Goal: Task Accomplishment & Management: Complete application form

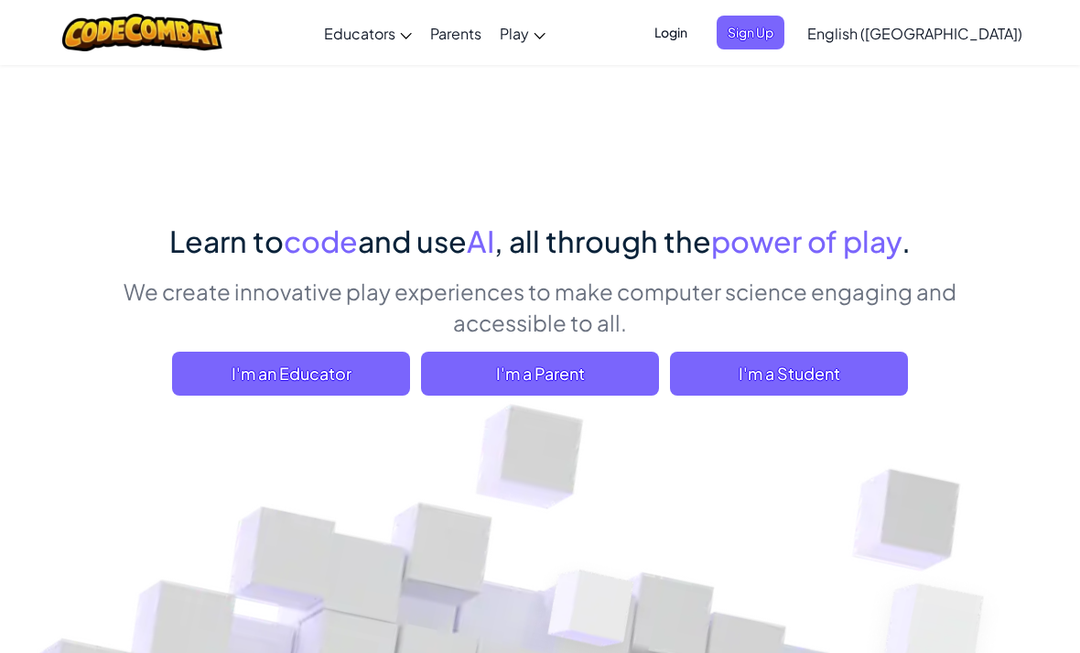
click at [924, 36] on span "English ([GEOGRAPHIC_DATA])" at bounding box center [915, 33] width 215 height 19
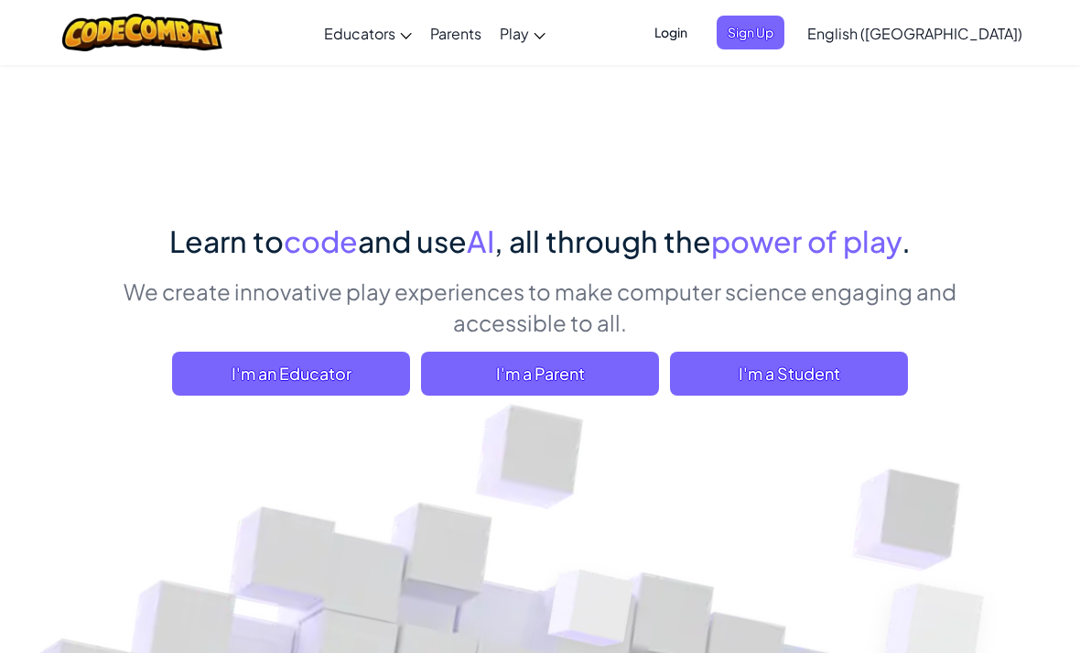
click at [855, 377] on span "I'm a Student" at bounding box center [789, 374] width 238 height 44
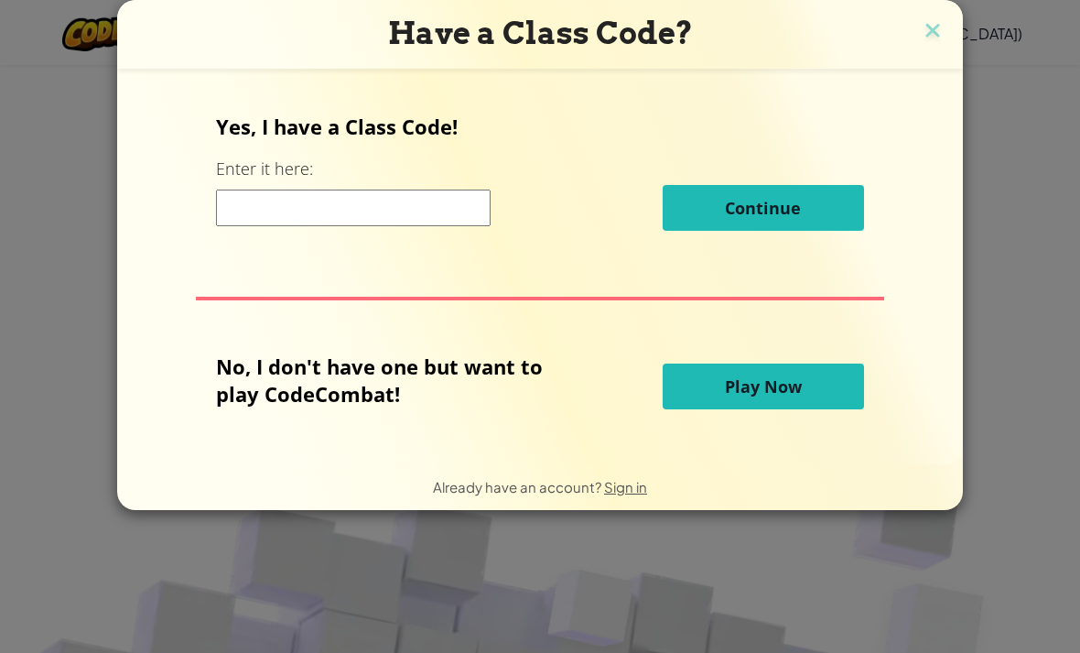
click at [245, 196] on input at bounding box center [353, 208] width 275 height 37
type input "`"
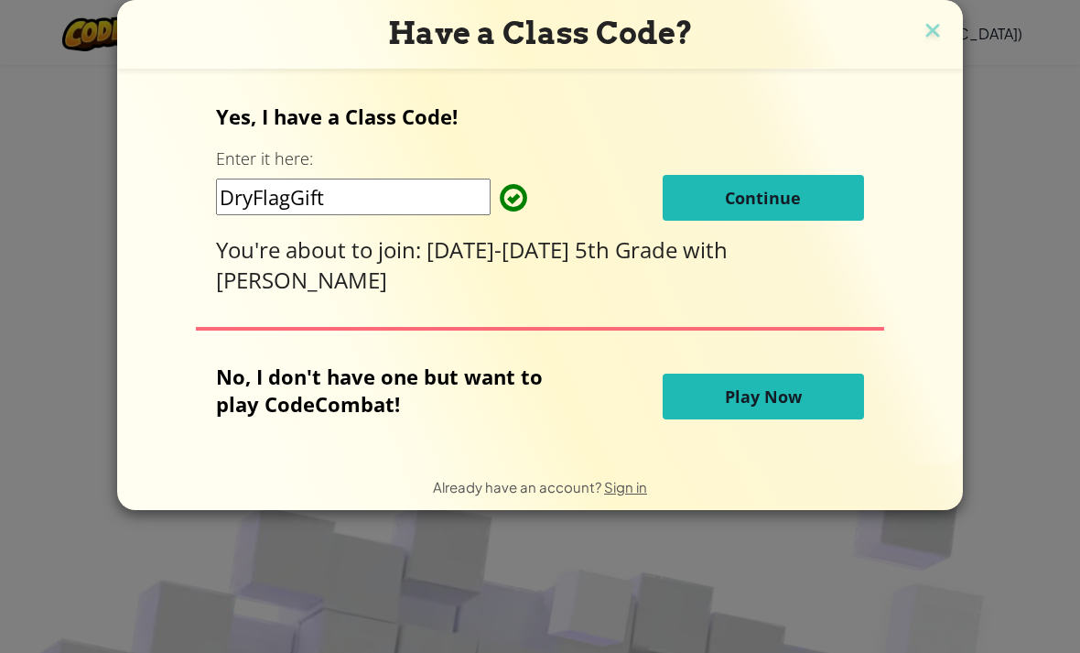
type input "DryFlagGift"
click at [876, 207] on div "Yes, I have a Class Code! Enter it here: DryFlagGift Continue You're about to j…" at bounding box center [540, 266] width 809 height 359
click at [817, 207] on button "Continue" at bounding box center [763, 198] width 201 height 46
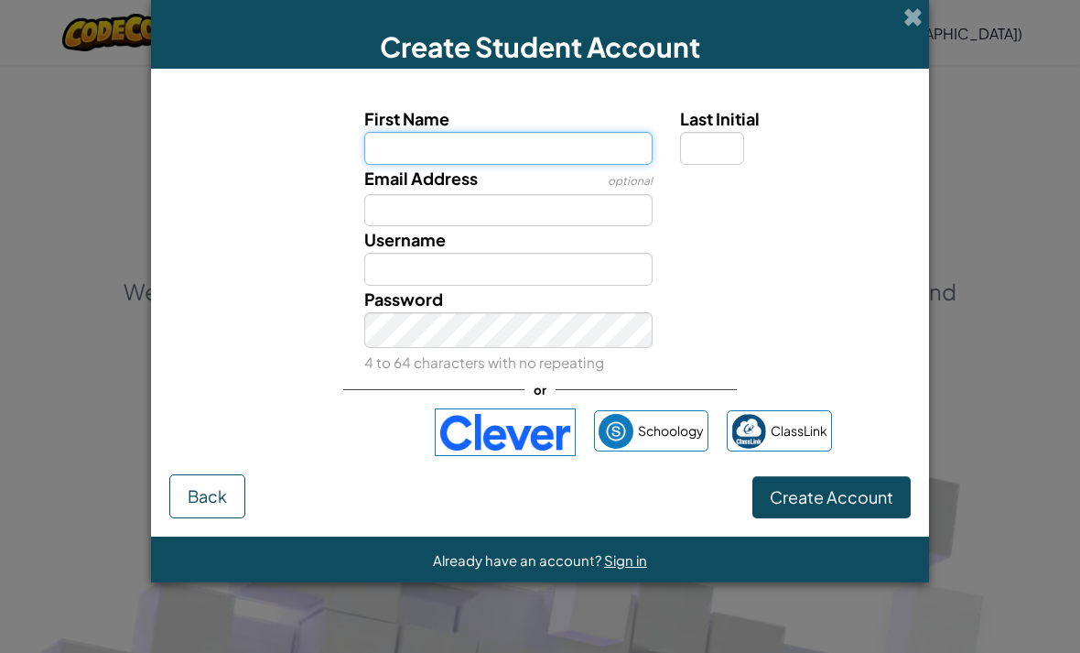
click at [553, 153] on input "First Name" at bounding box center [508, 148] width 289 height 33
type input "Emma"
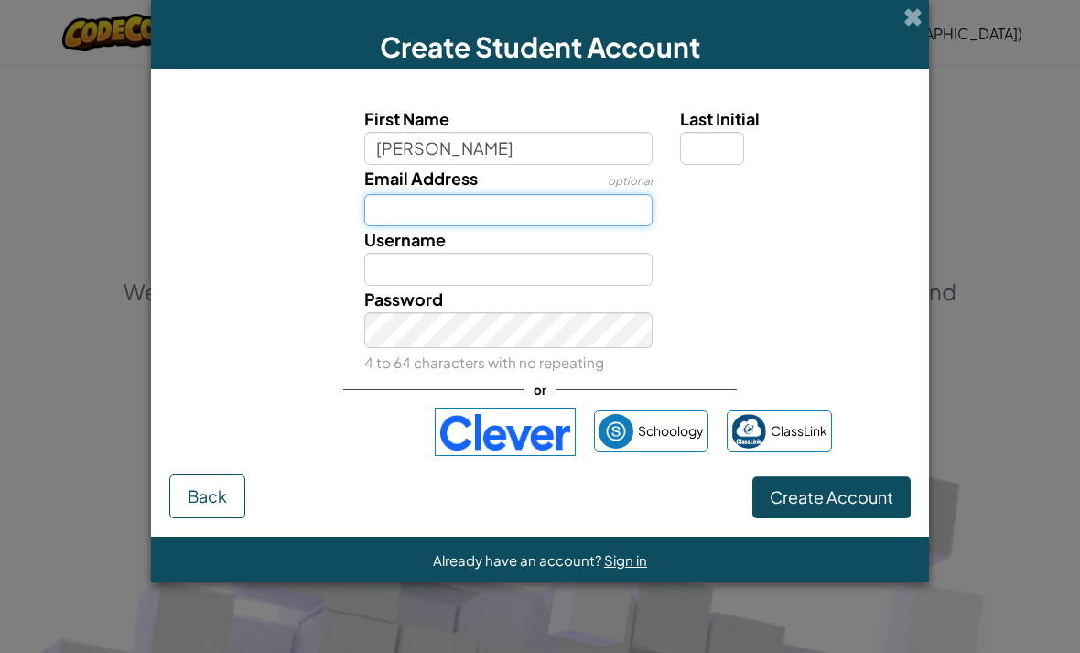
click at [516, 227] on input "Email Address" at bounding box center [508, 210] width 289 height 33
type input "Emma"
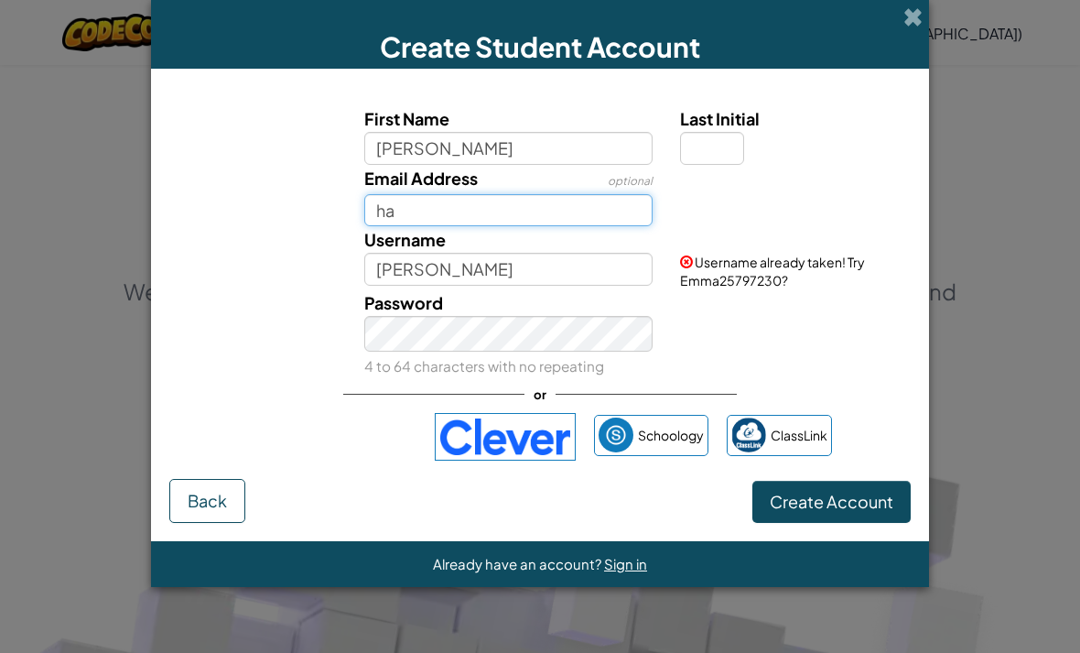
type input "h"
click at [723, 165] on input "Last Initial" at bounding box center [712, 148] width 64 height 33
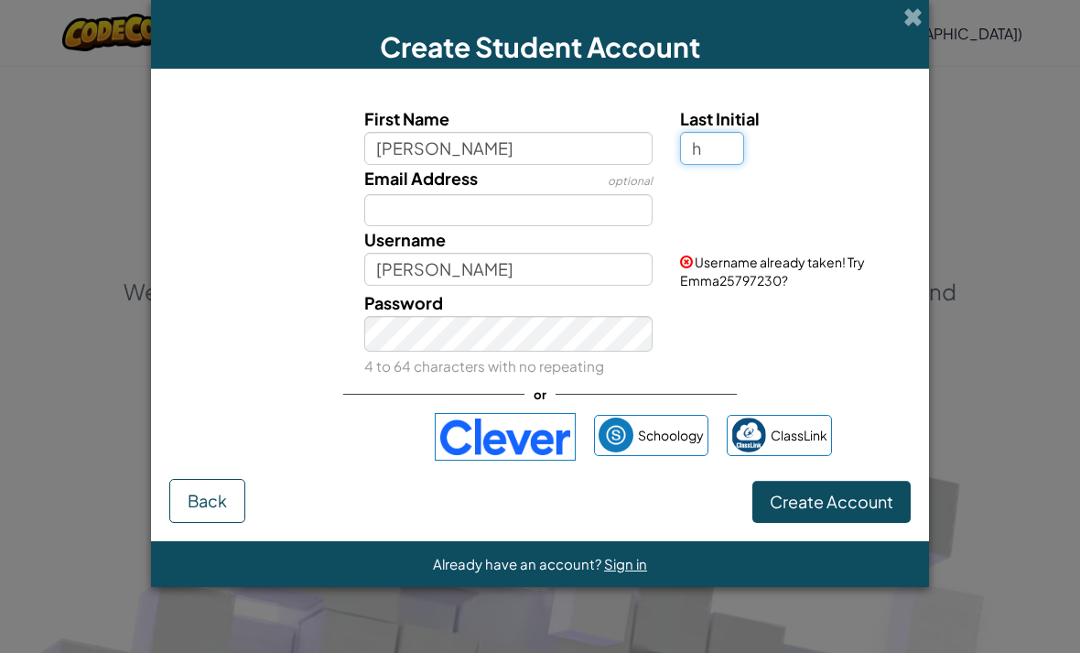
type input "h"
click at [590, 220] on input "Email Address" at bounding box center [508, 210] width 289 height 33
type input "EmmaH"
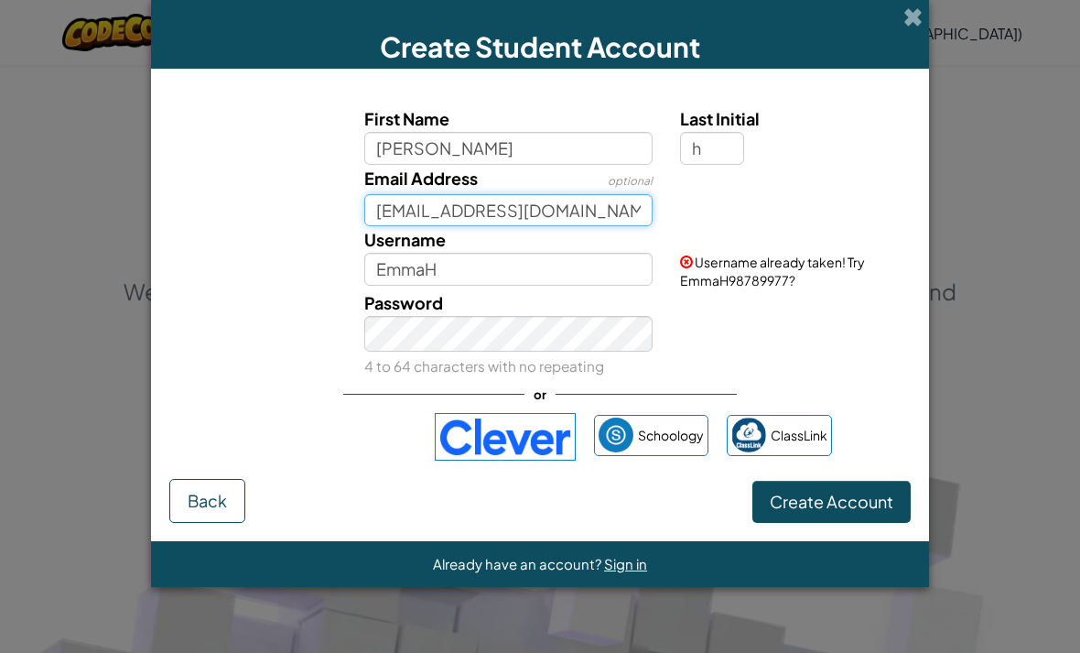
type input "33ehaymaker@hhschuskies.org"
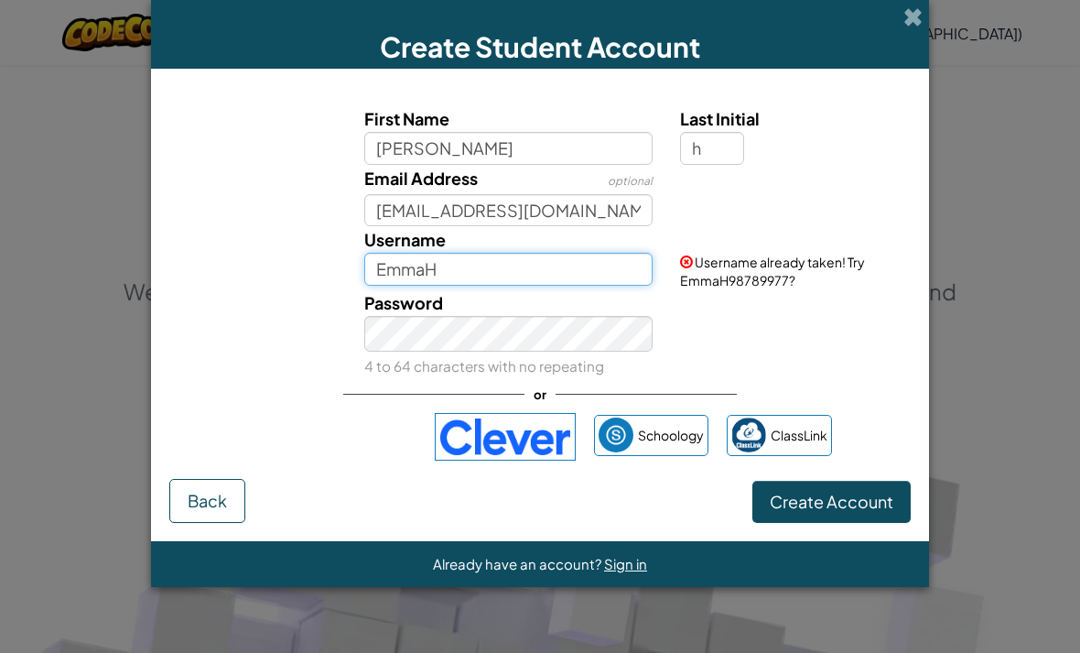
click at [604, 286] on input "EmmaH" at bounding box center [508, 269] width 289 height 33
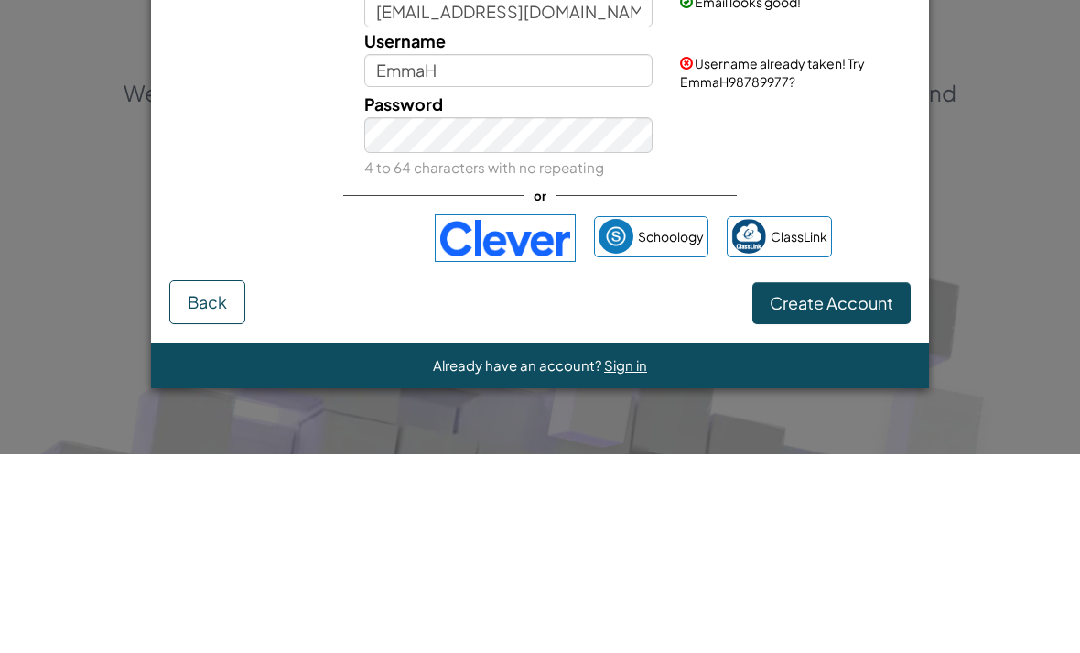
click at [851, 491] on span "Create Account" at bounding box center [832, 501] width 124 height 21
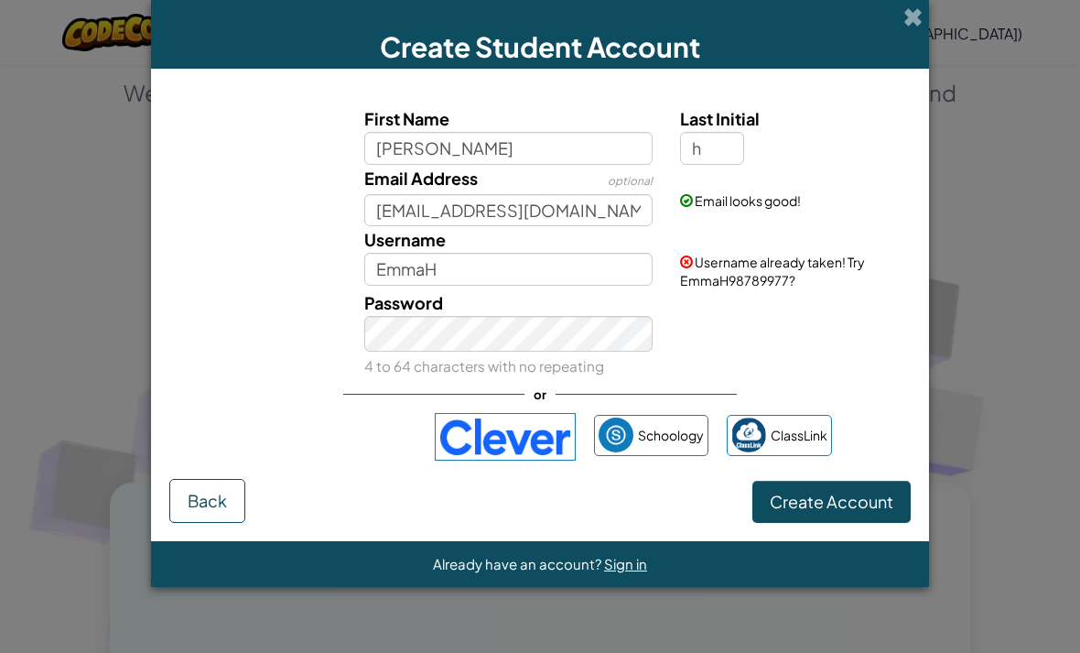
click at [855, 516] on button "Create Account" at bounding box center [832, 502] width 158 height 42
click at [549, 286] on input "EmmaH" at bounding box center [508, 269] width 289 height 33
click at [876, 516] on button "Create Account" at bounding box center [832, 502] width 158 height 42
click at [531, 286] on input "EmmaH12" at bounding box center [508, 269] width 289 height 33
type input "EmmaH"
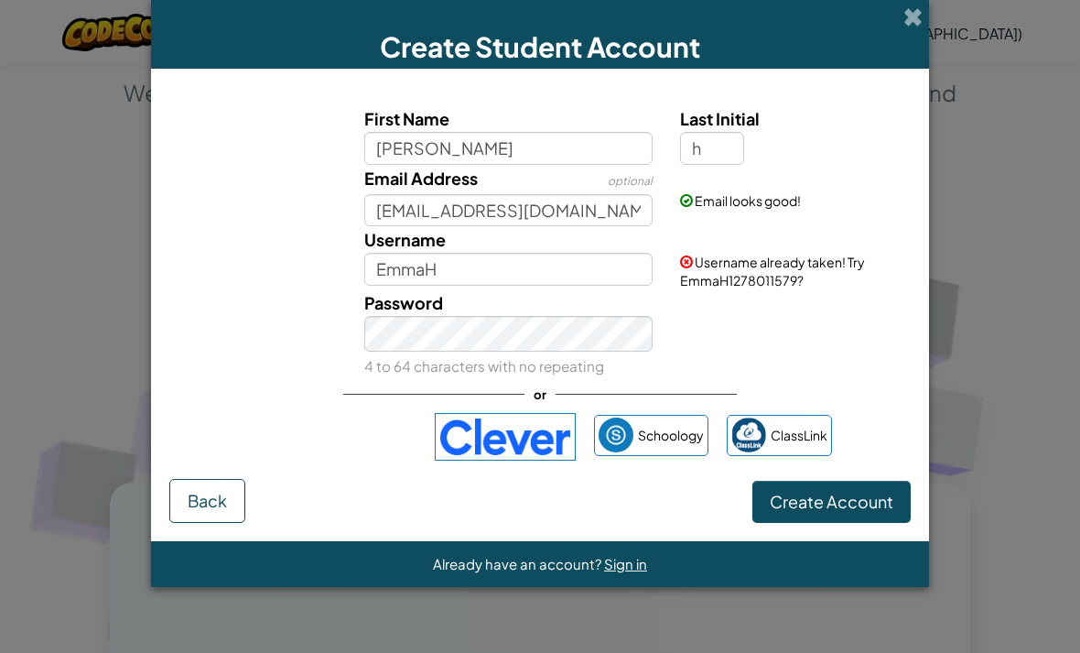
click at [294, 448] on div "Sign in with Google. Opens in new tab" at bounding box center [332, 437] width 168 height 40
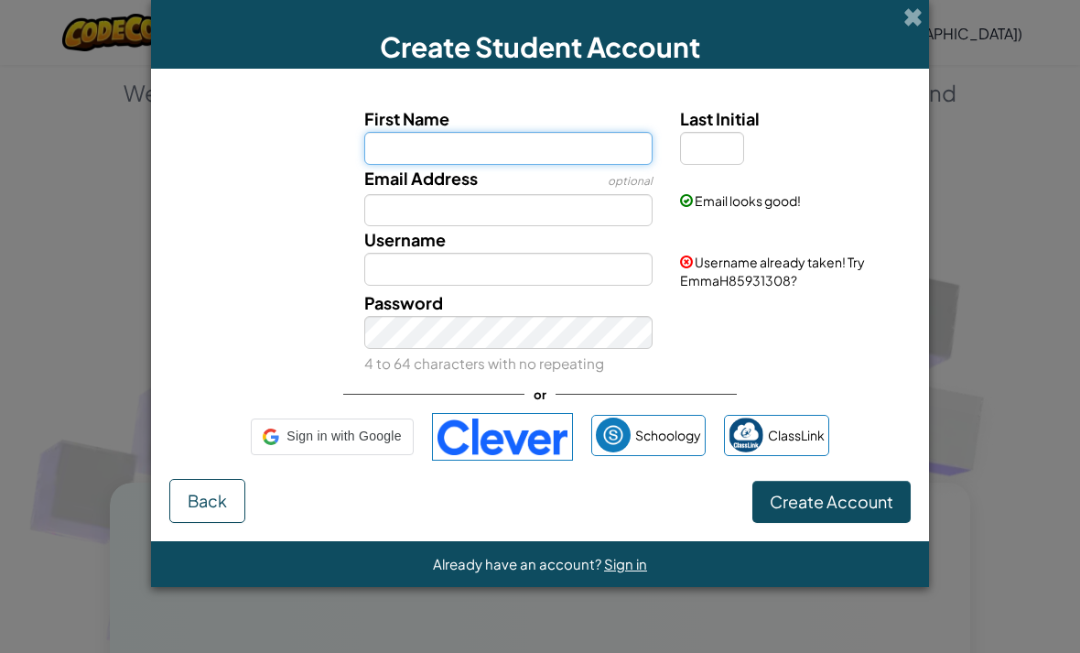
scroll to position [228, 0]
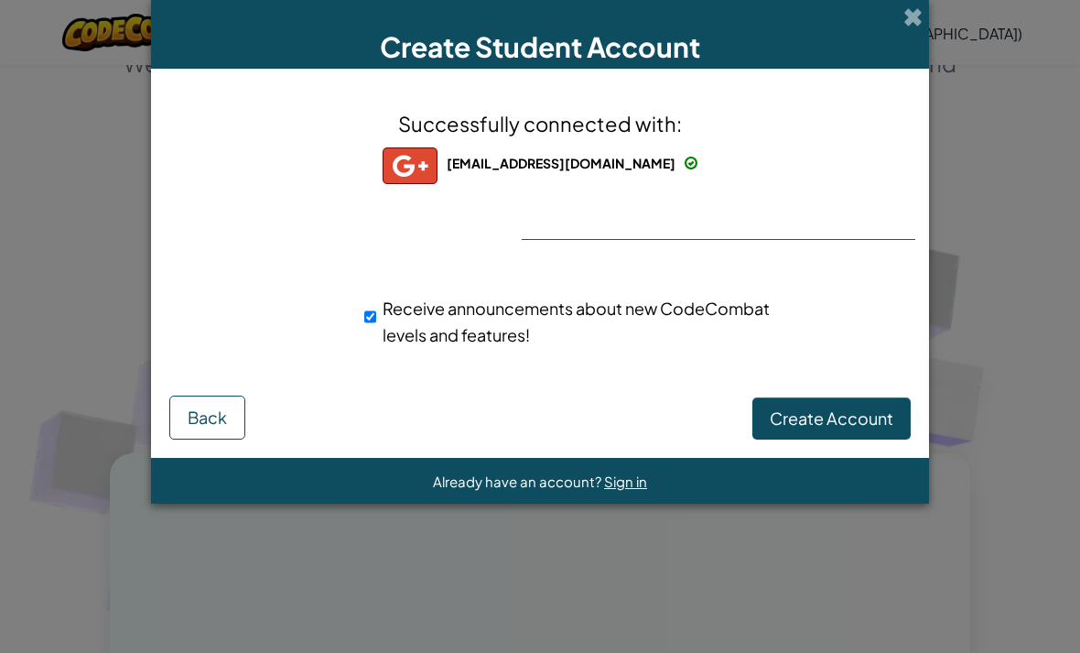
click at [836, 424] on span "Create Account" at bounding box center [832, 417] width 124 height 21
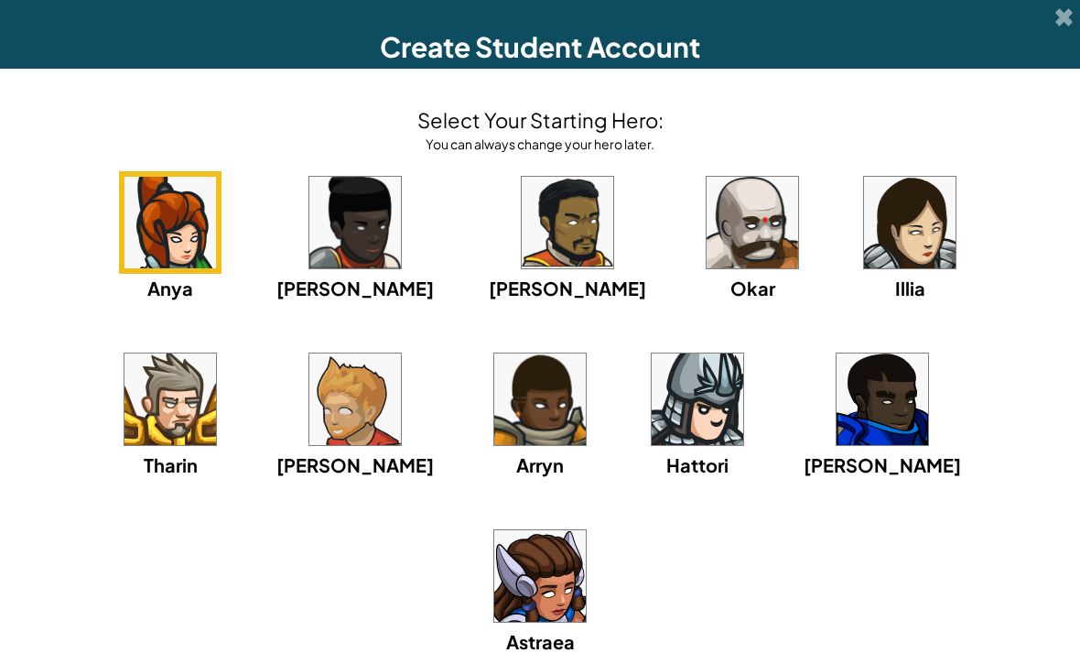
click at [776, 455] on div "Anya Ida Alejandro Okar Illia Tharin Ned Arryn Hattori Gordon Astraea" at bounding box center [540, 436] width 1044 height 530
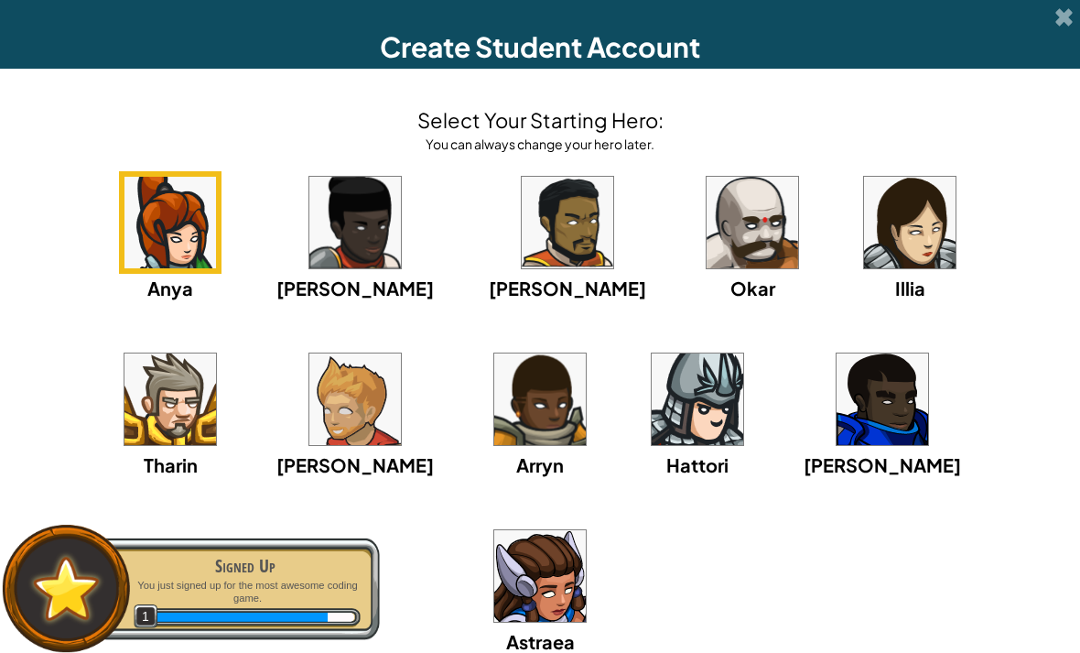
click at [586, 530] on img at bounding box center [540, 576] width 92 height 92
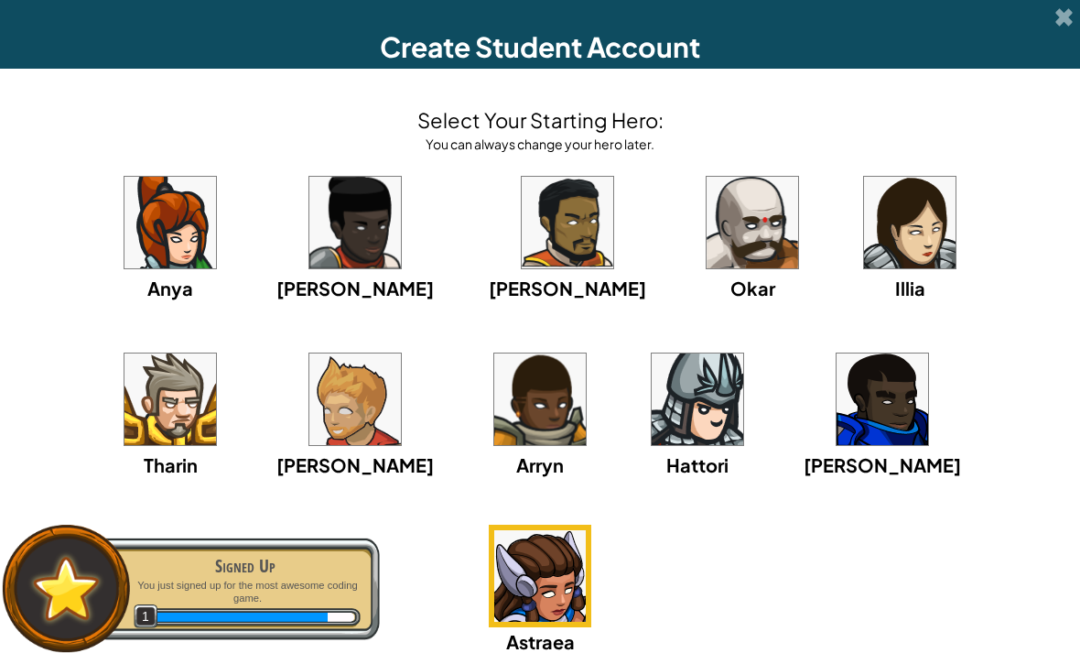
click at [586, 530] on img at bounding box center [540, 576] width 92 height 92
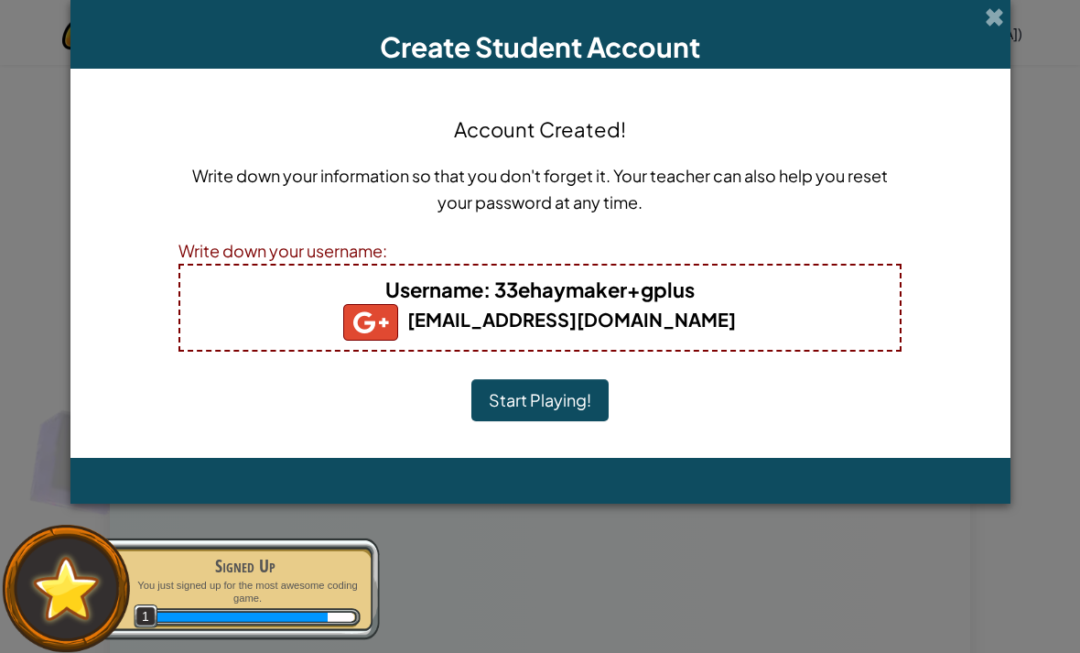
click at [727, 299] on h4 "Username : 33ehaymaker+gplus" at bounding box center [540, 289] width 683 height 29
click at [726, 310] on h5 "33ehaymaker@hhschuskies.org" at bounding box center [540, 322] width 683 height 37
click at [581, 404] on button "Start Playing!" at bounding box center [540, 400] width 137 height 42
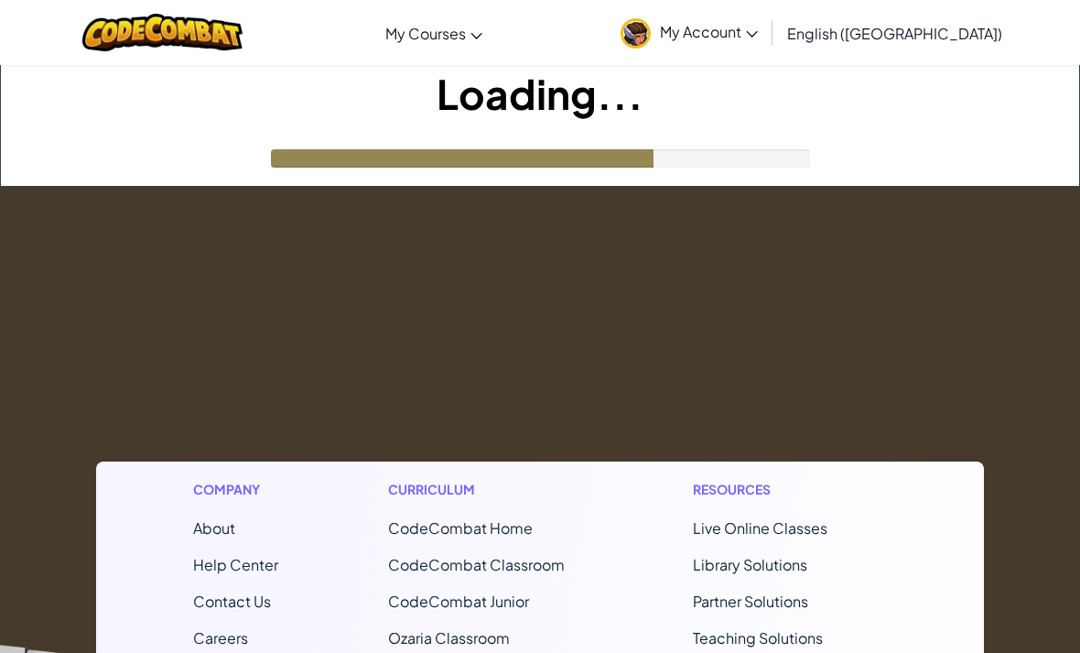
scroll to position [228, 0]
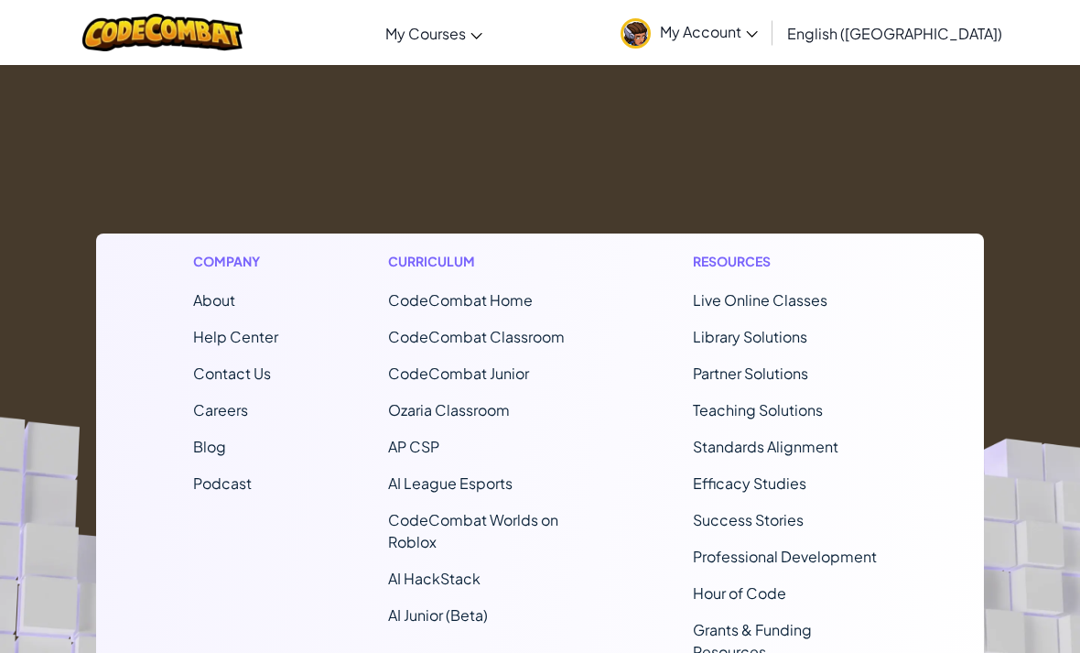
click at [1048, 447] on footer "Company About Help Center Contact Us Careers Blog Podcast Curriculum CodeCombat…" at bounding box center [540, 466] width 1080 height 1014
click at [1056, 445] on footer "Company About Help Center Contact Us Careers Blog Podcast Curriculum CodeCombat…" at bounding box center [540, 466] width 1080 height 1014
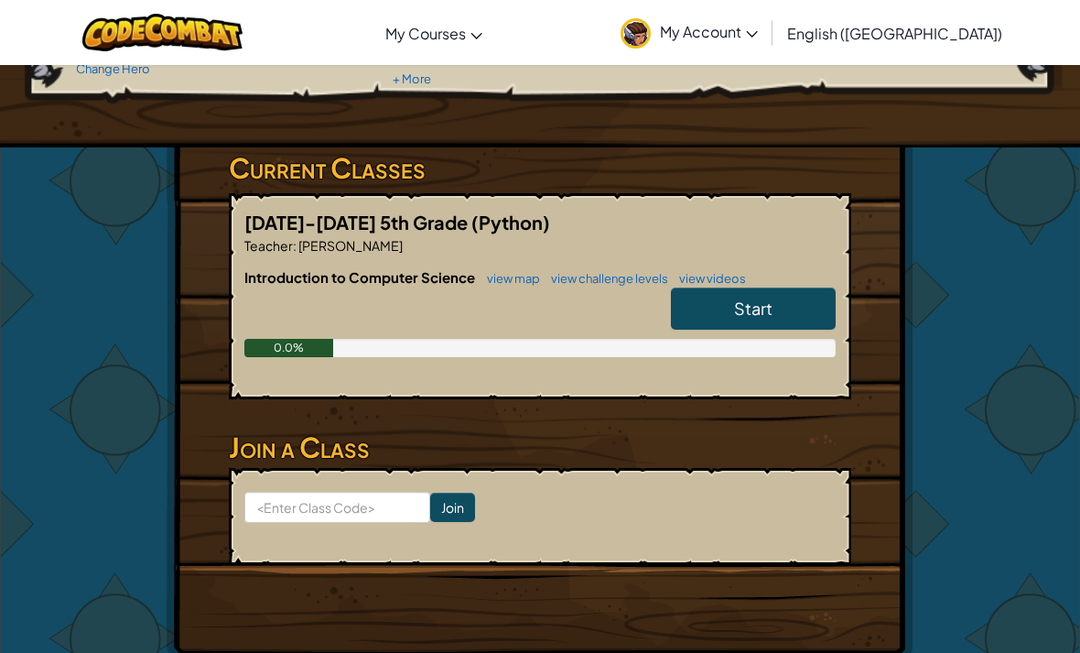
click at [782, 336] on div "Start" at bounding box center [744, 312] width 183 height 51
click at [802, 314] on link "Start" at bounding box center [753, 308] width 165 height 42
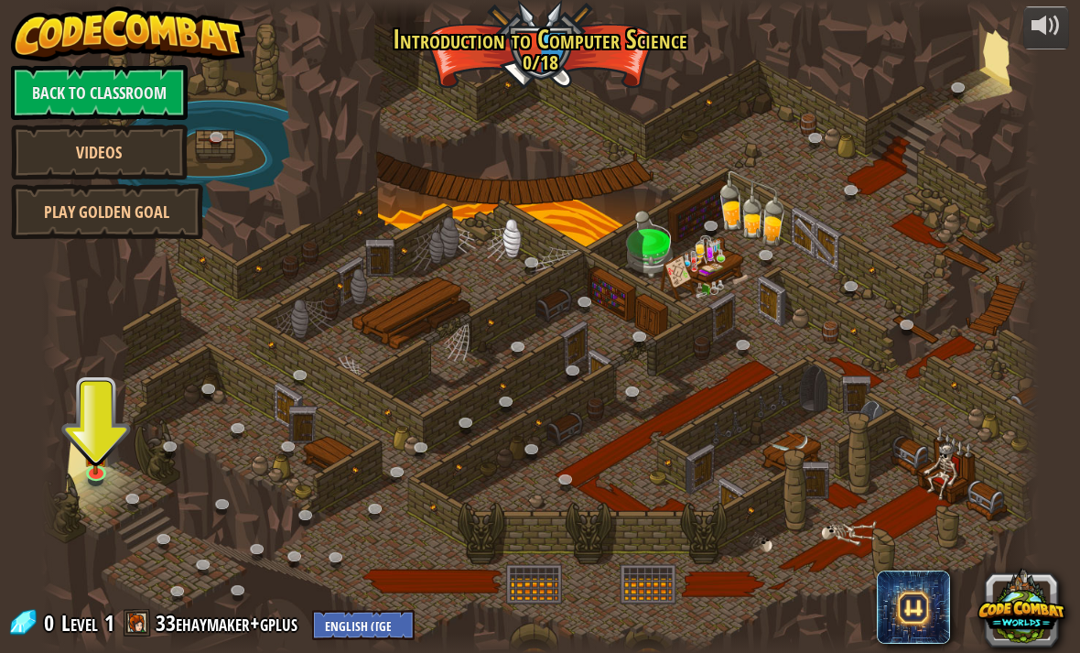
click at [66, 462] on div at bounding box center [56, 326] width 30 height 653
click at [65, 461] on div at bounding box center [56, 326] width 30 height 653
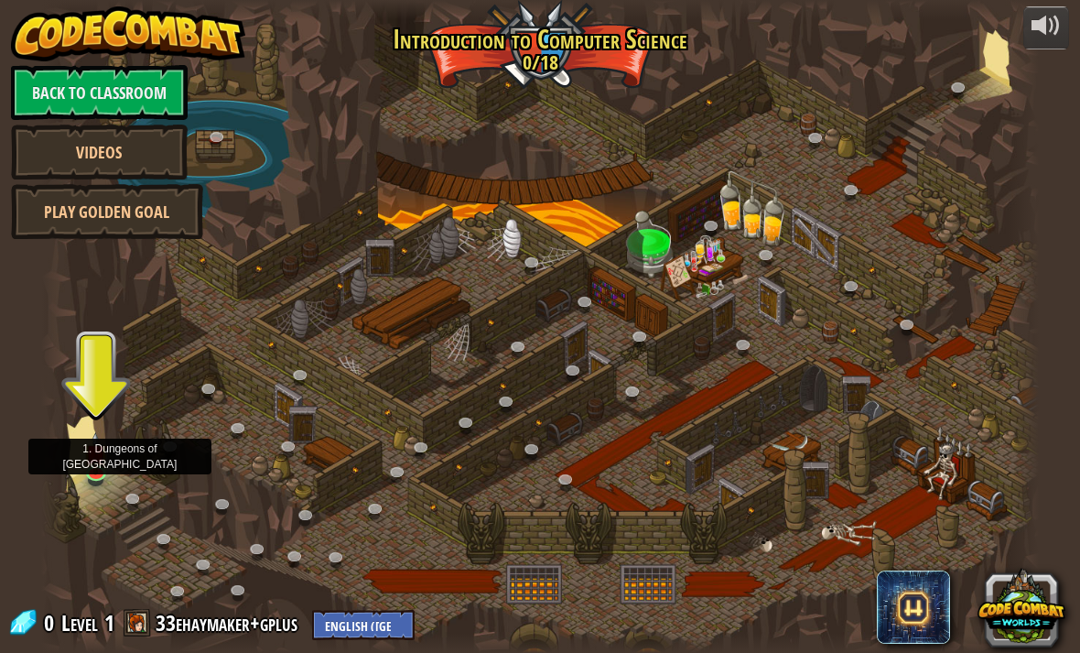
click at [113, 452] on div at bounding box center [540, 326] width 999 height 653
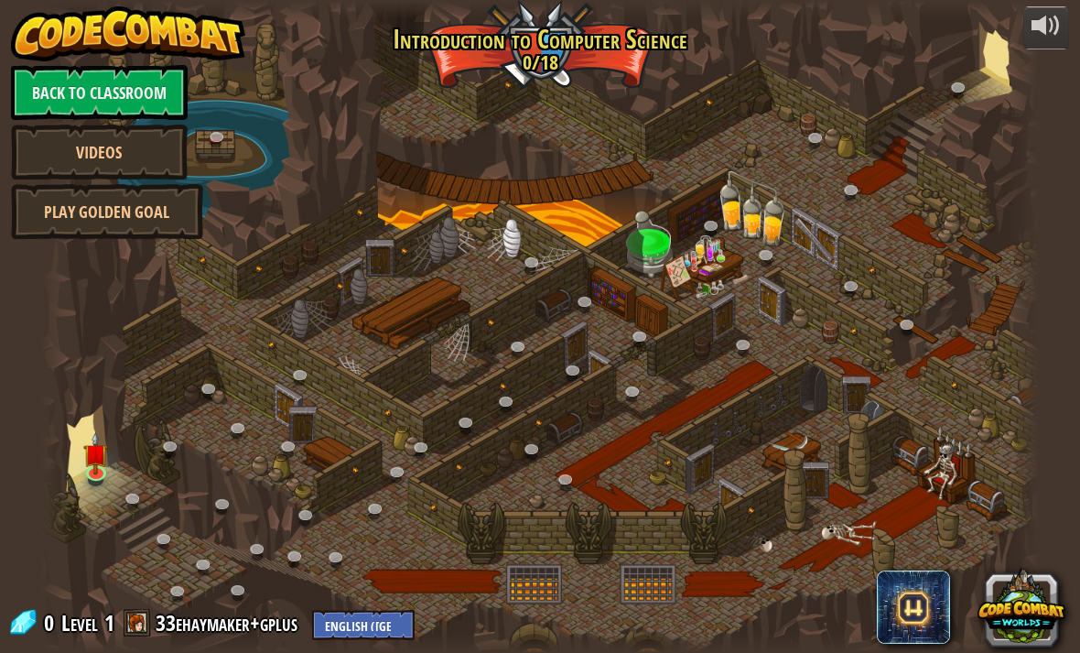
click at [92, 443] on img at bounding box center [95, 453] width 25 height 42
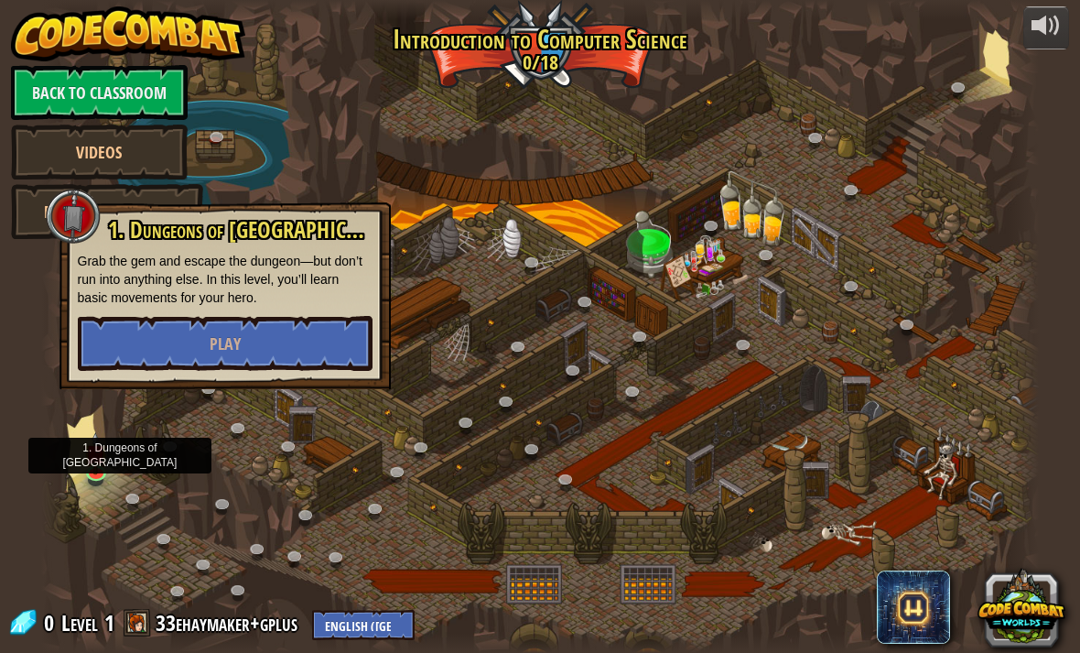
click at [221, 345] on span "Play" at bounding box center [225, 343] width 31 height 23
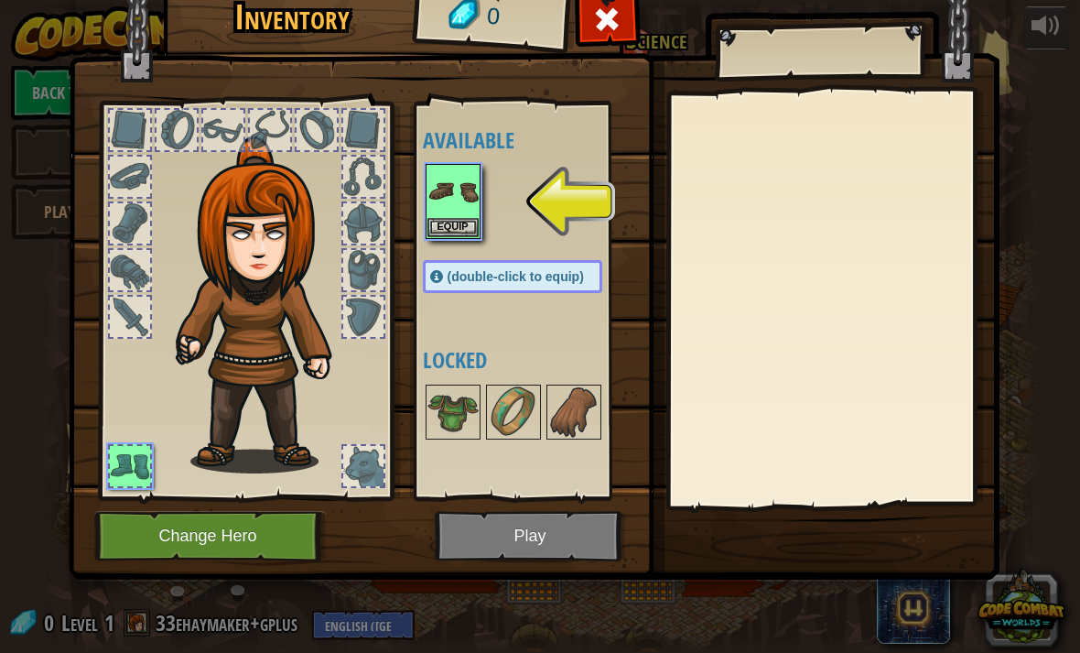
click at [440, 198] on img at bounding box center [453, 191] width 51 height 51
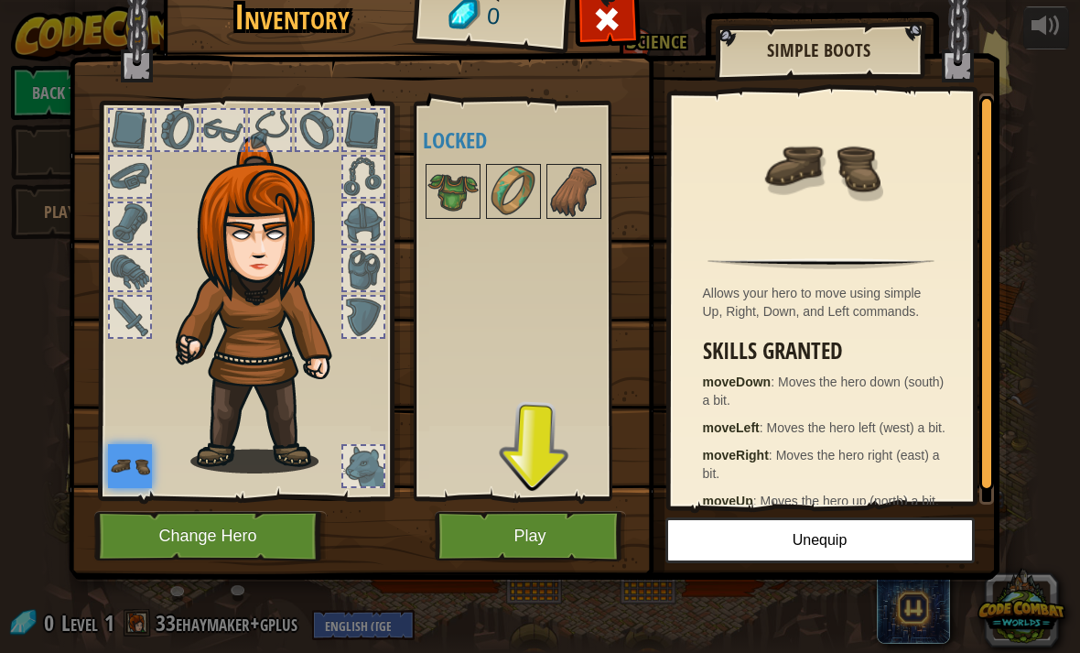
click at [503, 537] on button "Play" at bounding box center [530, 536] width 191 height 50
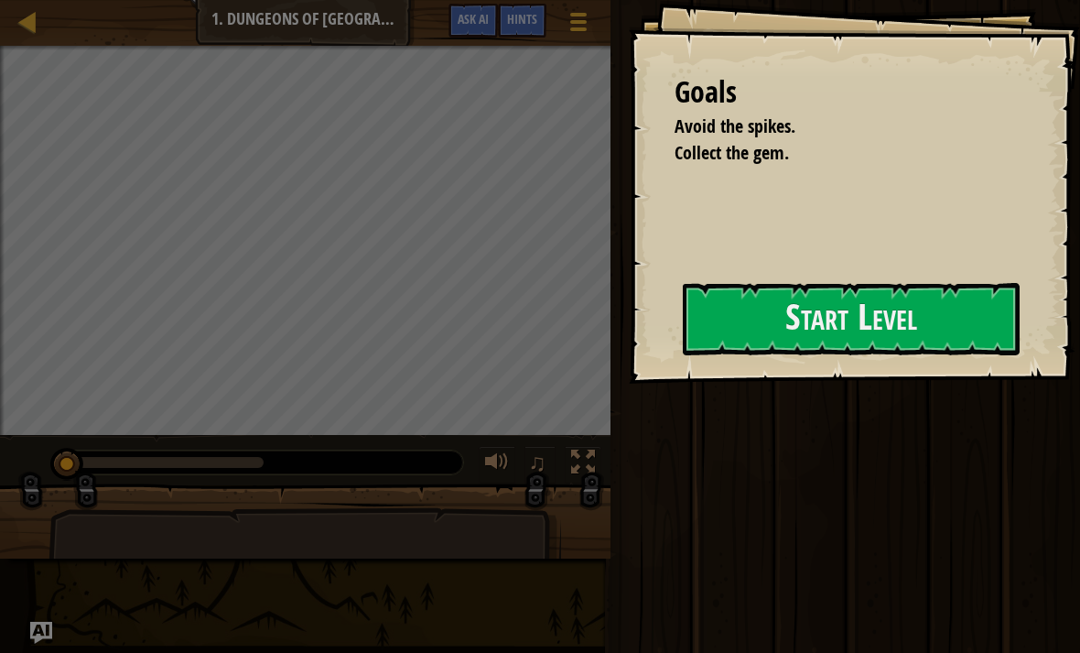
click at [808, 300] on button "Start Level" at bounding box center [851, 319] width 337 height 72
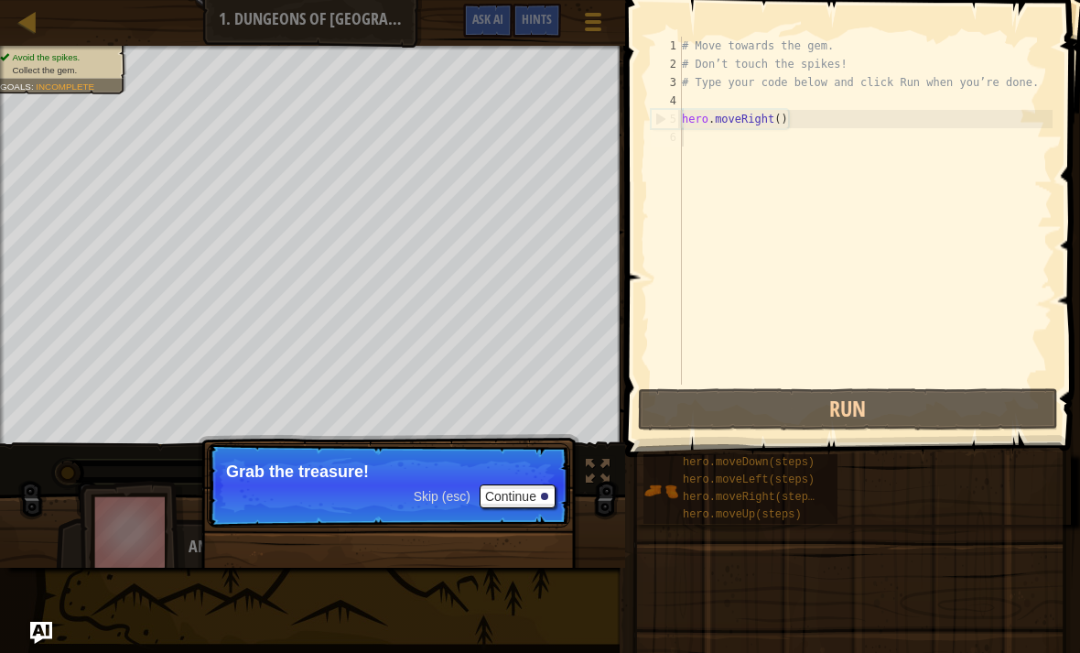
click at [501, 493] on button "Continue" at bounding box center [518, 496] width 76 height 24
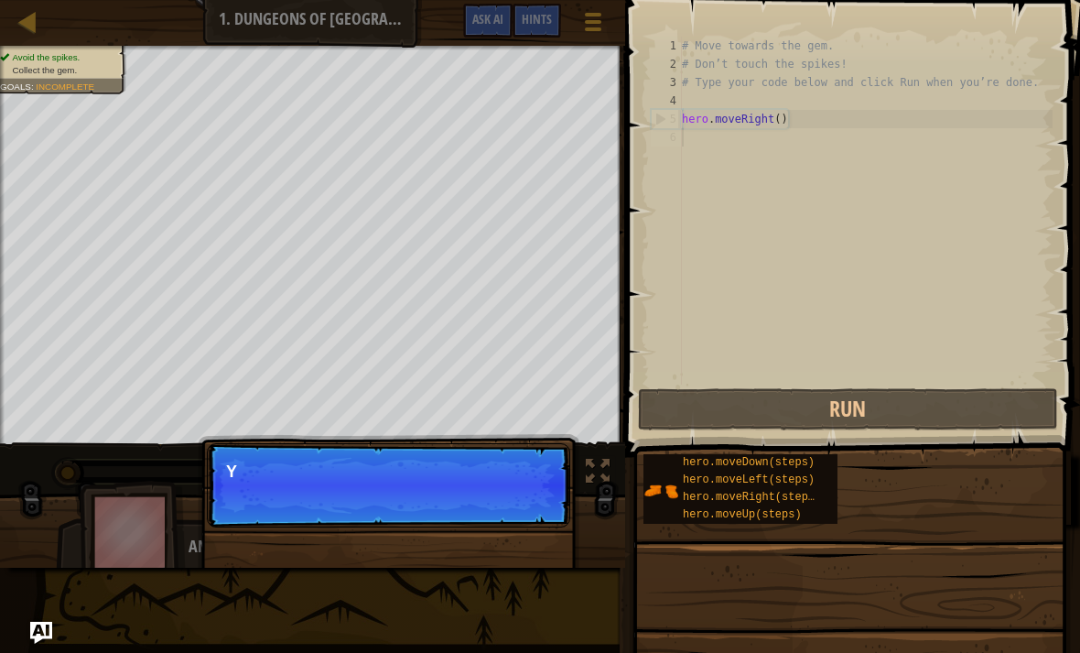
scroll to position [9, 0]
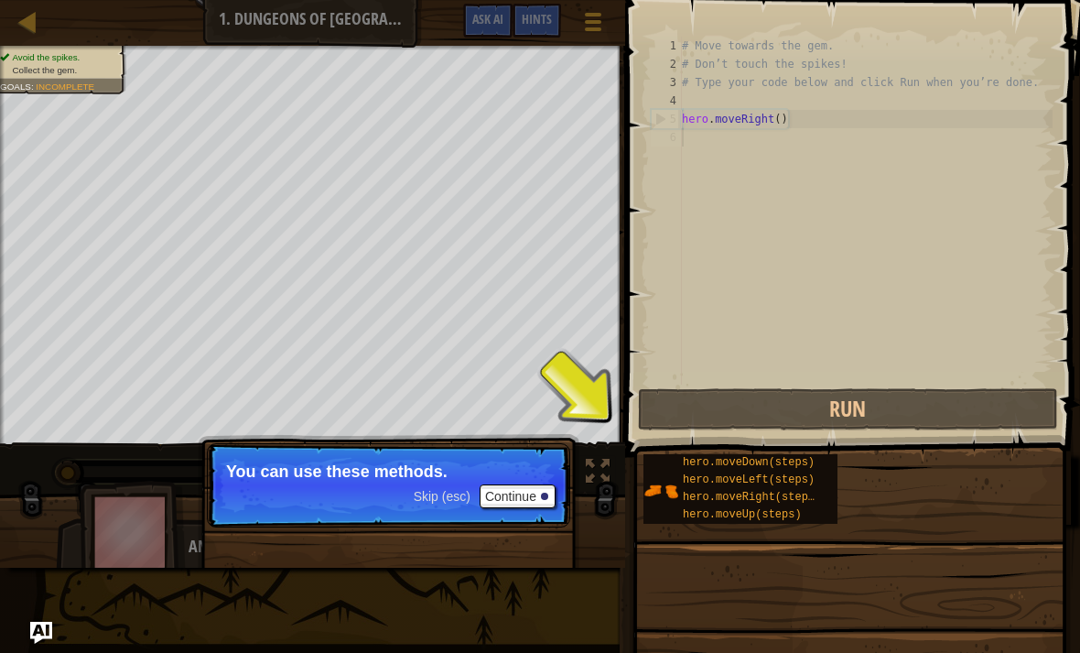
click at [673, 521] on div "hero.moveDown(steps) hero.moveLeft(steps) hero.moveRight(steps) hero.moveUp(ste…" at bounding box center [741, 489] width 194 height 70
click at [671, 498] on img at bounding box center [661, 490] width 35 height 35
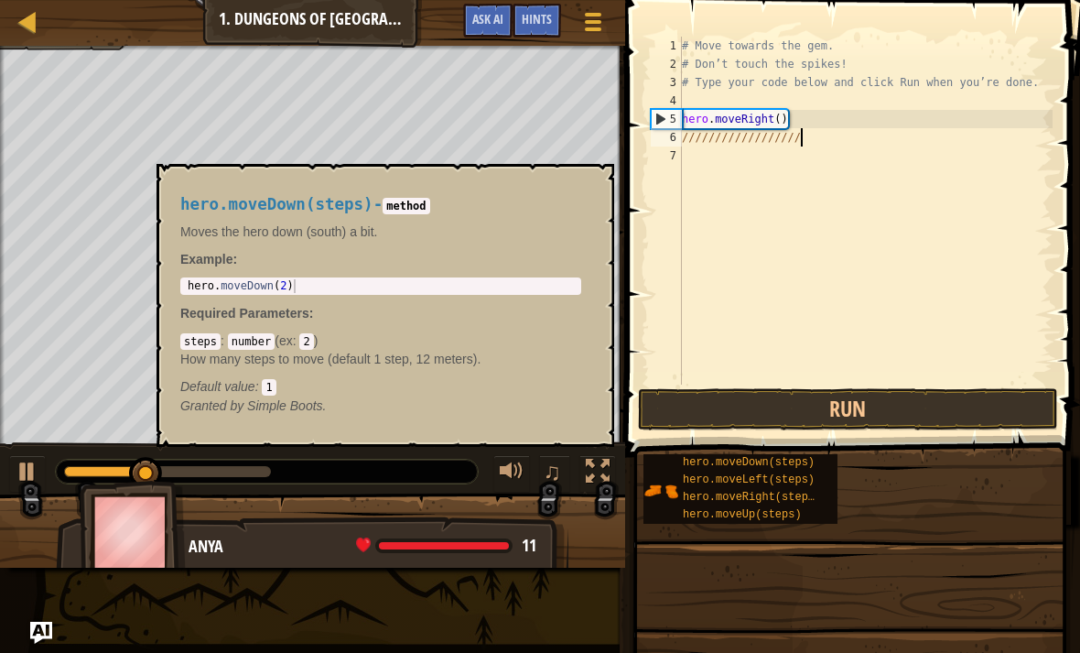
scroll to position [9, 9]
type textarea "///////////////////"
click at [510, 537] on div "11" at bounding box center [446, 545] width 180 height 16
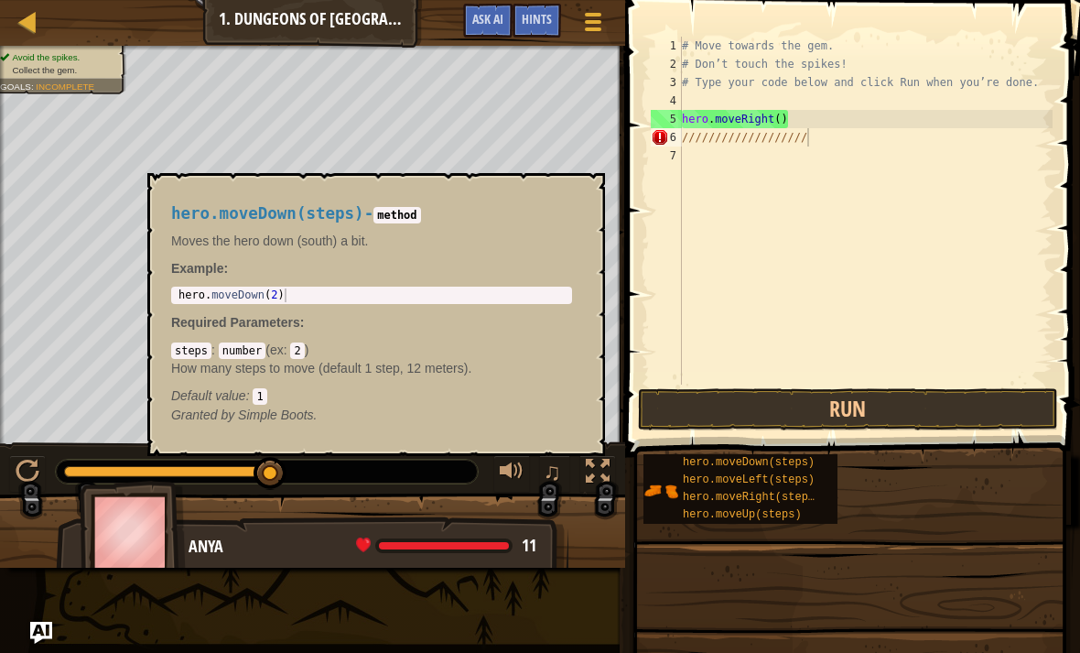
click at [787, 466] on span "hero.moveDown(steps)" at bounding box center [749, 462] width 132 height 13
click at [553, 204] on div "hero.moveDown(steps) - method Moves the hero down (south) a bit. Example : 1 he…" at bounding box center [371, 315] width 427 height 254
click at [588, 195] on button "×" at bounding box center [585, 194] width 15 height 26
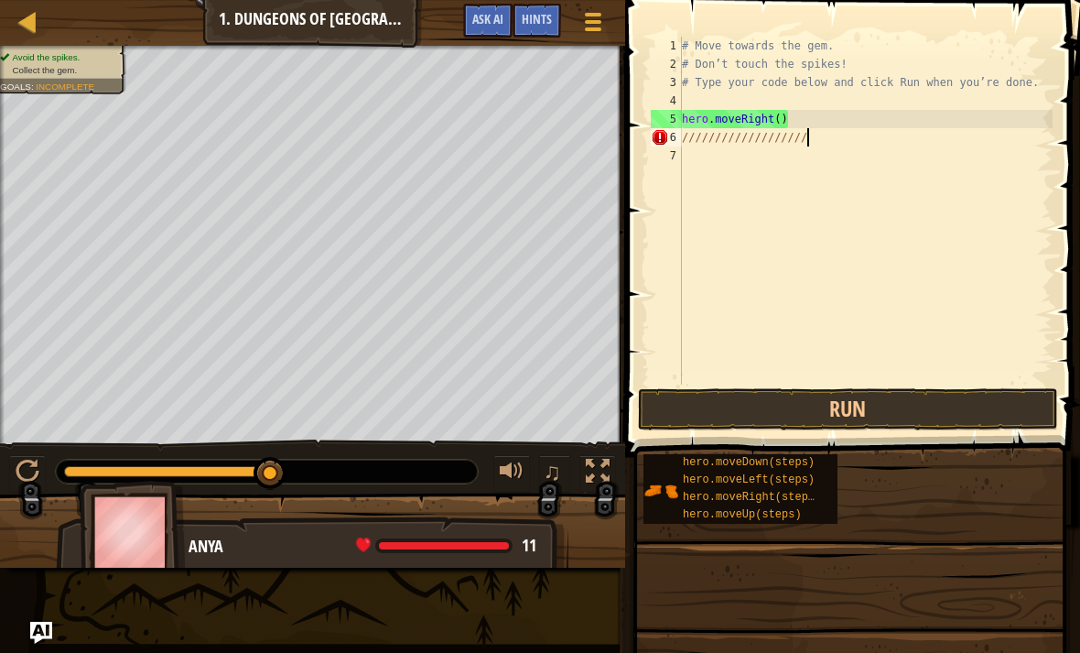
click at [744, 461] on span "hero.moveDown(steps)" at bounding box center [749, 462] width 132 height 13
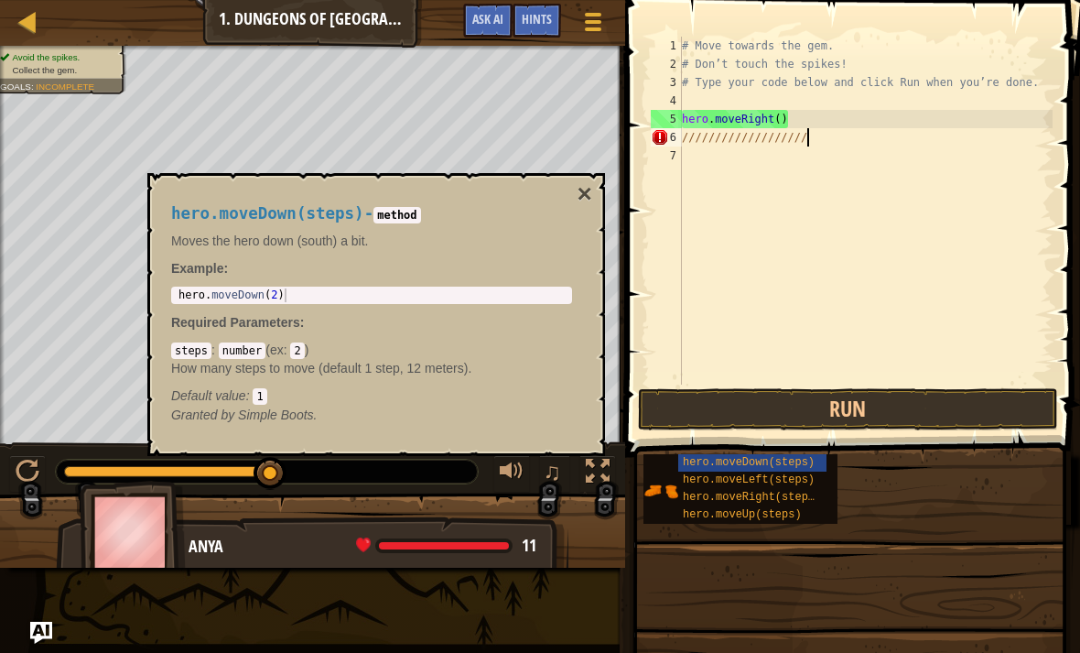
click at [338, 301] on div "hero . moveDown ( 2 )" at bounding box center [372, 308] width 394 height 41
type textarea "hero.moveDown(2)"
click at [304, 357] on code "2" at bounding box center [297, 350] width 14 height 16
click at [304, 353] on code "2" at bounding box center [297, 350] width 14 height 16
click at [307, 353] on div "steps : number ( ex : 2 ) How many steps to move (default 1 step, 12 meters). D…" at bounding box center [371, 373] width 401 height 64
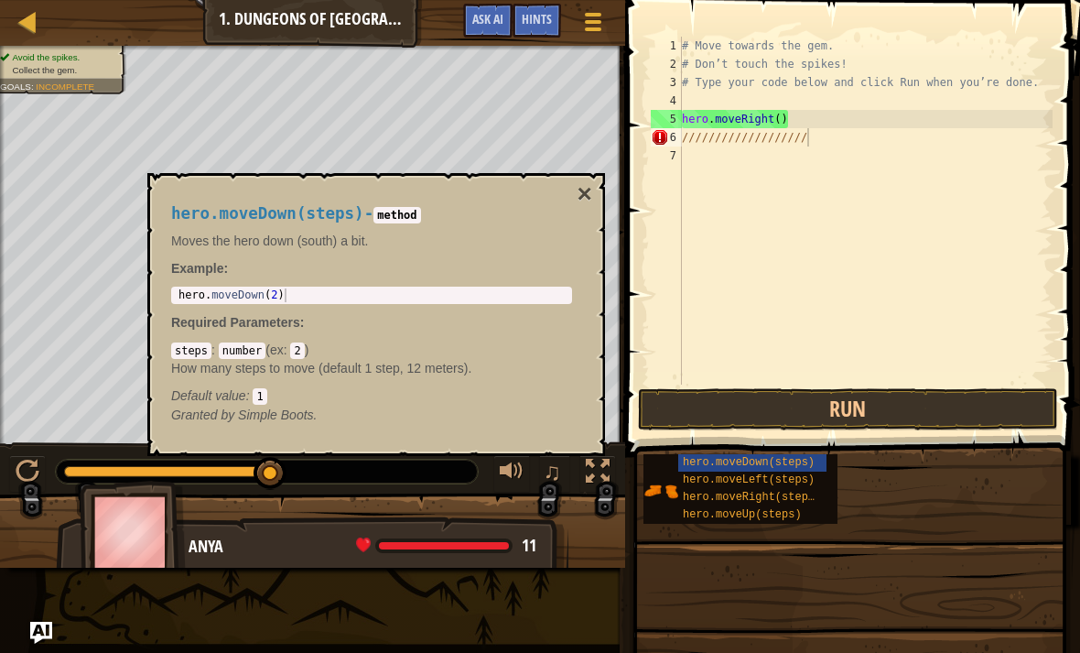
click at [309, 353] on div "steps : number ( ex : 2 ) How many steps to move (default 1 step, 12 meters). D…" at bounding box center [371, 373] width 401 height 64
click at [892, 129] on div "# Move towards the gem. # Don’t touch the spikes! # Type your code below and cl…" at bounding box center [865, 229] width 374 height 385
type textarea "/"
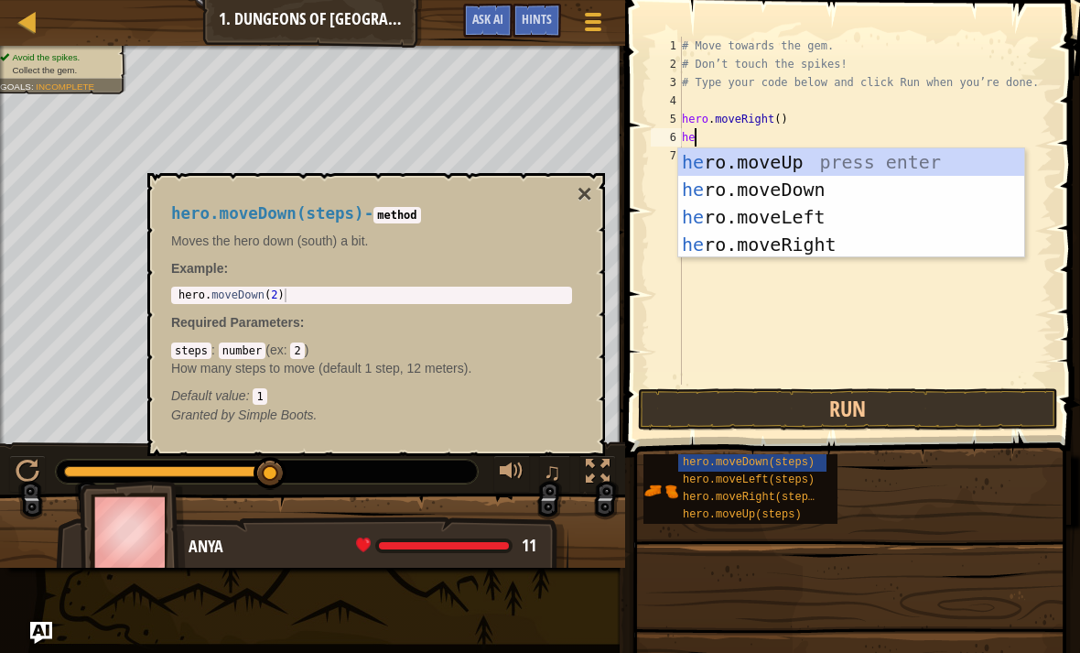
type textarea "her"
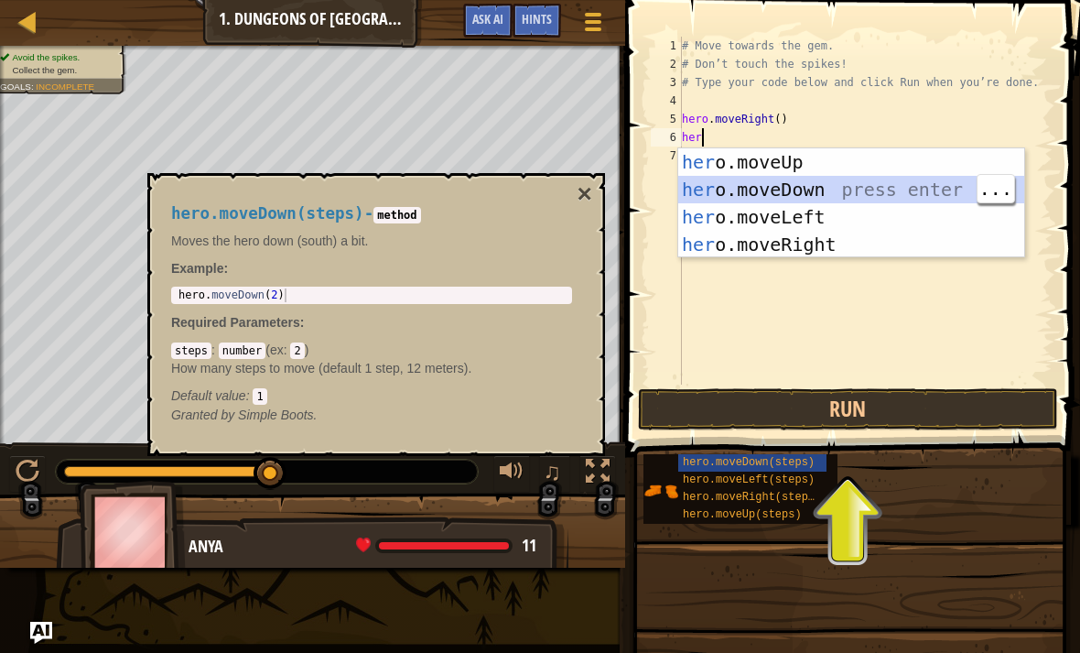
click at [908, 191] on div "her o.moveUp press enter her o.moveDown press enter her o.moveLeft press enter …" at bounding box center [851, 230] width 346 height 165
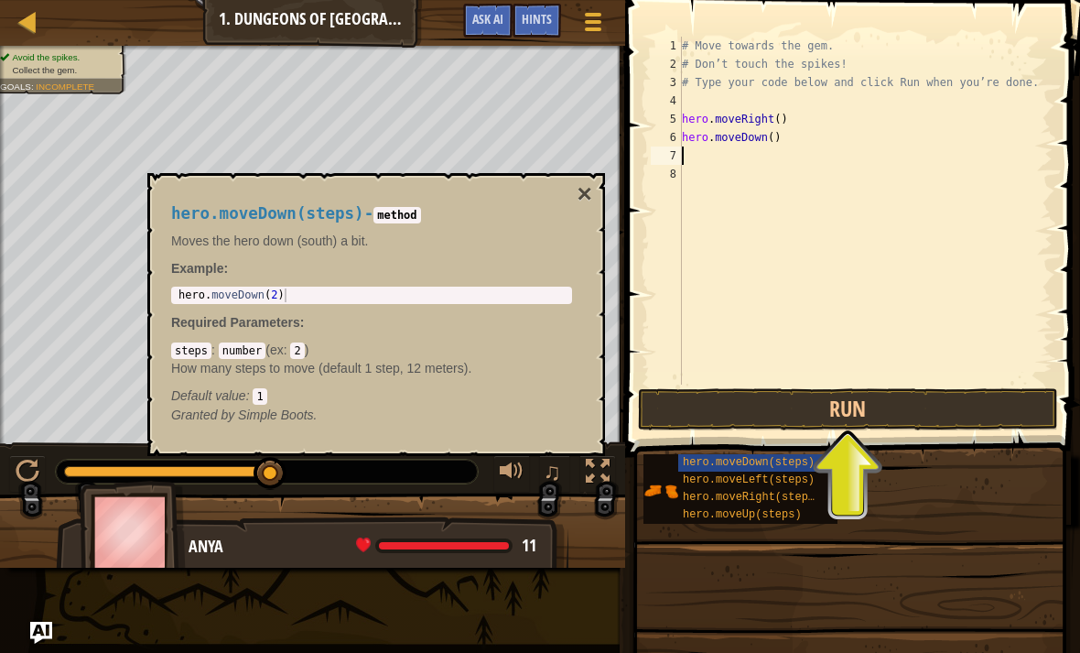
click at [948, 421] on button "Run" at bounding box center [848, 409] width 420 height 42
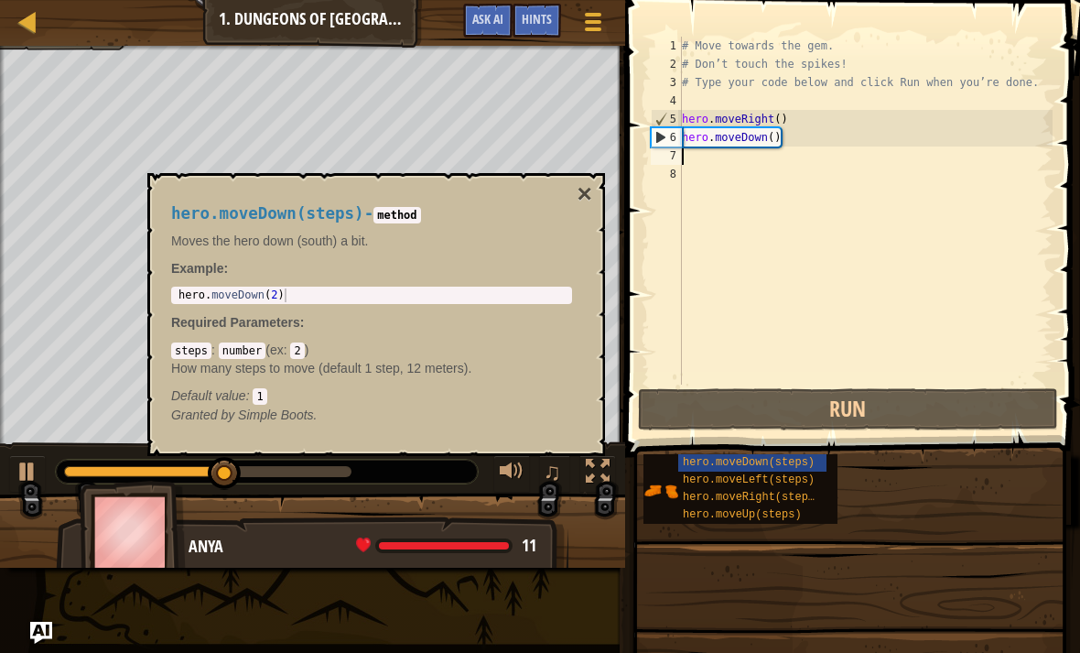
click at [583, 197] on button "×" at bounding box center [585, 194] width 15 height 26
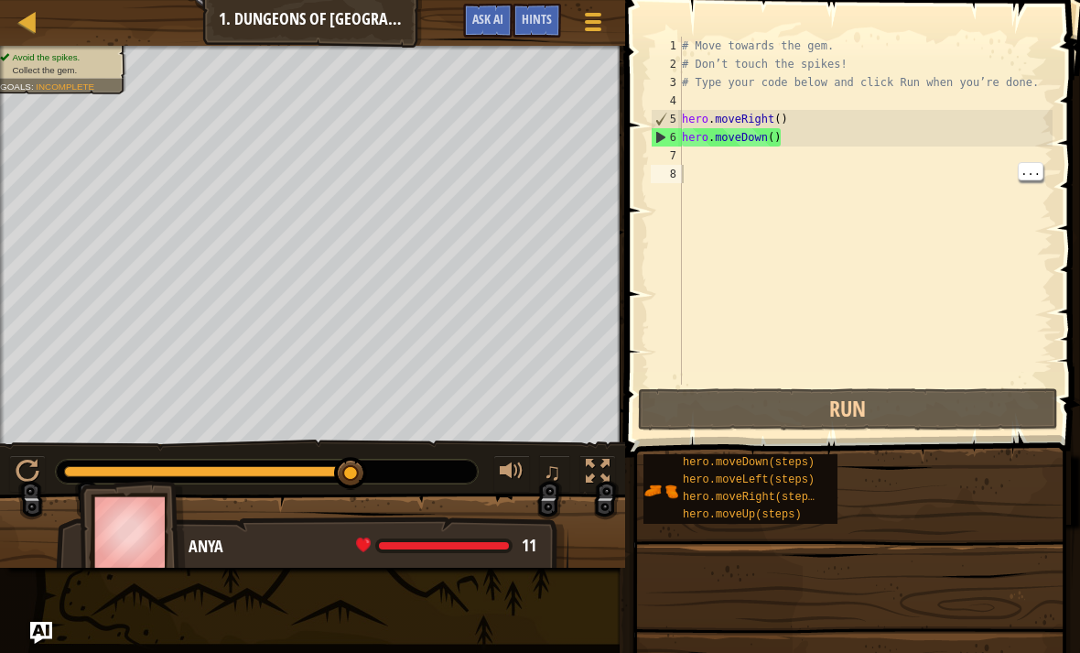
click at [771, 147] on div "# Move towards the gem. # Don’t touch the spikes! # Type your code below and cl…" at bounding box center [865, 229] width 374 height 385
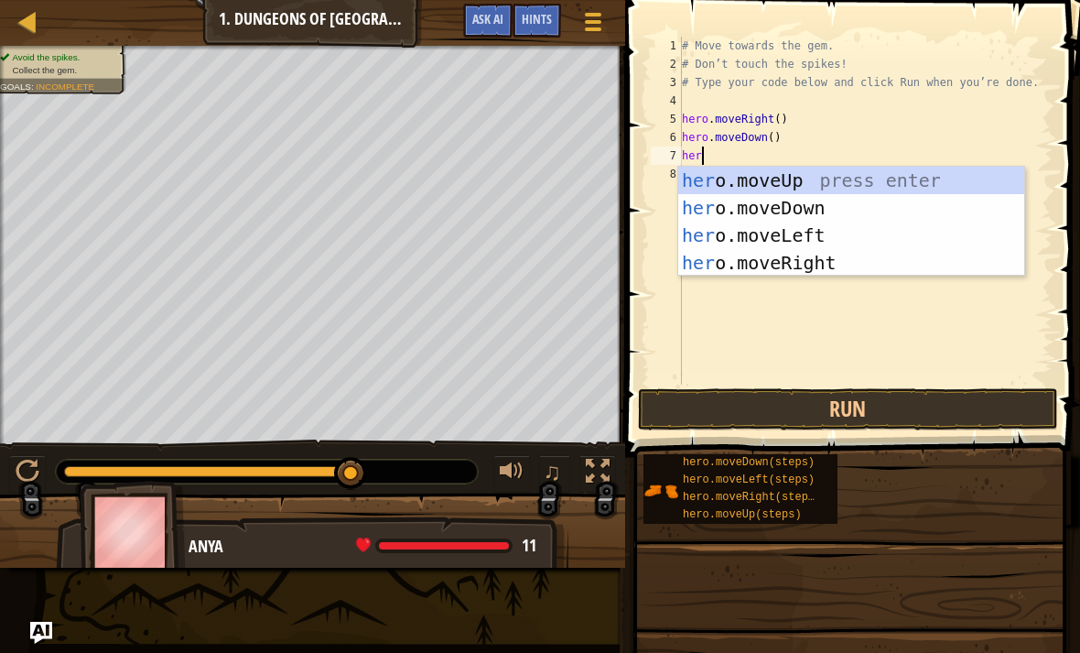
type textarea "hero"
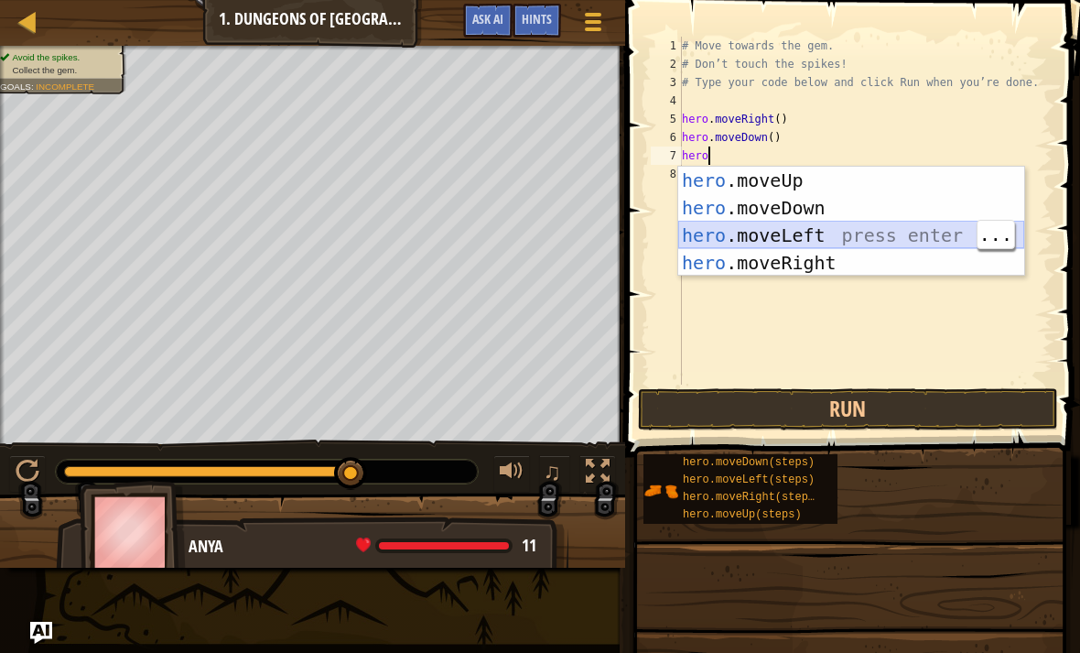
click at [911, 229] on div "hero .moveUp press enter hero .moveDown press enter hero .moveLeft press enter …" at bounding box center [851, 249] width 346 height 165
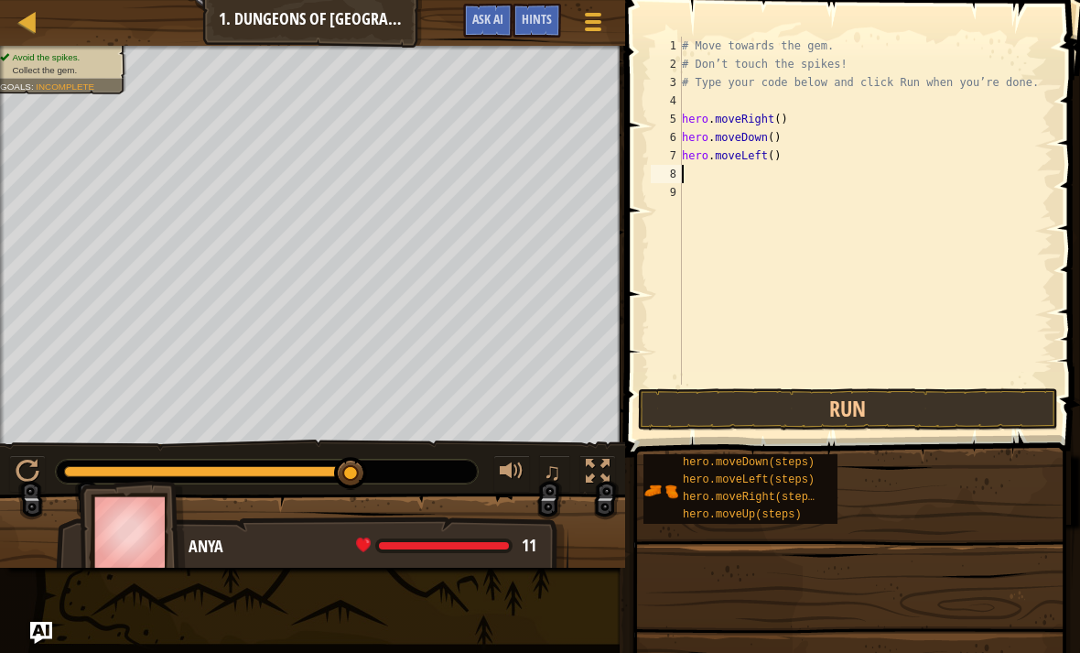
click at [926, 399] on button "Run" at bounding box center [848, 409] width 420 height 42
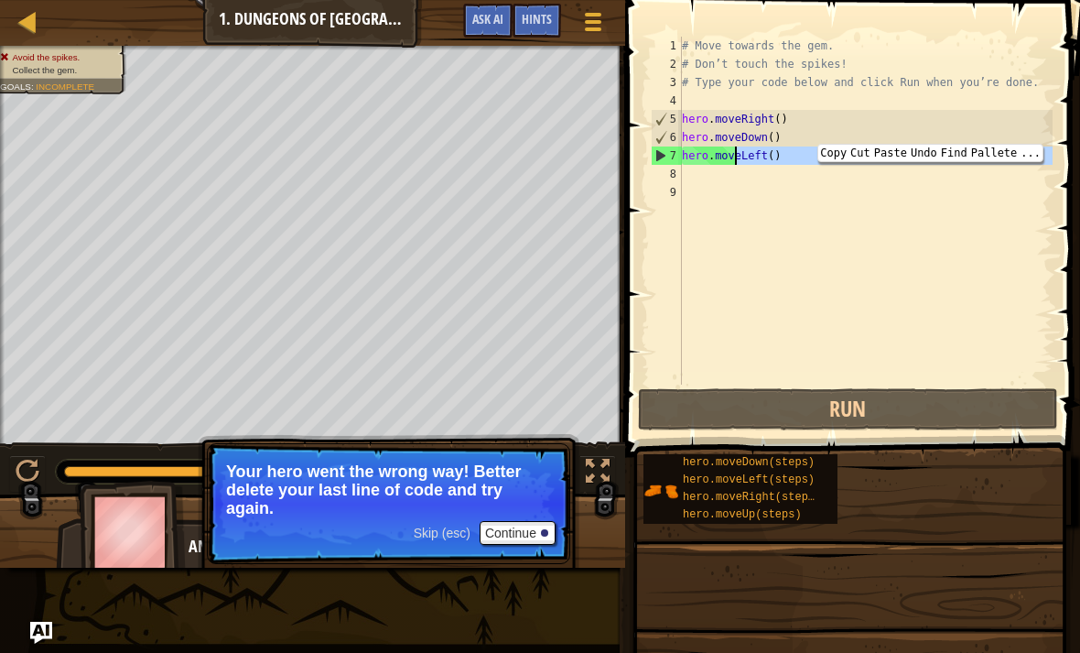
click at [743, 146] on div "# Move towards the gem. # Don’t touch the spikes! # Type your code below and cl…" at bounding box center [865, 229] width 374 height 385
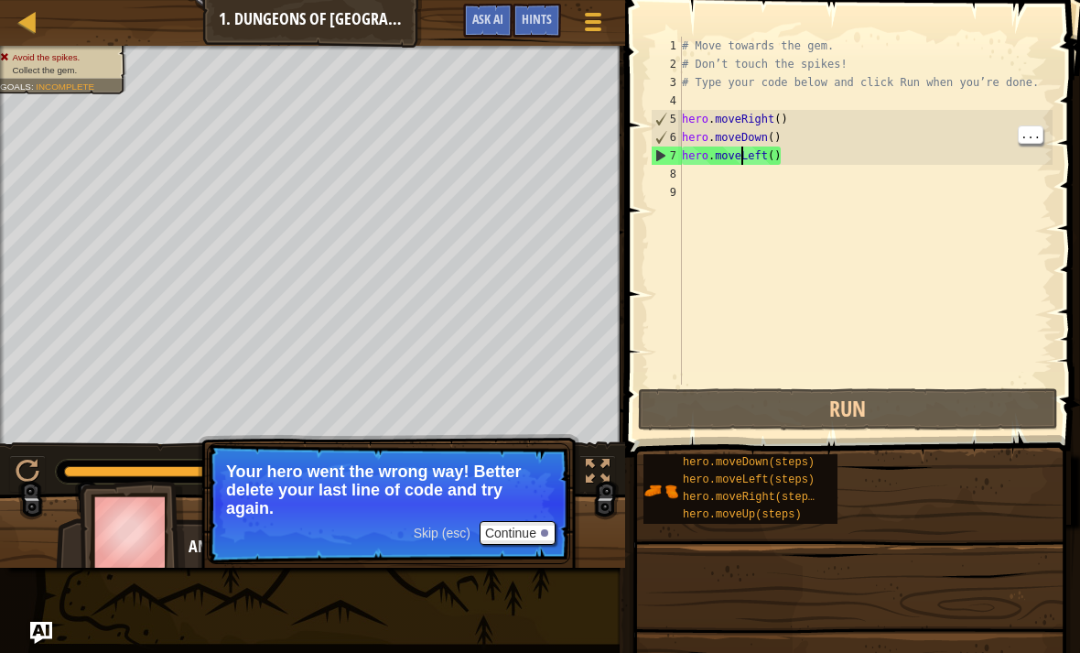
click at [779, 159] on div "# Move towards the gem. # Don’t touch the spikes! # Type your code below and cl…" at bounding box center [865, 229] width 374 height 385
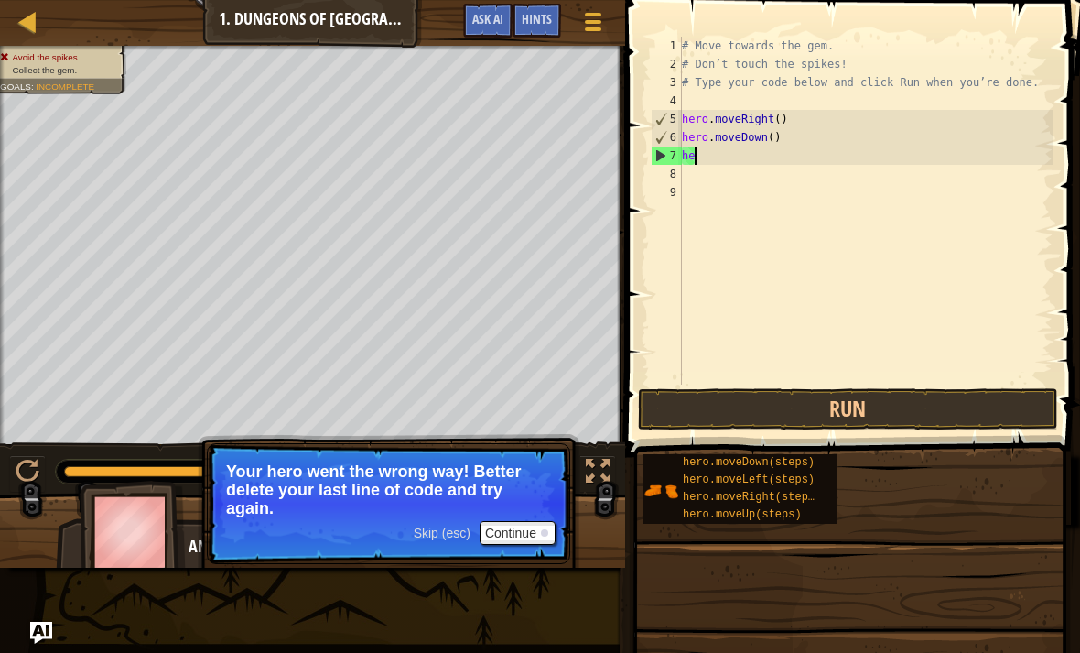
type textarea "h"
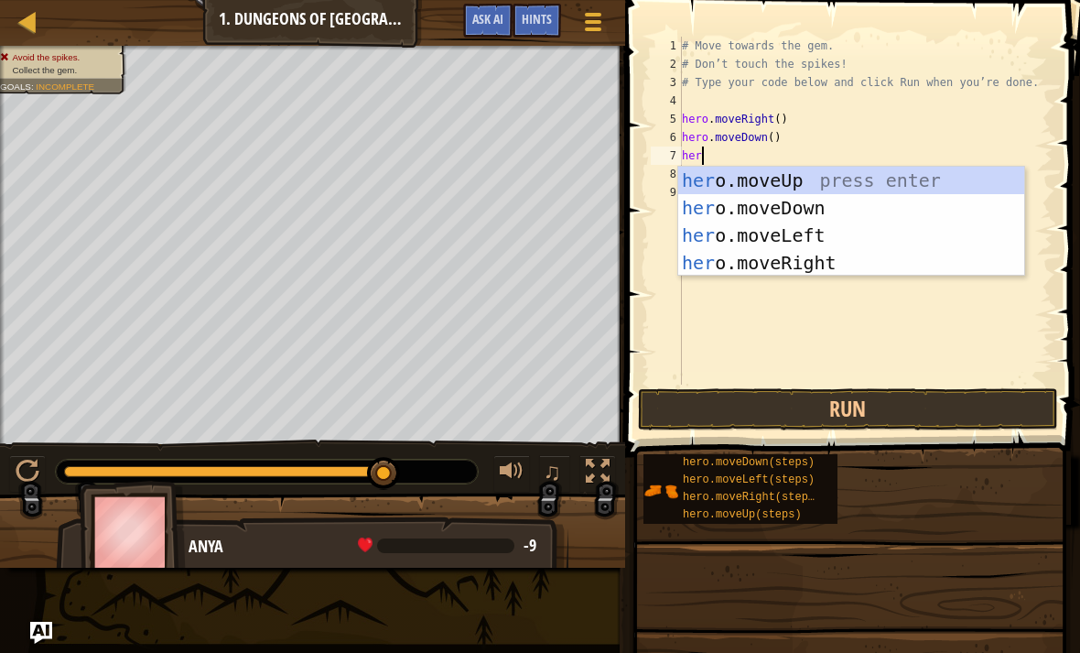
type textarea "hero"
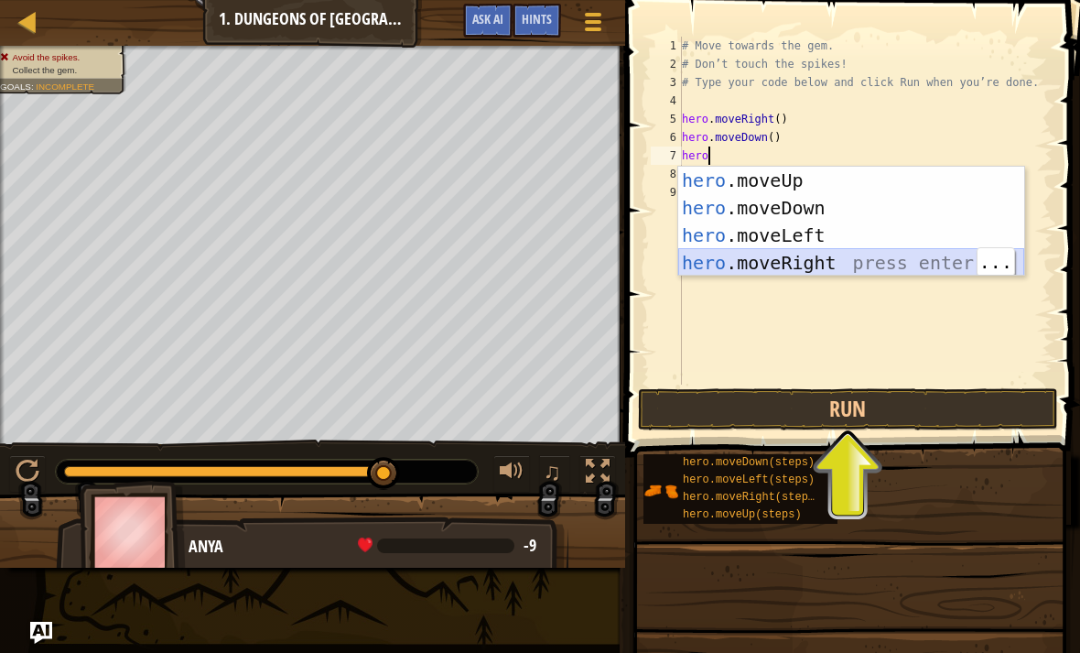
click at [911, 266] on div "hero .moveUp press enter hero .moveDown press enter hero .moveLeft press enter …" at bounding box center [851, 249] width 346 height 165
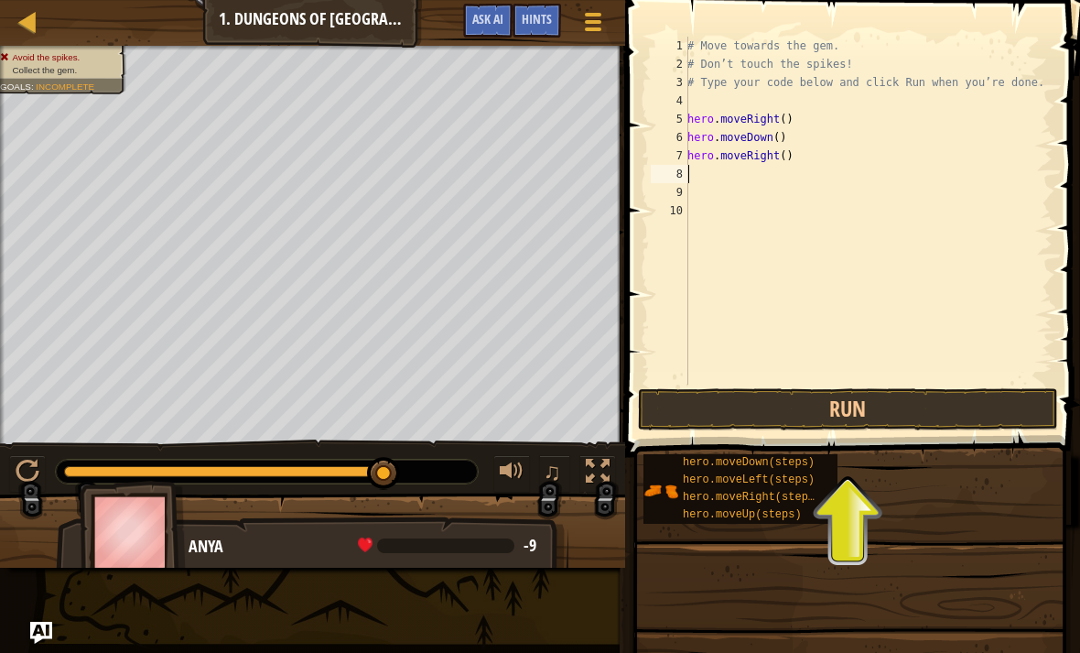
click at [911, 409] on button "Run" at bounding box center [848, 409] width 420 height 42
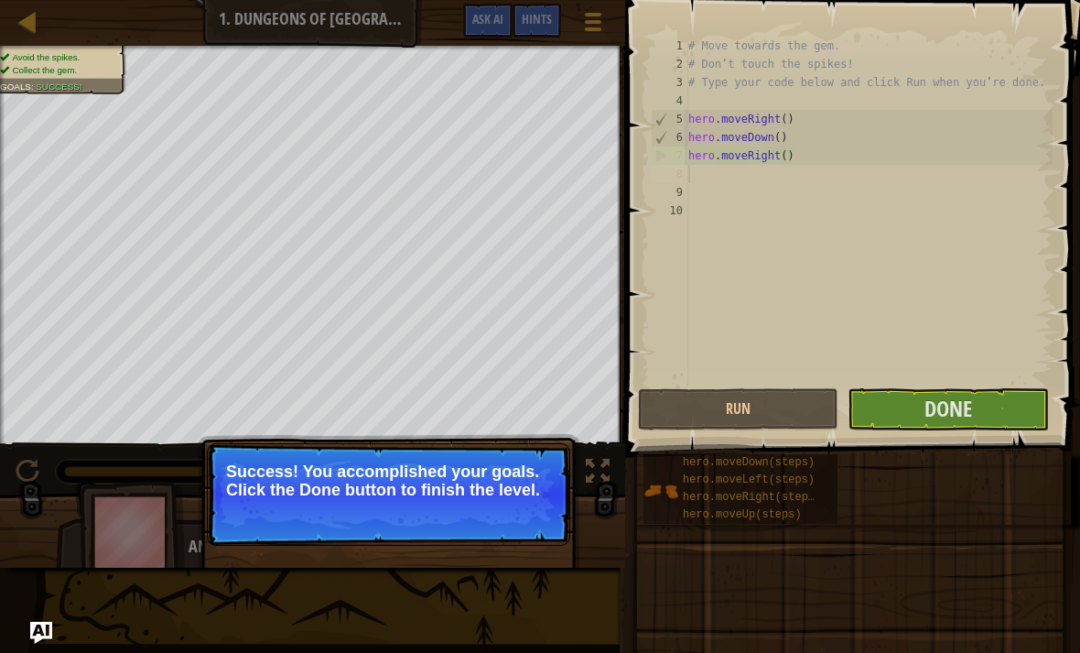
click at [1001, 390] on button "Done" at bounding box center [948, 409] width 201 height 42
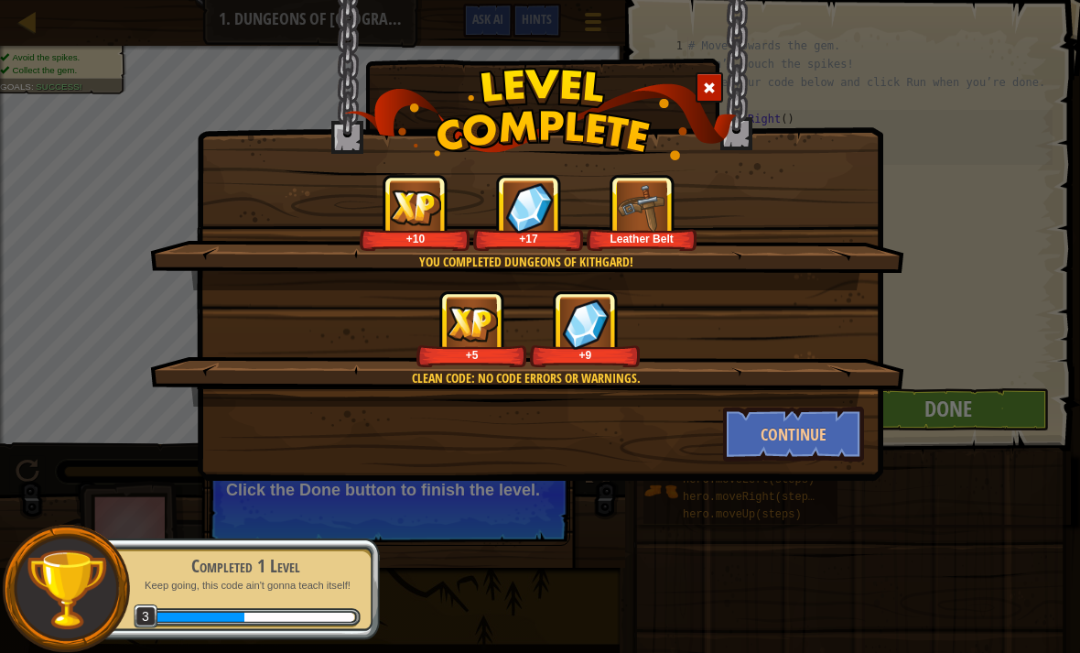
click at [838, 430] on button "Continue" at bounding box center [794, 434] width 142 height 55
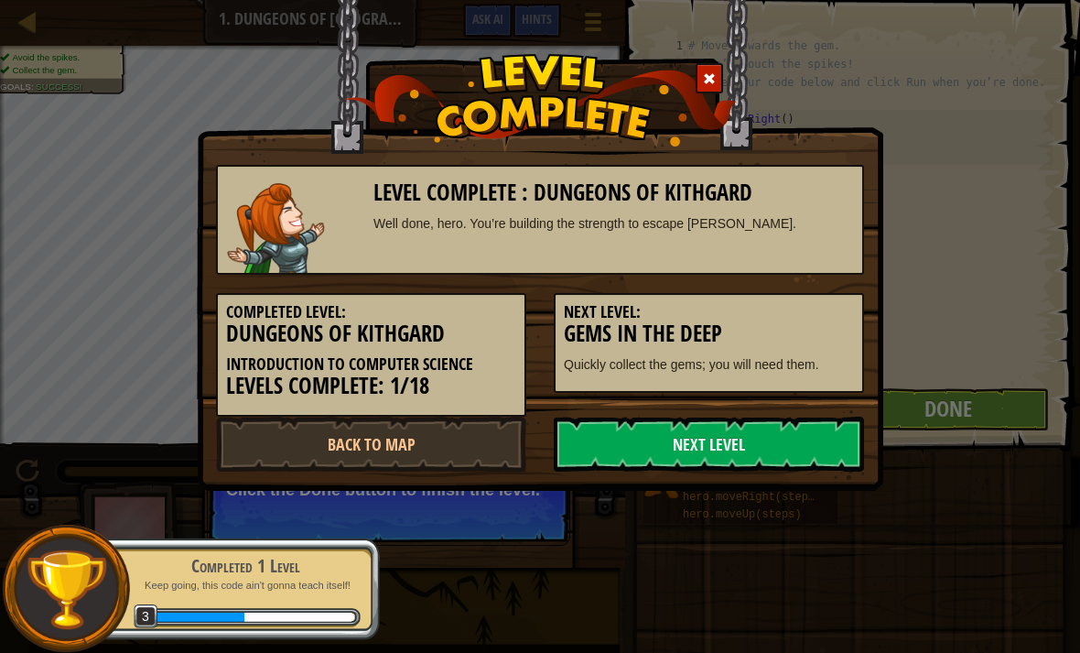
click at [788, 430] on link "Next Level" at bounding box center [709, 444] width 310 height 55
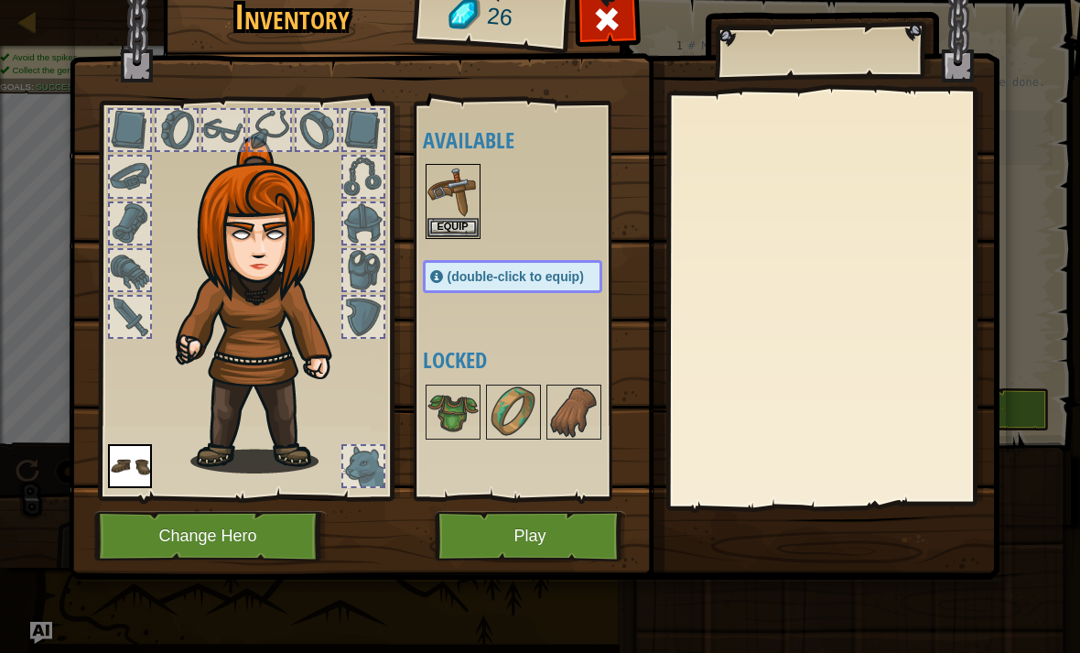
click at [450, 220] on button "Equip" at bounding box center [453, 227] width 51 height 19
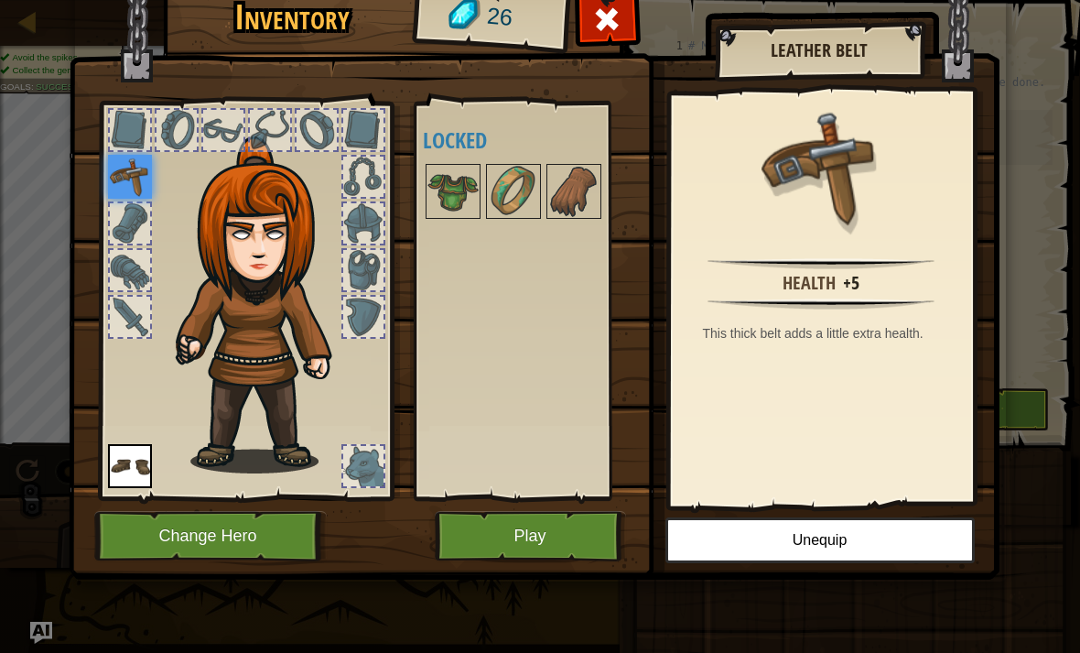
click at [448, 197] on img at bounding box center [453, 191] width 51 height 51
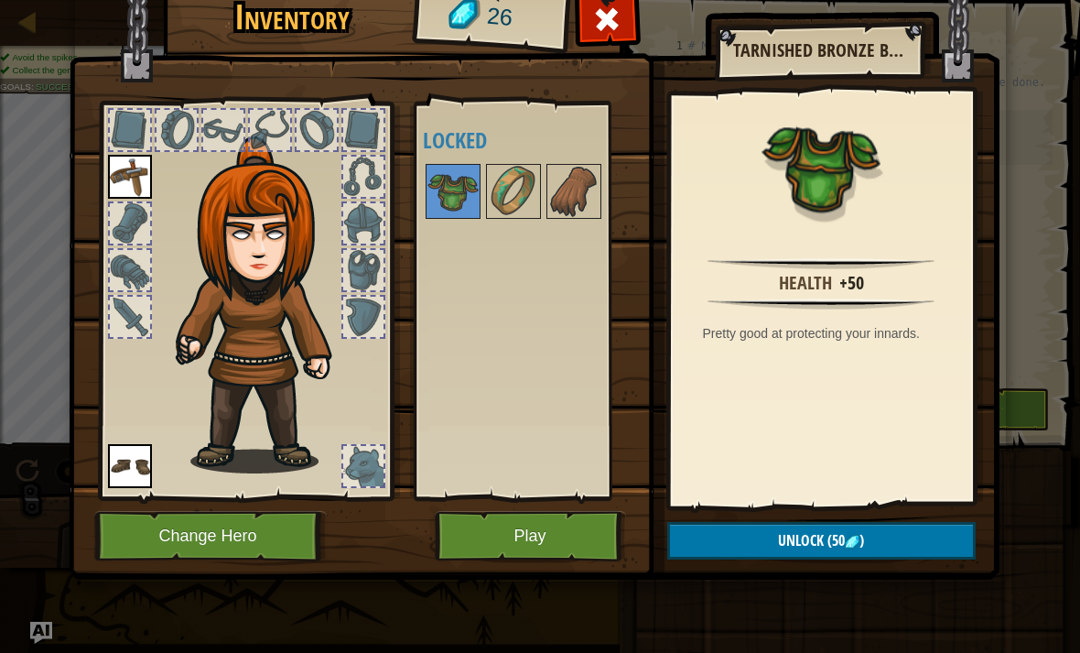
click at [611, 39] on div at bounding box center [608, 24] width 58 height 58
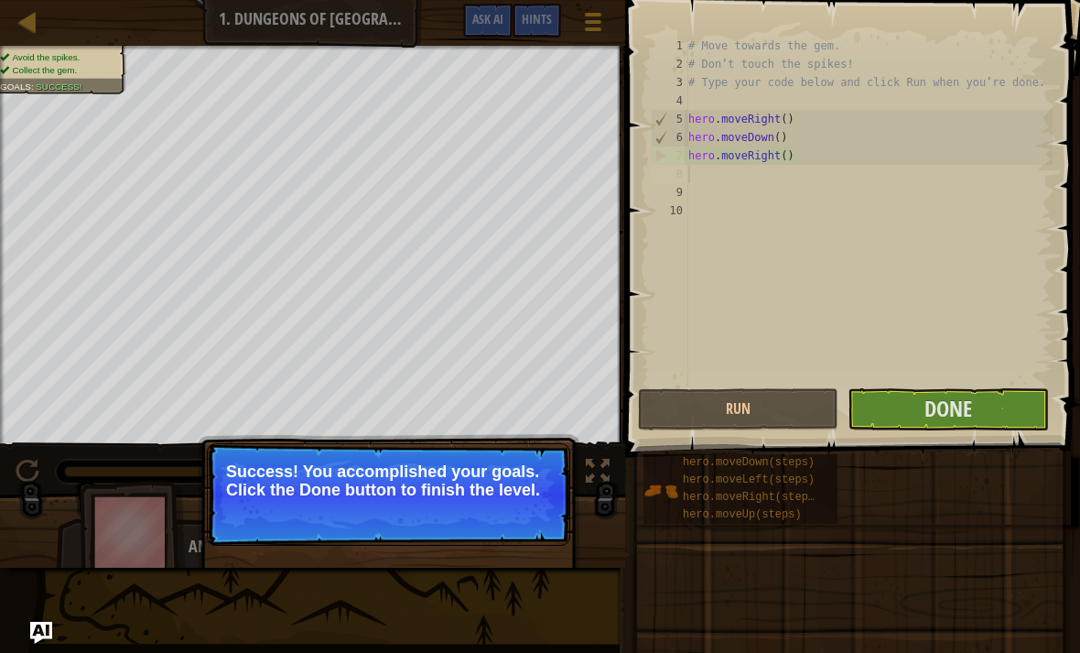
click at [1011, 415] on button "Done" at bounding box center [948, 409] width 201 height 42
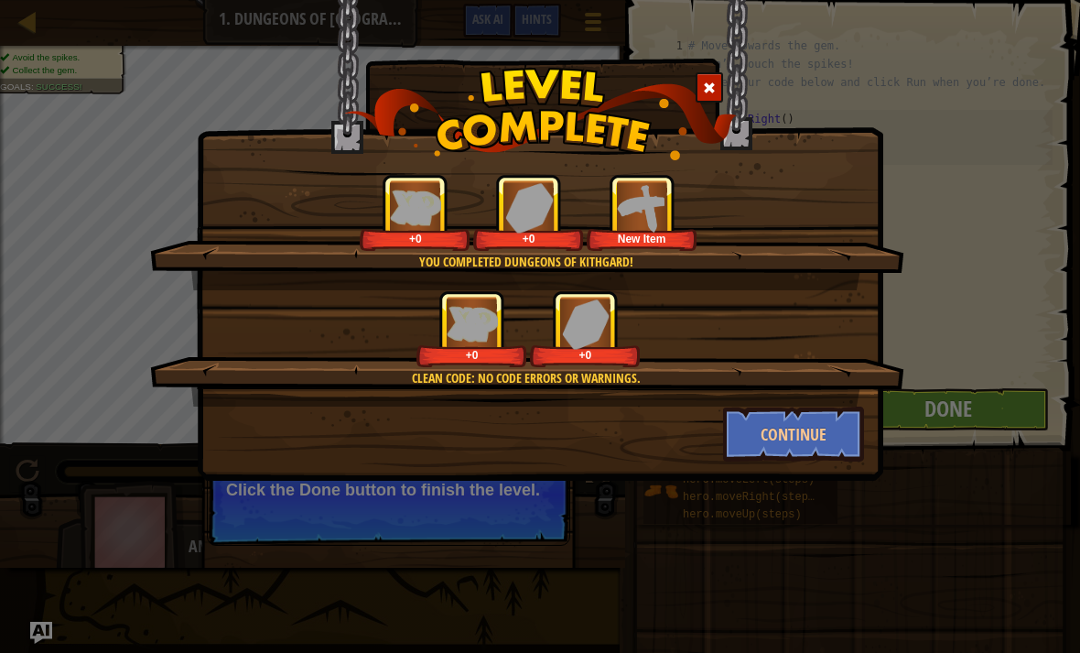
click at [808, 442] on button "Continue" at bounding box center [794, 434] width 142 height 55
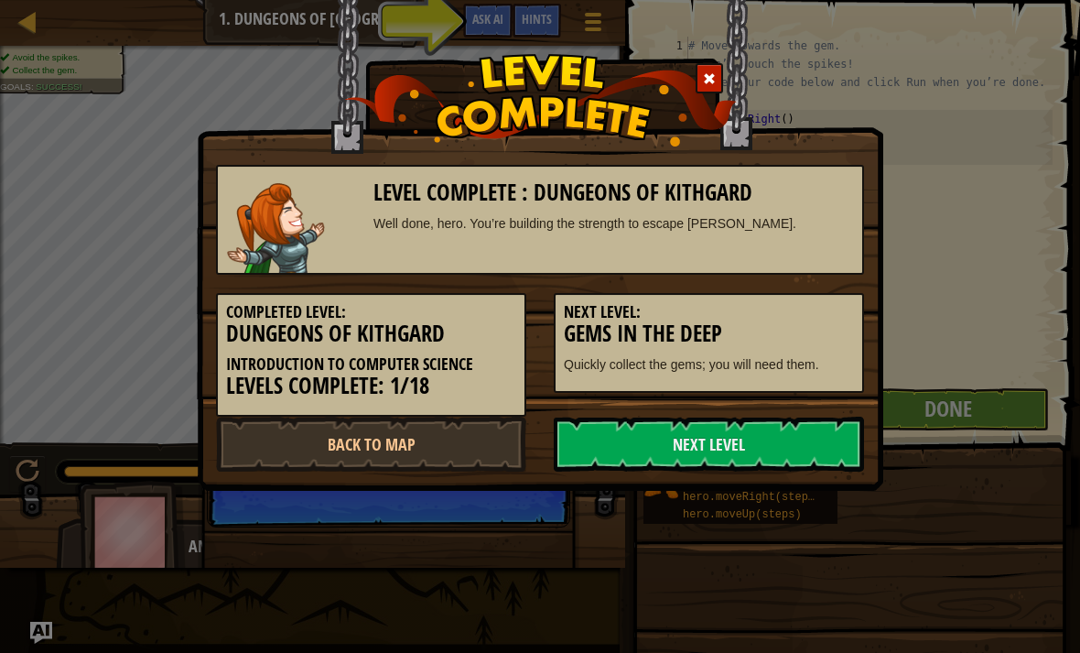
click at [766, 433] on link "Next Level" at bounding box center [709, 444] width 310 height 55
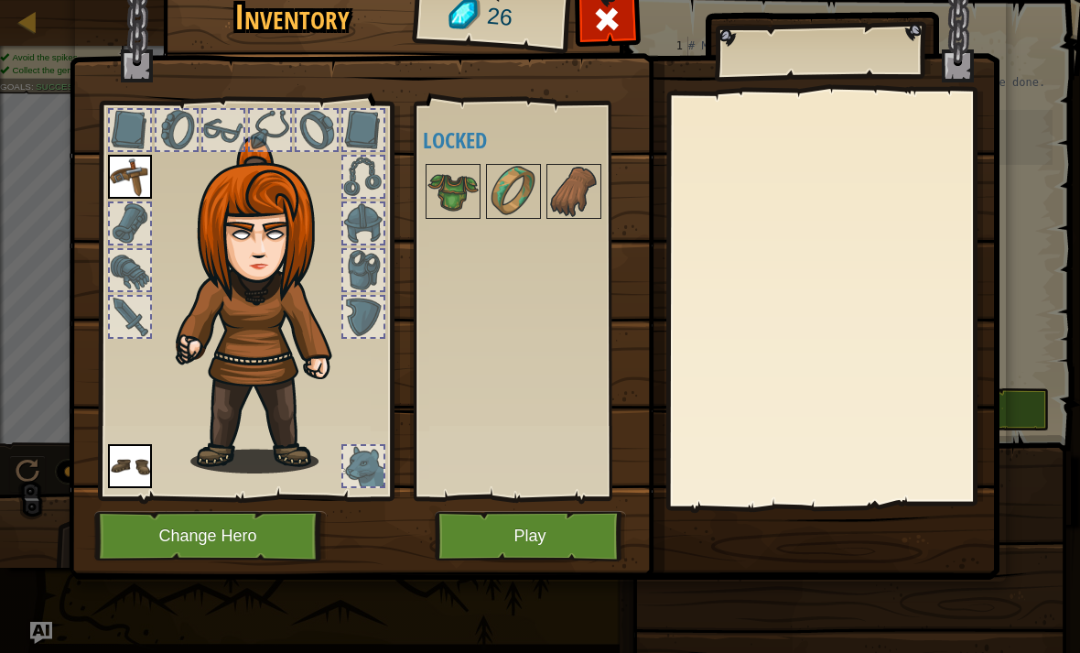
click at [575, 532] on button "Play" at bounding box center [530, 536] width 191 height 50
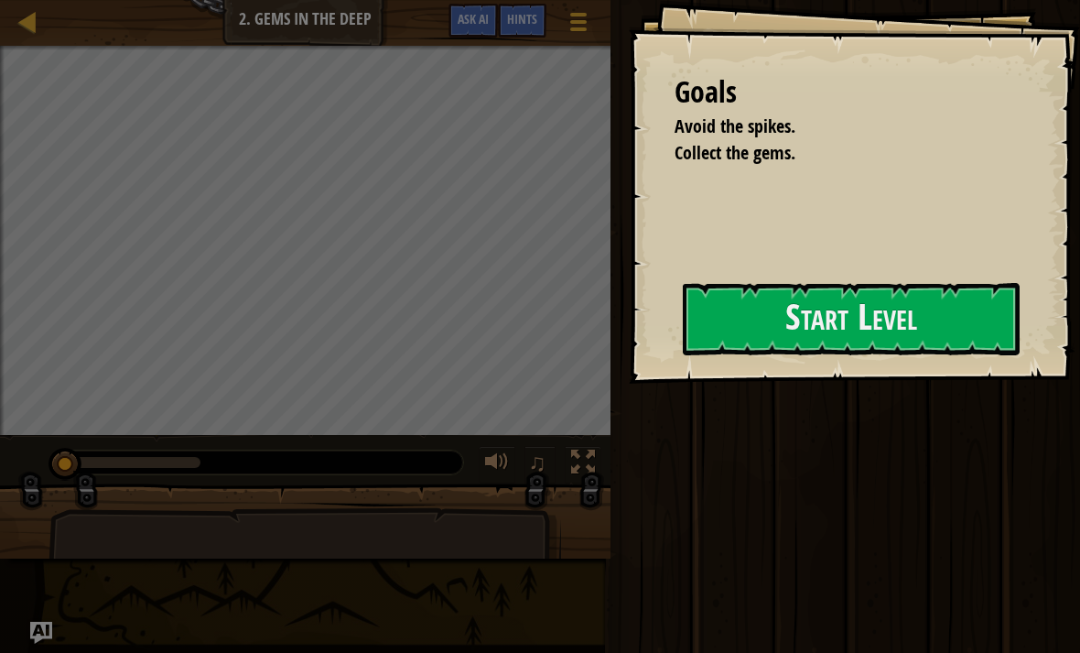
click at [758, 313] on button "Start Level" at bounding box center [851, 319] width 337 height 72
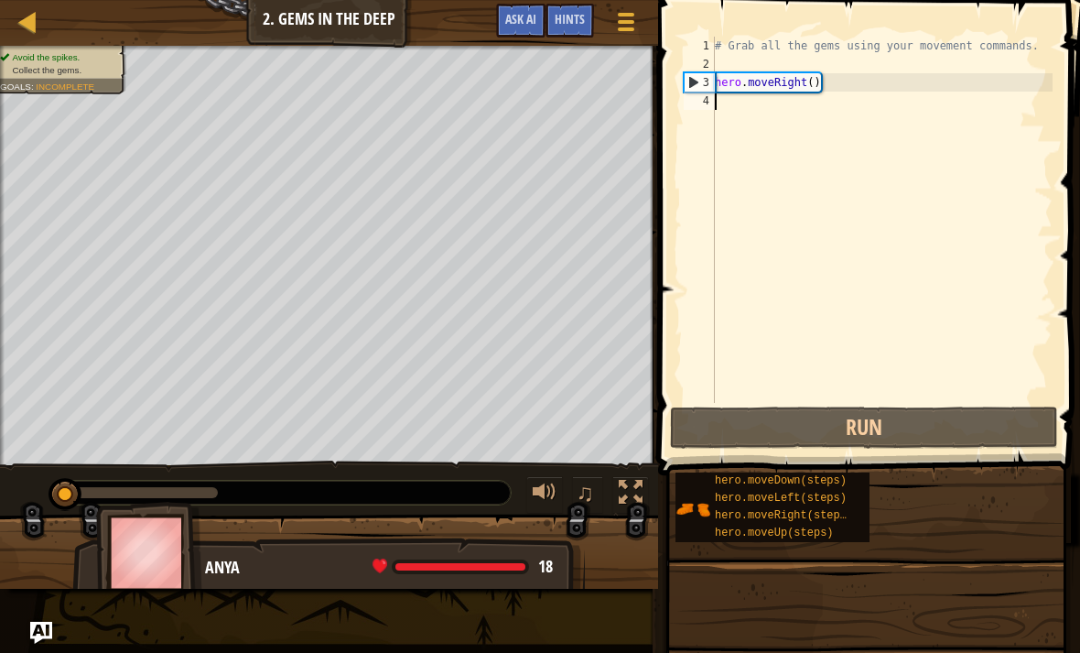
type textarea "h"
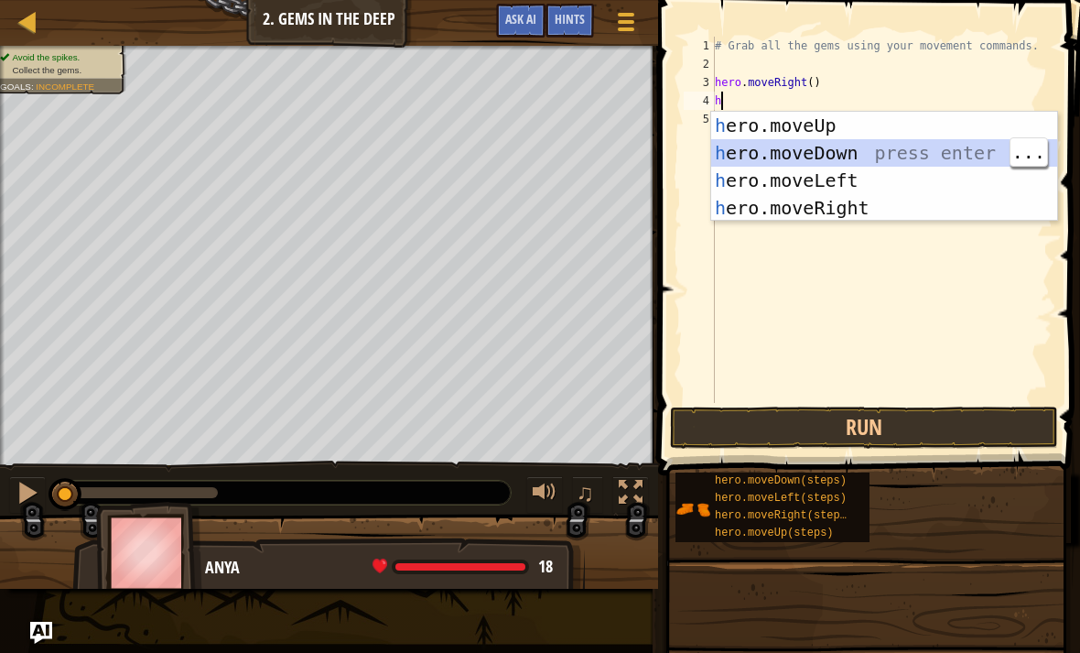
click at [833, 154] on div "h ero.moveUp press enter h ero.moveDown press enter h ero.moveLeft press enter …" at bounding box center [884, 194] width 346 height 165
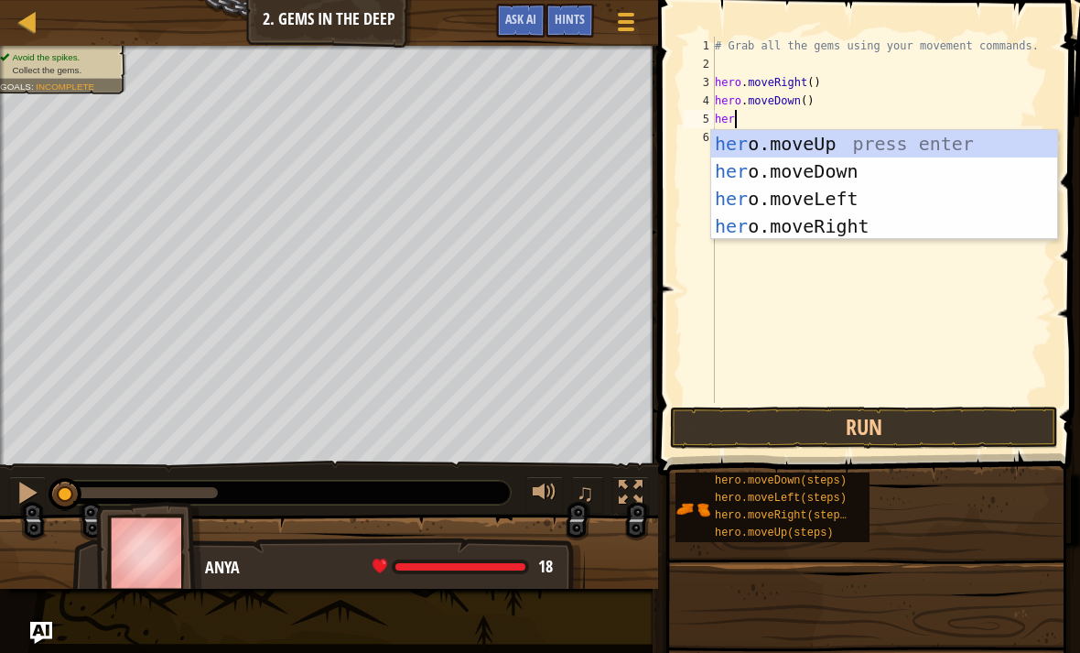
type textarea "hero"
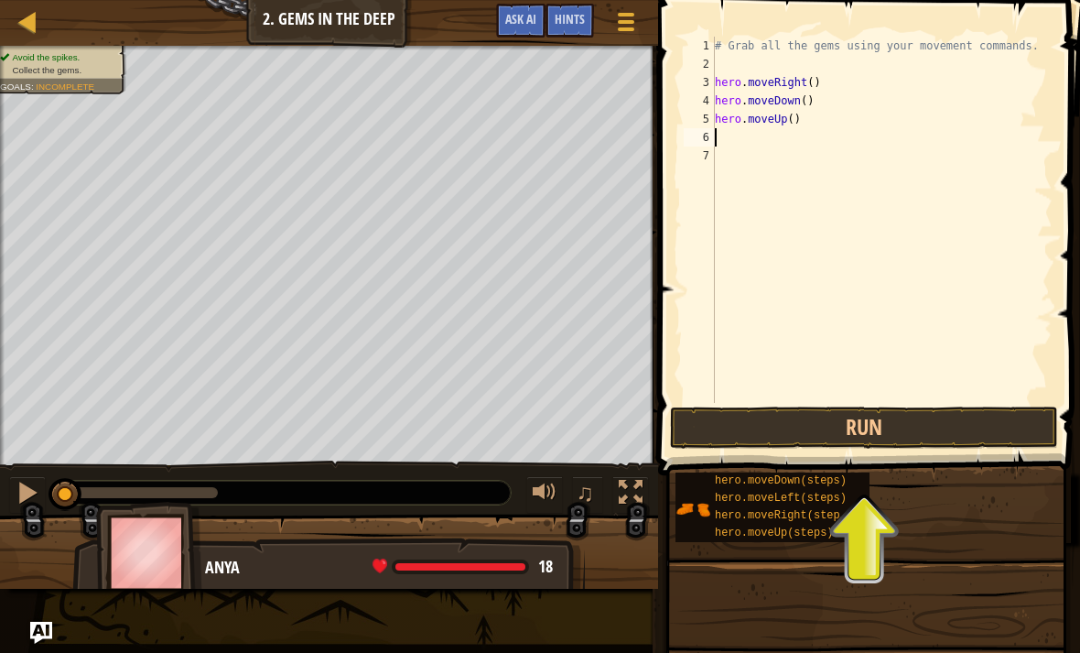
click at [904, 417] on button "Run" at bounding box center [864, 428] width 388 height 42
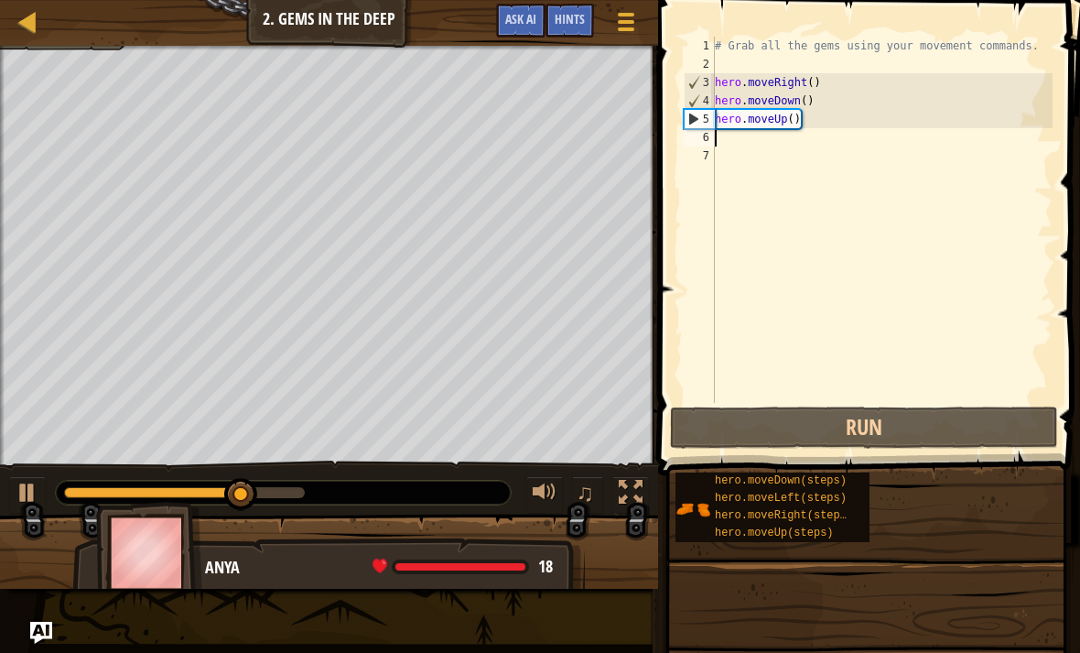
type textarea "h"
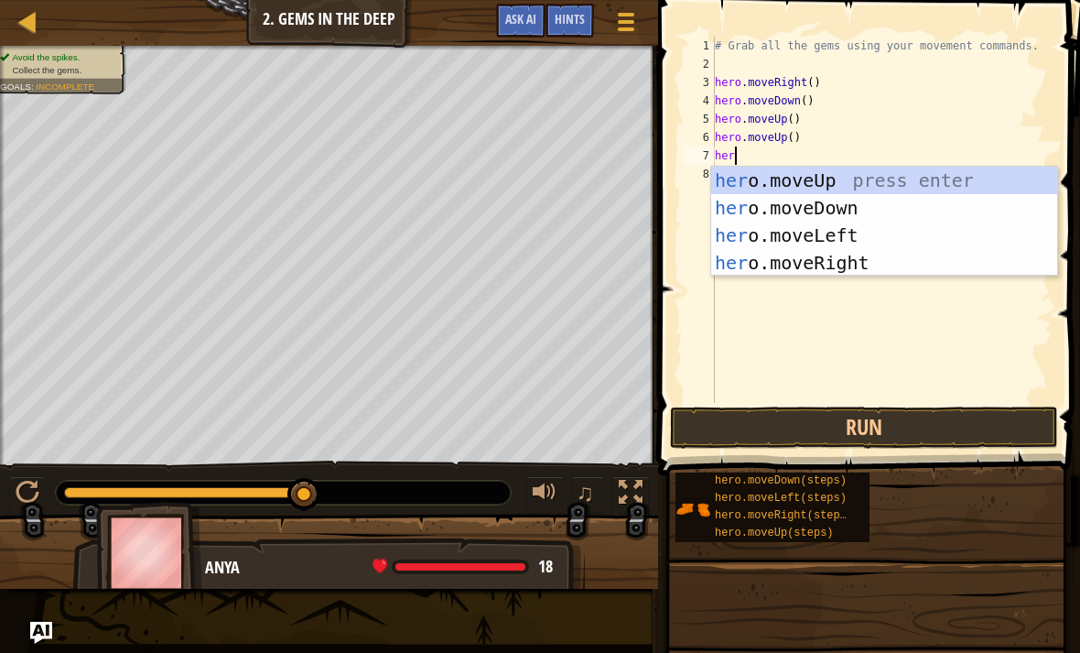
type textarea "hero"
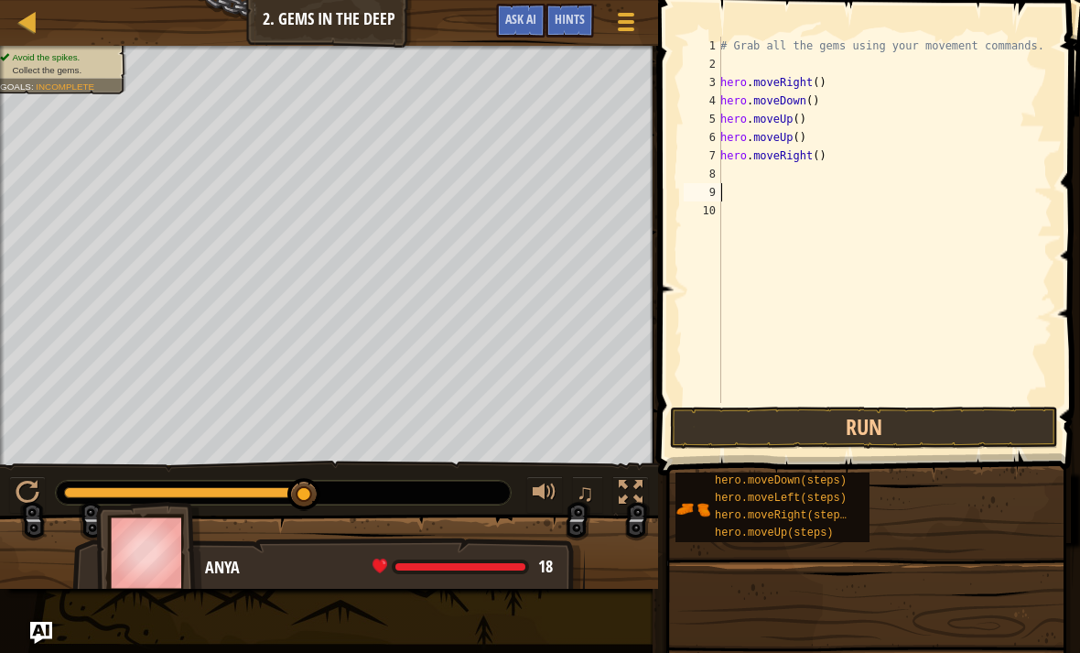
click at [913, 446] on button "Run" at bounding box center [864, 428] width 388 height 42
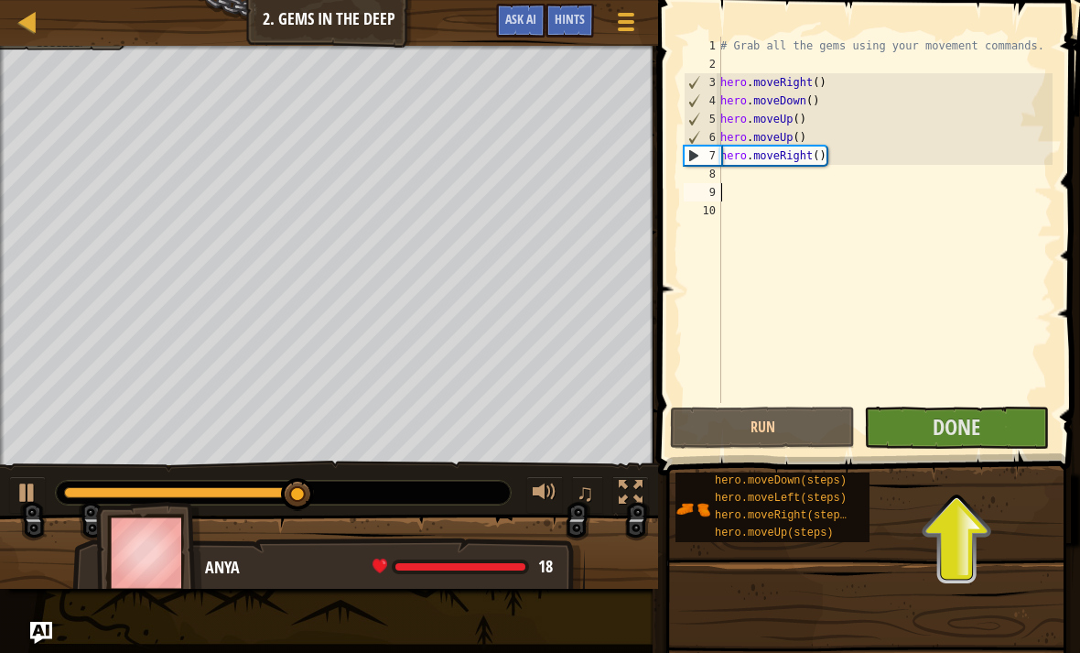
click at [969, 438] on span "Done" at bounding box center [957, 426] width 48 height 29
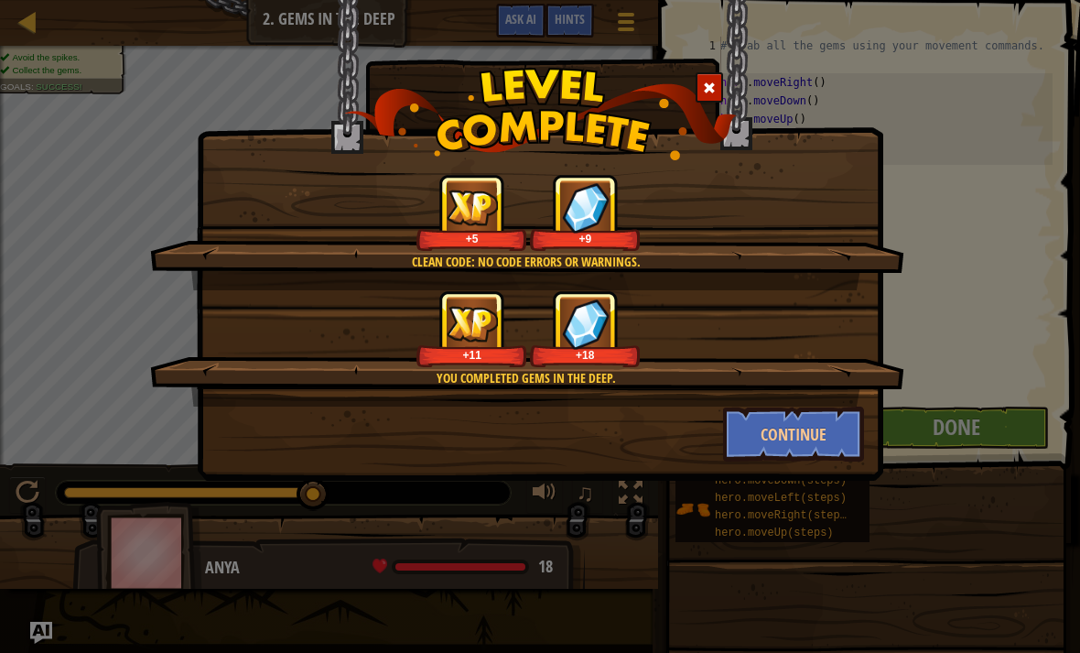
click at [829, 449] on button "Continue" at bounding box center [794, 434] width 142 height 55
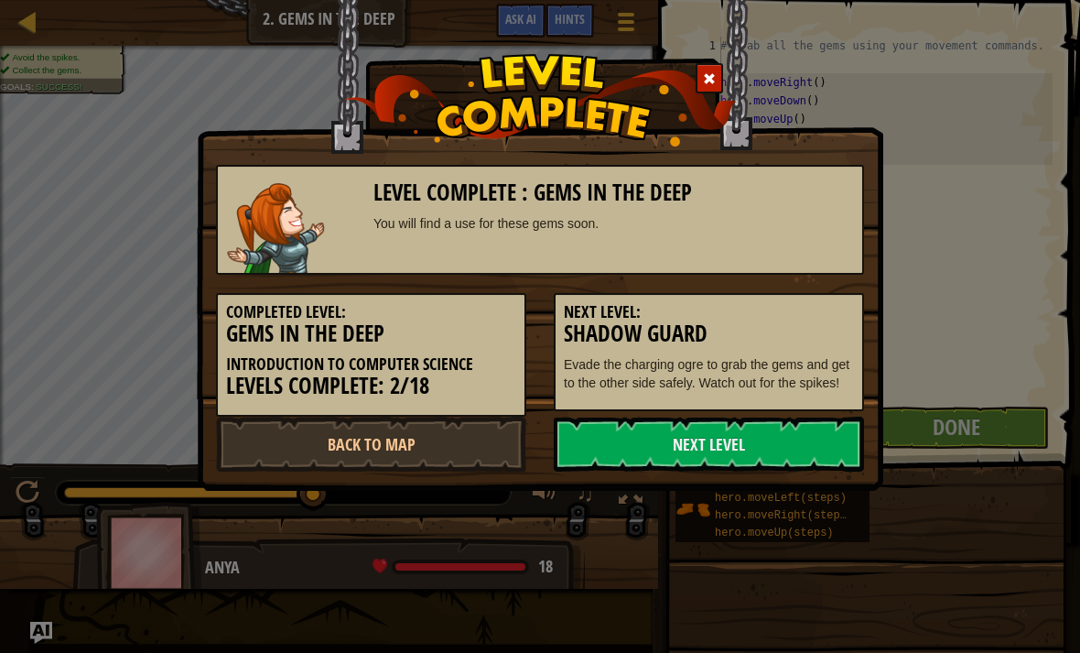
click at [816, 443] on link "Next Level" at bounding box center [709, 444] width 310 height 55
click at [797, 432] on link "Next Level" at bounding box center [709, 444] width 310 height 55
click at [759, 428] on link "Next Level" at bounding box center [709, 444] width 310 height 55
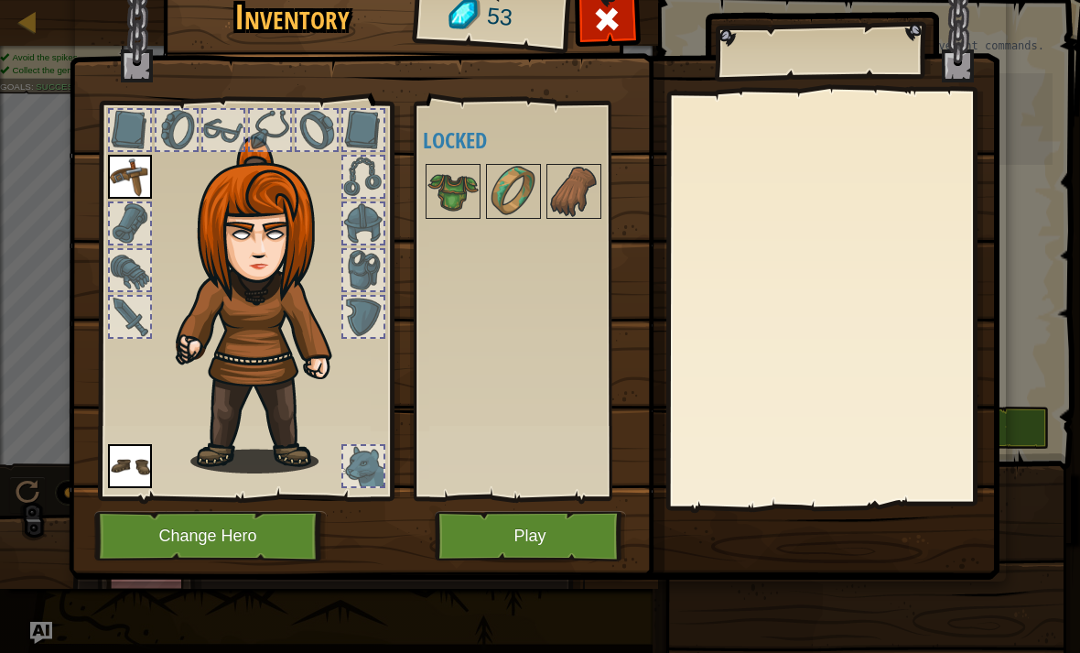
click at [272, 533] on button "Change Hero" at bounding box center [210, 536] width 233 height 50
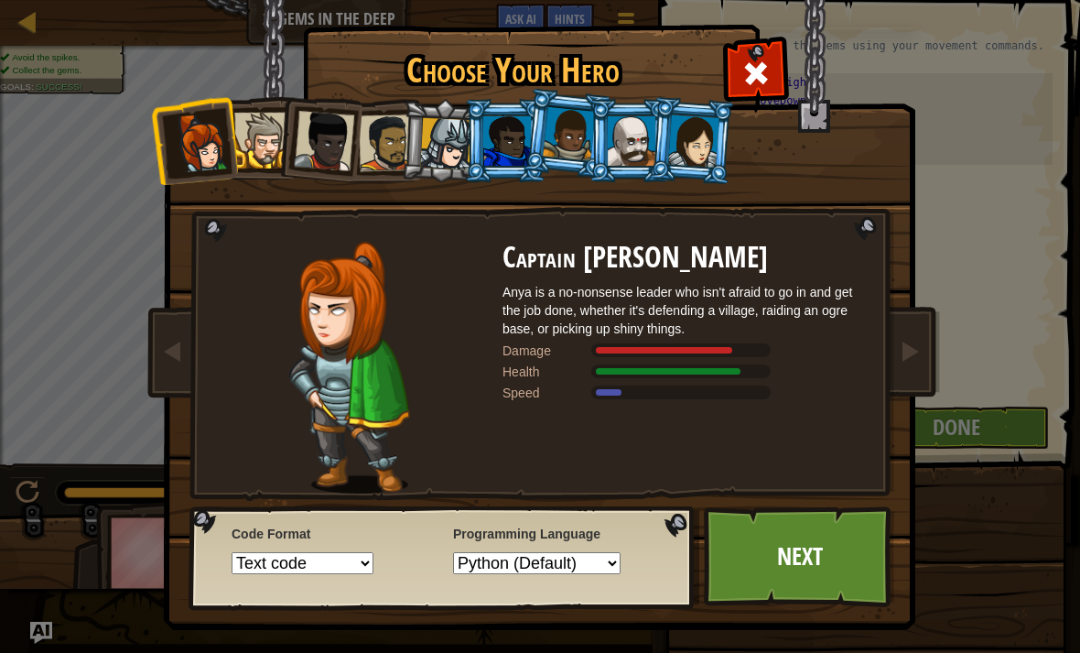
click at [611, 560] on select "Python (Default) JavaScript Lua C++ Java (Experimental)" at bounding box center [537, 563] width 168 height 22
click at [370, 571] on select "Text code Blocks and code Blocks Blocks (Icons)" at bounding box center [303, 563] width 142 height 22
click at [709, 141] on div at bounding box center [693, 140] width 51 height 52
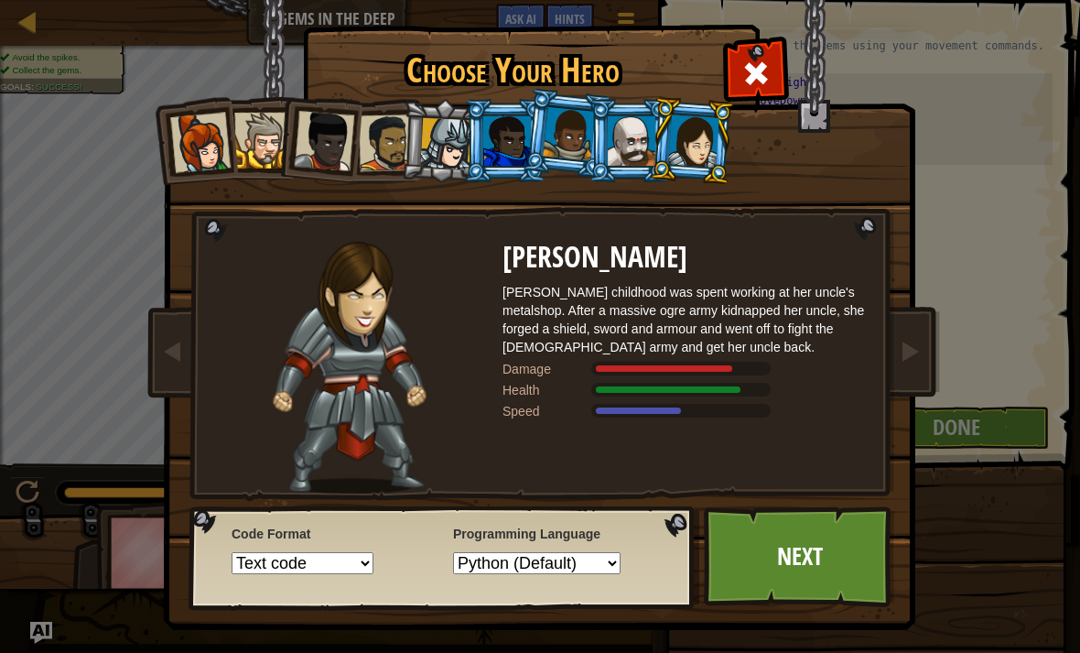
click at [661, 148] on li at bounding box center [692, 140] width 88 height 89
click at [651, 137] on div at bounding box center [632, 140] width 48 height 49
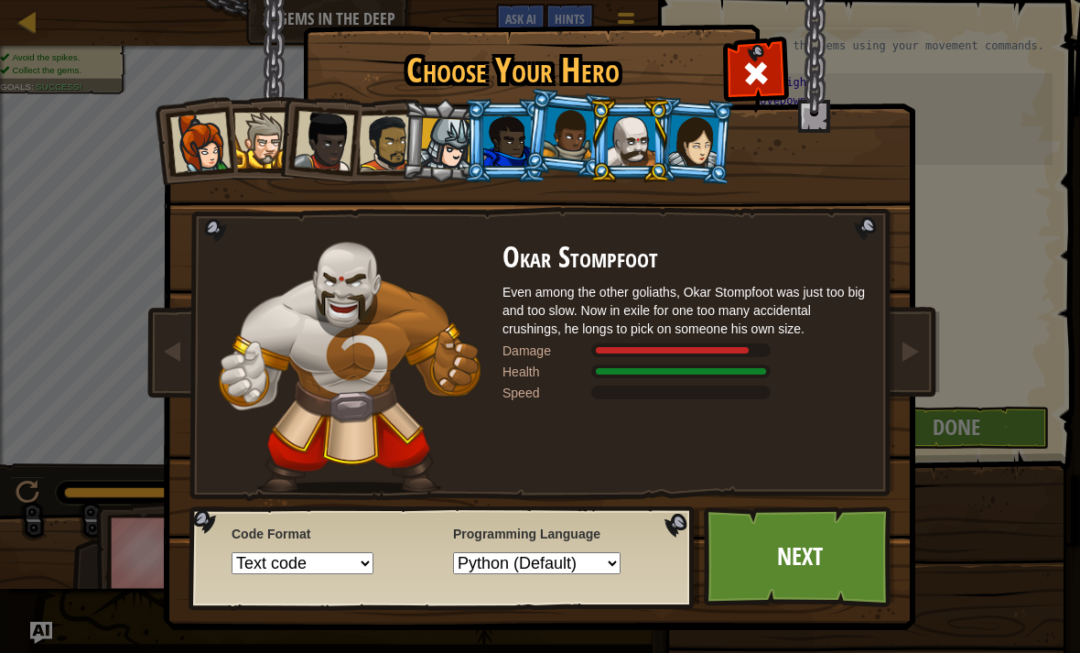
click at [618, 157] on div at bounding box center [632, 140] width 48 height 49
click at [562, 157] on div at bounding box center [569, 134] width 52 height 54
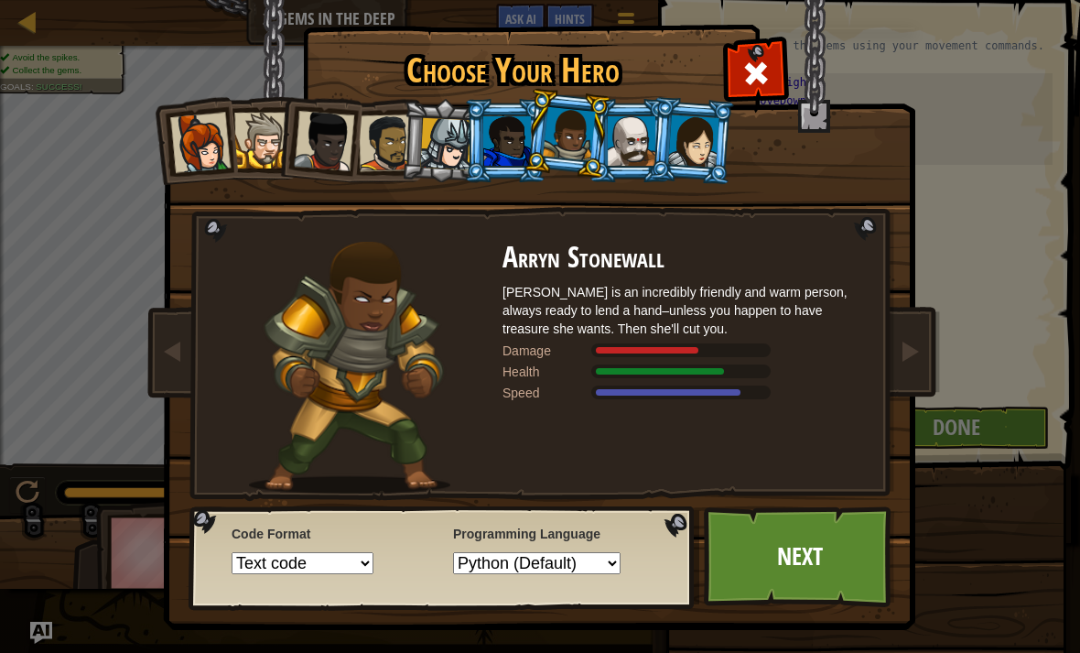
click at [772, 84] on div at bounding box center [756, 71] width 58 height 58
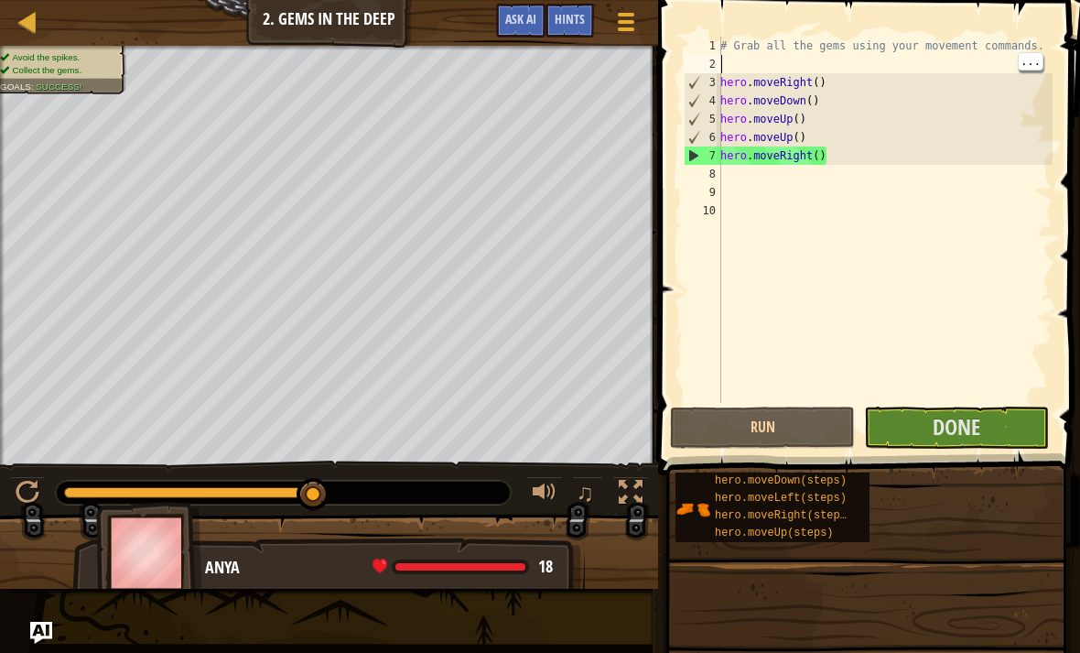
click at [959, 437] on span "Done" at bounding box center [957, 426] width 48 height 29
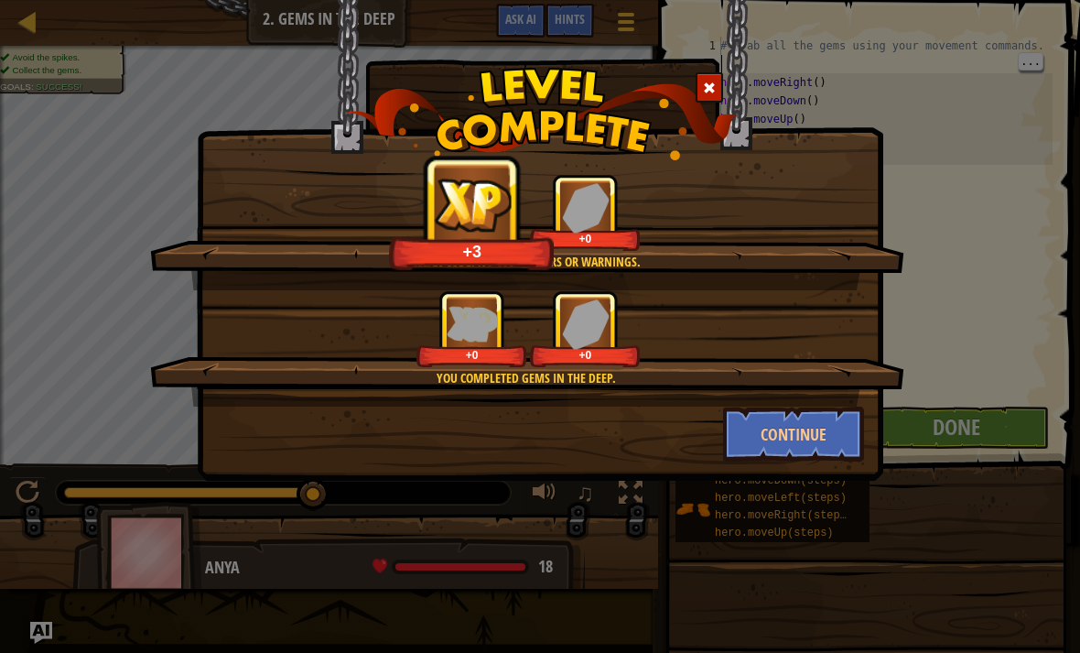
click at [823, 432] on button "Continue" at bounding box center [794, 434] width 142 height 55
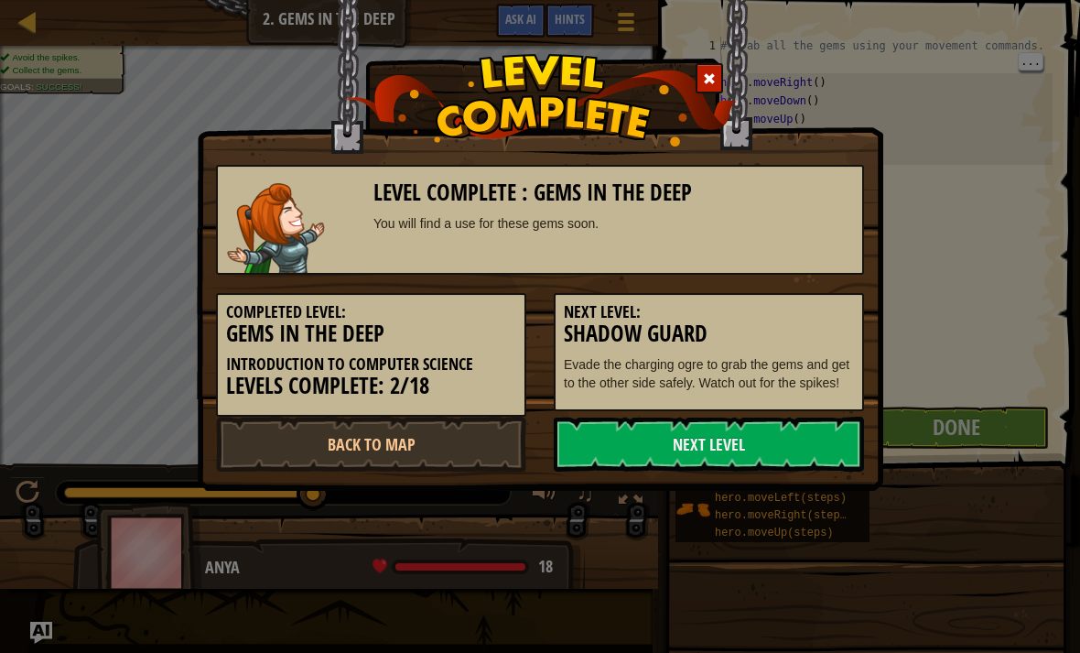
click at [729, 444] on link "Next Level" at bounding box center [709, 444] width 310 height 55
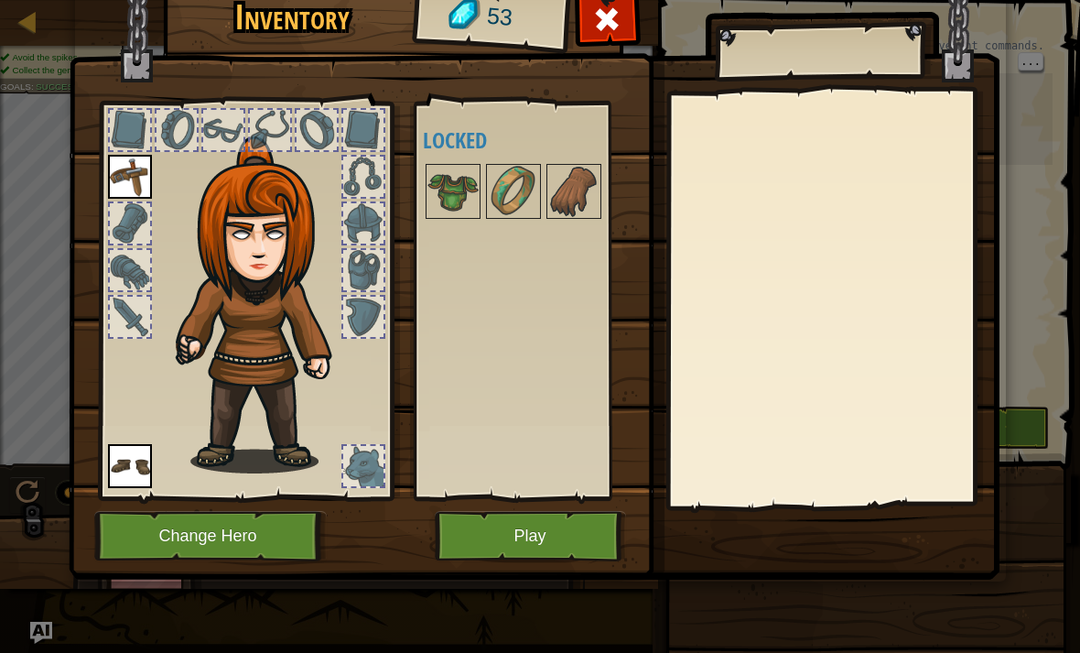
click at [573, 522] on button "Play" at bounding box center [530, 536] width 191 height 50
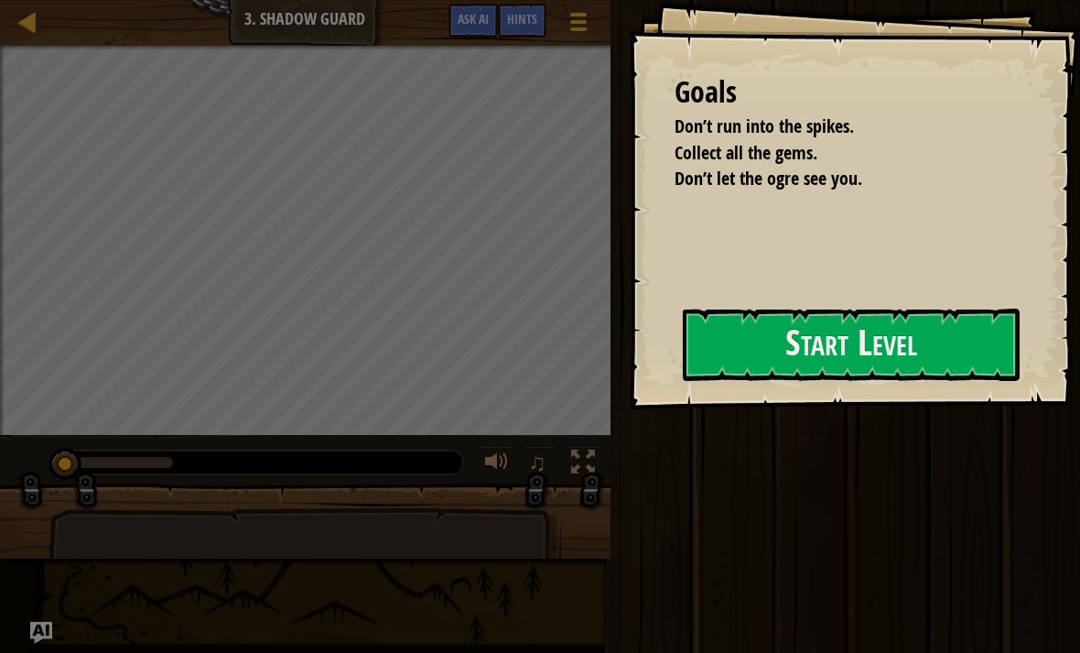
click at [955, 332] on button "Start Level" at bounding box center [851, 345] width 337 height 72
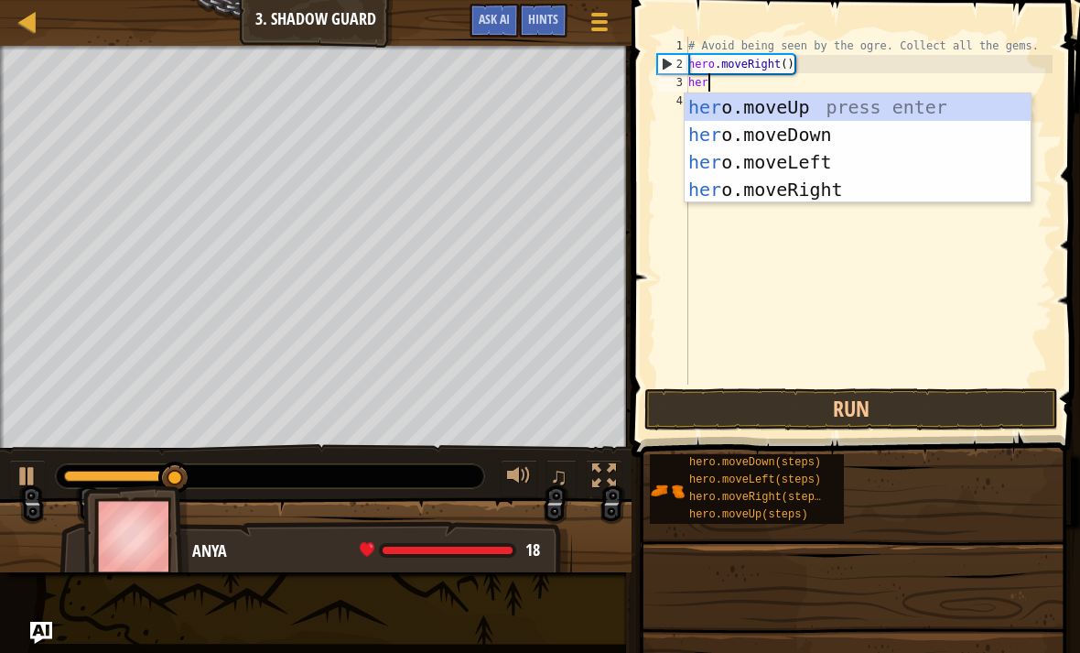
scroll to position [9, 1]
type textarea "hero"
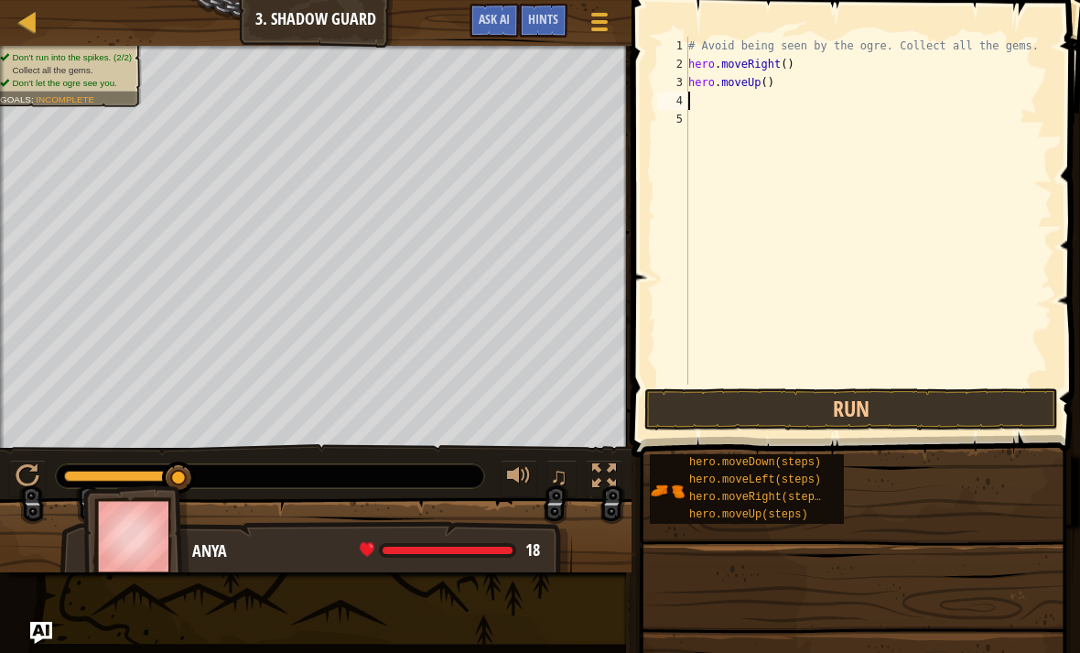
scroll to position [9, 0]
click at [959, 411] on button "Run" at bounding box center [852, 409] width 414 height 42
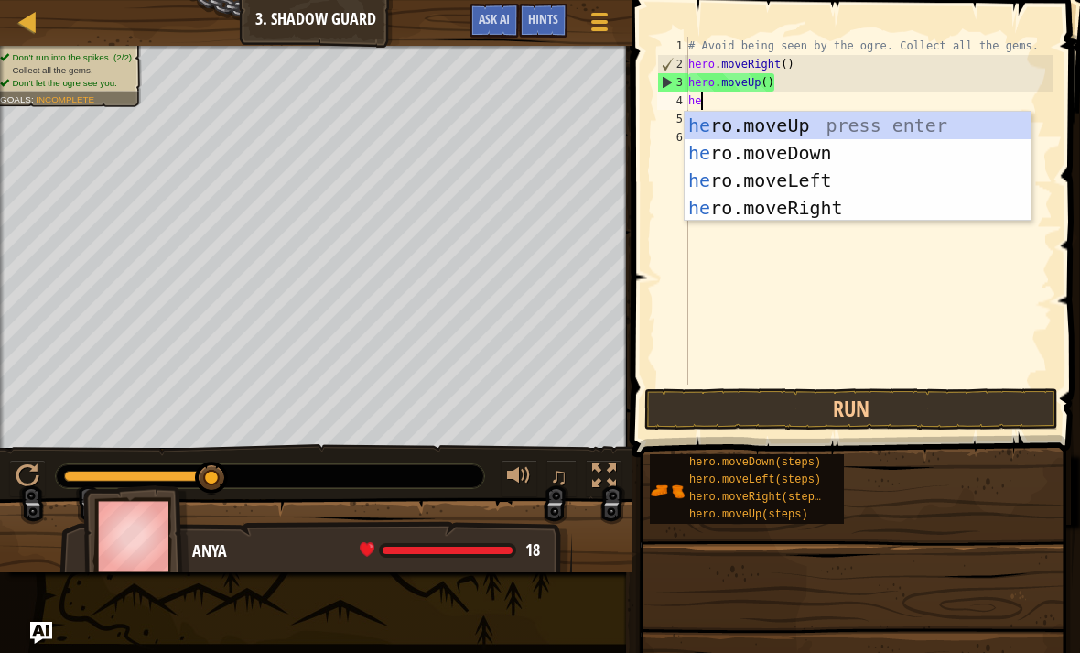
scroll to position [9, 1]
type textarea "hero"
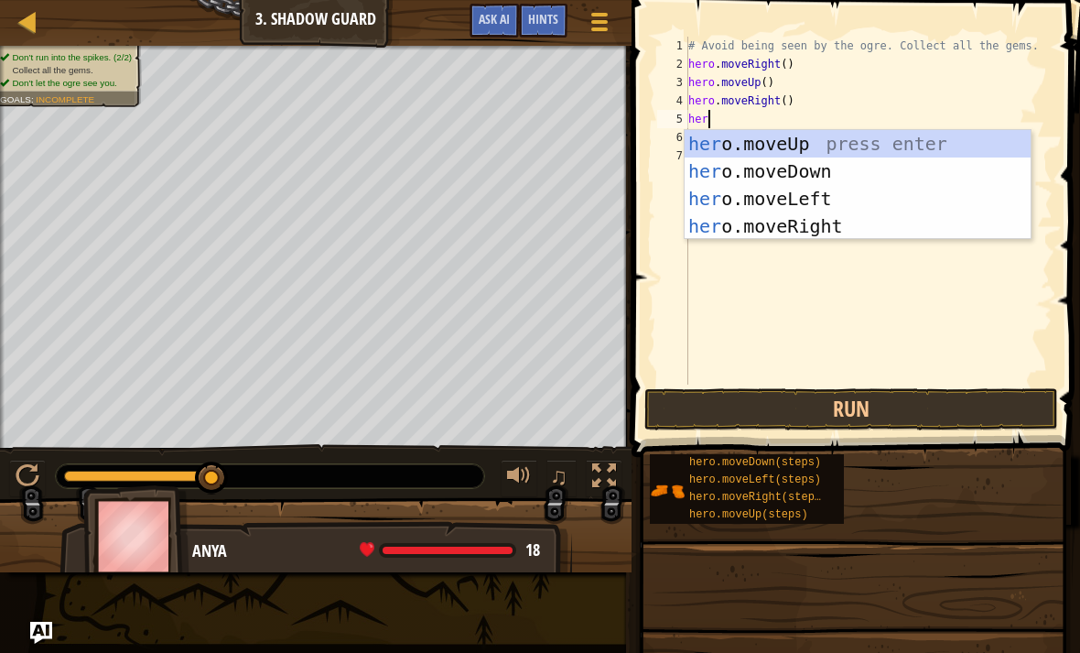
type textarea "hero"
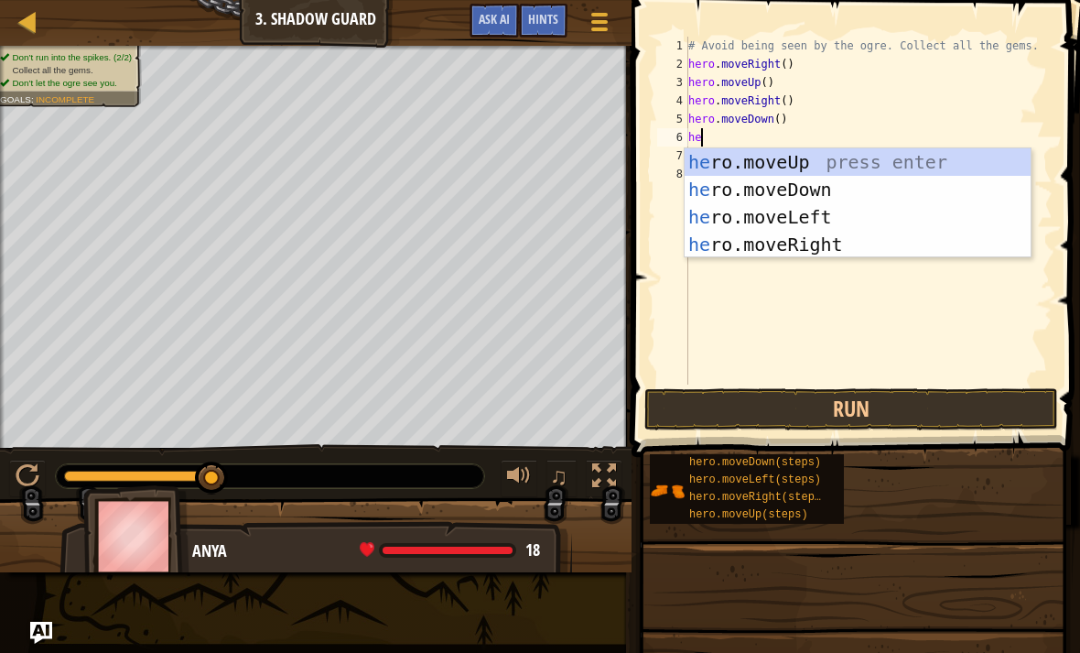
type textarea "hero"
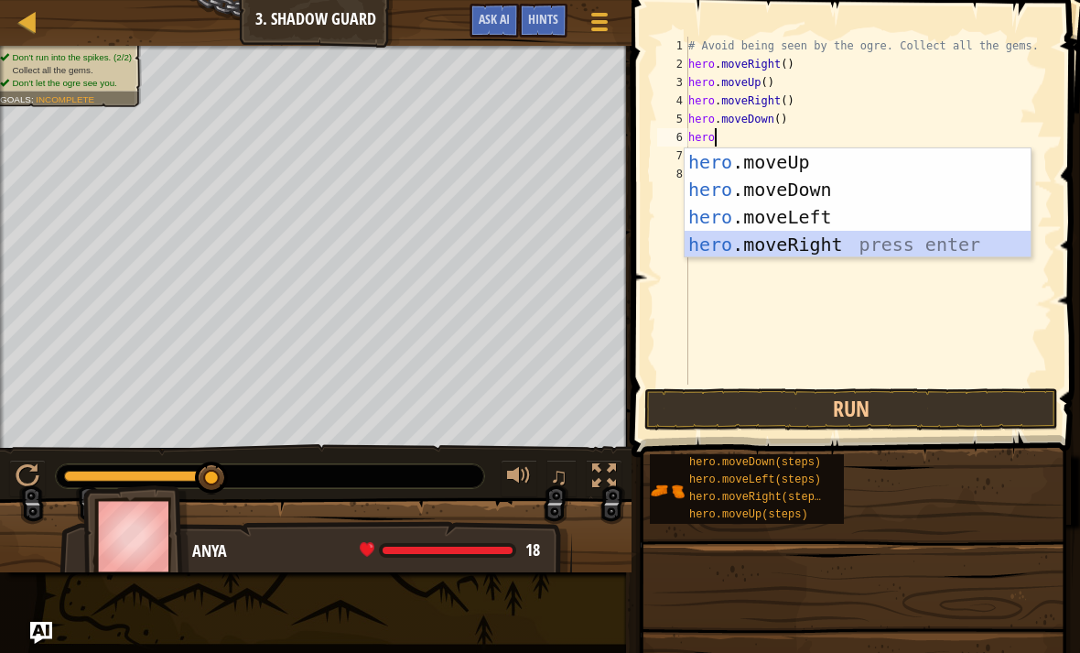
scroll to position [9, 0]
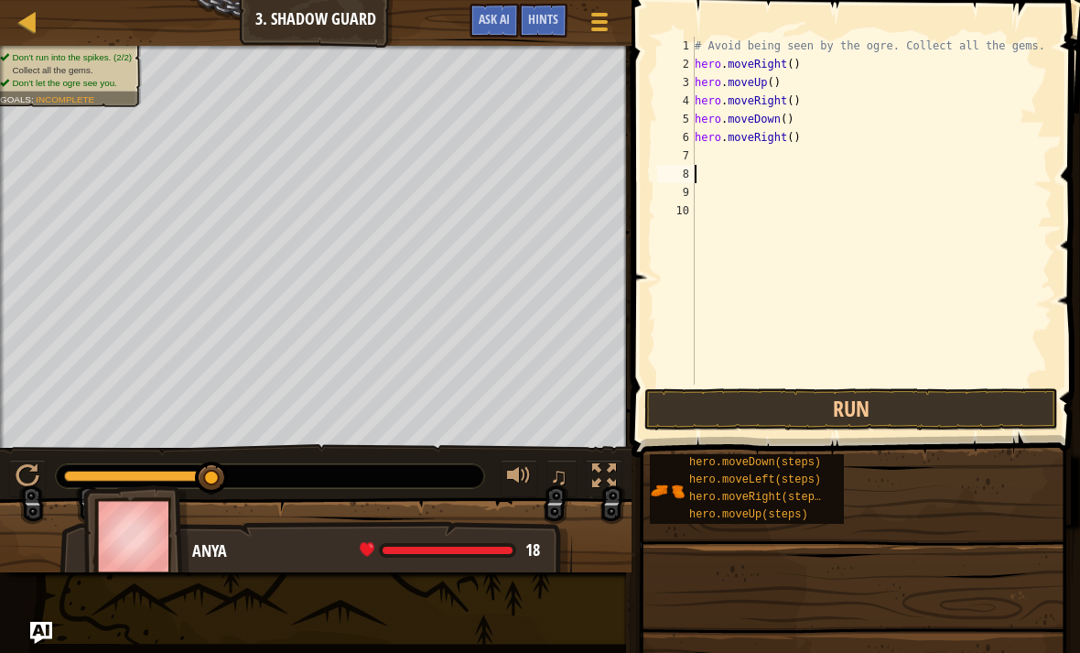
click at [970, 411] on button "Run" at bounding box center [852, 409] width 414 height 42
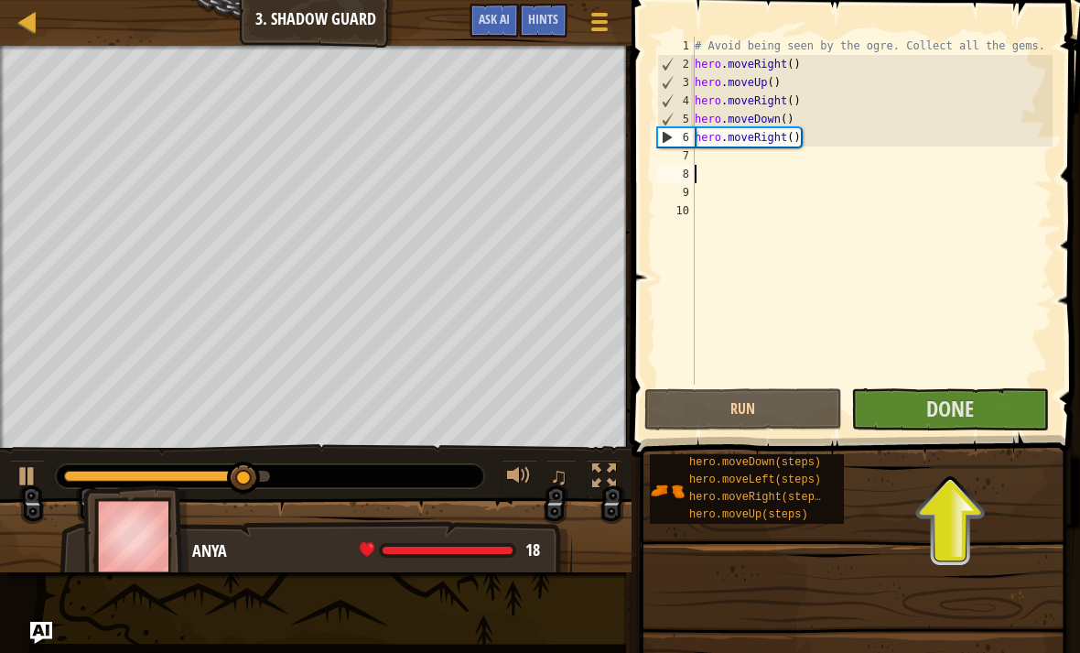
click at [1007, 416] on button "Done" at bounding box center [950, 409] width 198 height 42
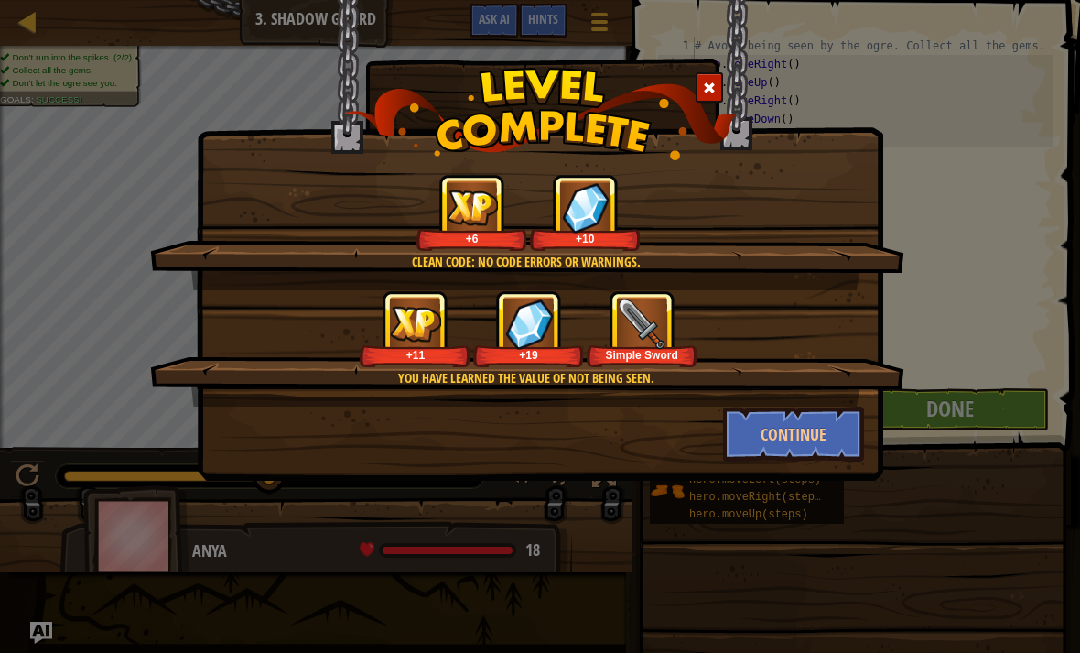
click at [800, 420] on button "Continue" at bounding box center [794, 434] width 142 height 55
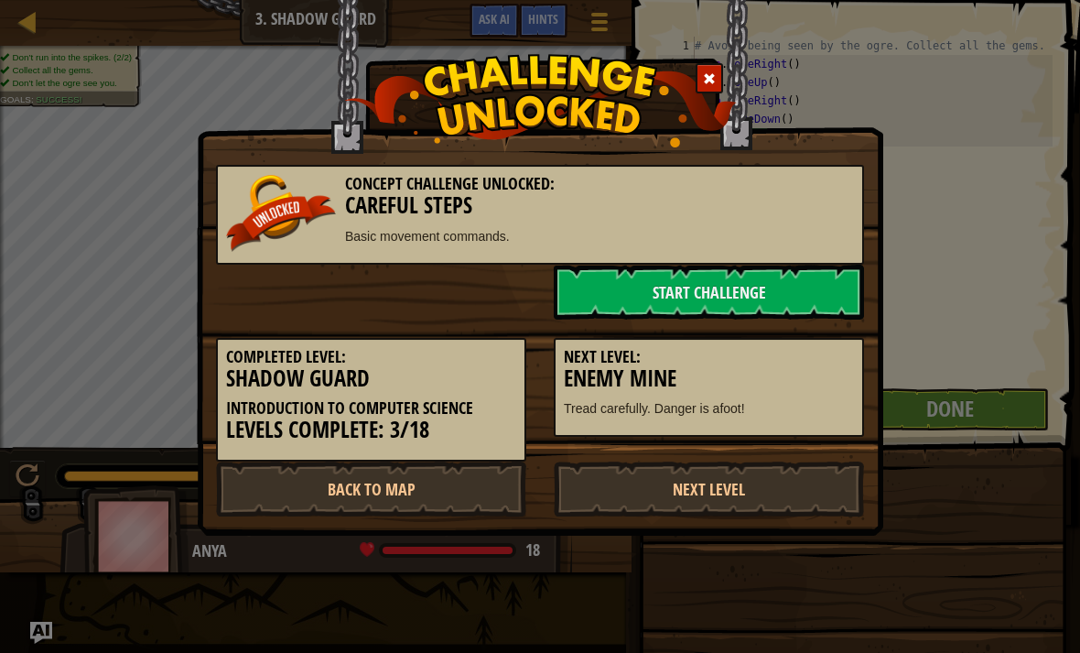
click at [726, 311] on link "Start Challenge" at bounding box center [709, 292] width 310 height 55
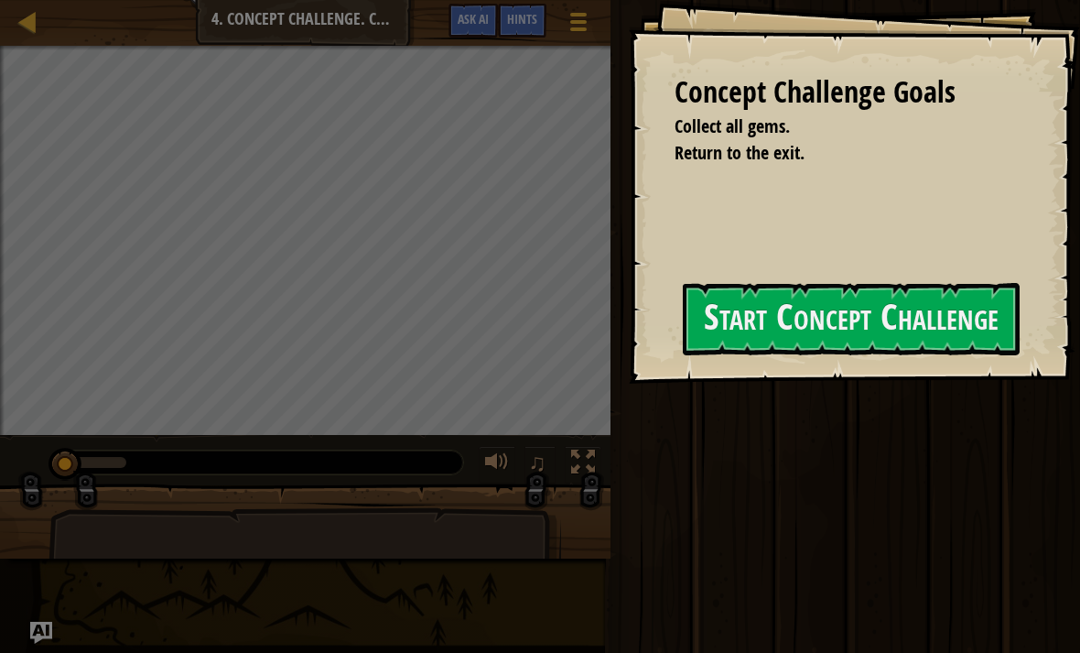
click at [911, 342] on button "Start Concept Challenge" at bounding box center [851, 319] width 337 height 72
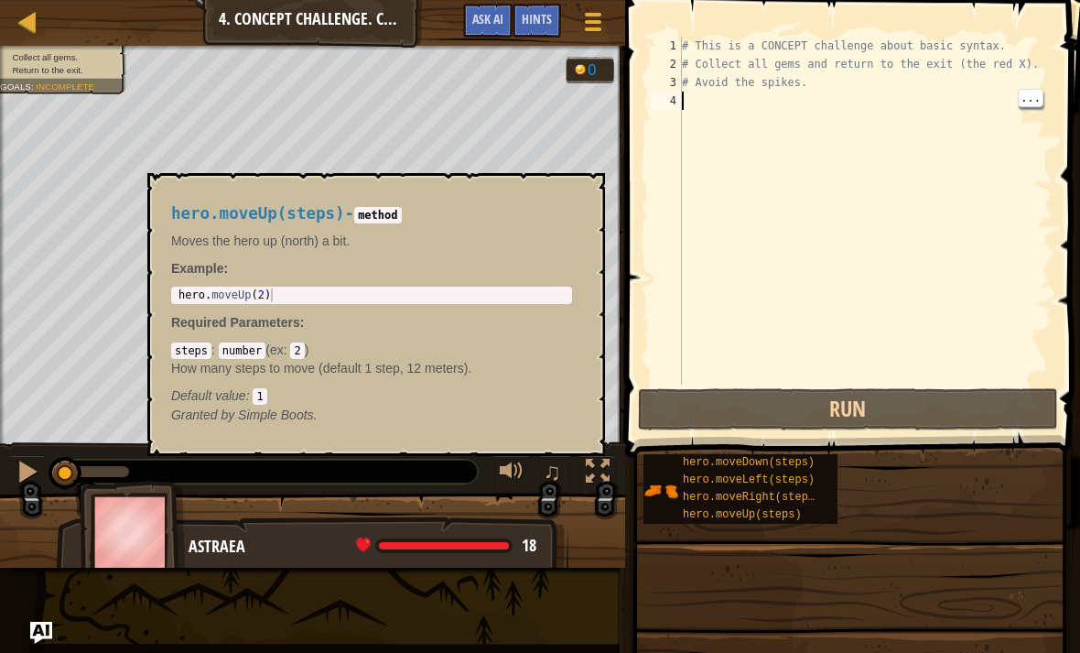
click at [788, 517] on span "hero.moveUp(steps)" at bounding box center [742, 514] width 119 height 13
click at [591, 191] on button "×" at bounding box center [585, 194] width 15 height 26
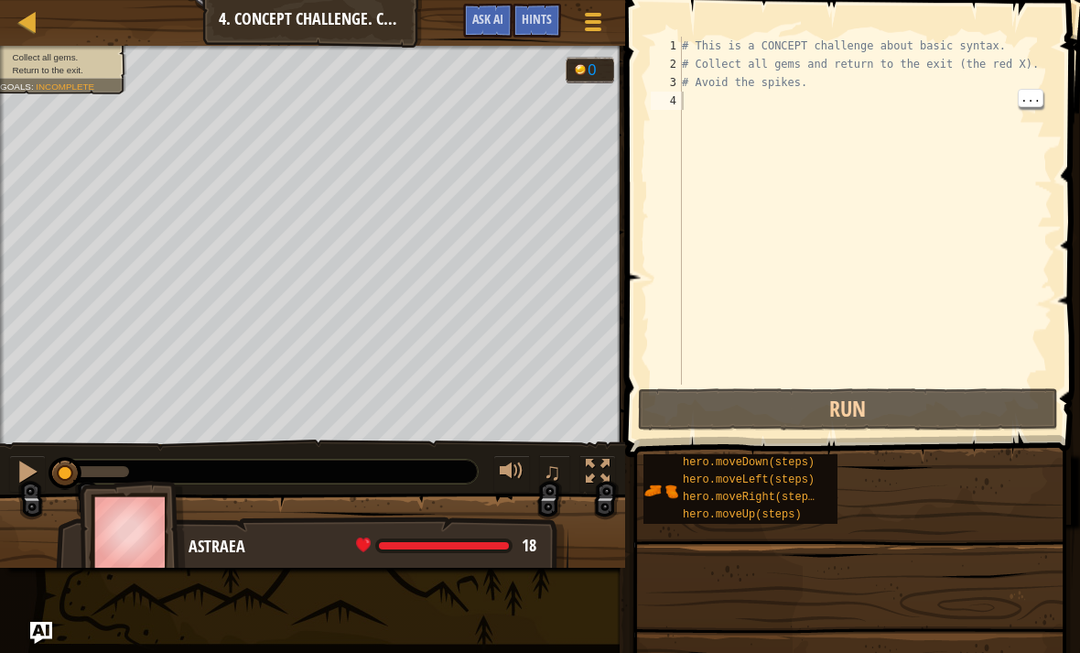
click at [690, 101] on div "# This is a CONCEPT challenge about basic syntax. # Collect all gems and return…" at bounding box center [865, 229] width 374 height 385
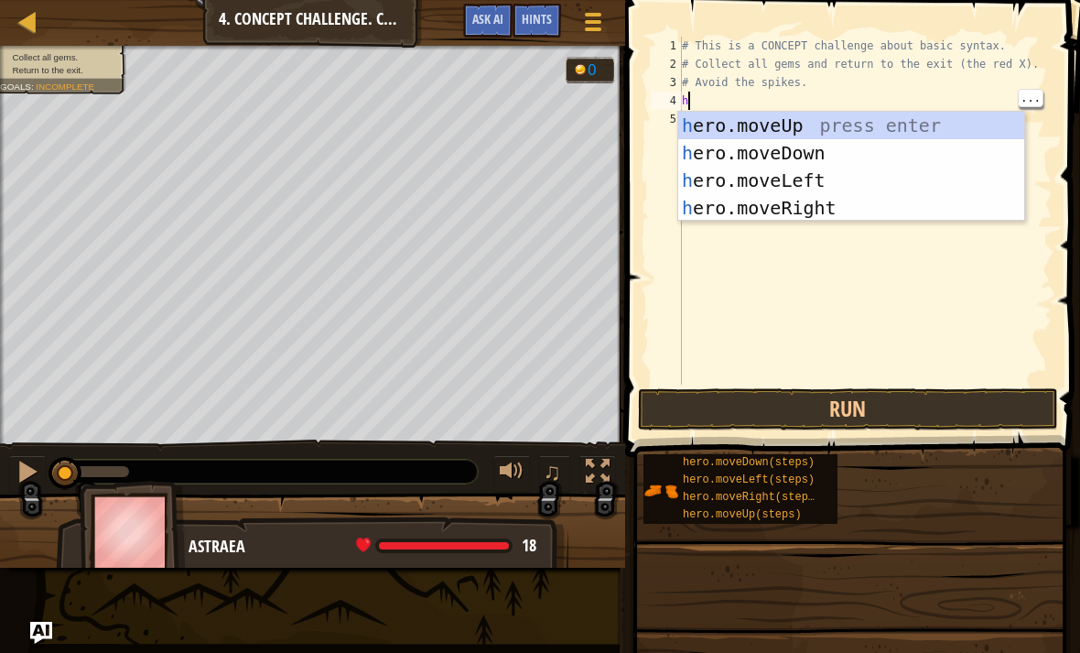
scroll to position [9, 0]
type textarea "her"
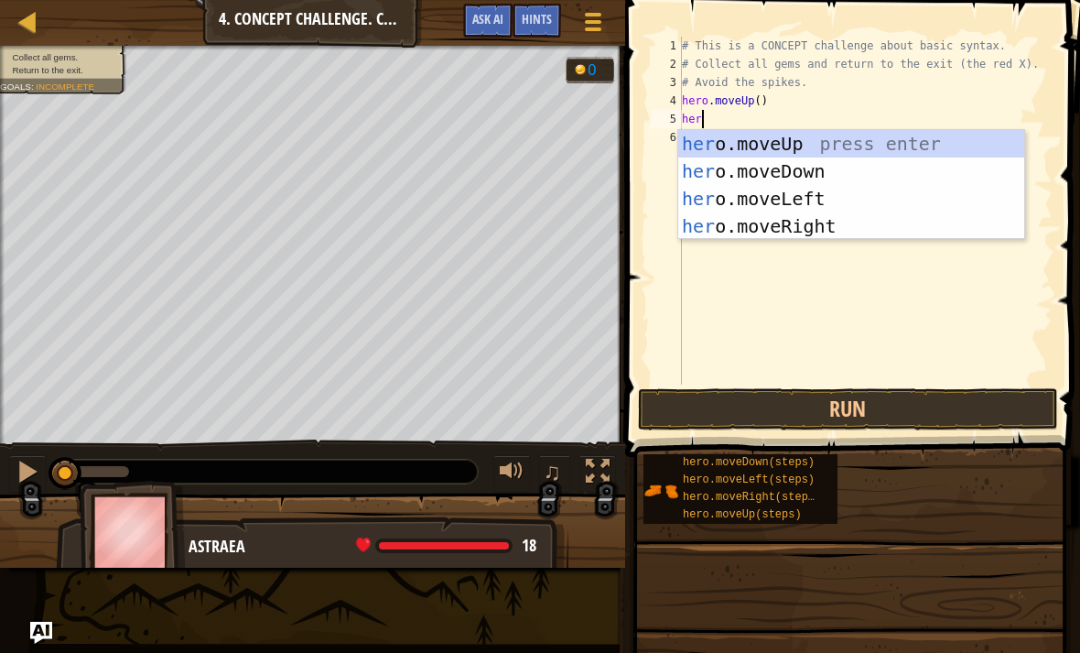
type textarea "hero"
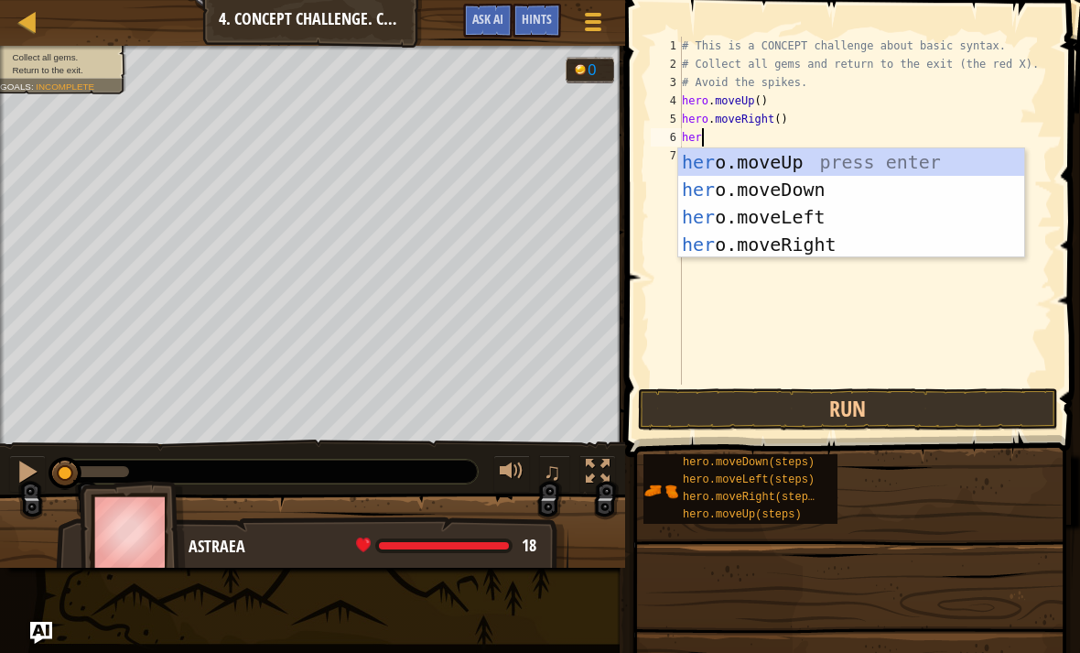
type textarea "hero"
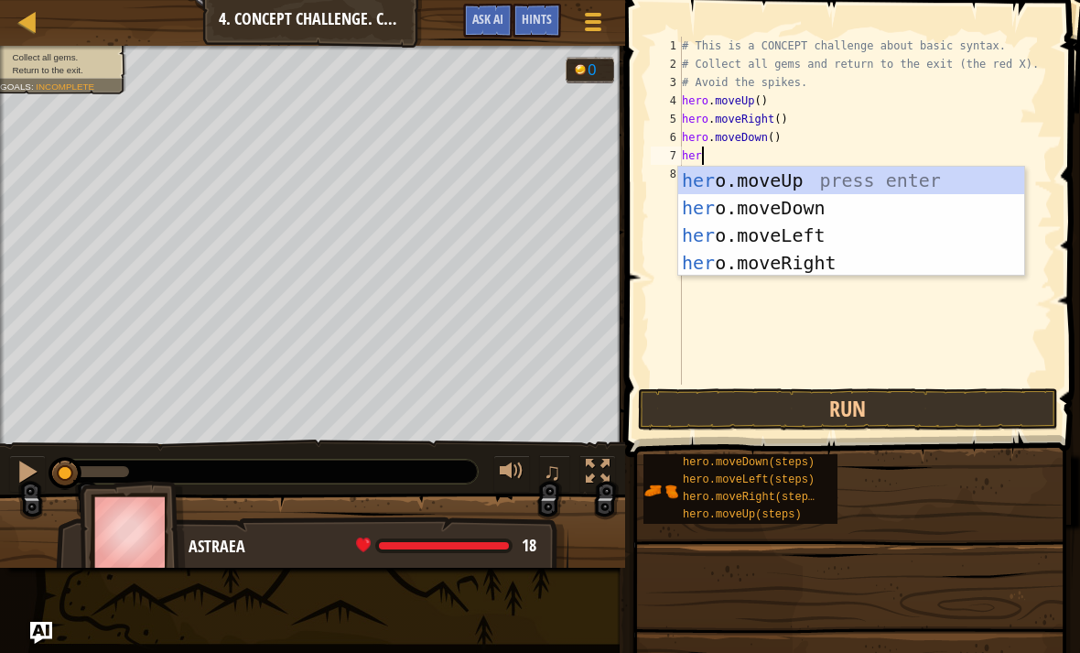
type textarea "hero"
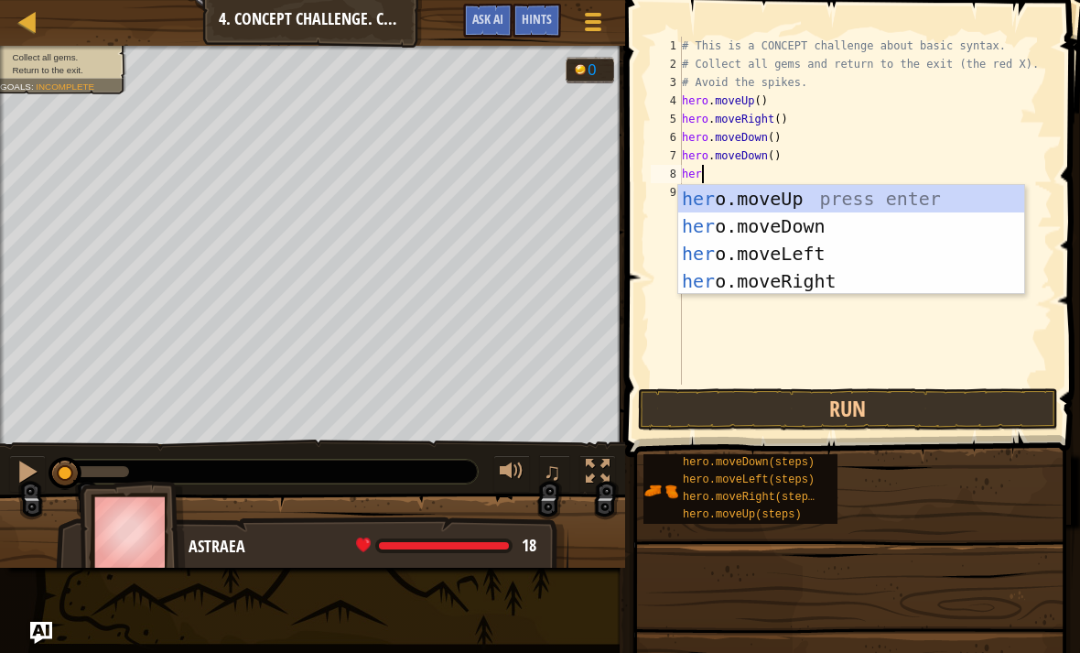
type textarea "hero"
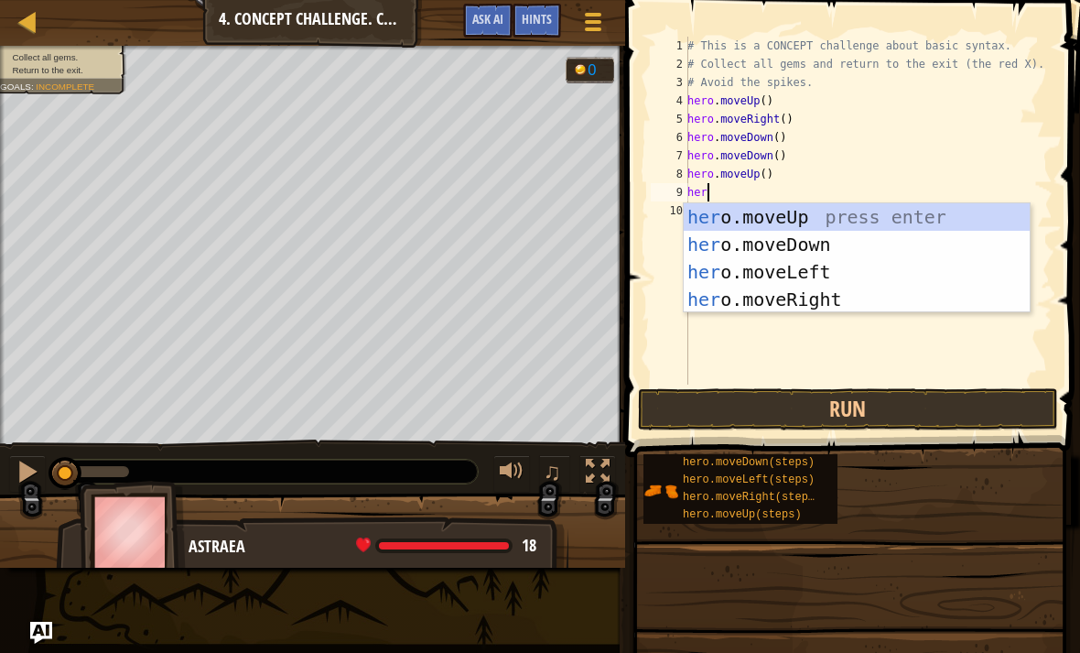
type textarea "hero"
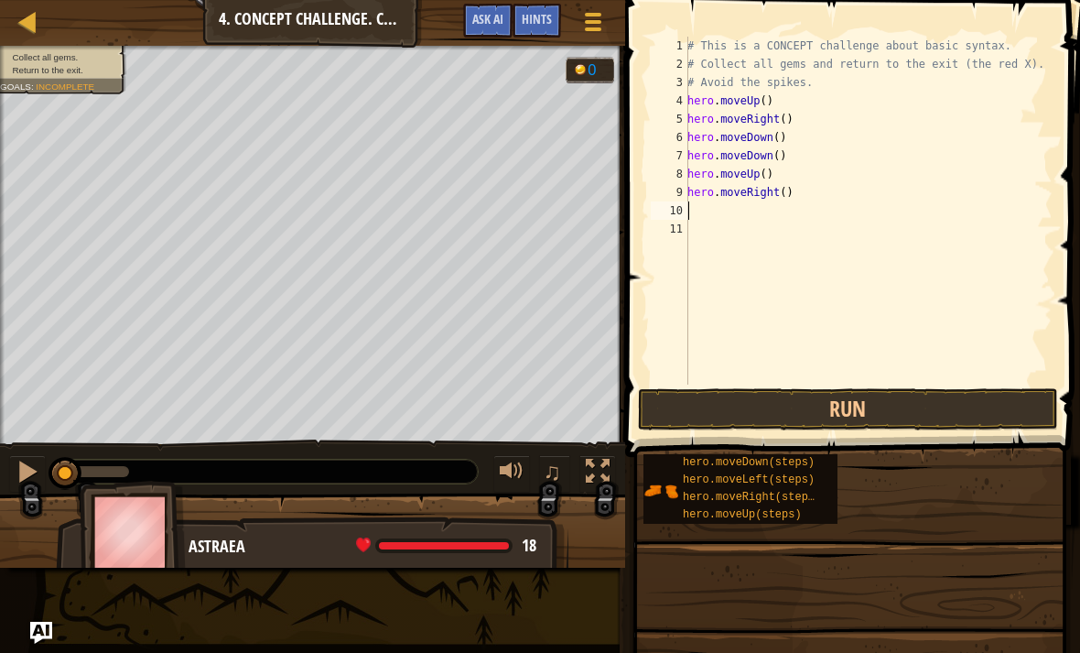
click at [902, 457] on div "hero.moveDown(steps) hero.moveLeft(steps) hero.moveRight(steps) hero.moveUp(ste…" at bounding box center [855, 488] width 425 height 71
click at [963, 396] on button "Run" at bounding box center [848, 409] width 420 height 42
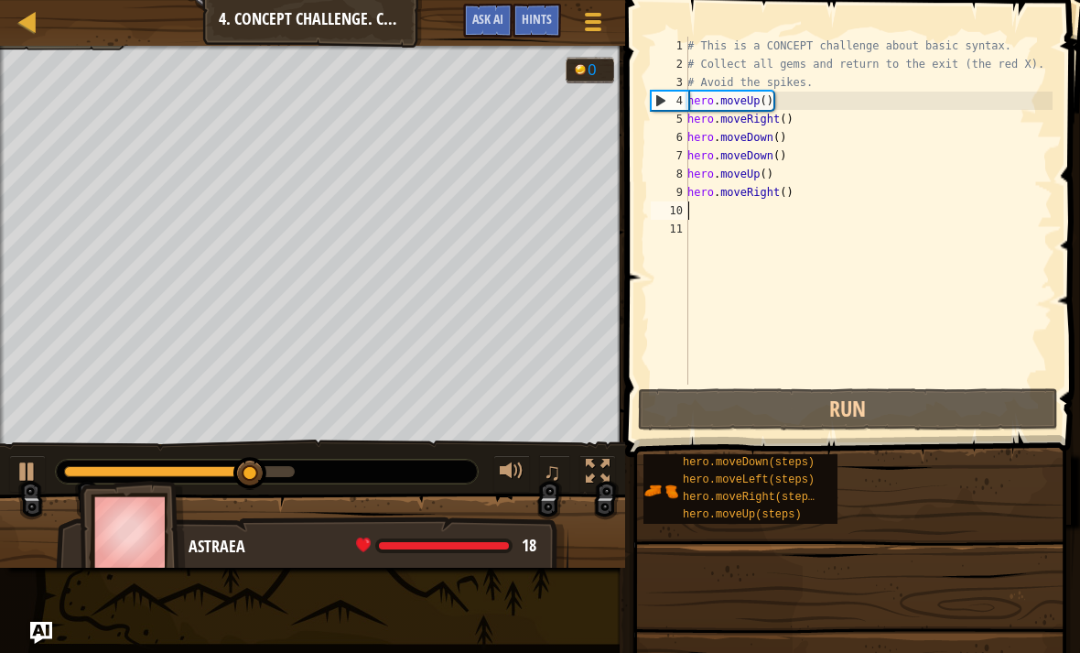
click at [994, 417] on button "Run" at bounding box center [848, 409] width 420 height 42
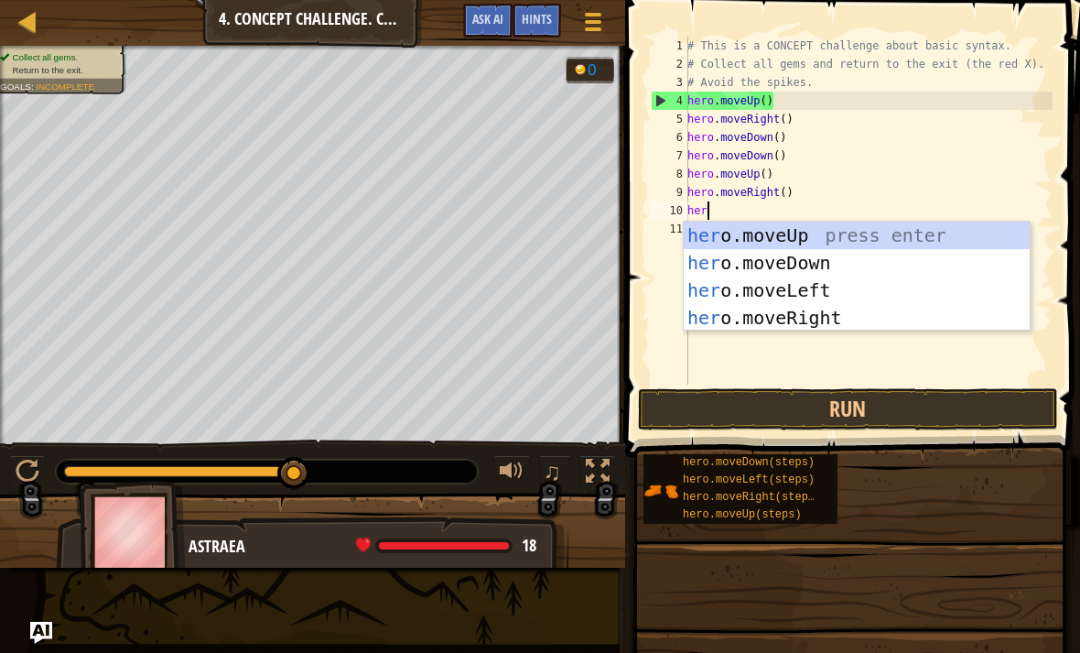
type textarea "hero"
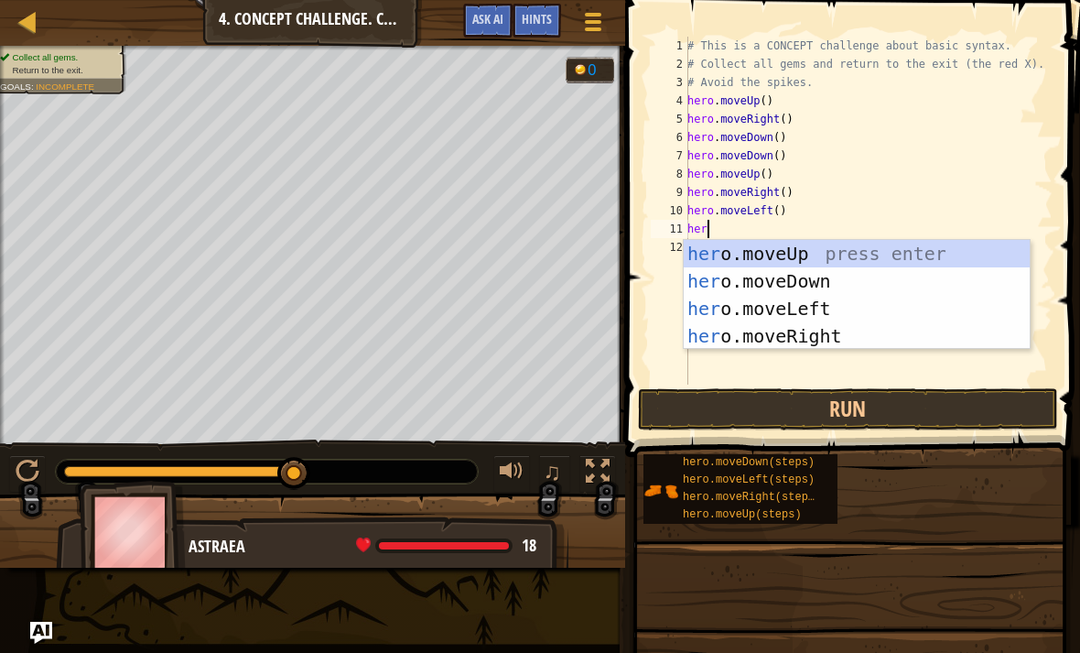
type textarea "hero"
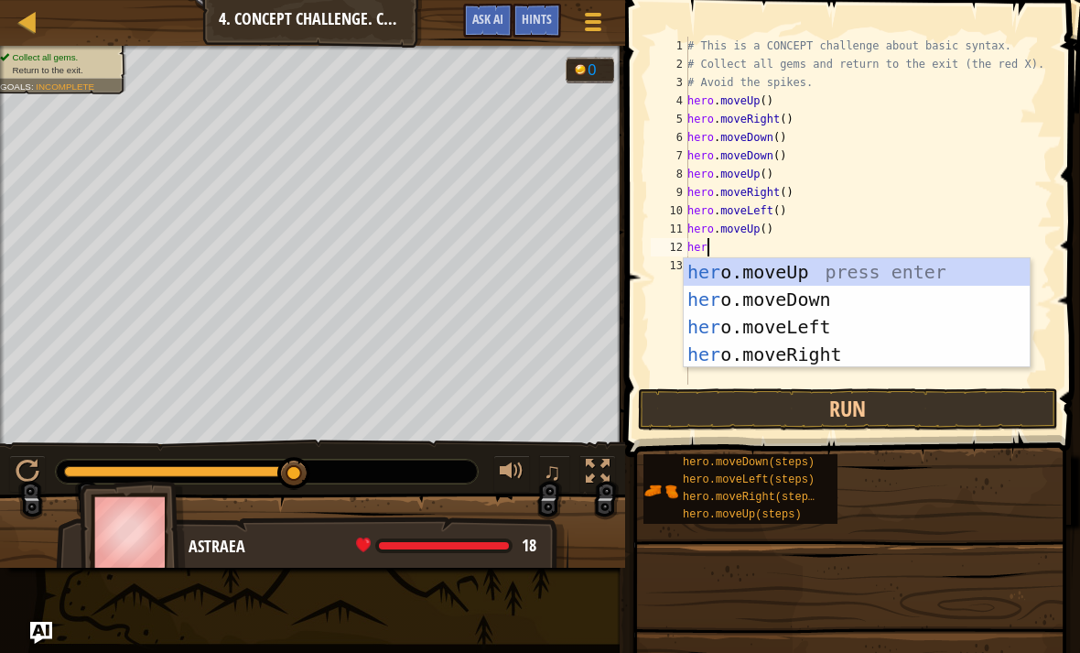
type textarea "hero"
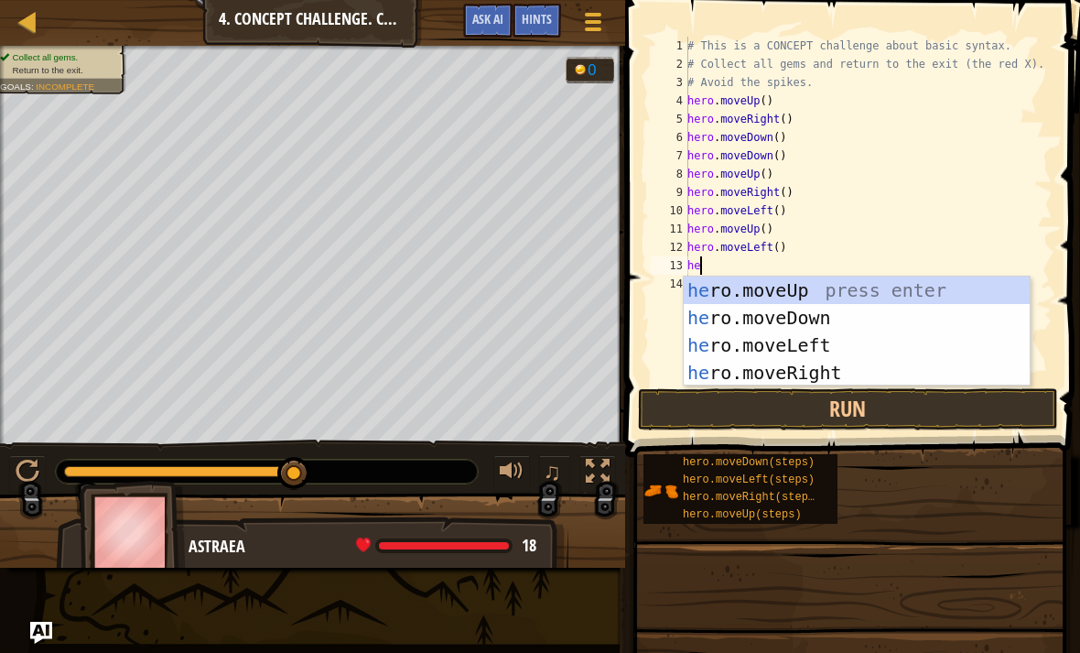
type textarea "hero"
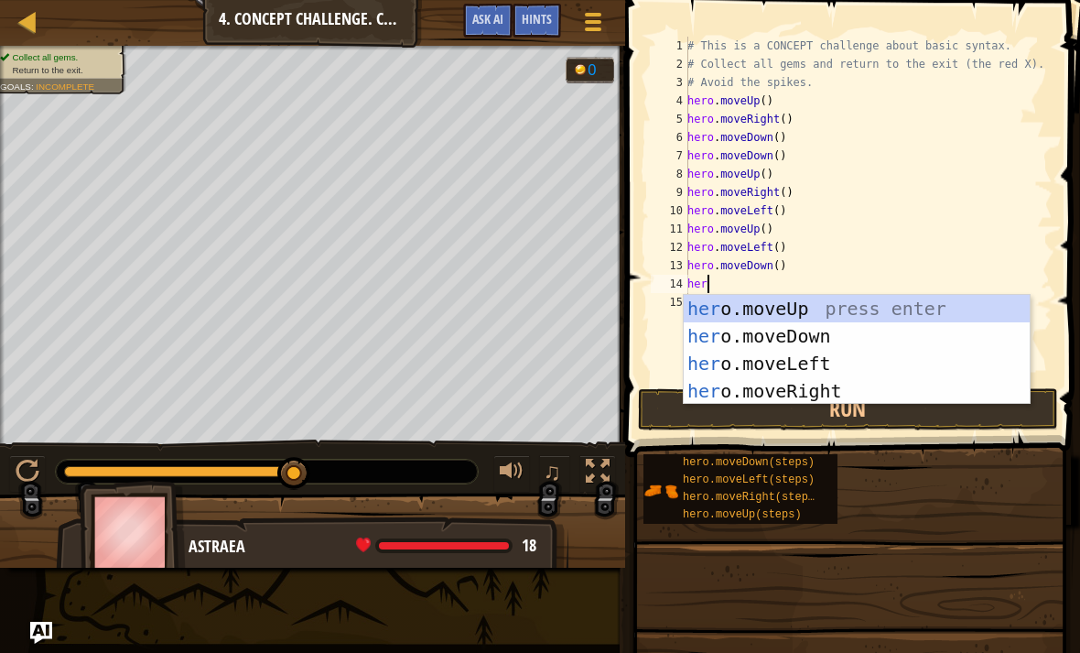
type textarea "hero"
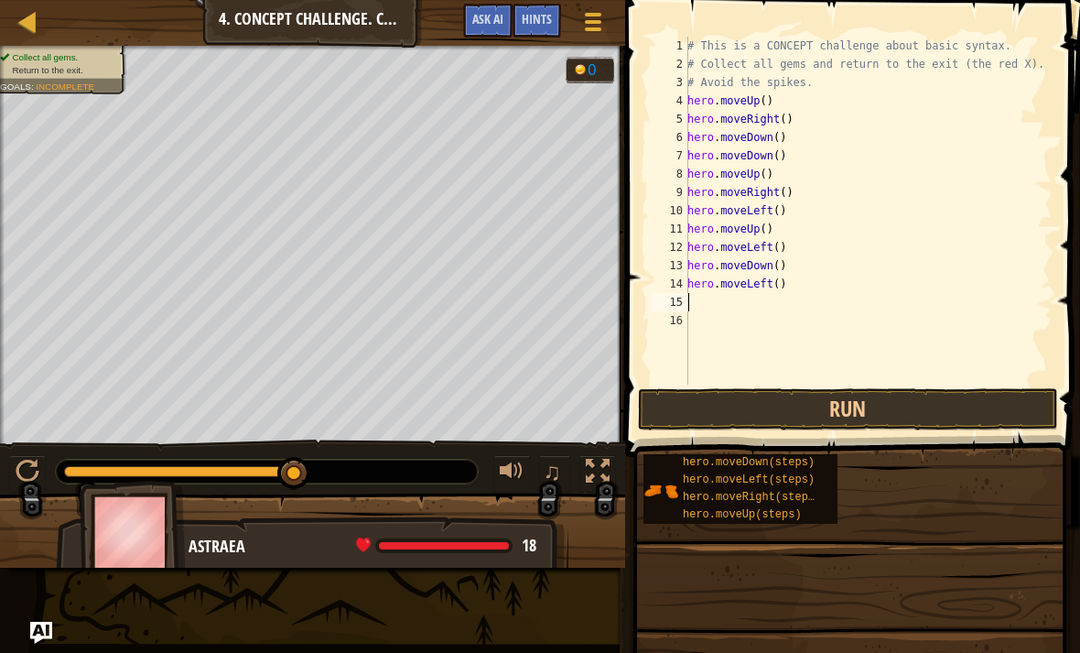
click at [1027, 404] on button "Run" at bounding box center [848, 409] width 420 height 42
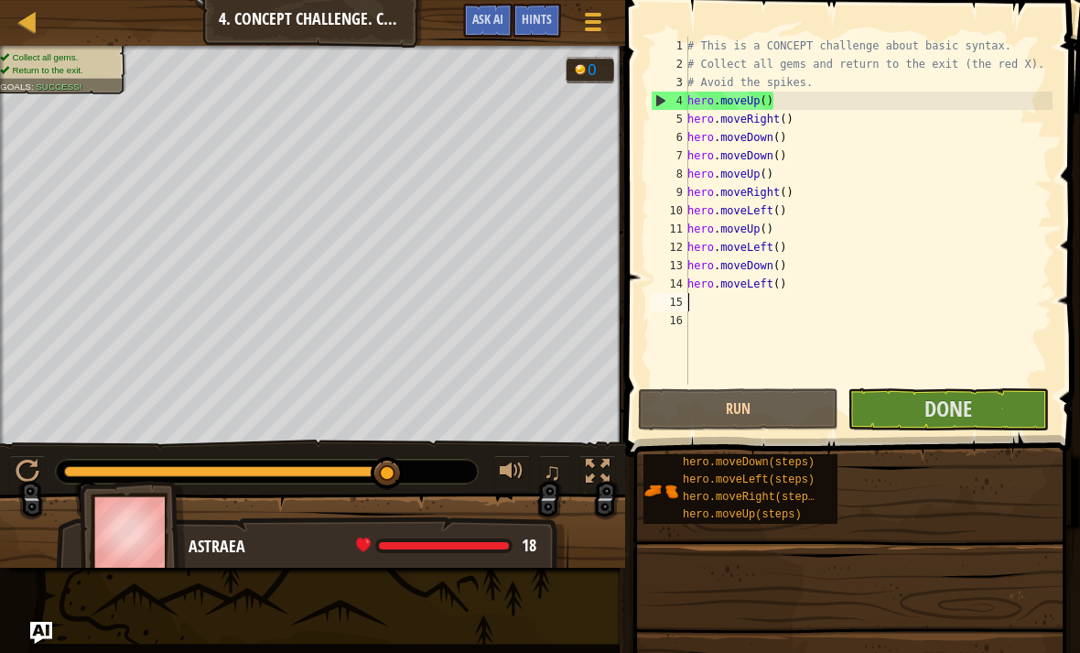
click at [1019, 388] on button "Done" at bounding box center [948, 409] width 201 height 42
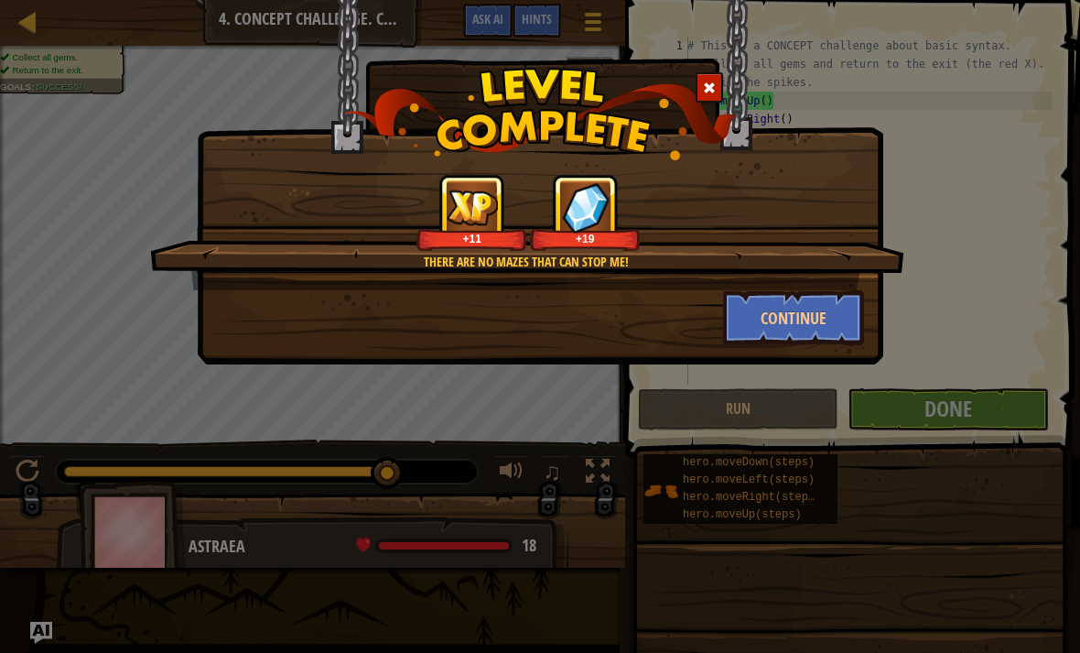
click at [824, 335] on button "Continue" at bounding box center [794, 317] width 142 height 55
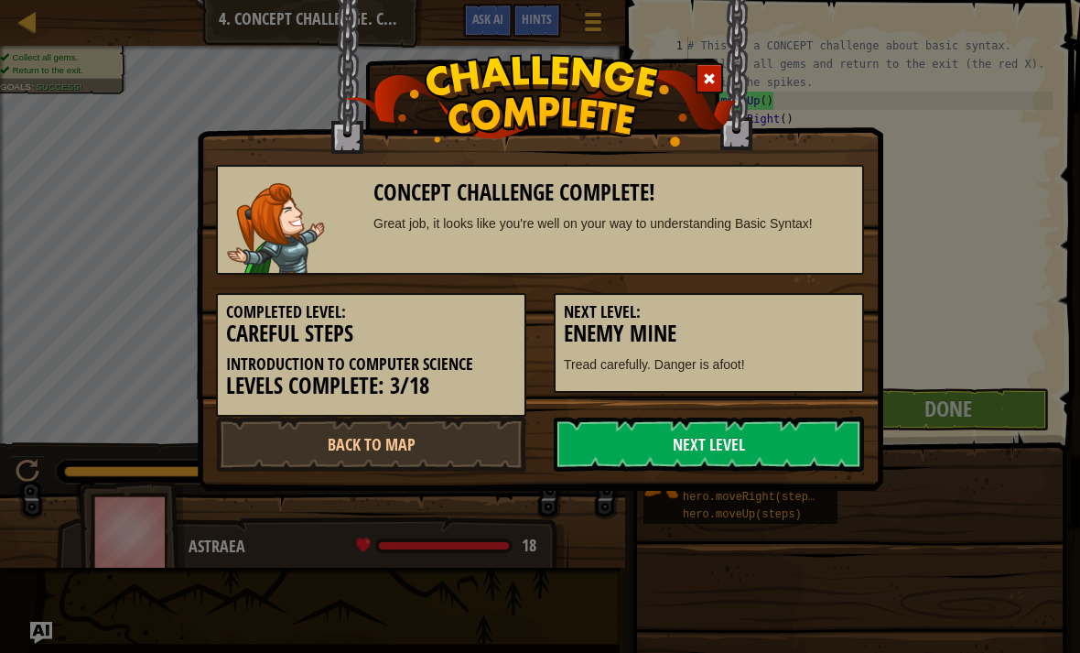
click at [800, 438] on link "Next Level" at bounding box center [709, 444] width 310 height 55
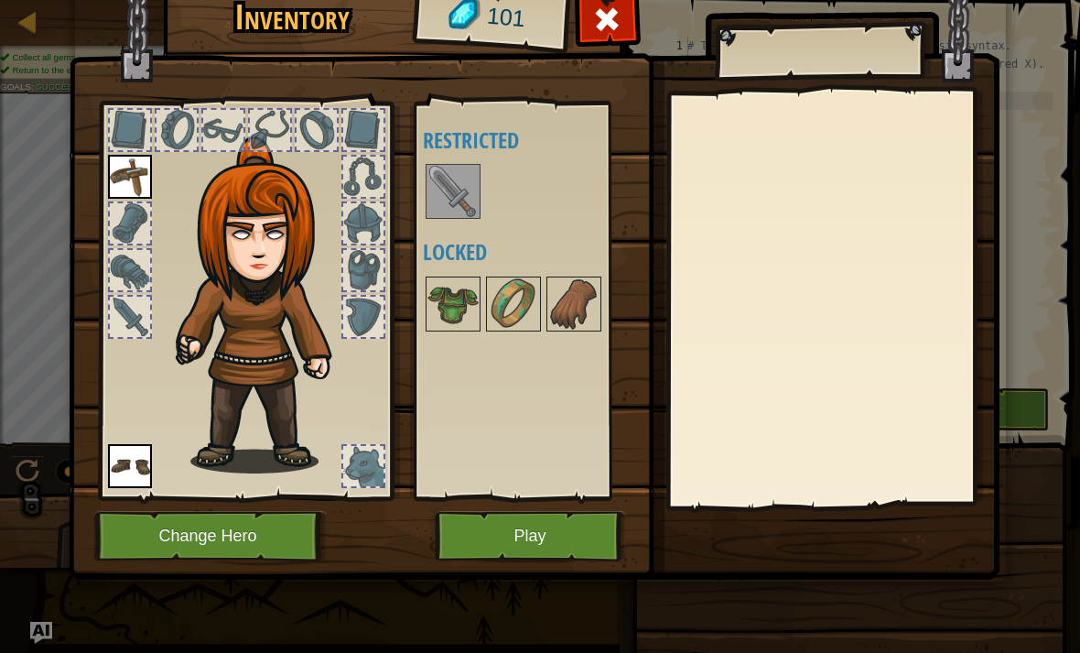
click at [137, 333] on div at bounding box center [130, 317] width 40 height 40
click at [476, 190] on img at bounding box center [453, 191] width 51 height 51
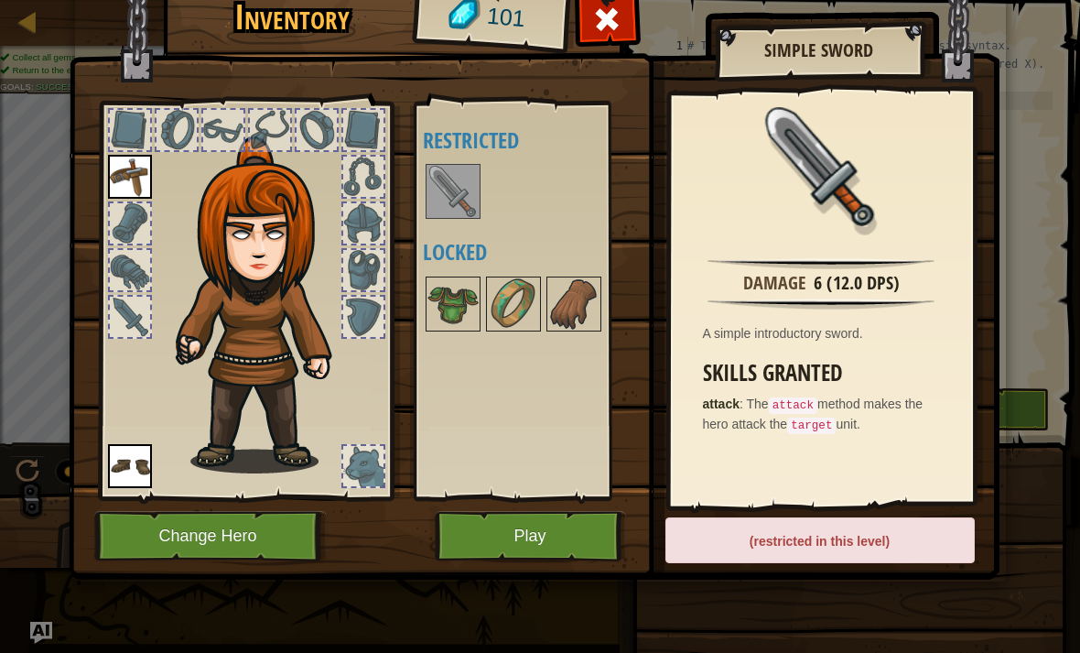
click at [148, 279] on div at bounding box center [130, 270] width 40 height 40
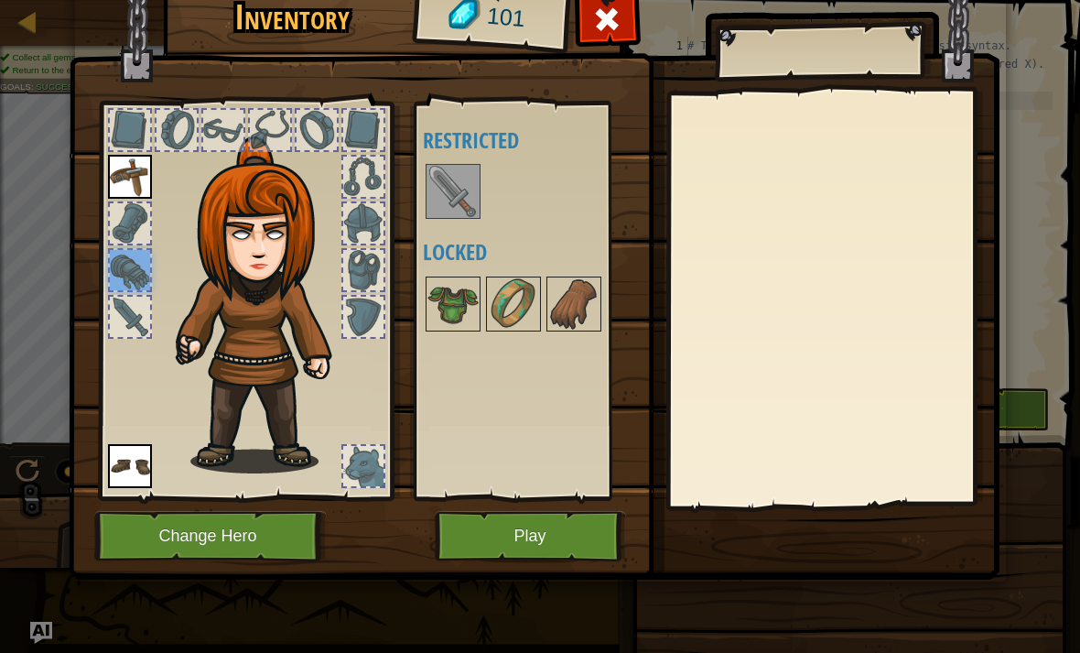
click at [125, 231] on div at bounding box center [130, 223] width 40 height 40
click at [493, 42] on div "101" at bounding box center [491, 17] width 151 height 73
click at [282, 537] on button "Change Hero" at bounding box center [210, 536] width 233 height 50
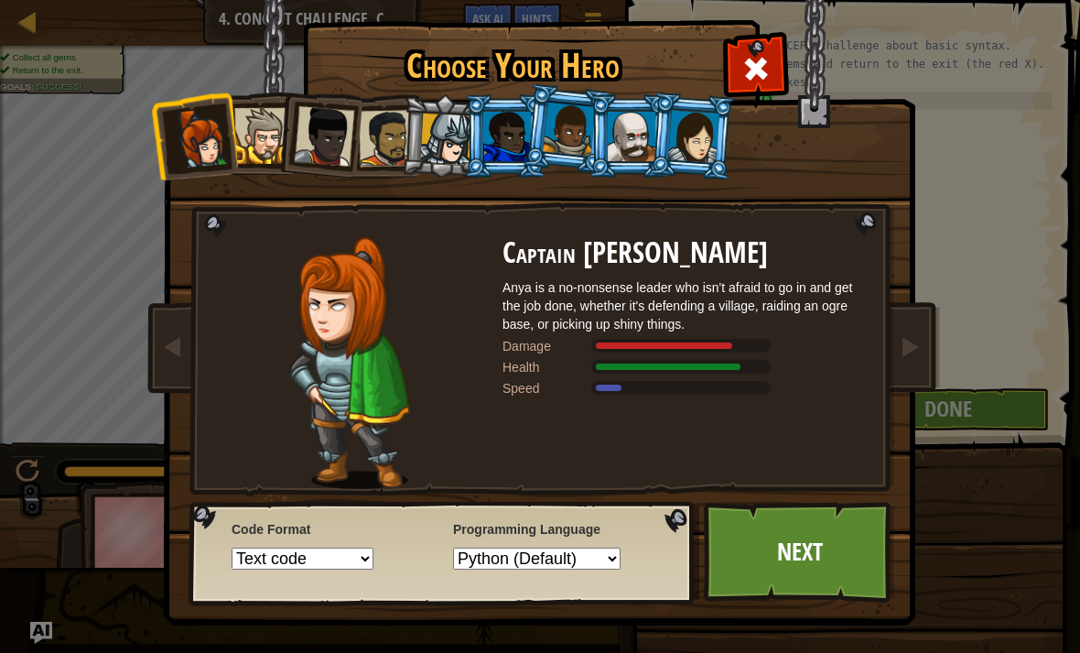
scroll to position [5, 0]
click at [762, 81] on span at bounding box center [756, 68] width 29 height 29
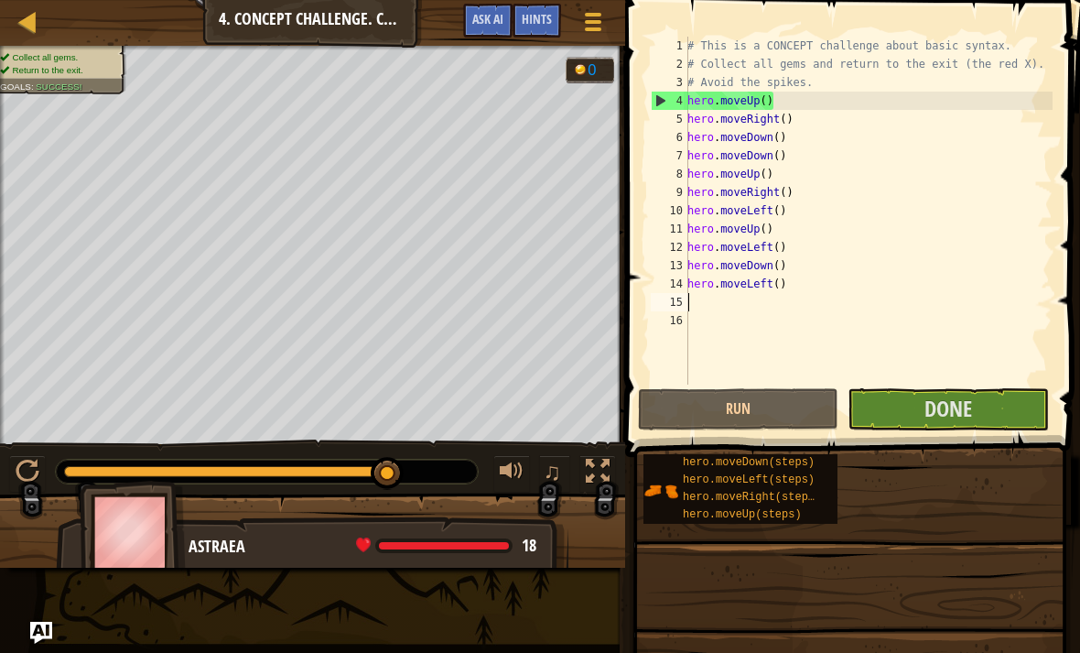
click at [994, 412] on button "Done" at bounding box center [948, 409] width 201 height 42
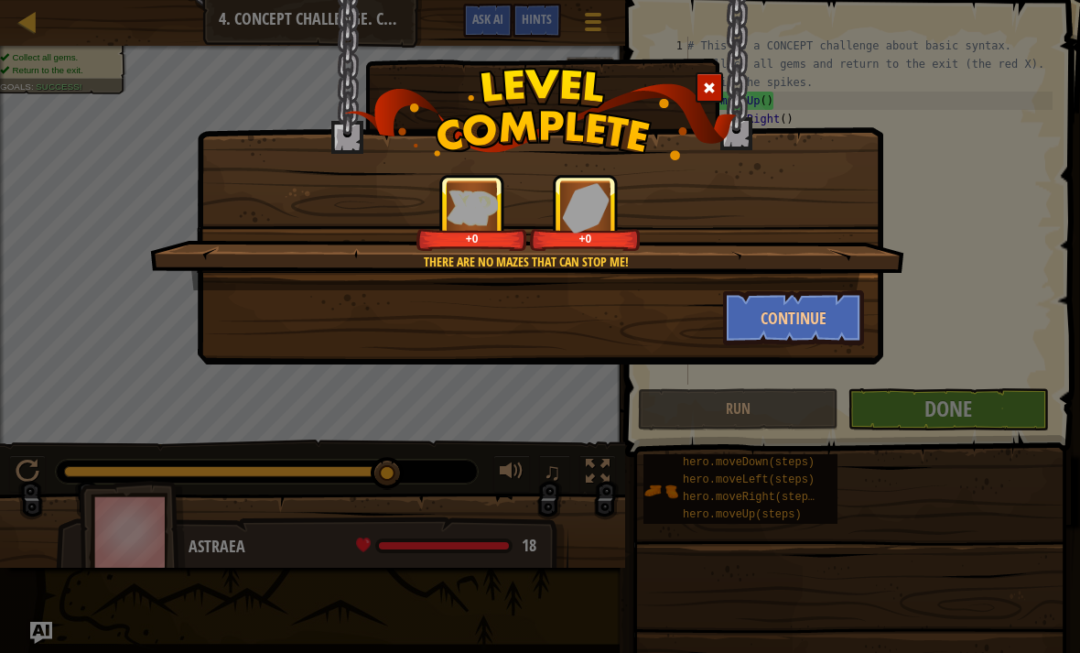
click at [830, 293] on button "Continue" at bounding box center [794, 317] width 142 height 55
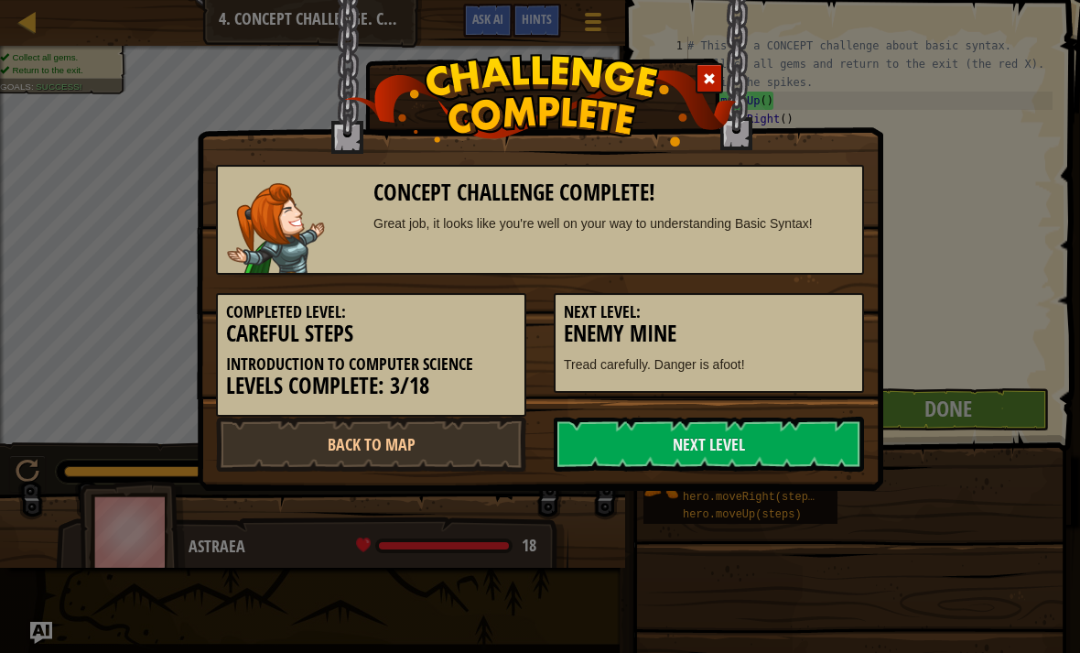
click at [745, 435] on link "Next Level" at bounding box center [709, 444] width 310 height 55
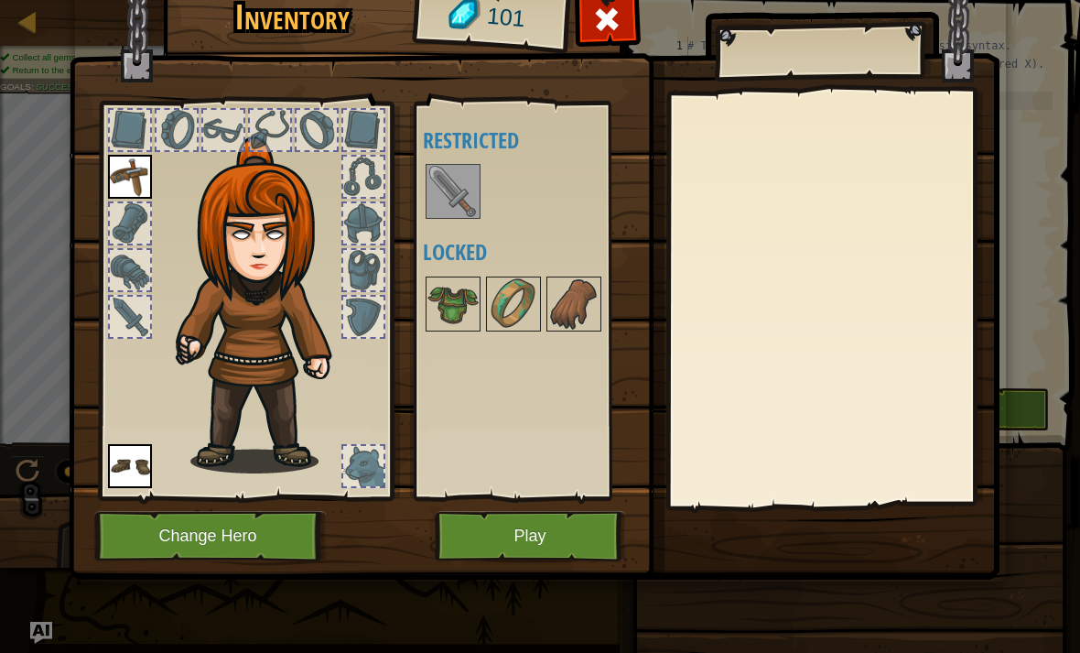
click at [551, 542] on button "Play" at bounding box center [530, 536] width 191 height 50
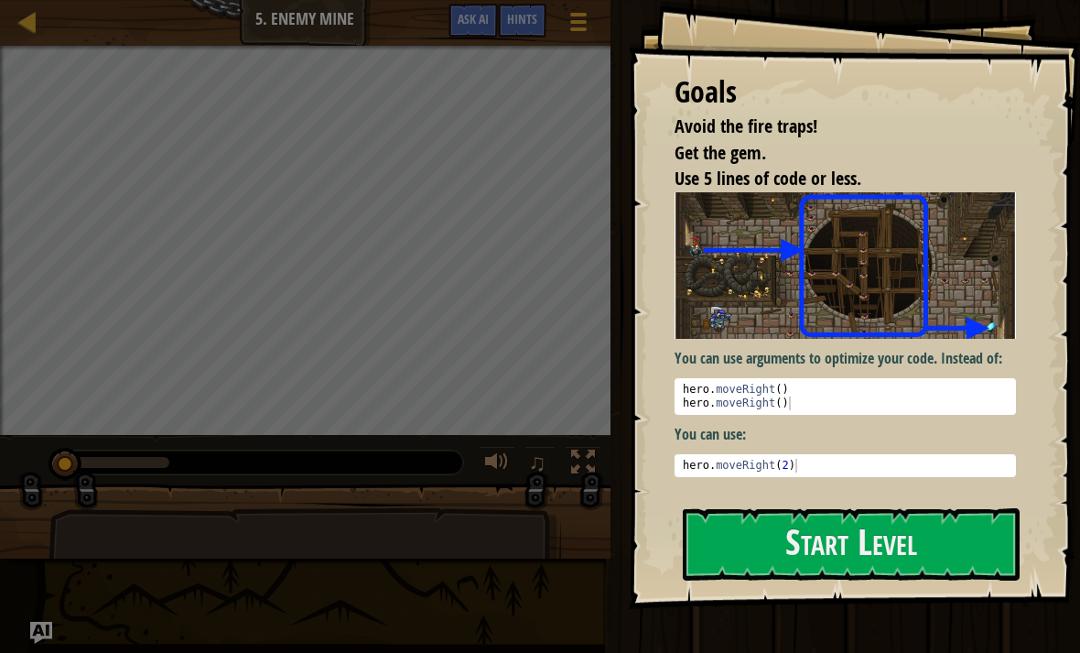
click at [831, 560] on button "Start Level" at bounding box center [851, 544] width 337 height 72
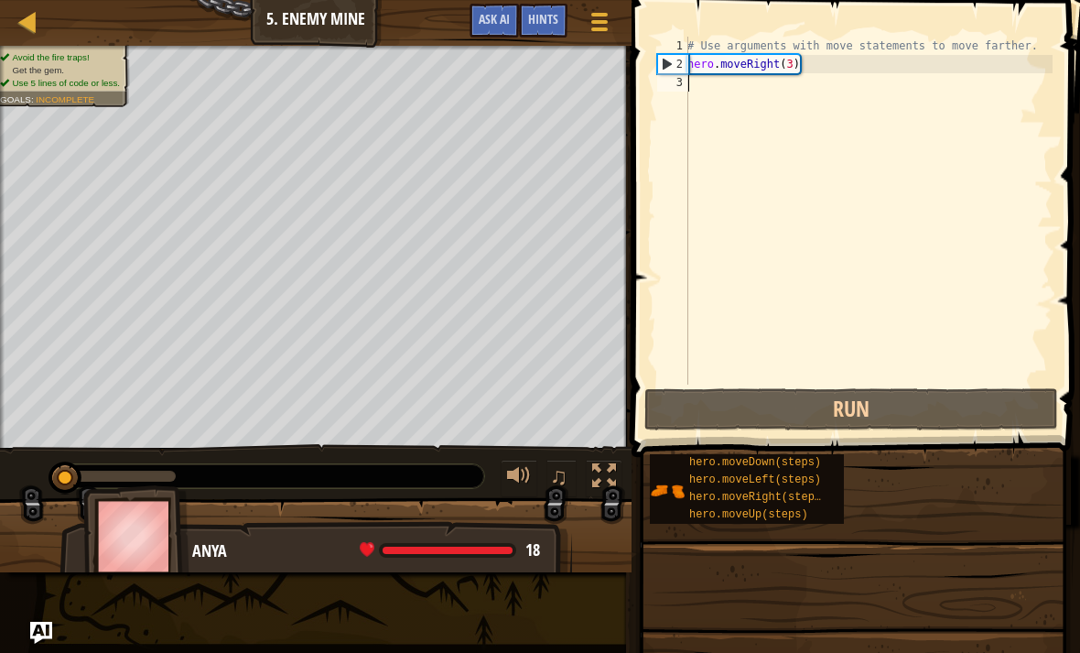
click at [32, 18] on div at bounding box center [27, 21] width 23 height 23
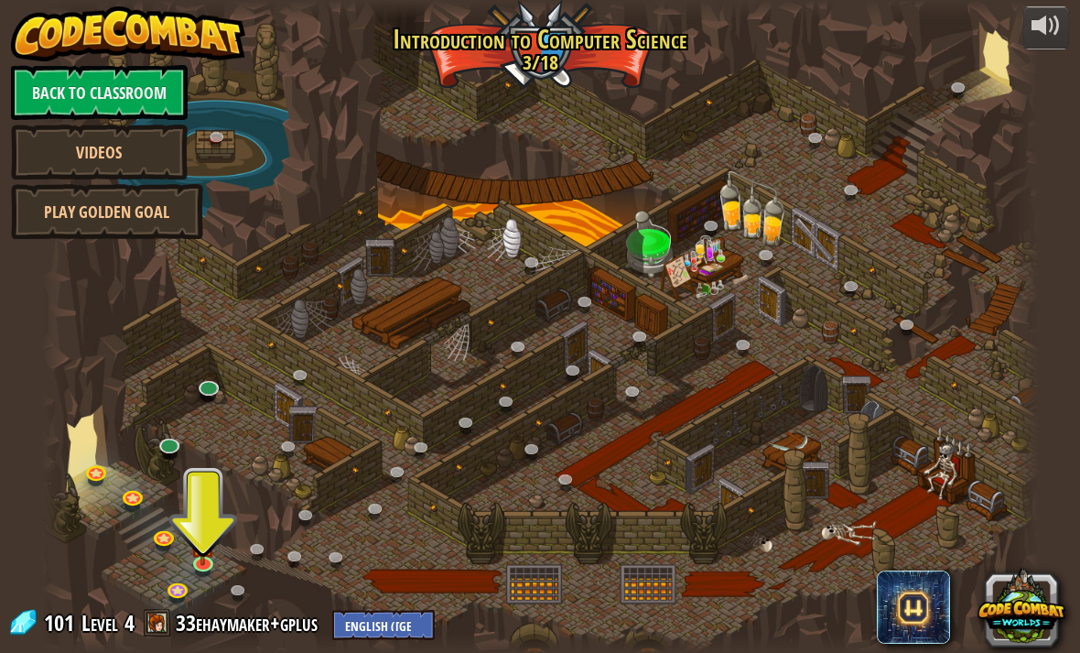
click at [29, 628] on span at bounding box center [22, 622] width 27 height 27
click at [42, 633] on div "101 Level 4 33ehaymaker+gplus English ([GEOGRAPHIC_DATA]) English ([GEOGRAPHIC_…" at bounding box center [221, 624] width 428 height 32
click at [941, 589] on span at bounding box center [913, 606] width 73 height 73
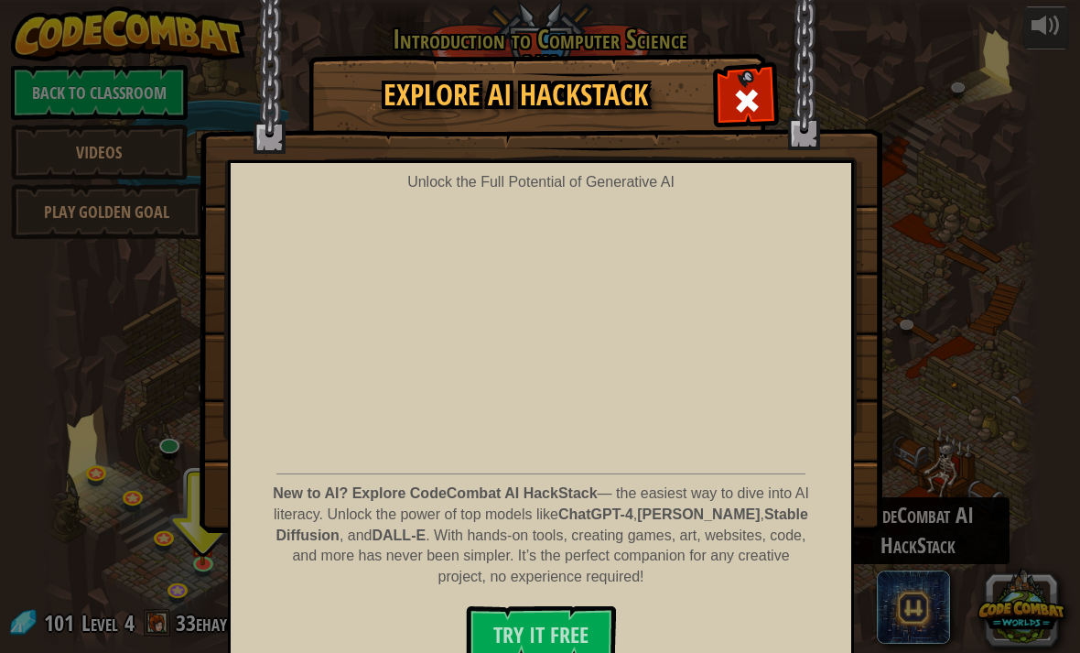
click at [764, 104] on div at bounding box center [747, 99] width 58 height 58
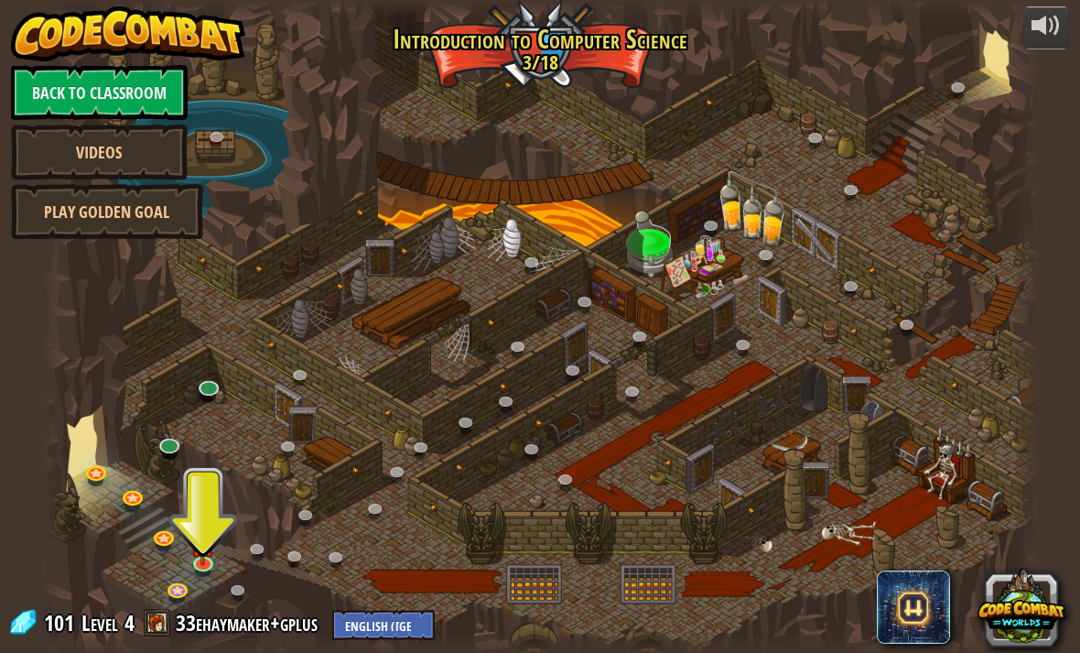
click at [1029, 611] on button at bounding box center [1022, 606] width 88 height 88
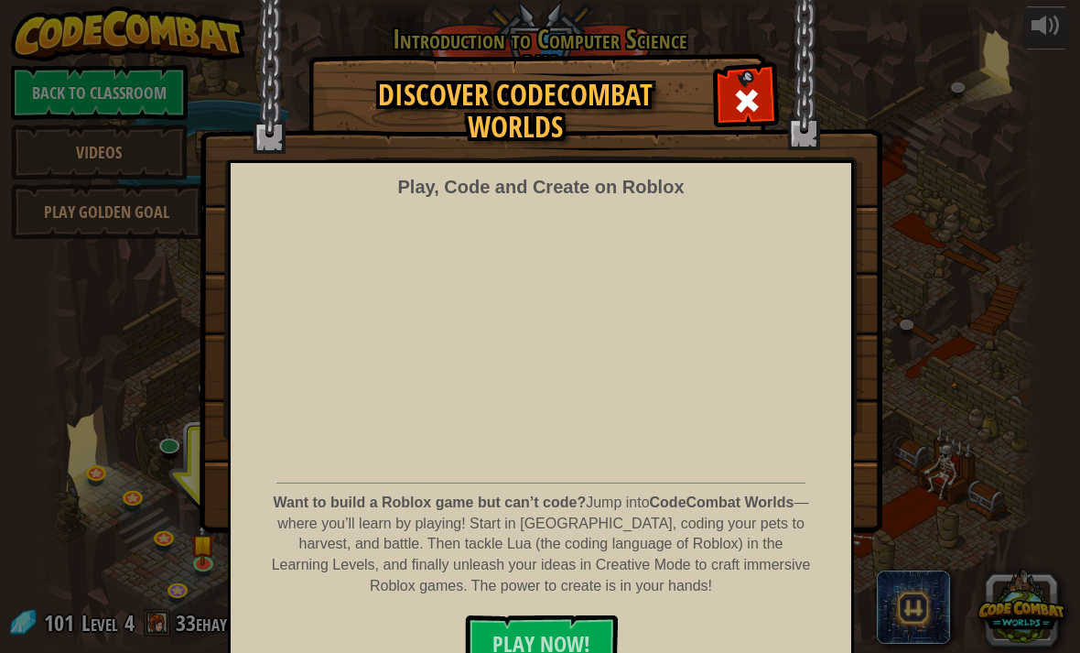
click at [766, 129] on img at bounding box center [541, 266] width 683 height 533
click at [755, 102] on span at bounding box center [746, 100] width 29 height 29
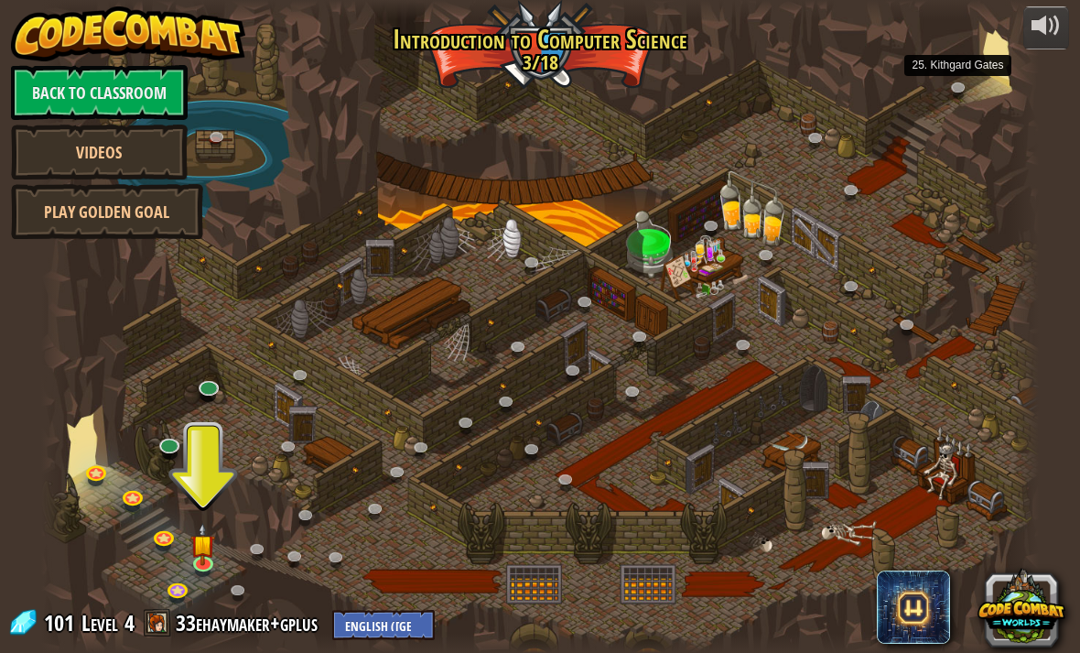
click at [973, 100] on link at bounding box center [962, 90] width 37 height 27
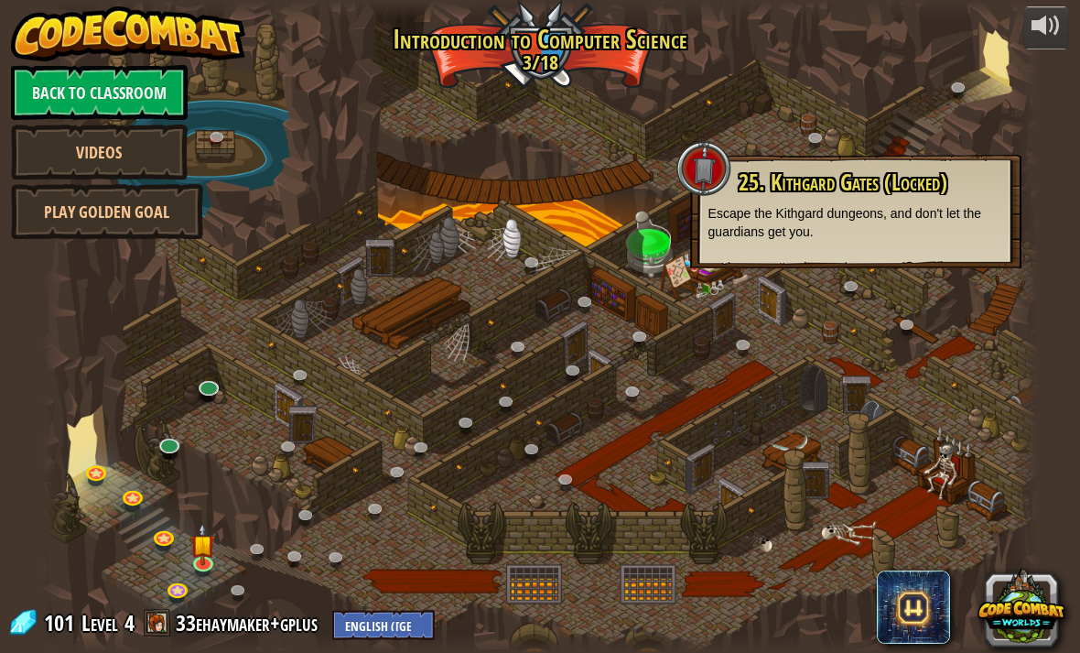
click at [1047, 163] on div "powered by Back to Classroom Videos Play Golden Goal 25. Kithgard Gates 25. Kit…" at bounding box center [540, 326] width 1080 height 653
click at [1030, 265] on div at bounding box center [1025, 326] width 30 height 653
click at [1030, 264] on div at bounding box center [1025, 326] width 30 height 653
click at [1028, 288] on div at bounding box center [1025, 326] width 30 height 653
click at [1020, 290] on div at bounding box center [1025, 326] width 30 height 653
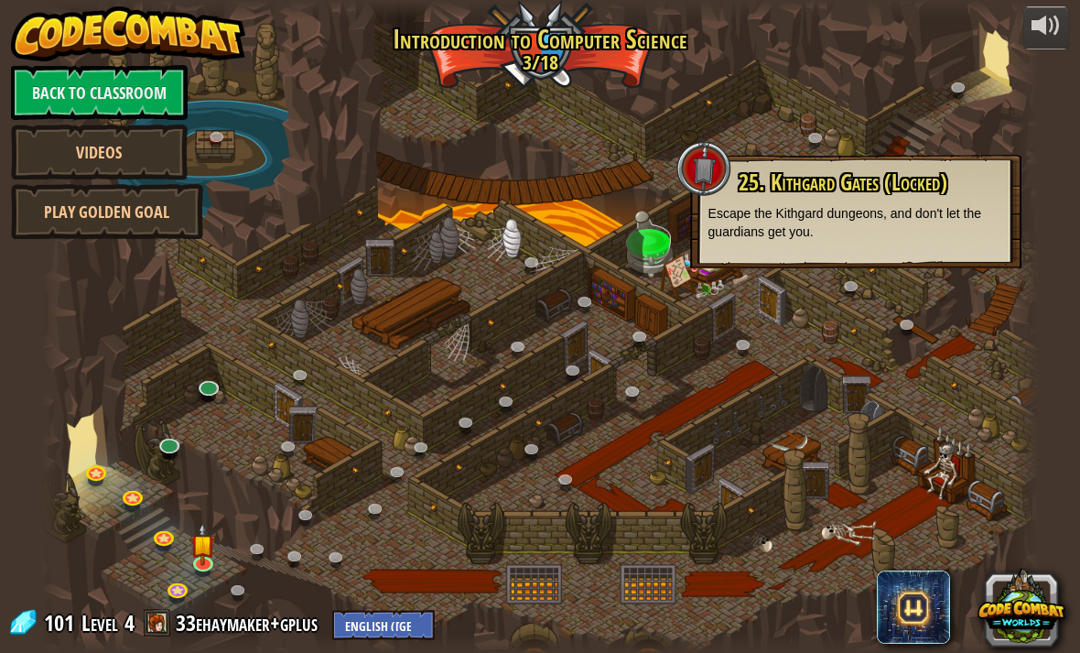
click at [972, 98] on link at bounding box center [962, 90] width 37 height 27
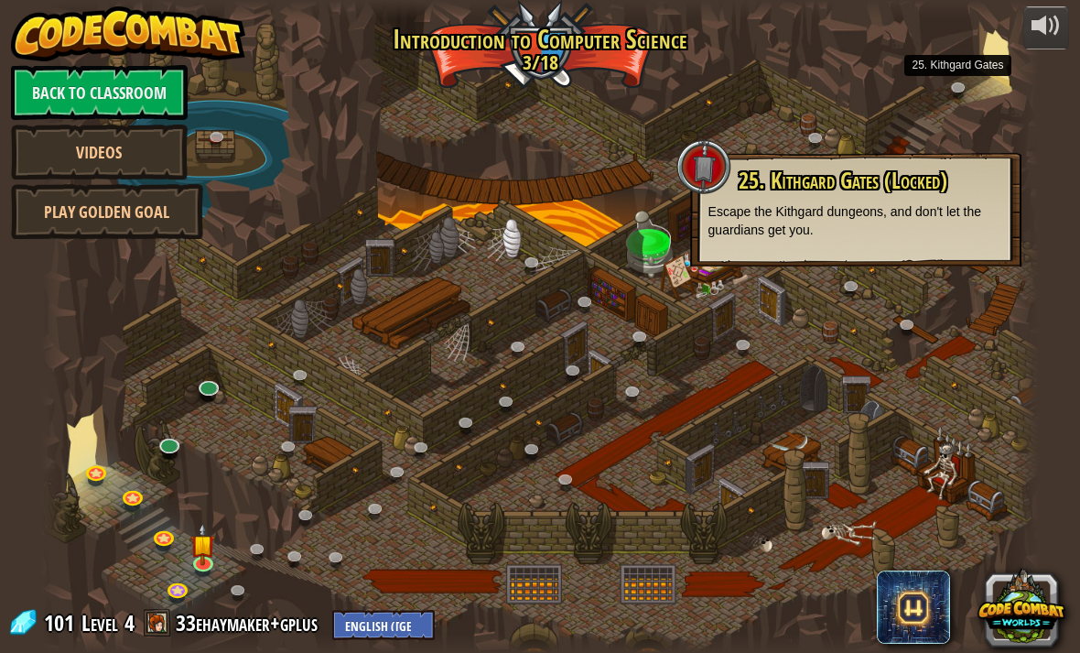
click at [972, 97] on link at bounding box center [962, 90] width 37 height 27
click at [953, 85] on link at bounding box center [962, 90] width 37 height 27
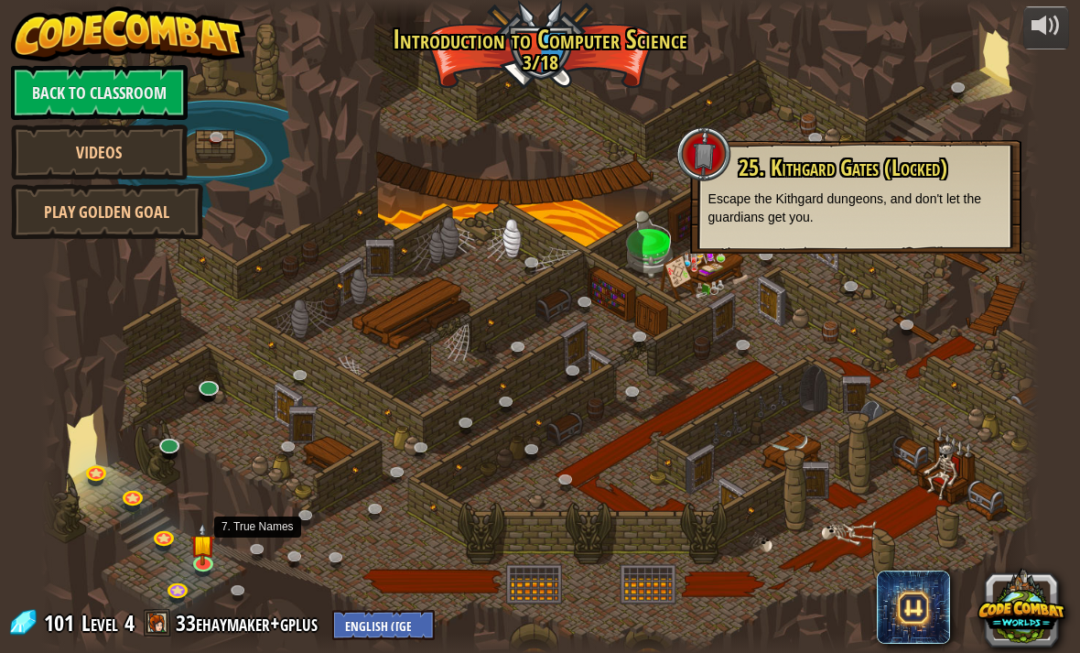
click at [272, 554] on link at bounding box center [261, 551] width 37 height 27
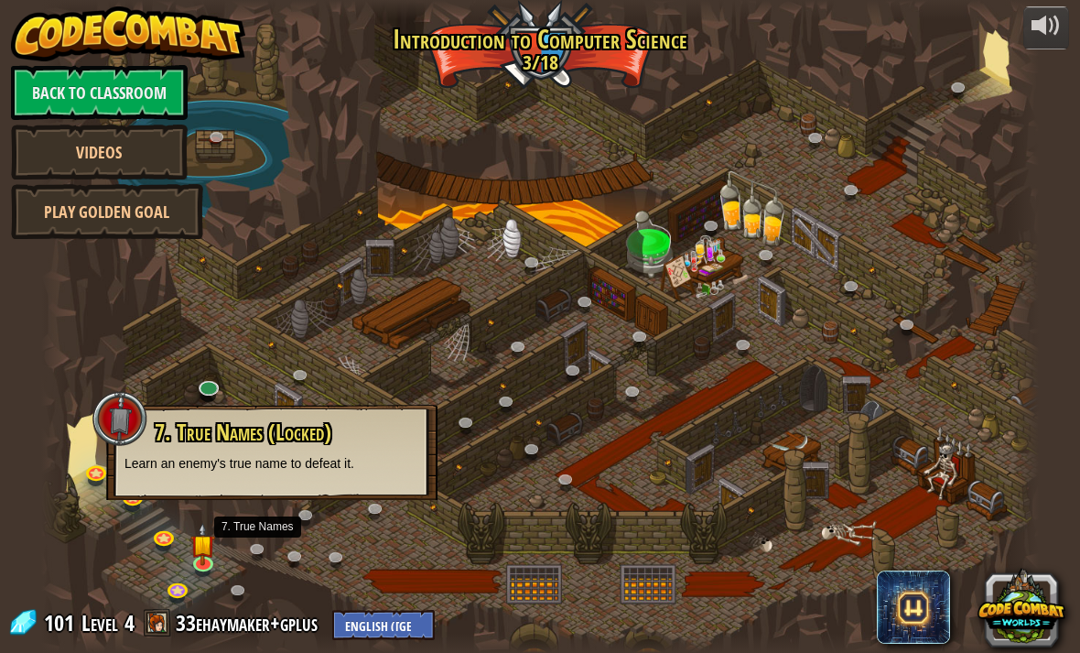
click at [244, 583] on link at bounding box center [241, 592] width 37 height 27
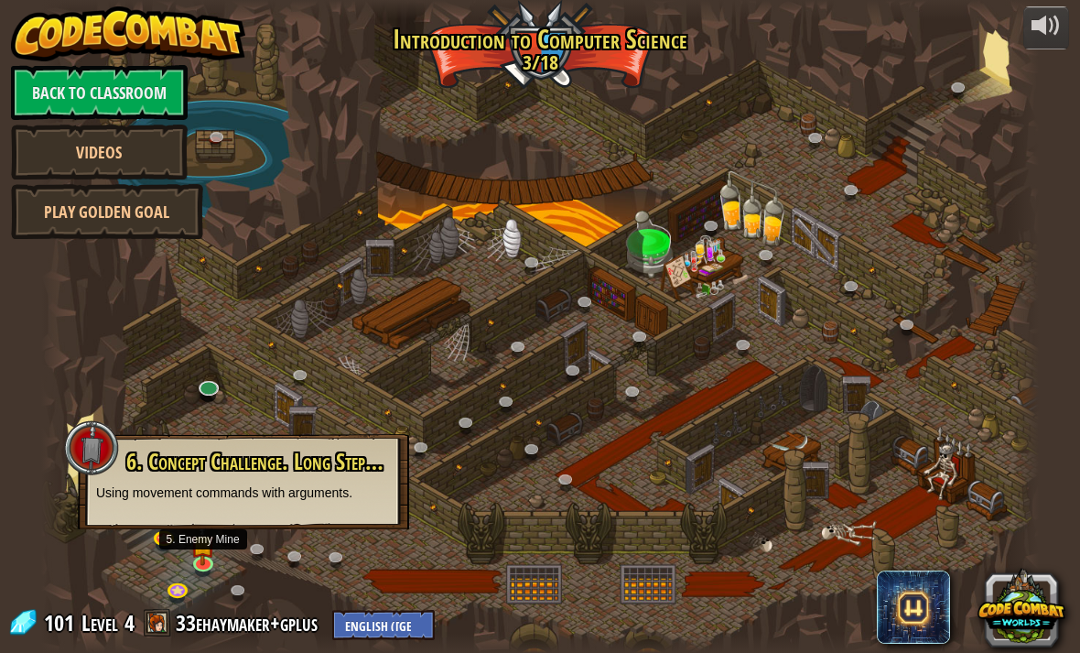
click at [191, 570] on link at bounding box center [205, 564] width 37 height 27
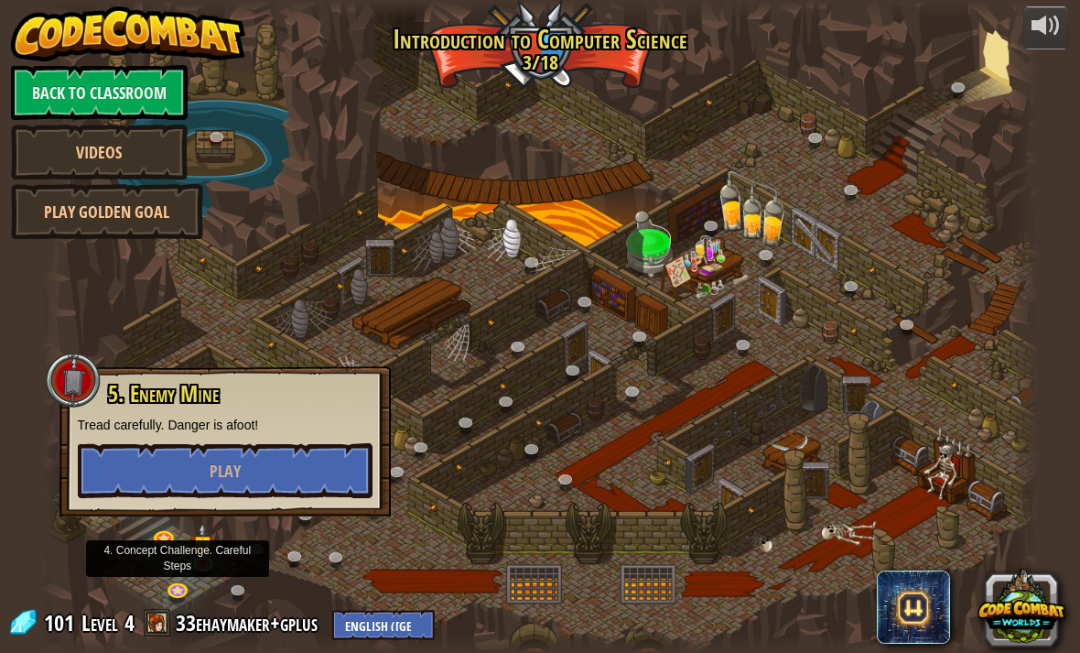
click at [173, 592] on link at bounding box center [179, 591] width 37 height 27
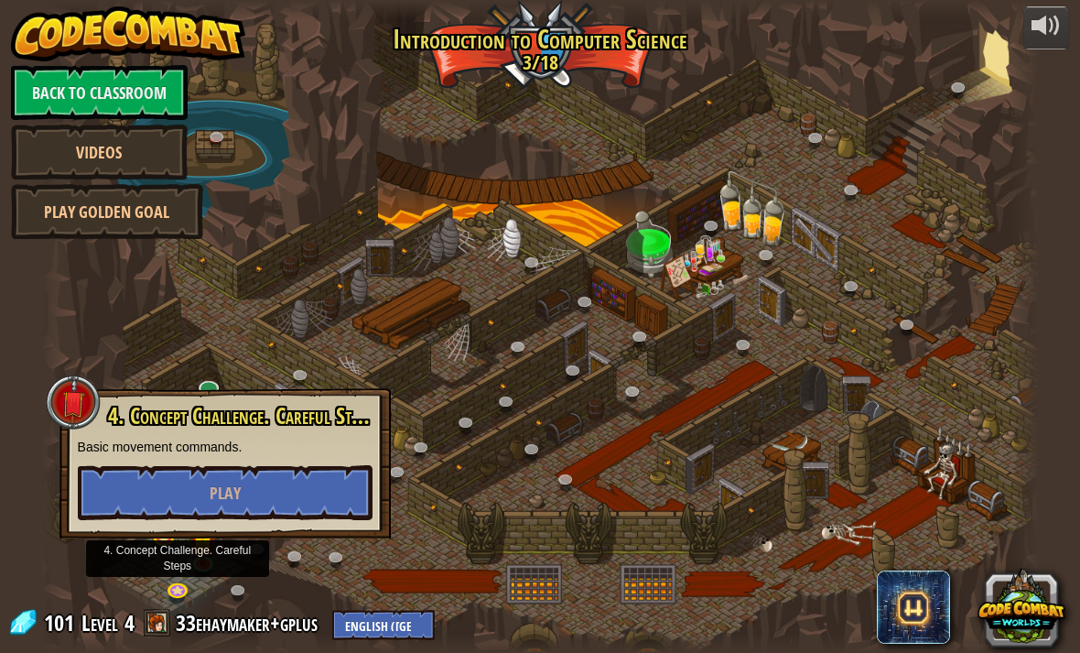
click at [193, 579] on link at bounding box center [179, 591] width 37 height 27
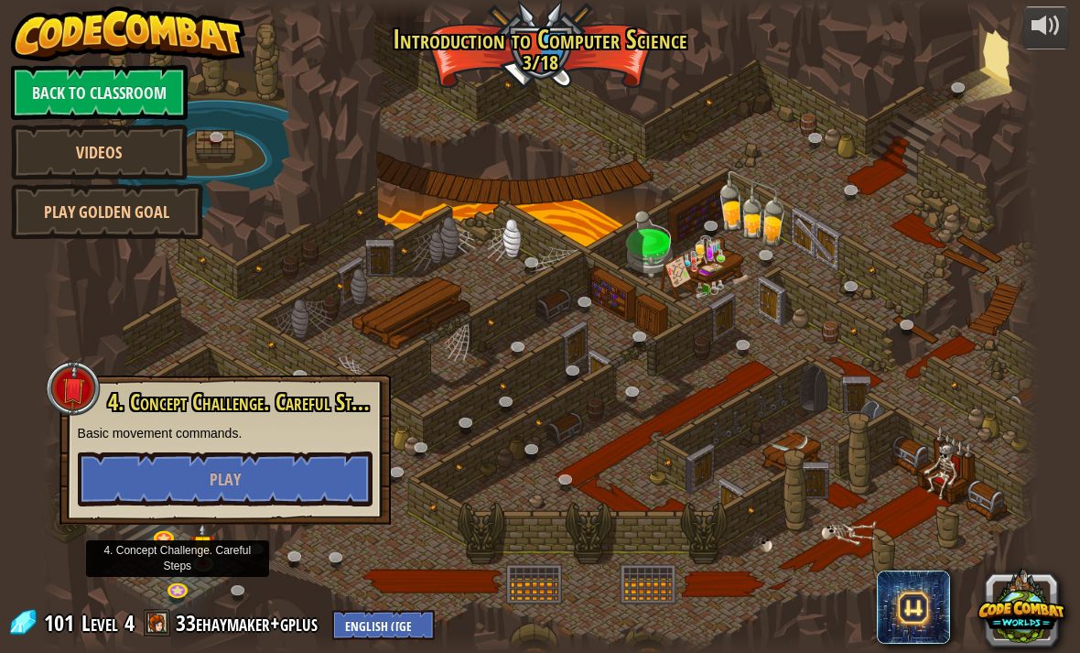
click at [195, 581] on link at bounding box center [179, 591] width 37 height 27
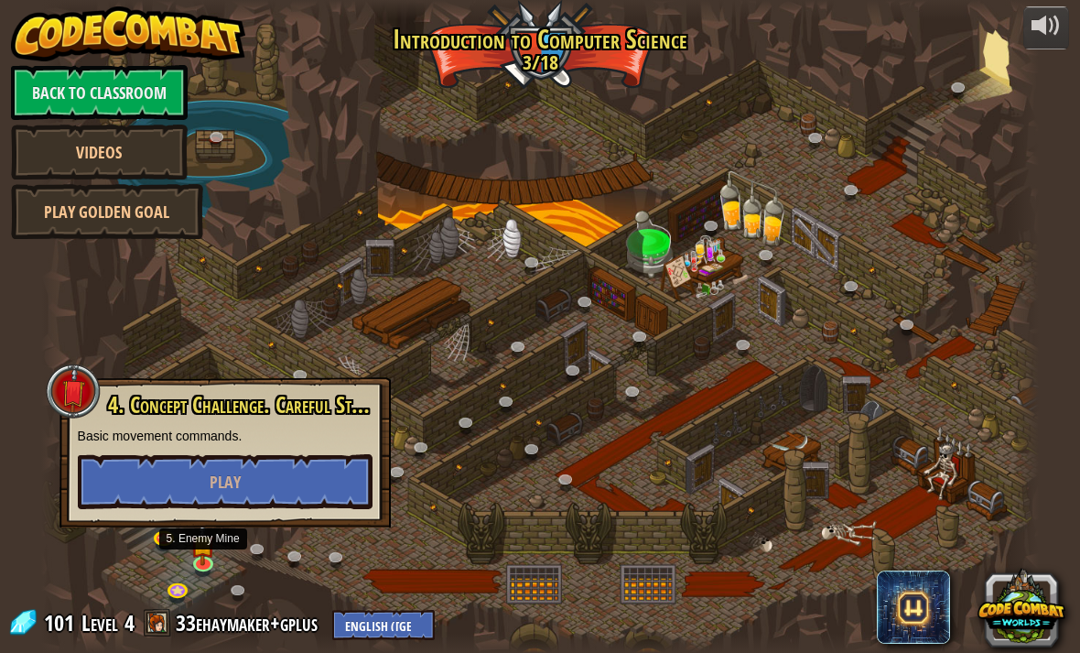
click at [214, 532] on img at bounding box center [202, 544] width 25 height 42
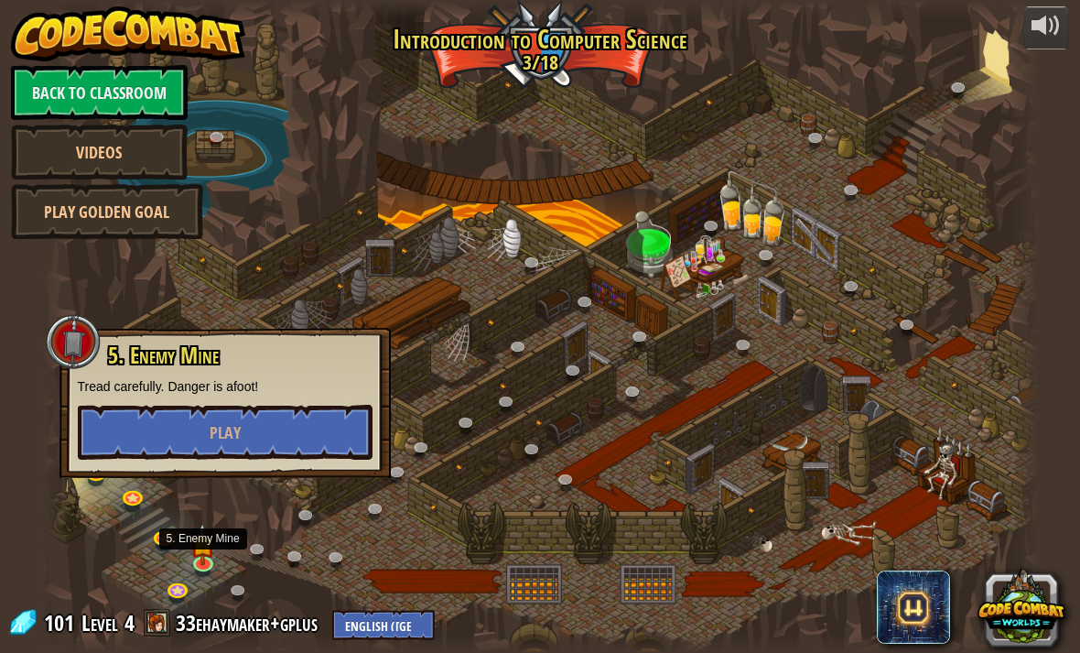
click at [283, 431] on button "Play" at bounding box center [225, 432] width 295 height 55
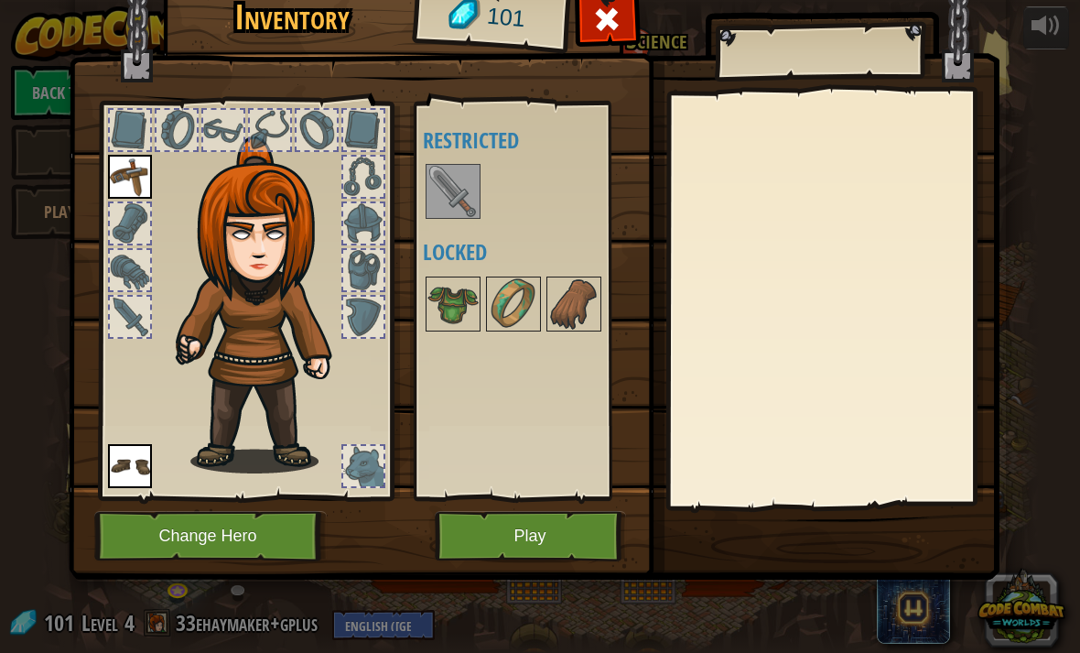
click at [572, 550] on button "Play" at bounding box center [530, 536] width 191 height 50
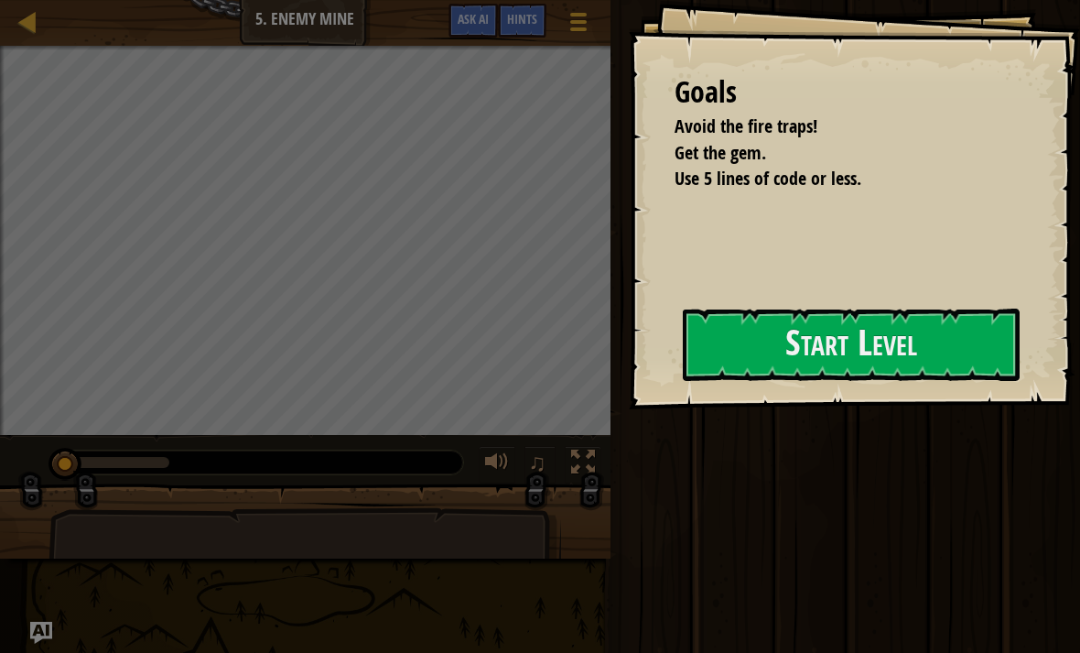
click at [738, 346] on button "Start Level" at bounding box center [851, 345] width 337 height 72
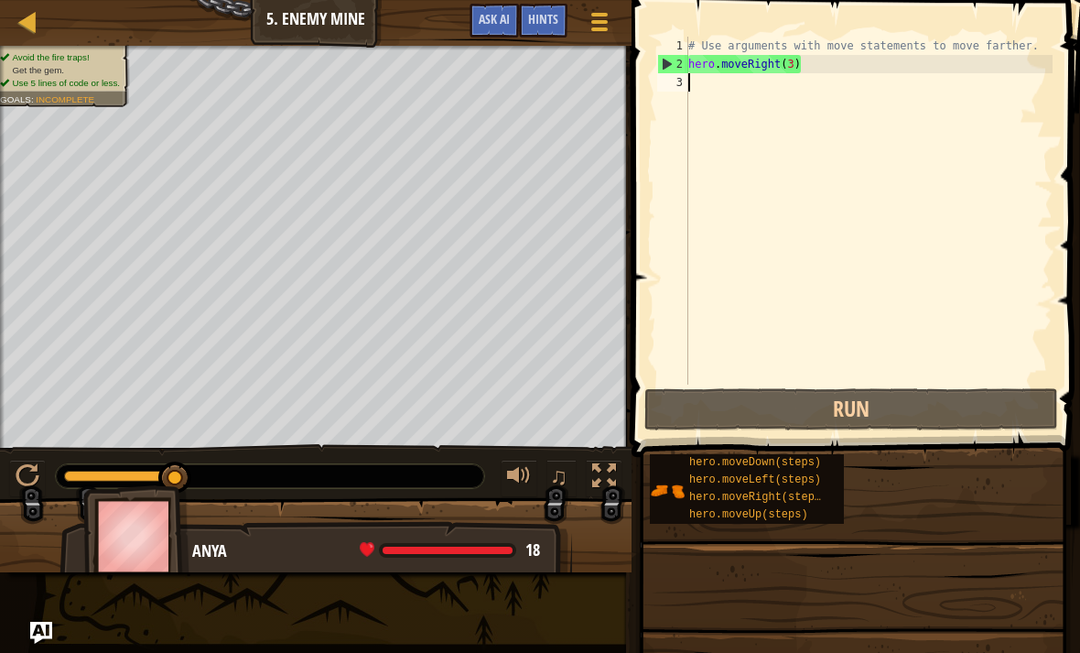
type textarea "h"
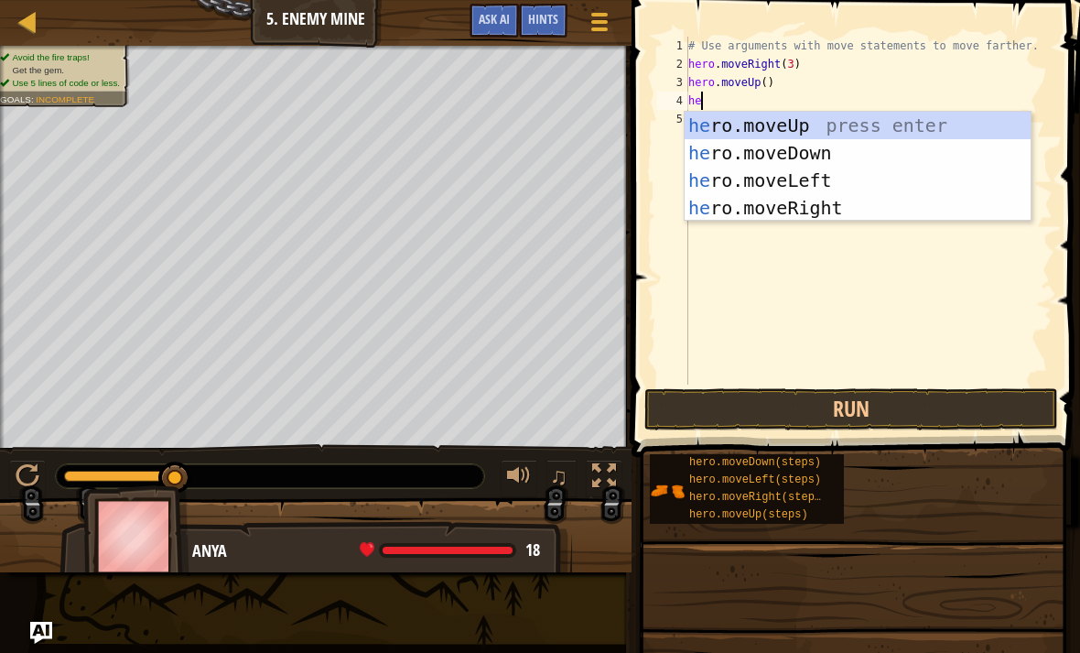
scroll to position [9, 1]
type textarea "hero"
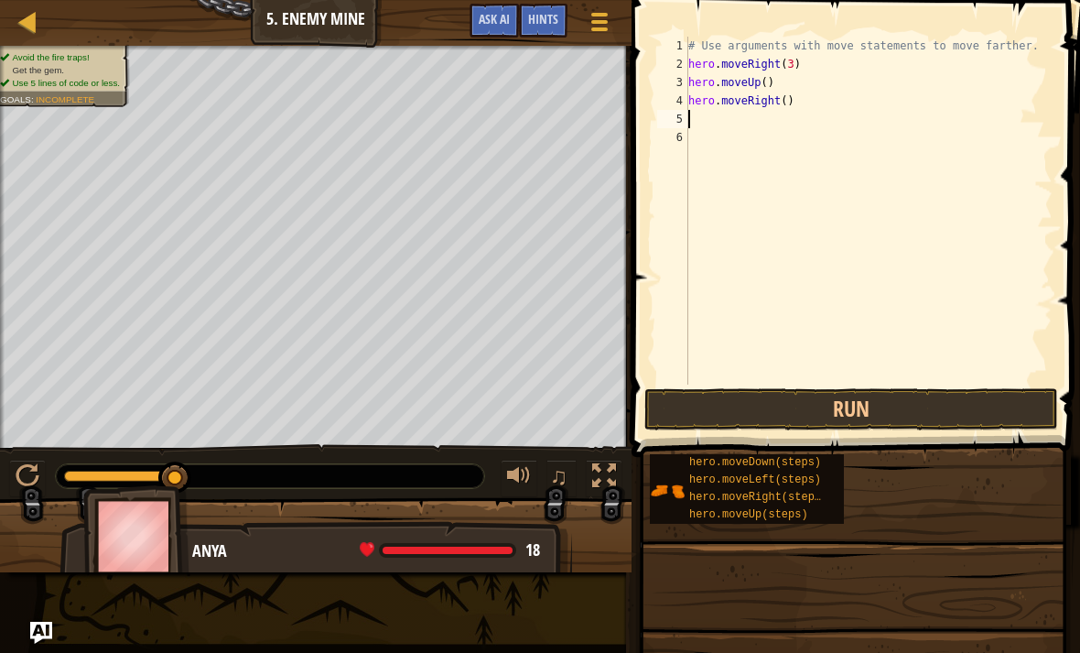
scroll to position [9, 0]
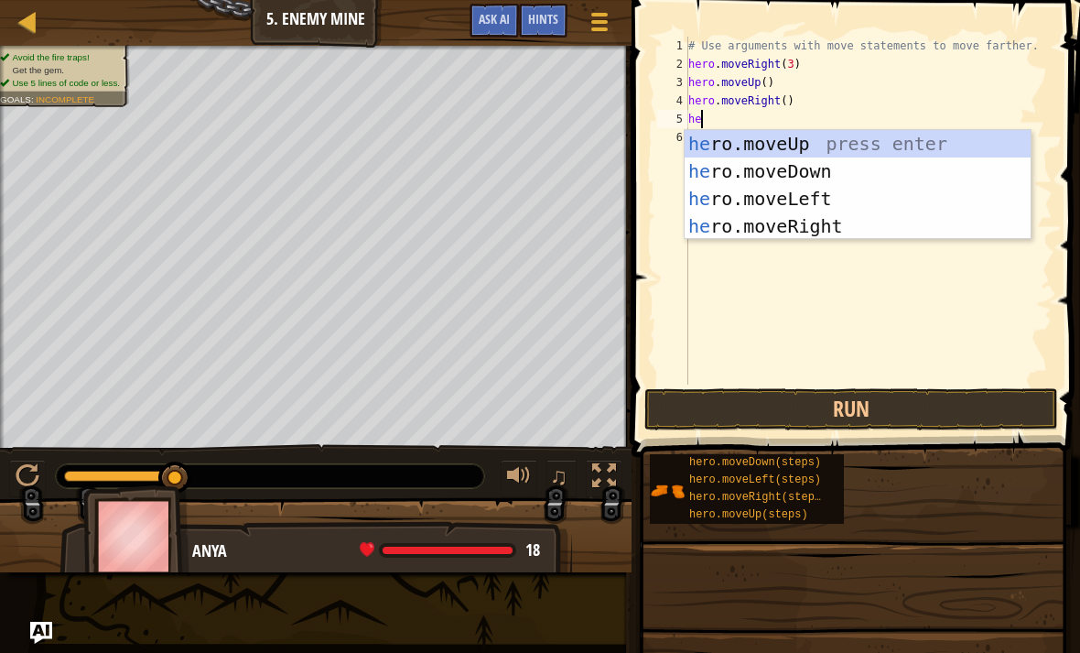
type textarea "hero"
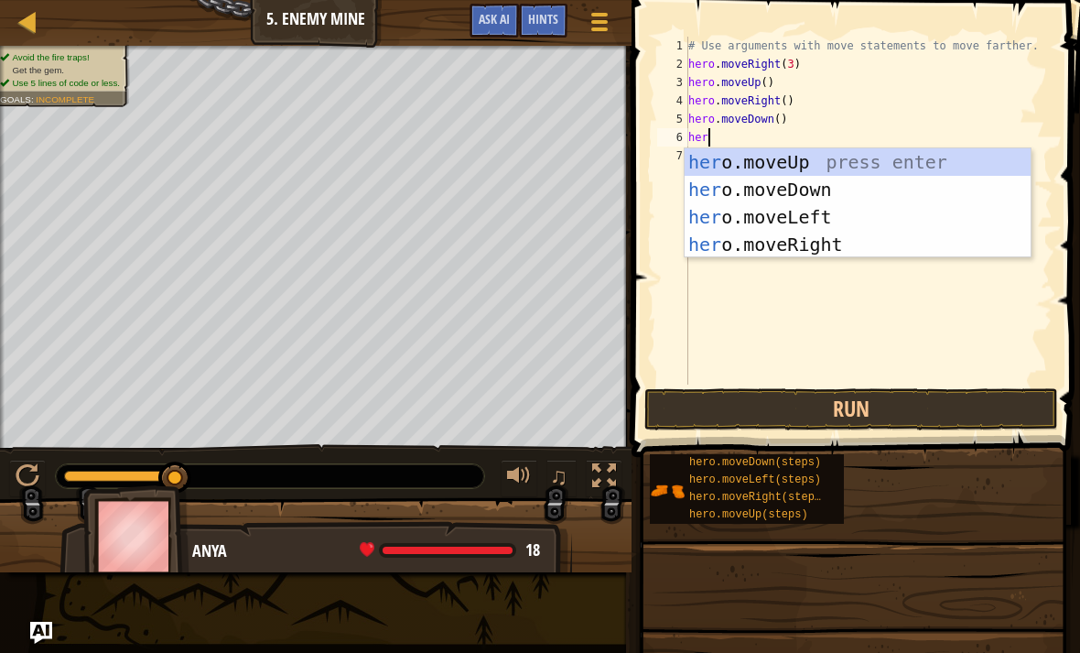
scroll to position [9, 1]
type textarea "hero"
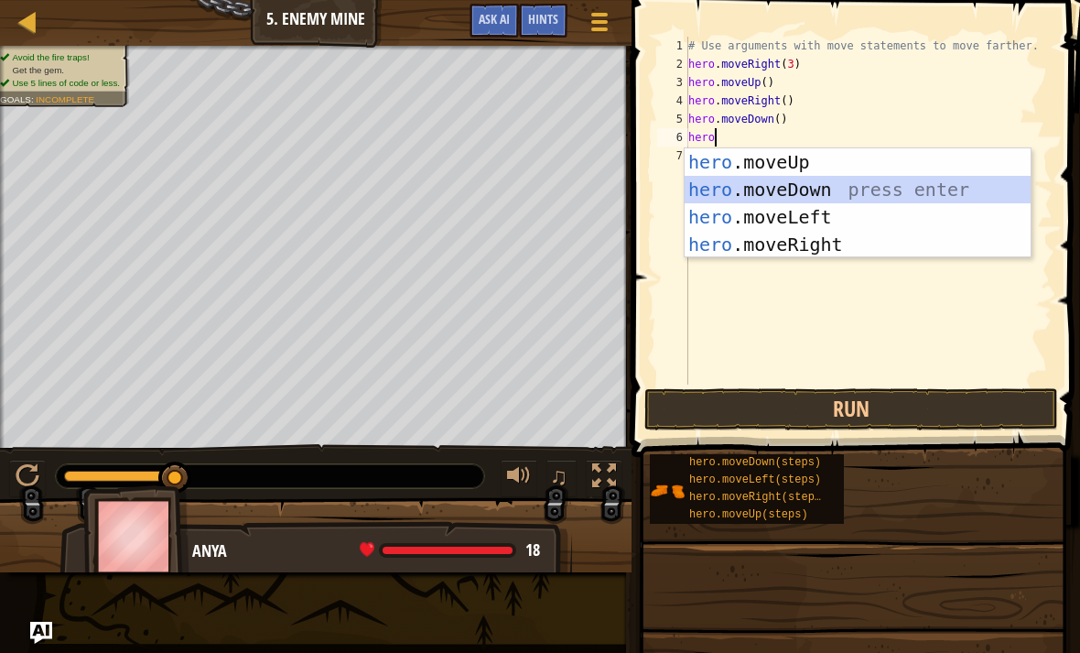
scroll to position [9, 0]
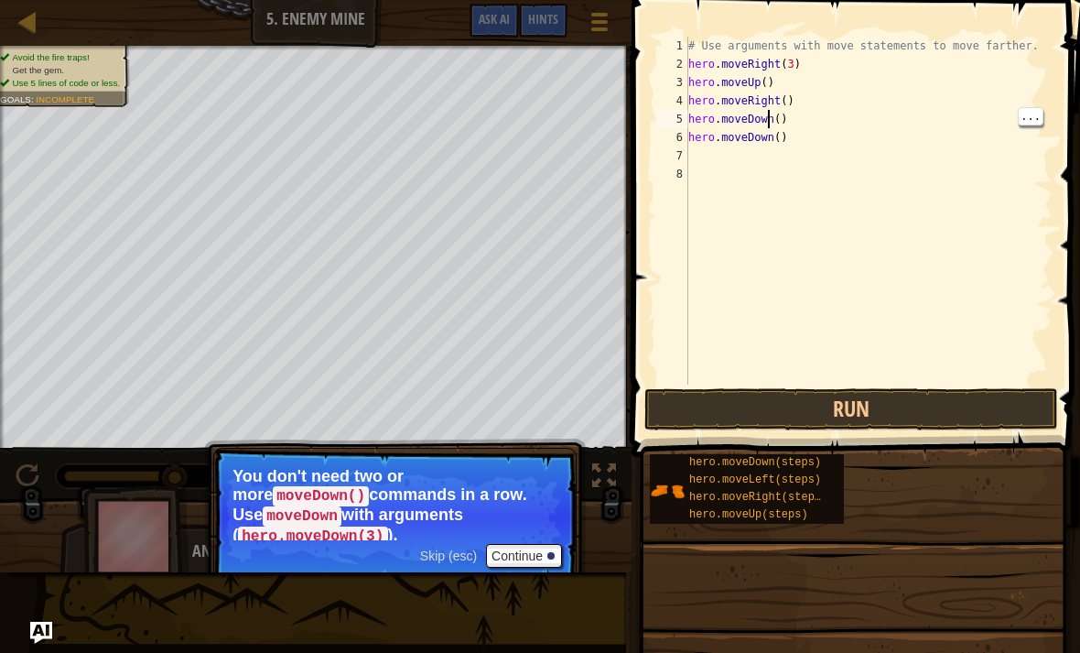
click at [784, 120] on div "# Use arguments with move statements to move farther. hero . moveRight ( 3 ) he…" at bounding box center [869, 229] width 368 height 385
click at [795, 134] on div "# Use arguments with move statements to move farther. hero . moveRight ( 3 ) he…" at bounding box center [869, 229] width 368 height 385
type textarea "h"
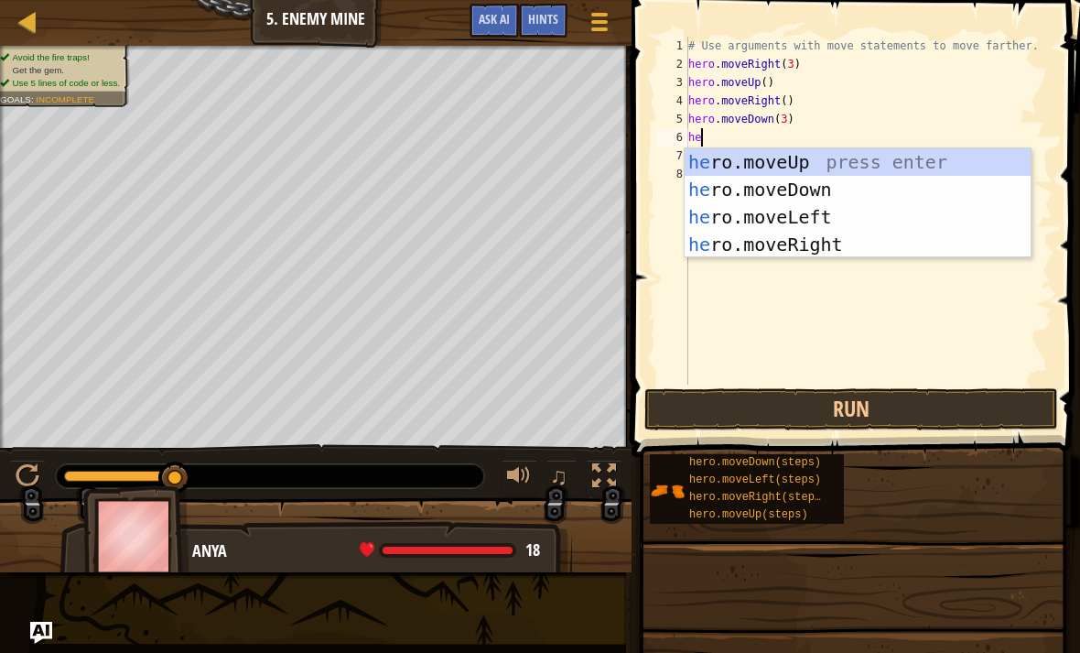
scroll to position [9, 1]
type textarea "hero"
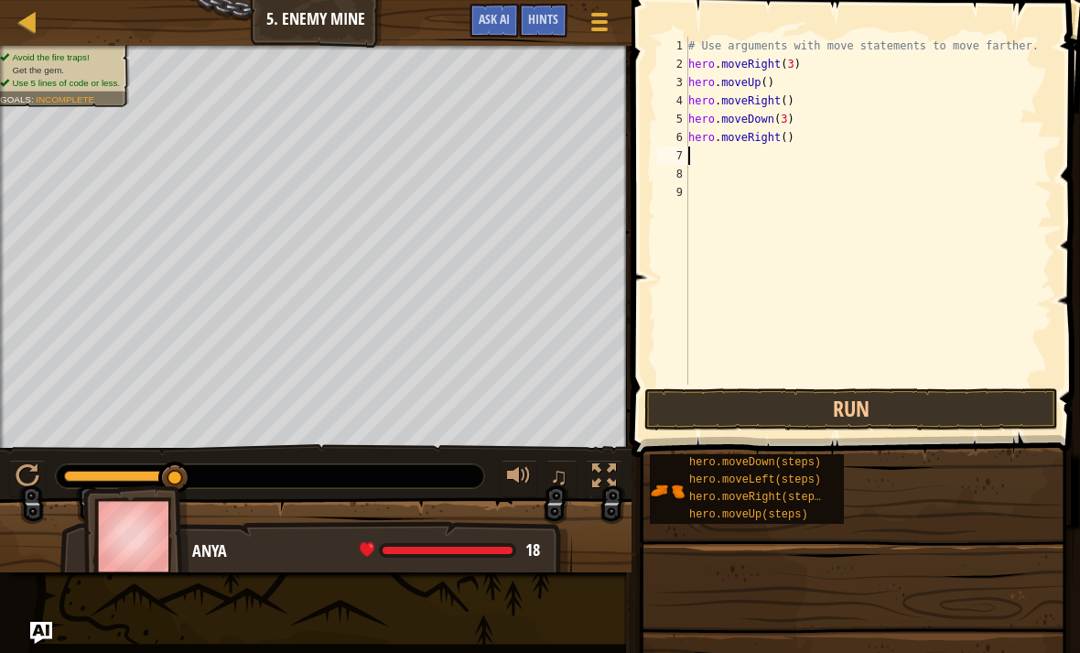
scroll to position [9, 0]
type textarea "hero.moveRight(2)"
click at [1022, 428] on button "Run" at bounding box center [852, 409] width 414 height 42
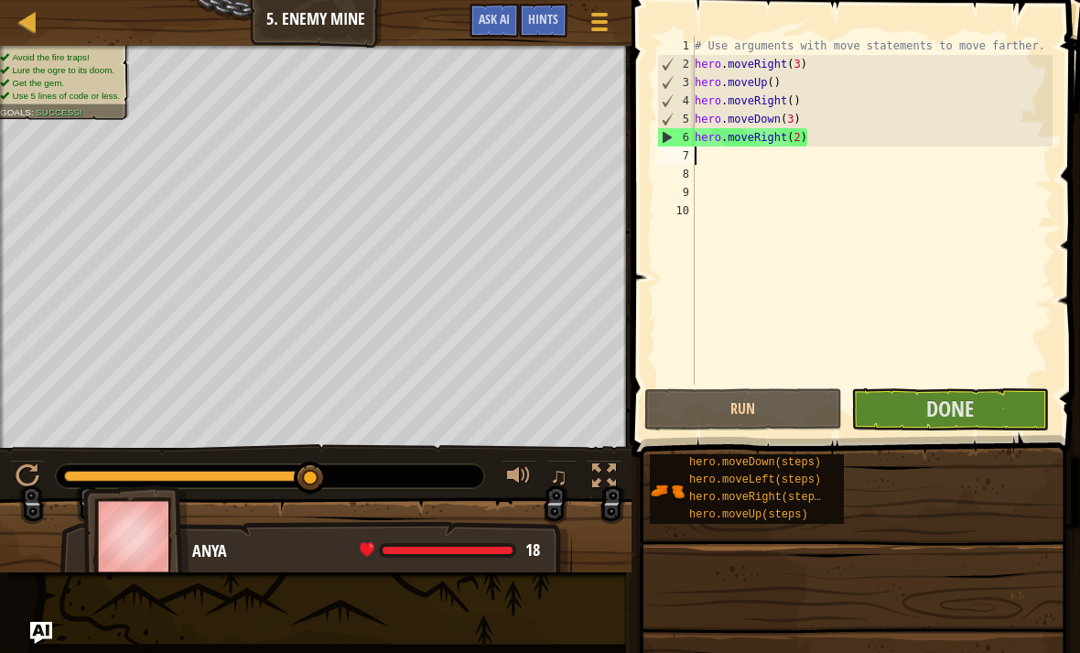
click at [1033, 426] on button "Done" at bounding box center [950, 409] width 198 height 42
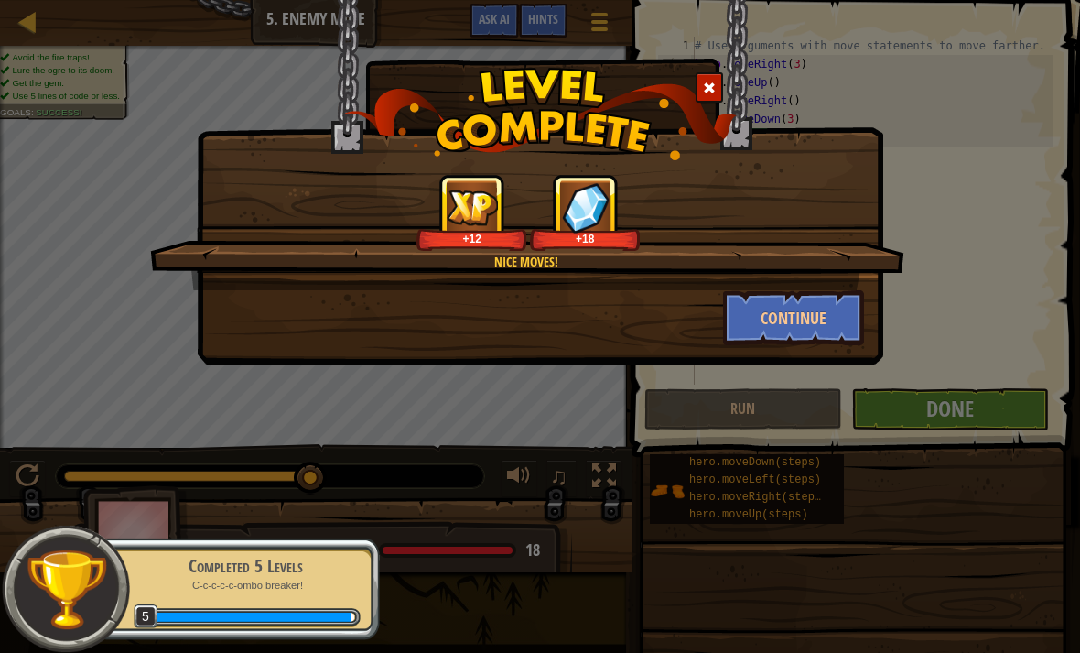
click at [804, 340] on button "Continue" at bounding box center [794, 317] width 142 height 55
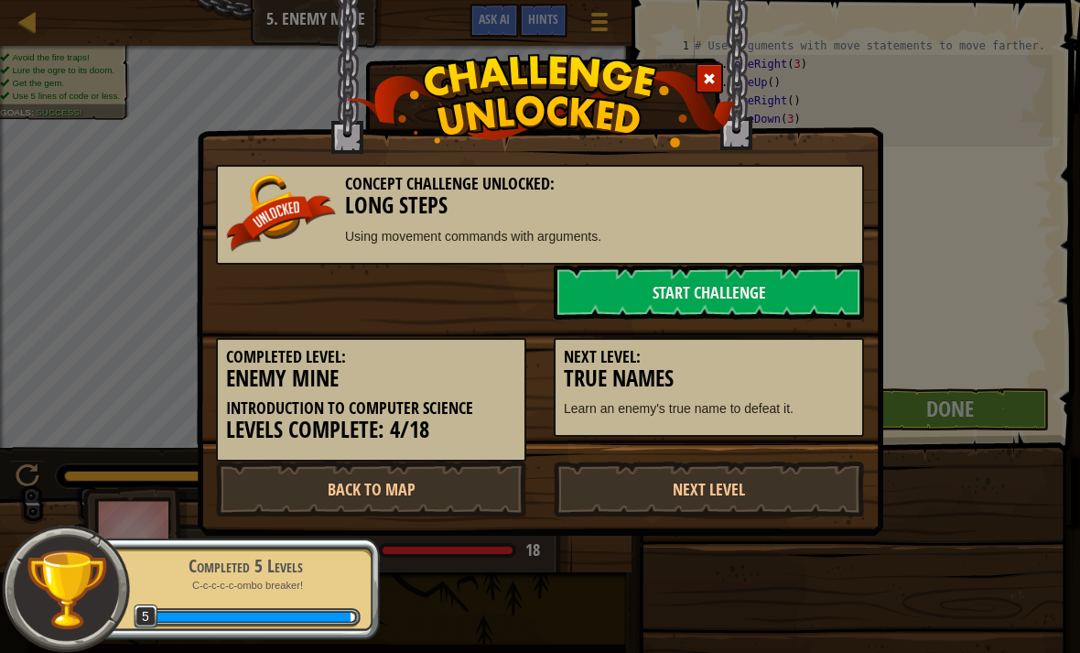
click at [844, 286] on link "Start Challenge" at bounding box center [709, 292] width 310 height 55
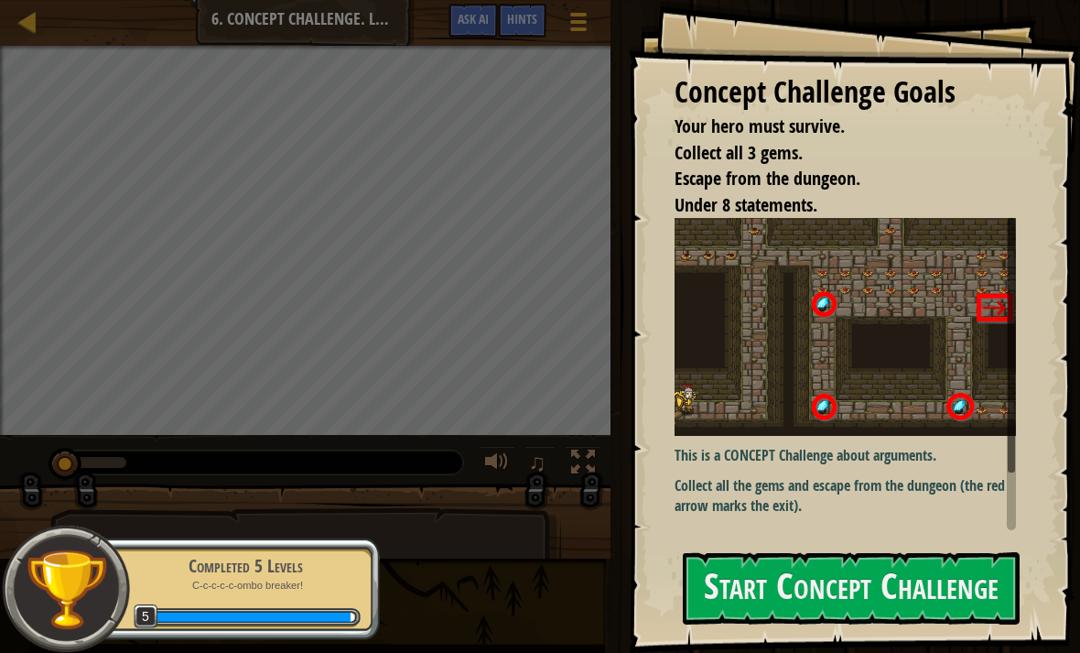
click at [972, 595] on button "Start Concept Challenge" at bounding box center [851, 588] width 337 height 72
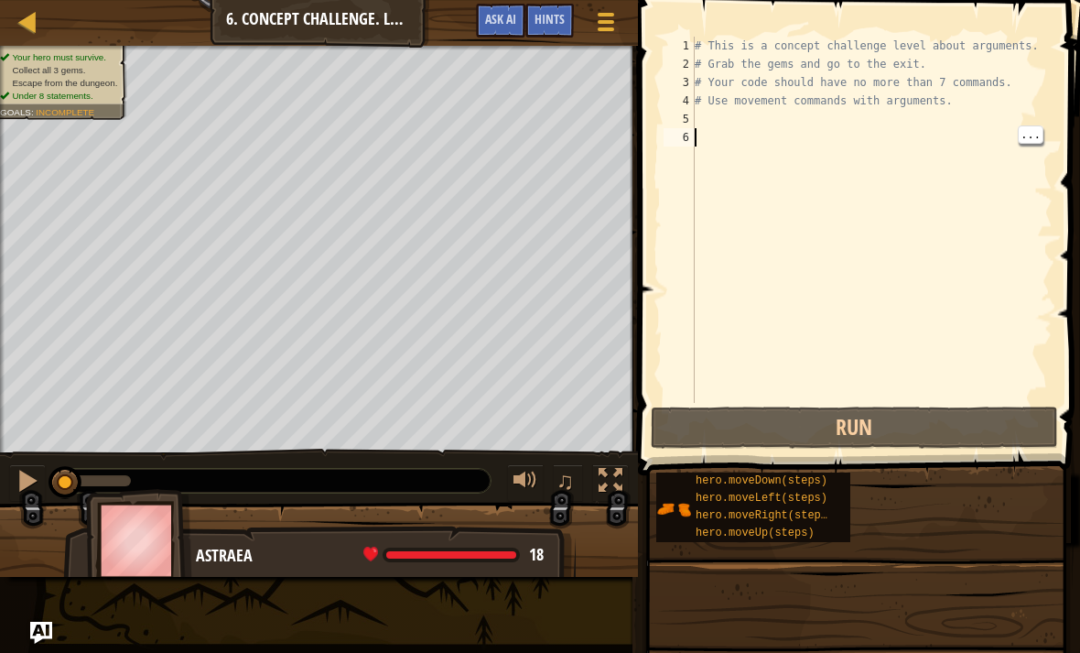
click at [713, 111] on div "# This is a concept challenge level about arguments. # Grab the gems and go to …" at bounding box center [872, 238] width 362 height 403
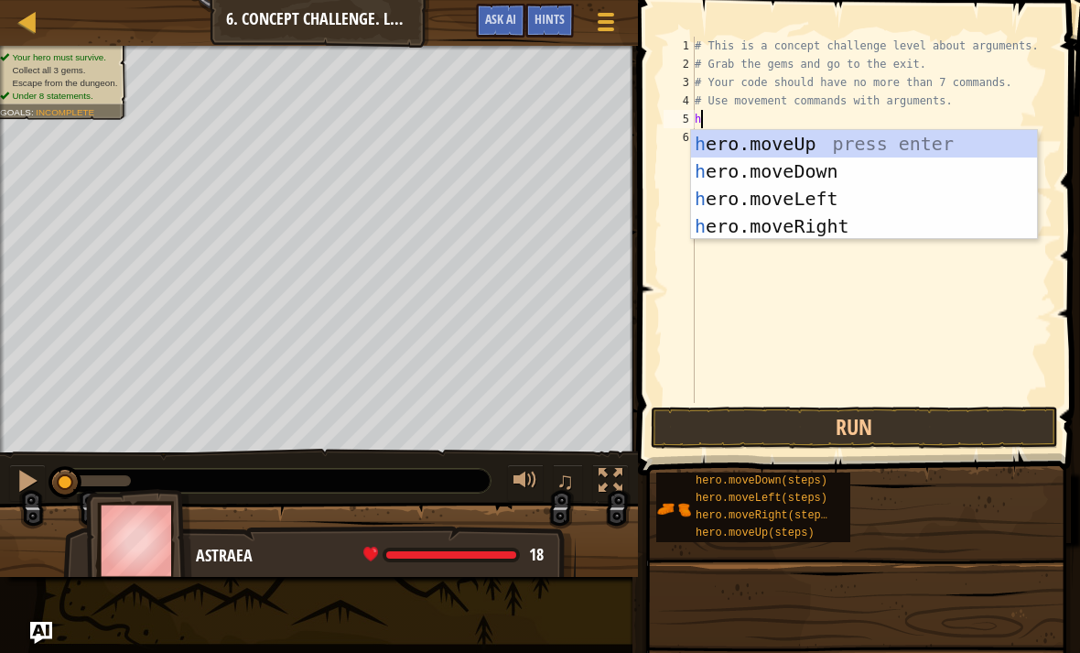
scroll to position [9, 0]
type textarea "her"
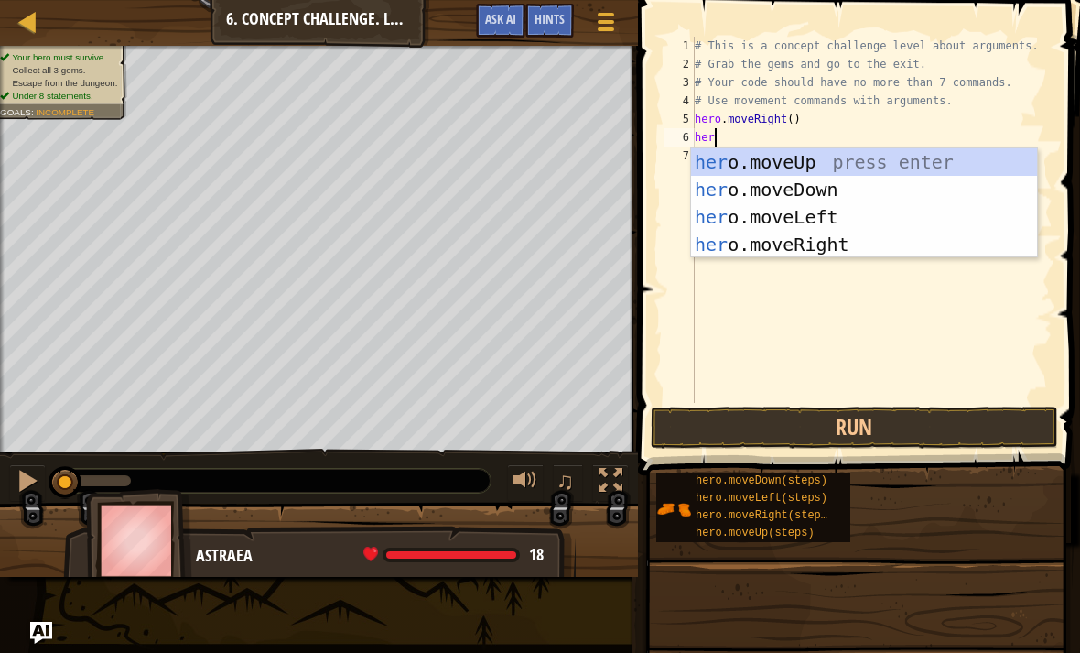
scroll to position [9, 1]
type textarea "hero"
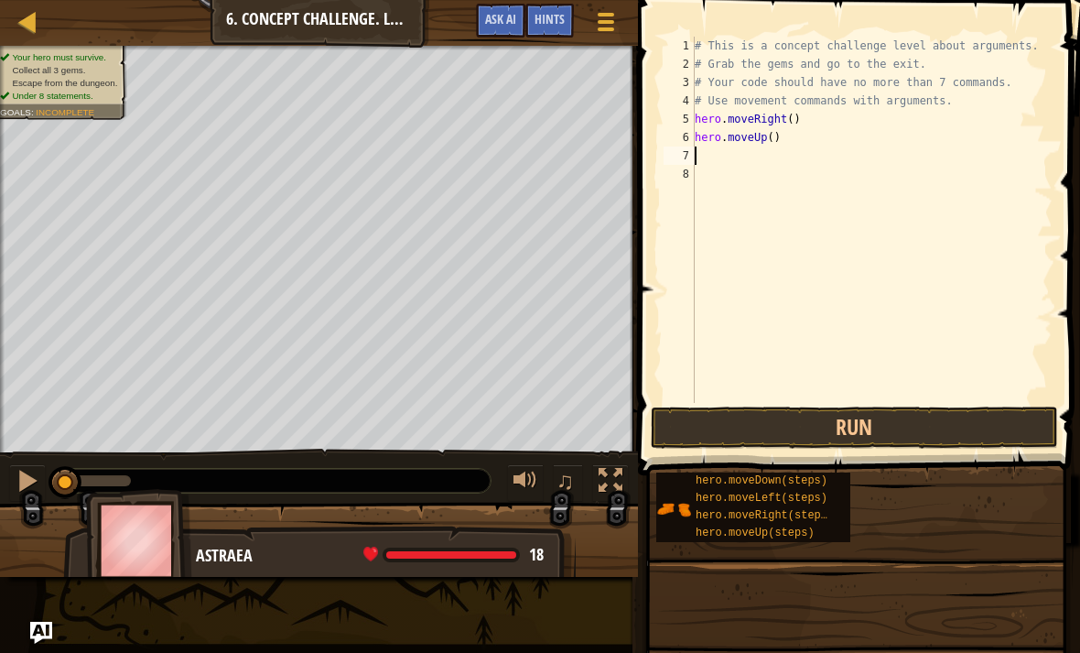
scroll to position [9, 0]
type textarea "hero.moveUp(3)"
click at [714, 154] on div "# This is a concept challenge level about arguments. # Grab the gems and go to …" at bounding box center [872, 238] width 362 height 403
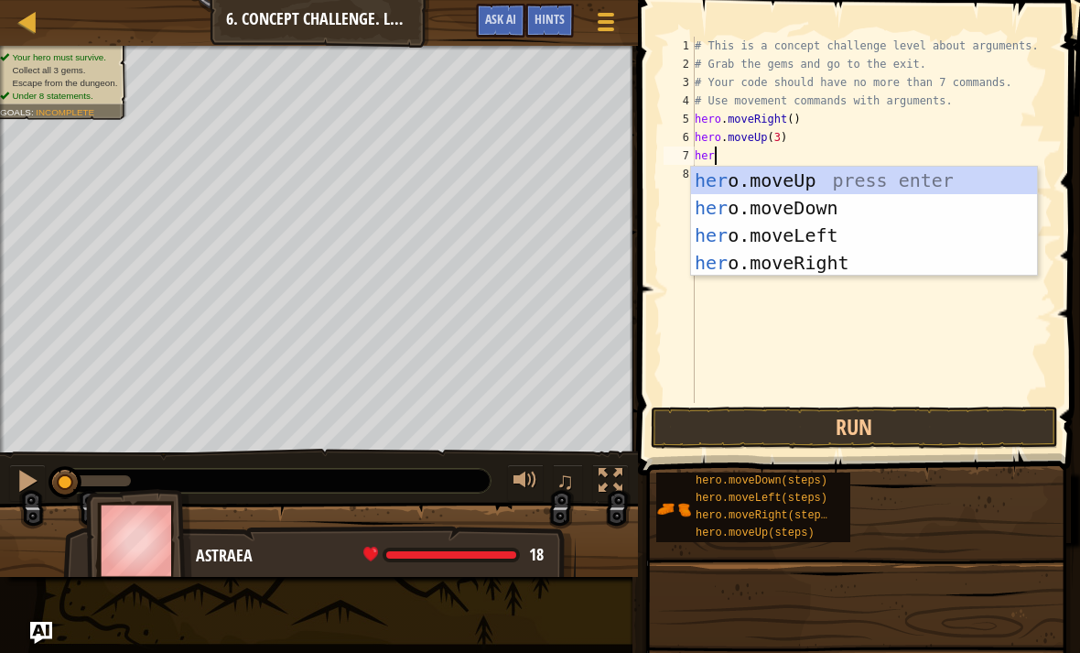
scroll to position [9, 1]
type textarea "hero"
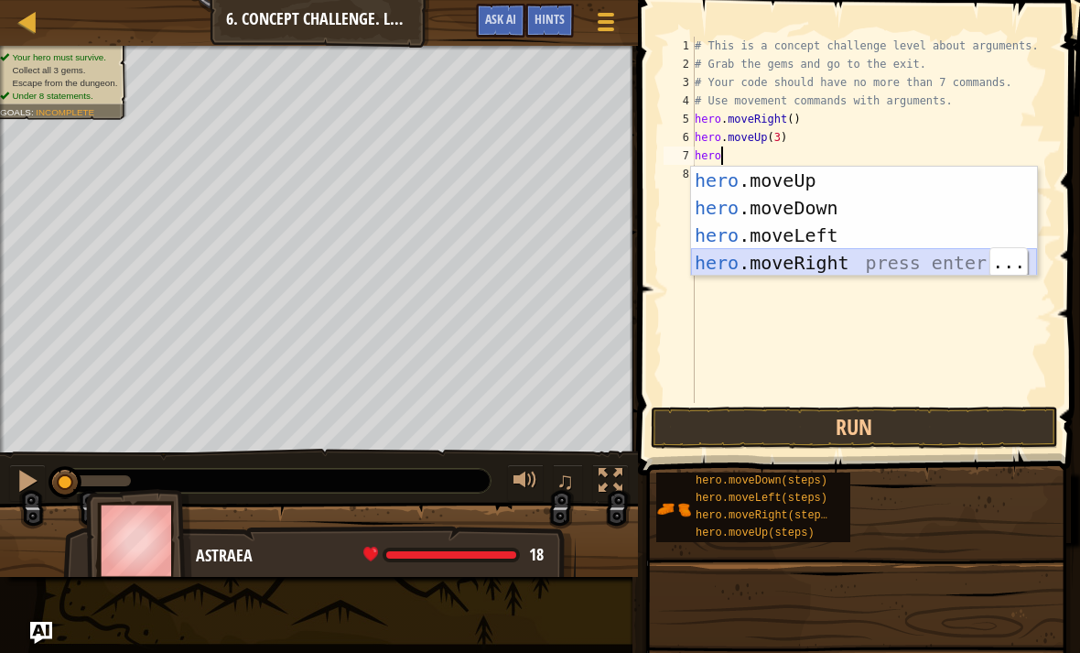
click at [829, 263] on div "hero .moveUp press enter hero .moveDown press enter hero .moveLeft press enter …" at bounding box center [864, 249] width 346 height 165
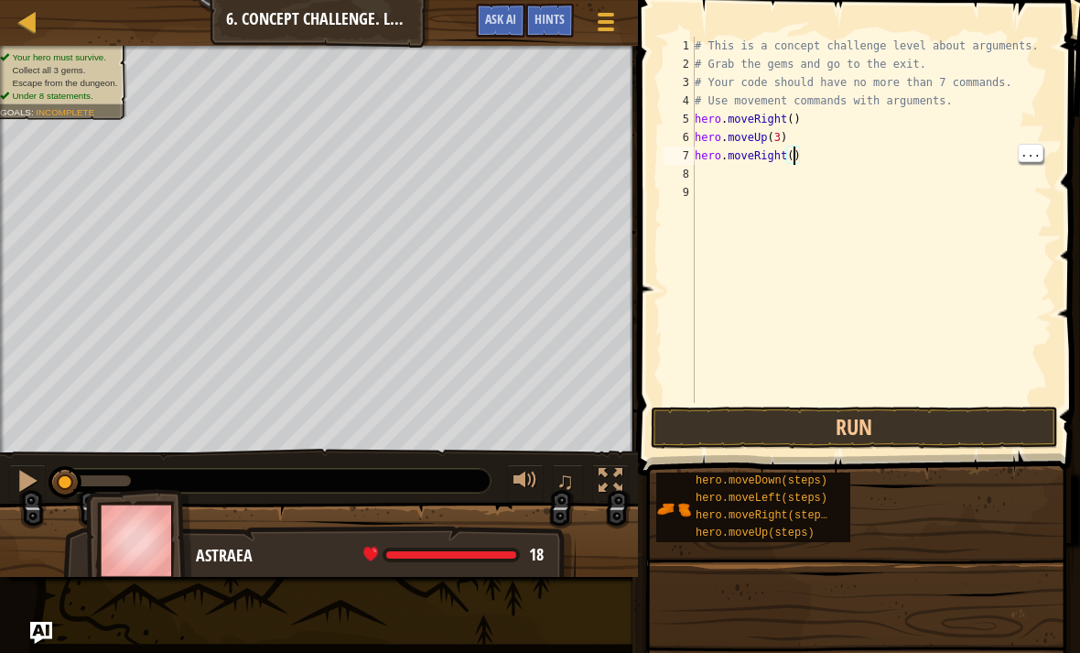
type textarea "hero.moveRight(2)"
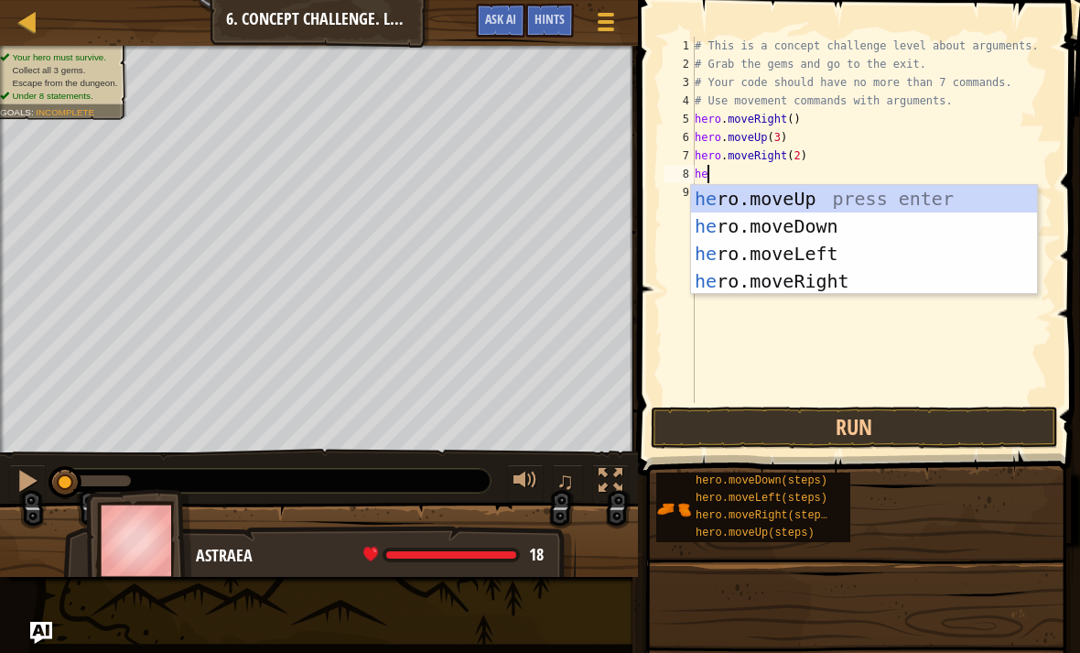
scroll to position [9, 1]
type textarea "hero"
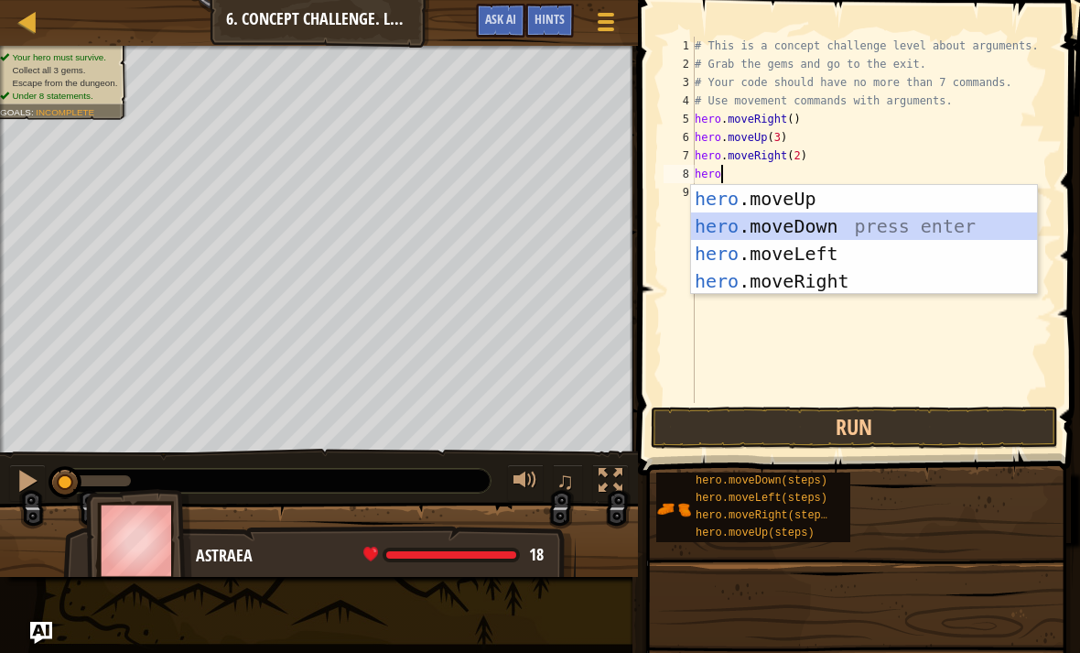
scroll to position [9, 0]
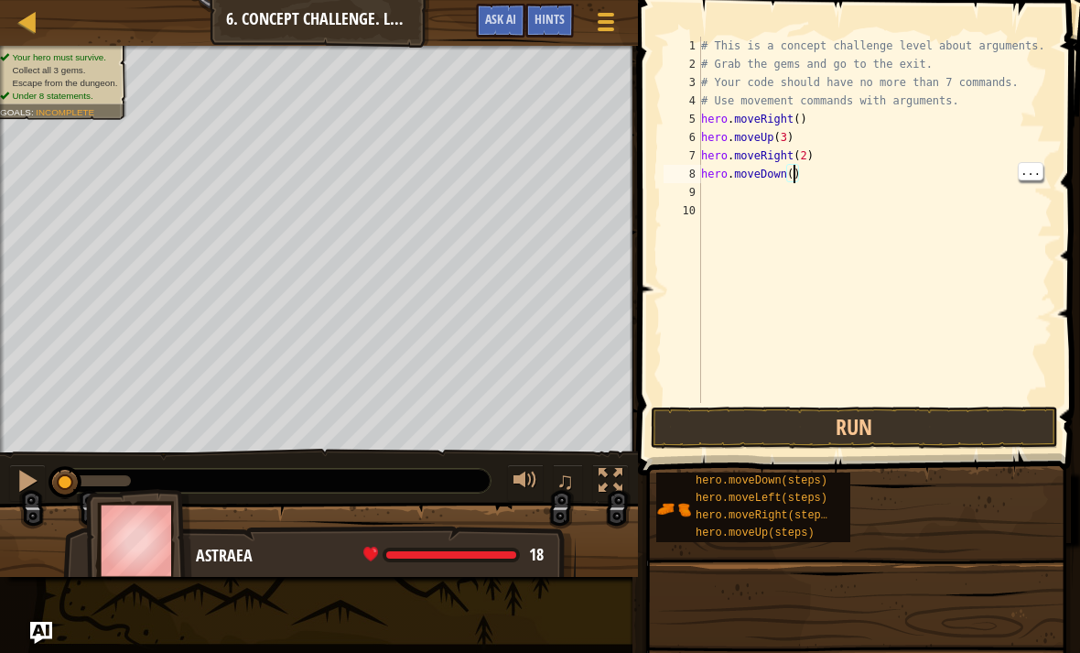
click at [796, 168] on div "# This is a concept challenge level about arguments. # Grab the gems and go to …" at bounding box center [876, 238] width 356 height 403
type textarea "hero.moveDown(3)"
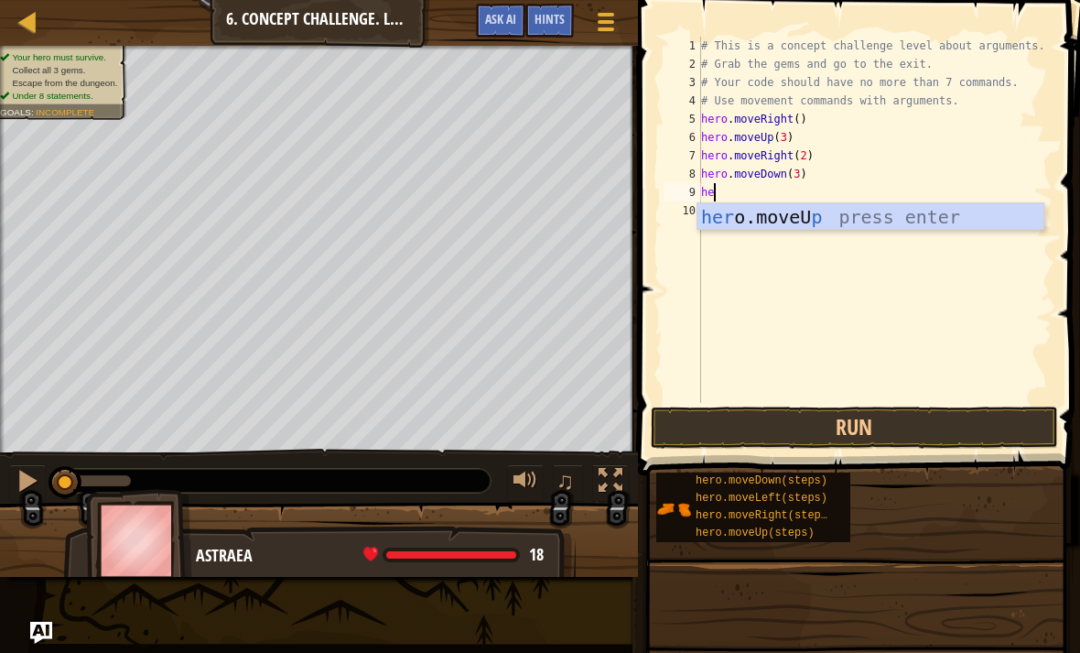
scroll to position [9, 1]
type textarea "hero"
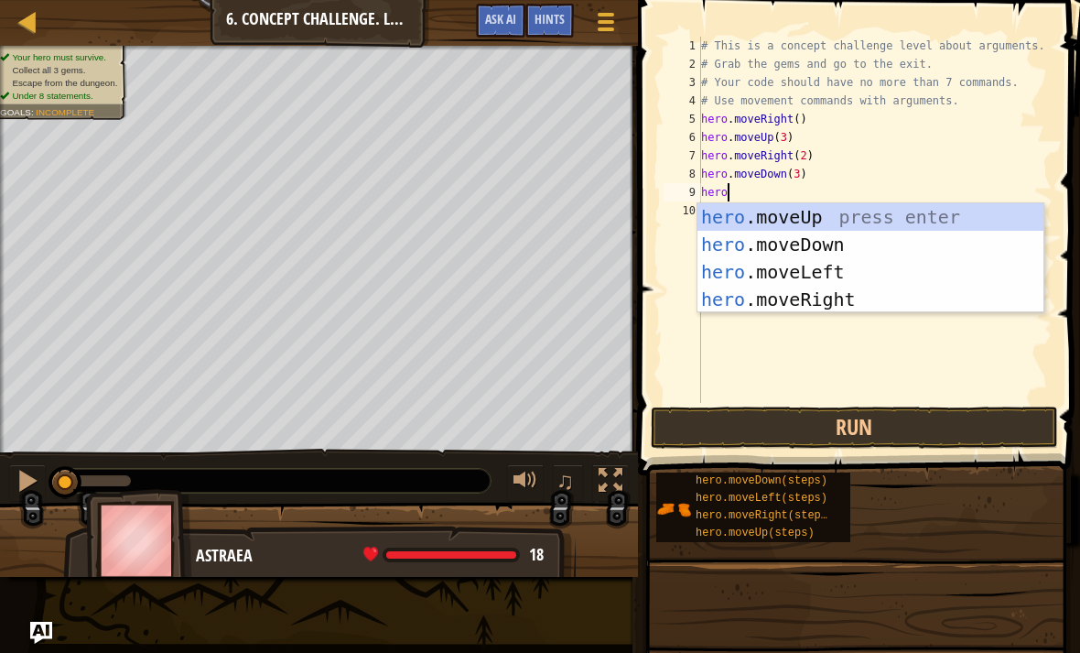
scroll to position [9, 0]
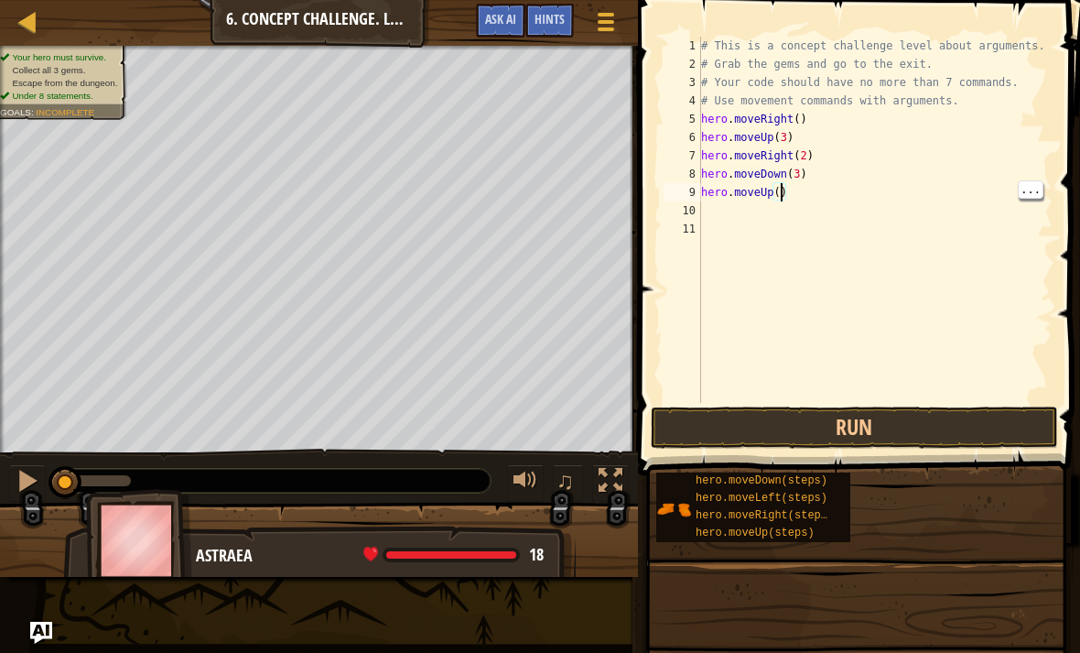
type textarea "hero.moveUp(2)"
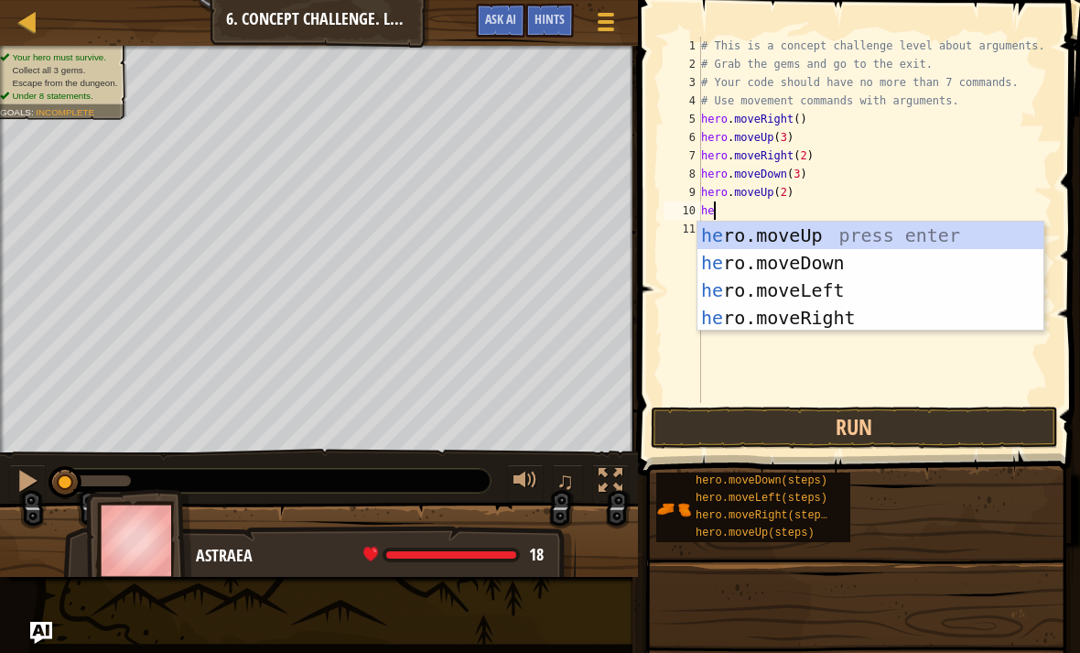
scroll to position [9, 1]
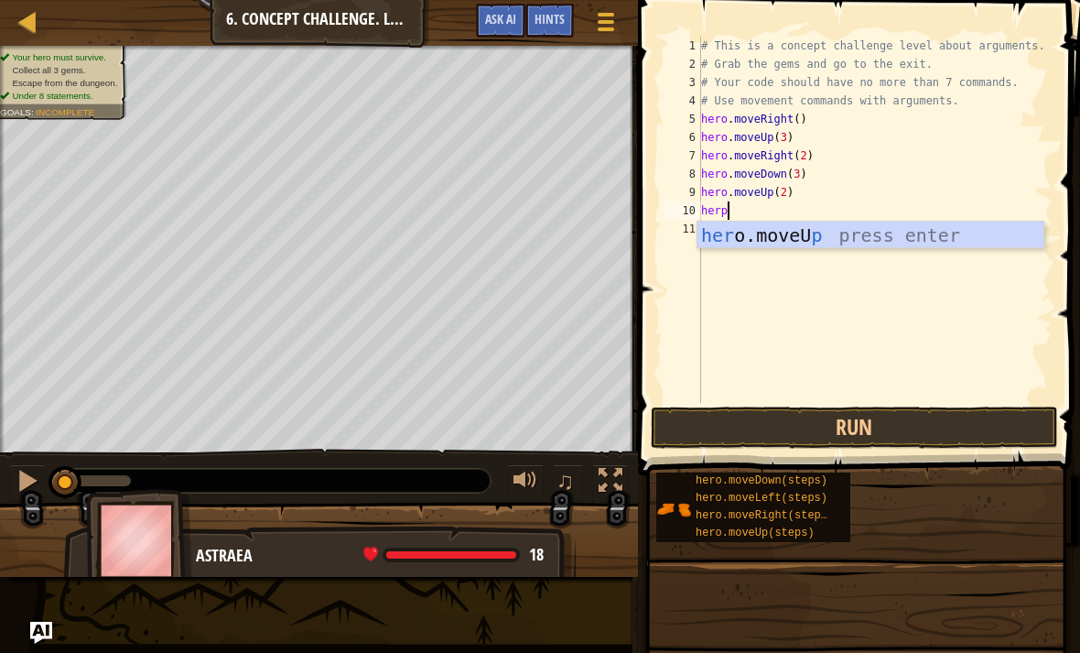
type textarea "her"
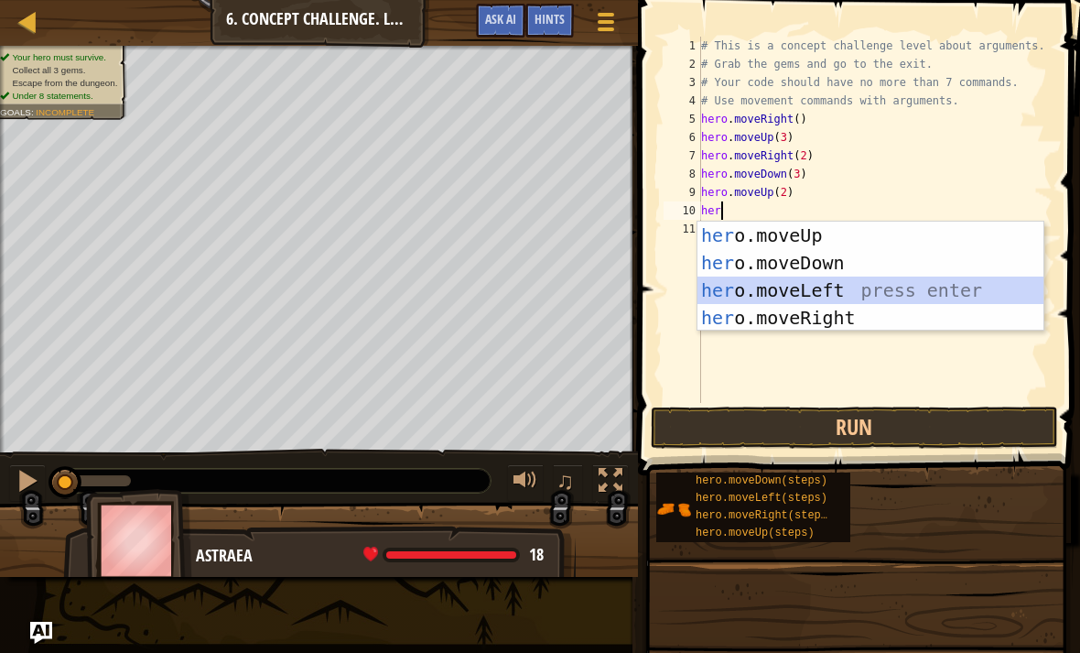
scroll to position [9, 0]
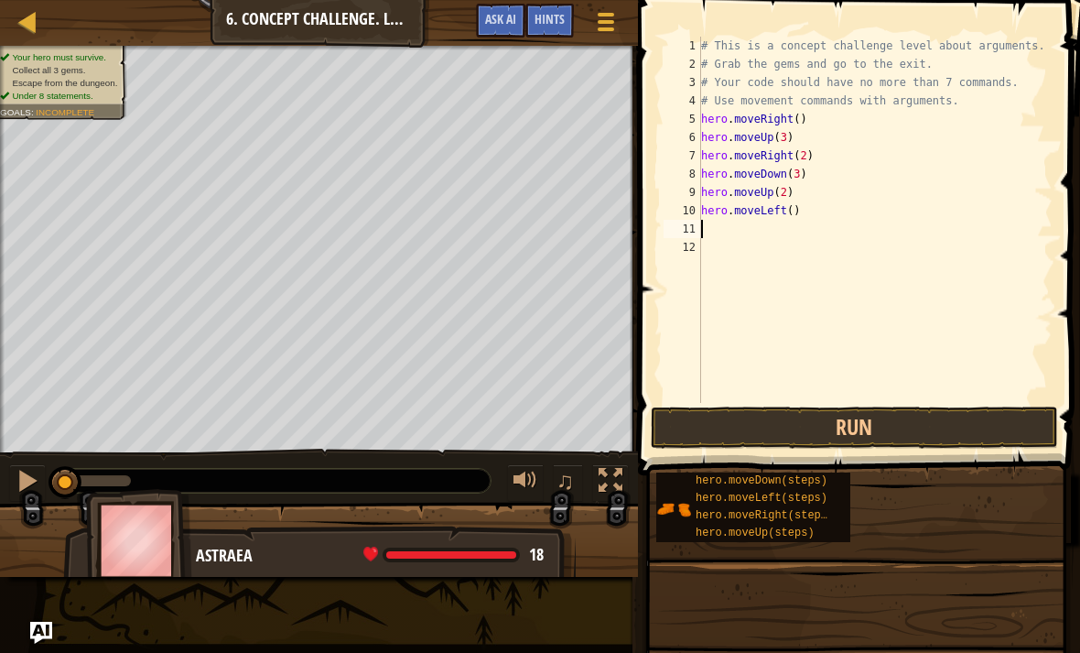
type textarea "hero.moveLeft()"
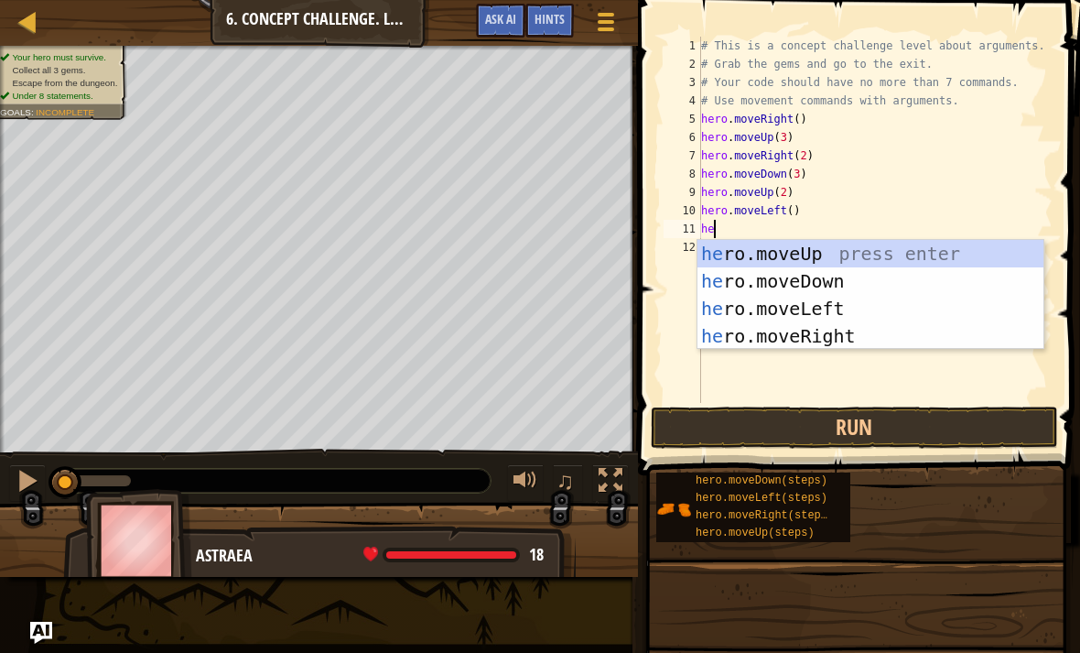
scroll to position [9, 1]
type textarea "hero"
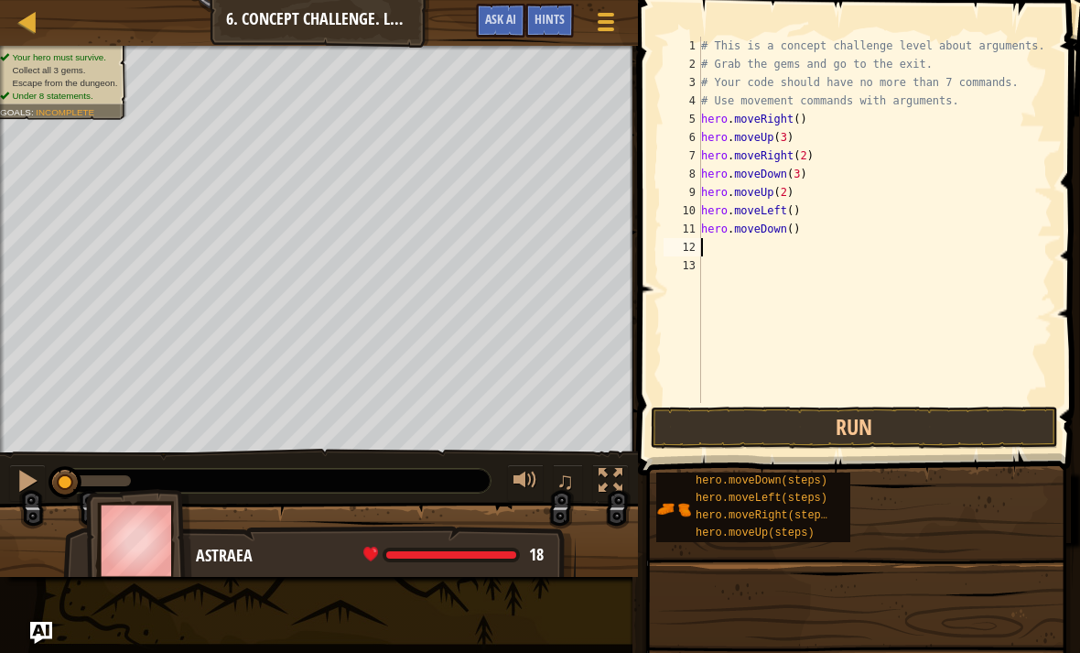
scroll to position [9, 0]
click at [781, 242] on div "# This is a concept challenge level about arguments. # Grab the gems and go to …" at bounding box center [875, 238] width 355 height 403
click at [794, 228] on div "# This is a concept challenge level about arguments. # Grab the gems and go to …" at bounding box center [875, 238] width 355 height 403
type textarea "hero.moveDown(2)"
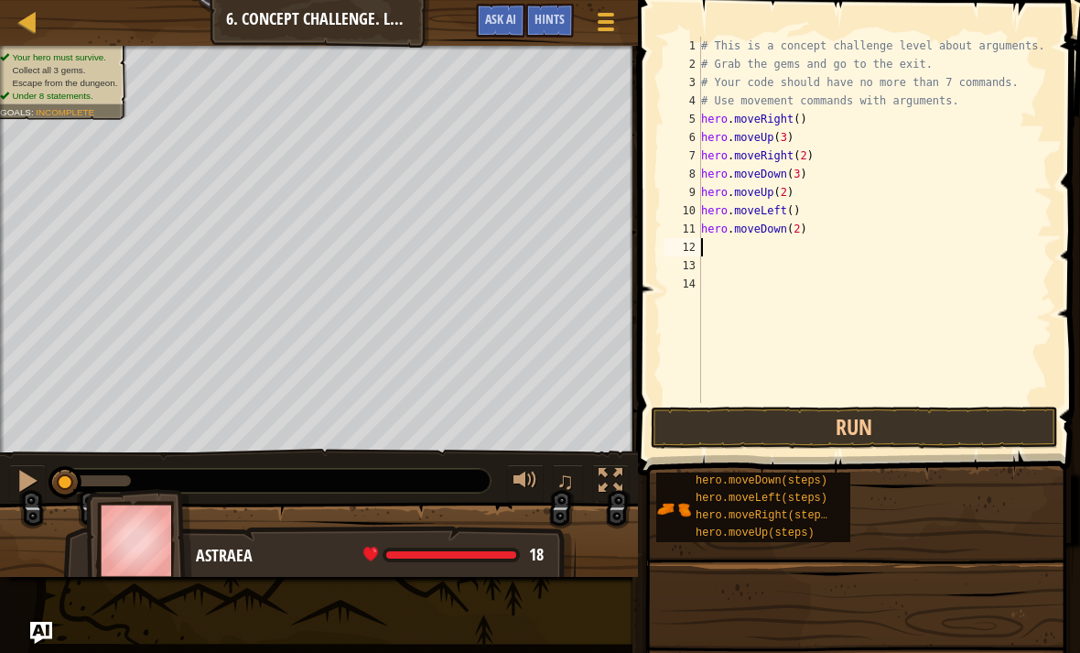
click at [904, 435] on button "Run" at bounding box center [854, 428] width 407 height 42
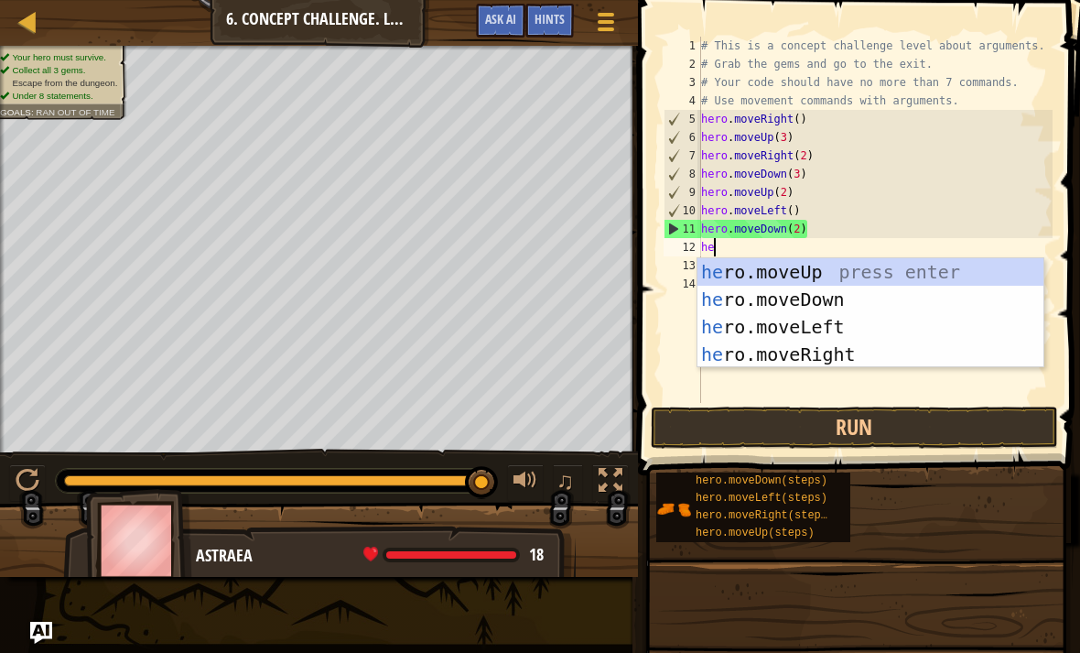
scroll to position [9, 1]
type textarea "hero"
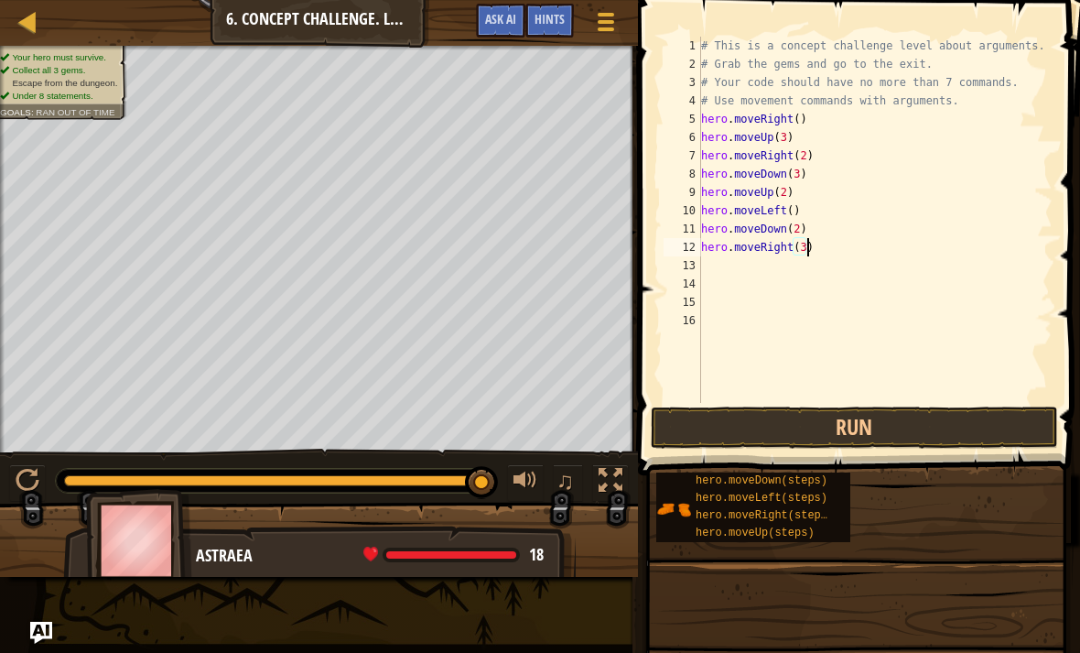
scroll to position [9, 8]
type textarea "hero.moveRight(2)"
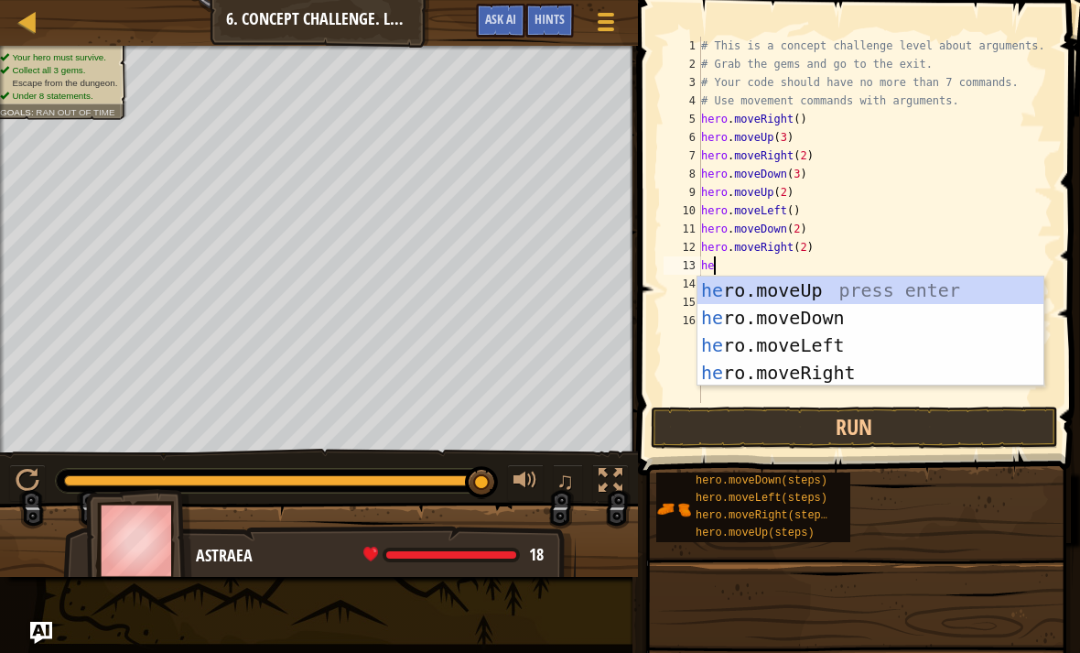
scroll to position [9, 1]
type textarea "hero"
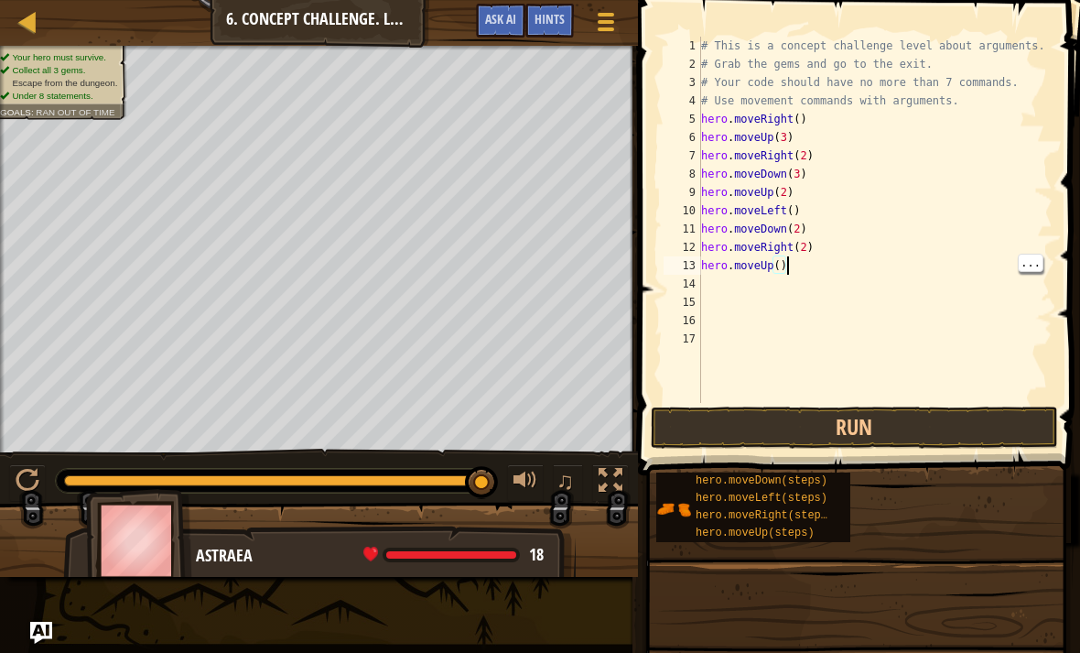
click at [786, 267] on div "# This is a concept challenge level about arguments. # Grab the gems and go to …" at bounding box center [875, 238] width 355 height 403
click at [780, 273] on div "# This is a concept challenge level about arguments. # Grab the gems and go to …" at bounding box center [875, 238] width 355 height 403
type textarea "hero.moveUp(2)"
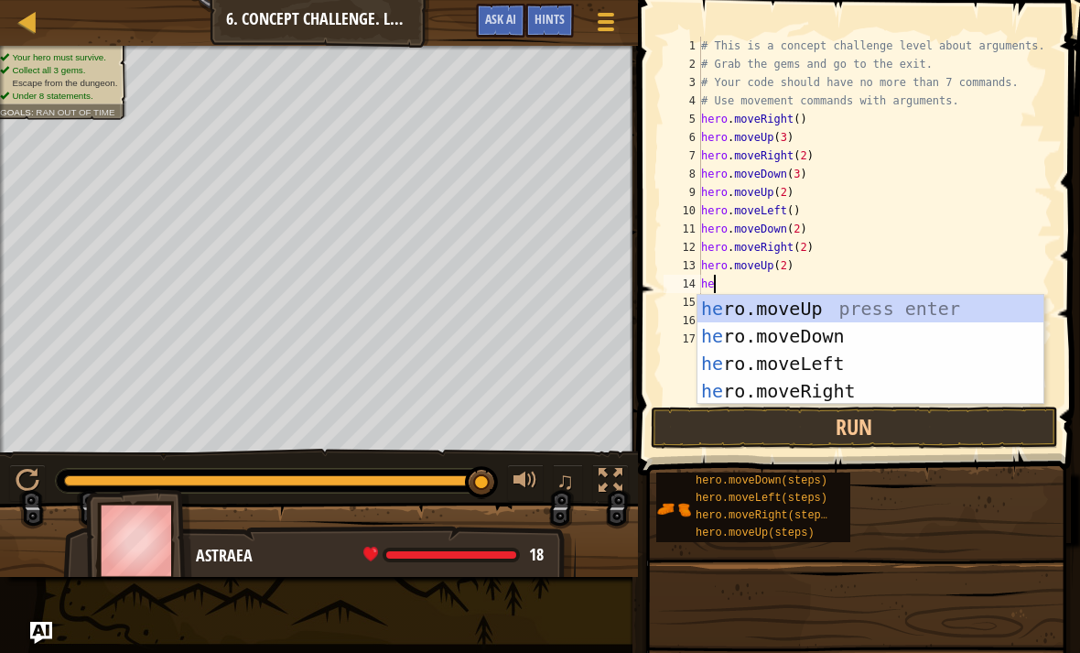
scroll to position [9, 1]
type textarea "hero"
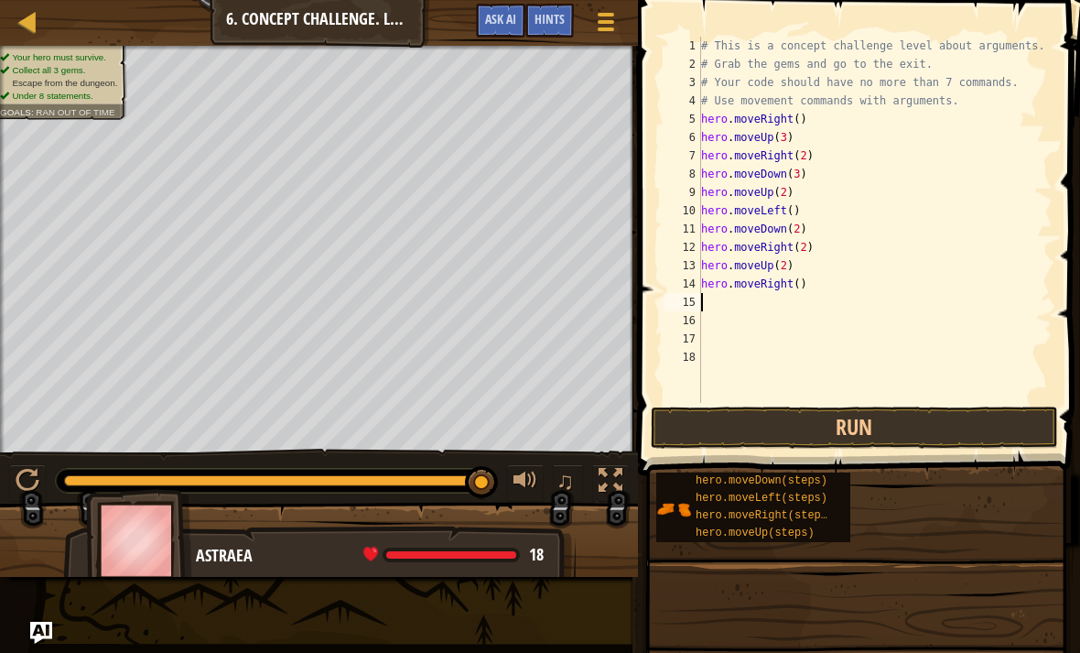
scroll to position [9, 0]
click at [984, 415] on button "Run" at bounding box center [854, 428] width 407 height 42
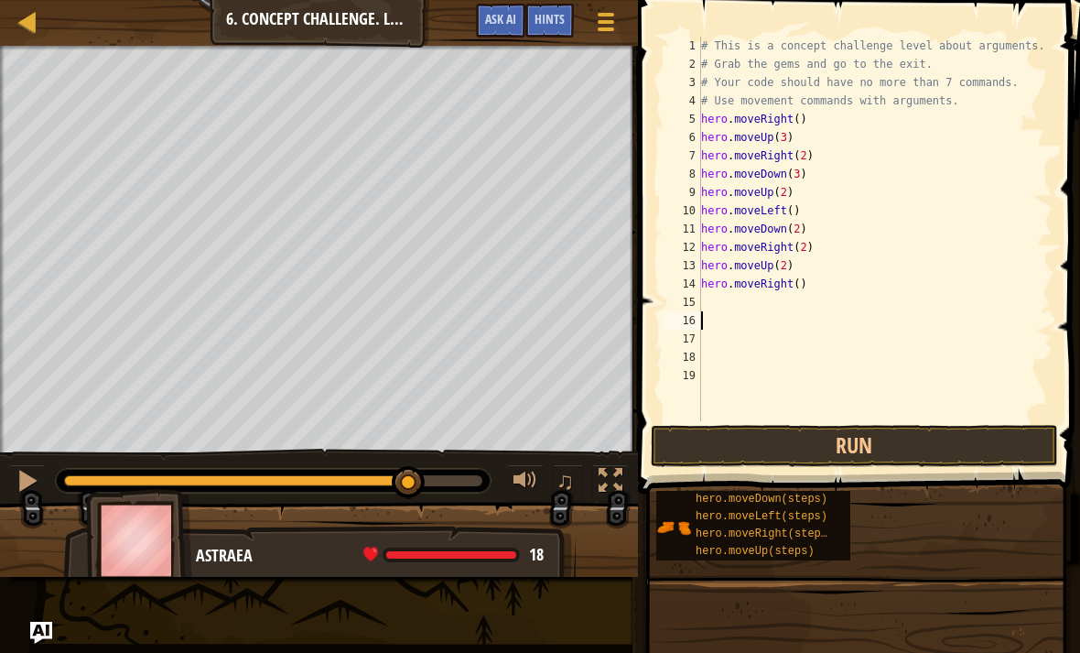
click at [13, 491] on button at bounding box center [27, 483] width 37 height 38
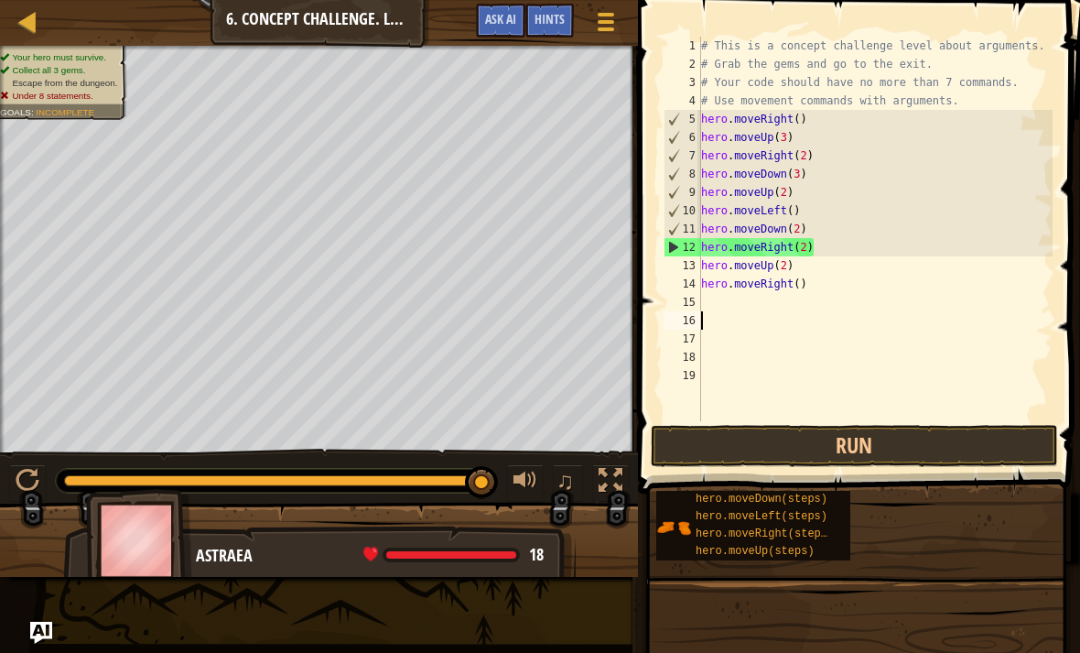
click at [7, 6] on div "Map Introduction to Computer Science 6. Concept Challenge. Long Steps Game Menu…" at bounding box center [319, 23] width 638 height 46
click at [27, 33] on div at bounding box center [27, 21] width 23 height 23
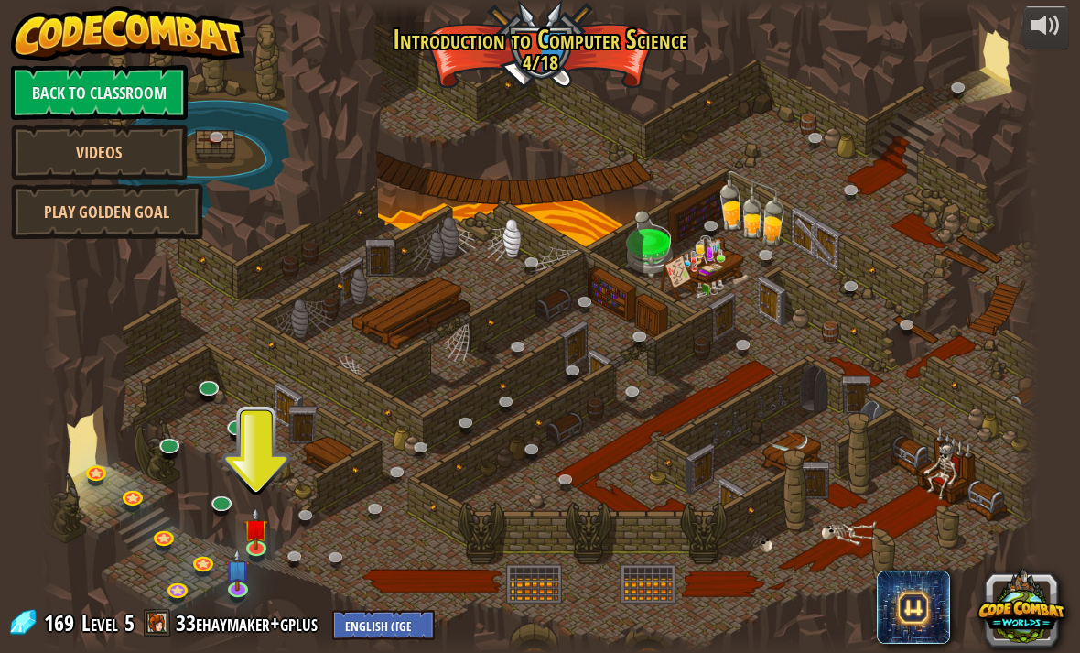
click at [182, 220] on link "Play Golden Goal" at bounding box center [107, 211] width 192 height 55
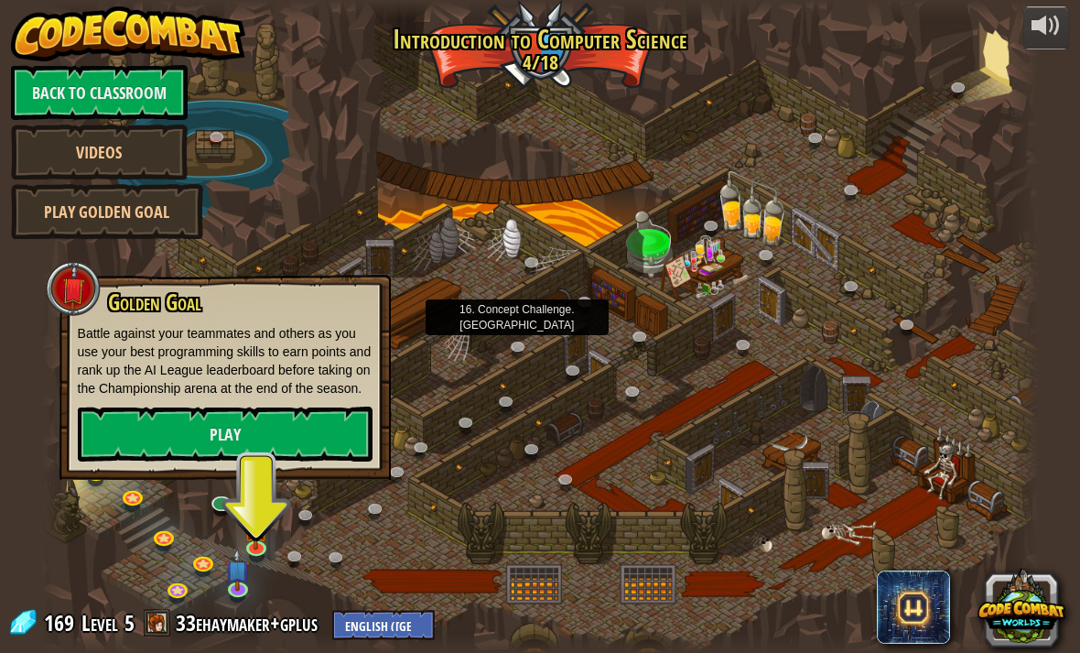
click at [530, 345] on link at bounding box center [522, 349] width 37 height 27
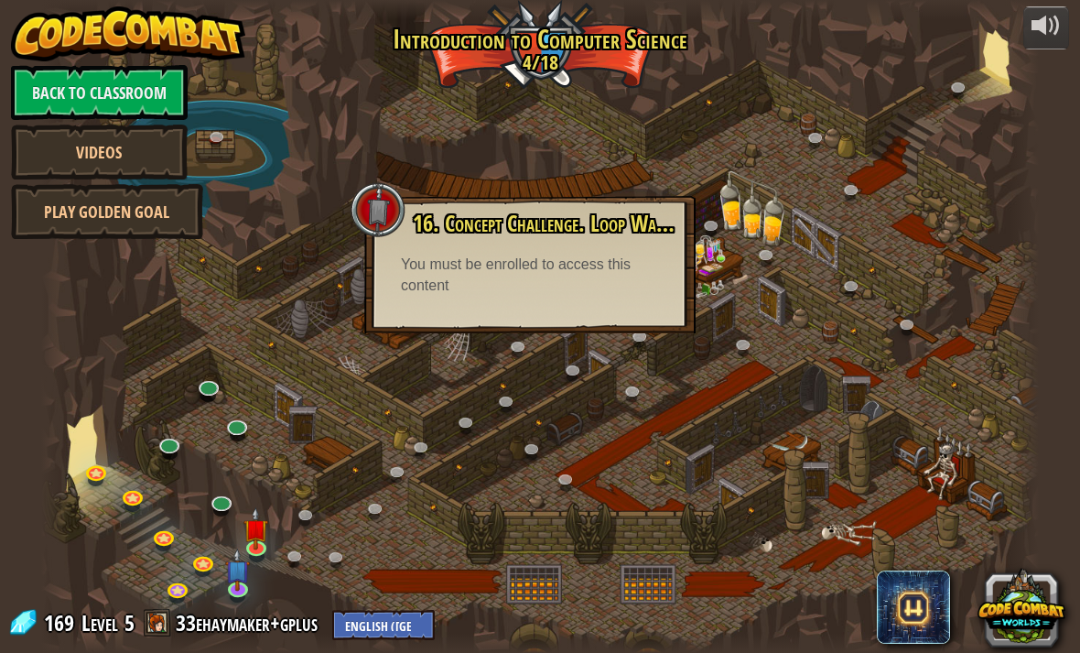
click at [667, 26] on div at bounding box center [540, 326] width 999 height 653
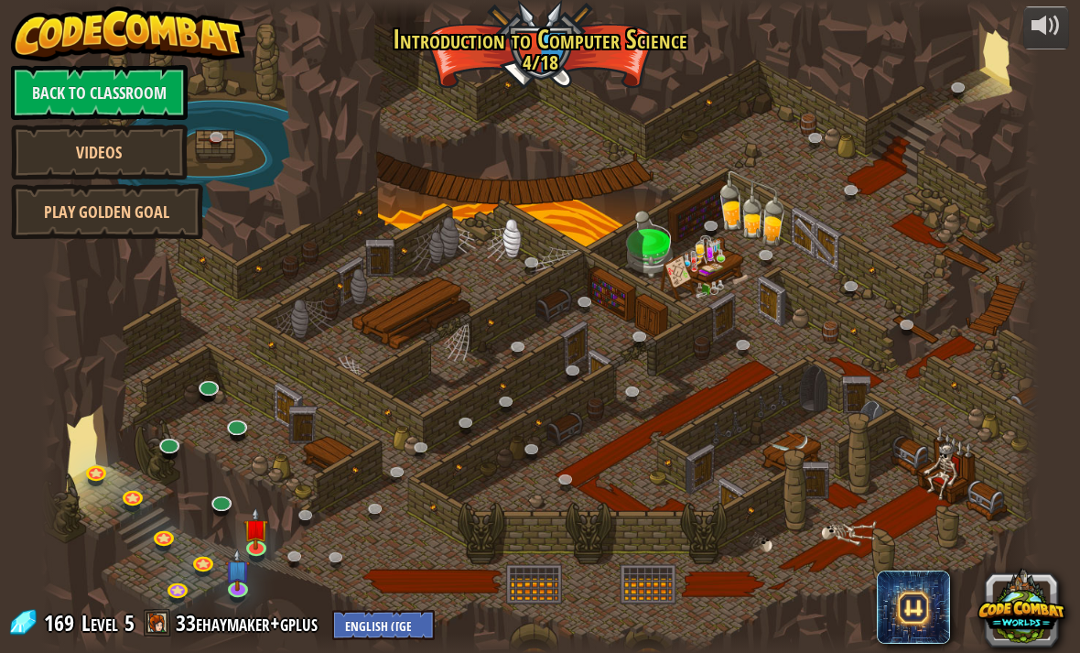
click at [169, 625] on span at bounding box center [157, 622] width 27 height 27
click at [264, 627] on link "33ehaymaker+gplus" at bounding box center [249, 622] width 147 height 29
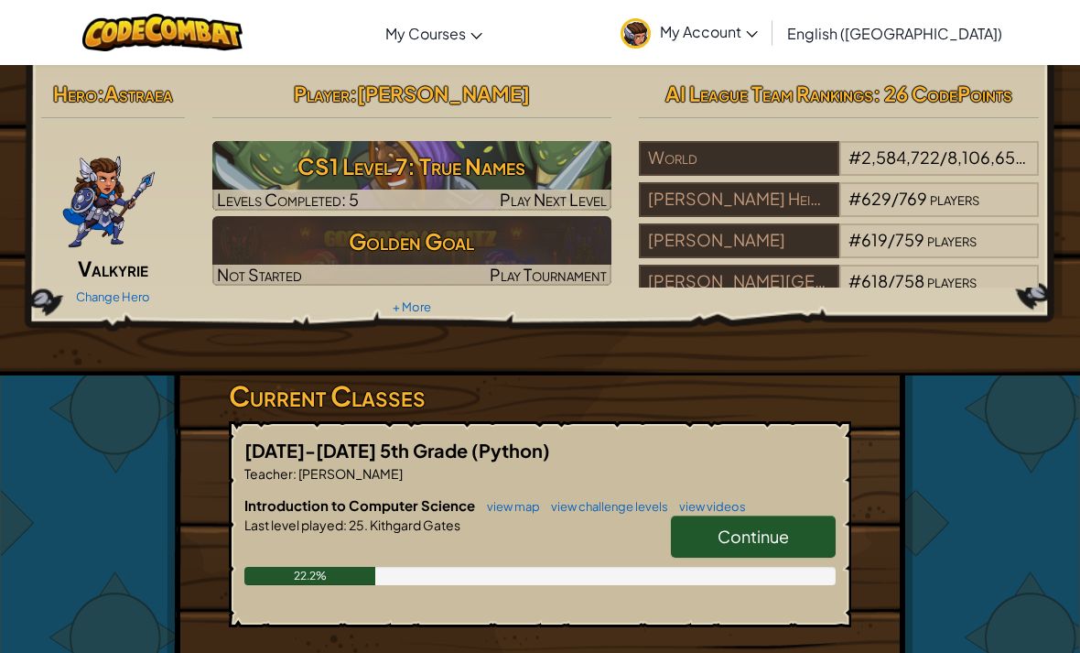
click at [763, 16] on link "My Account" at bounding box center [690, 33] width 156 height 58
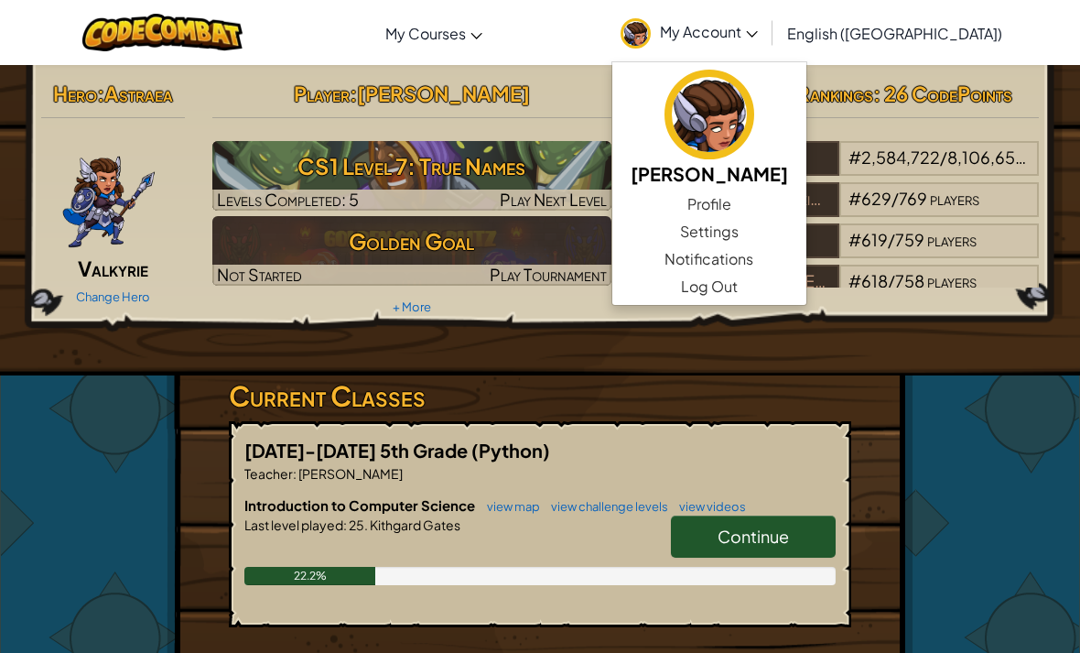
click at [807, 202] on link "Profile" at bounding box center [710, 203] width 194 height 27
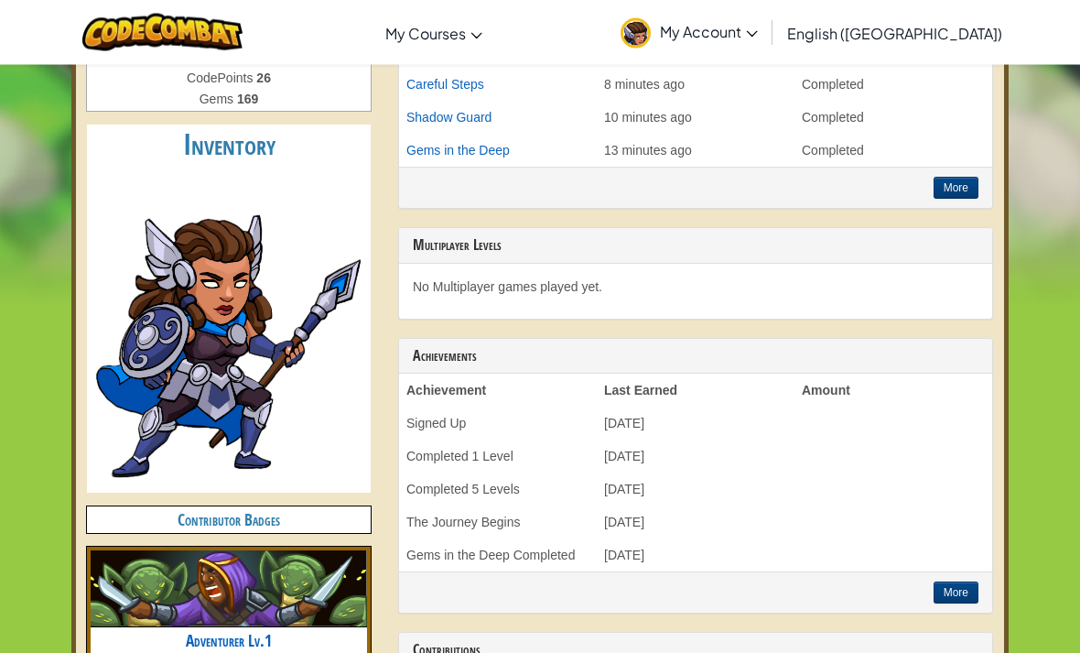
scroll to position [482, 0]
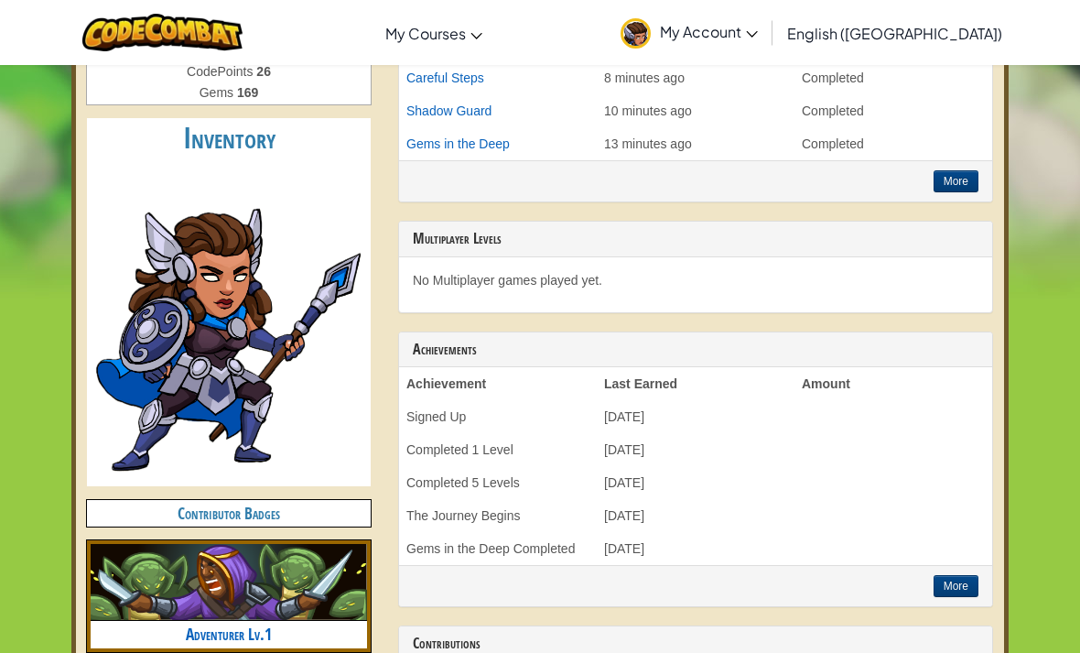
click at [317, 426] on img at bounding box center [229, 323] width 275 height 318
click at [316, 443] on img at bounding box center [229, 323] width 275 height 318
click at [308, 430] on img at bounding box center [229, 323] width 275 height 318
click at [305, 419] on img at bounding box center [229, 323] width 275 height 318
click at [287, 349] on img at bounding box center [229, 323] width 275 height 318
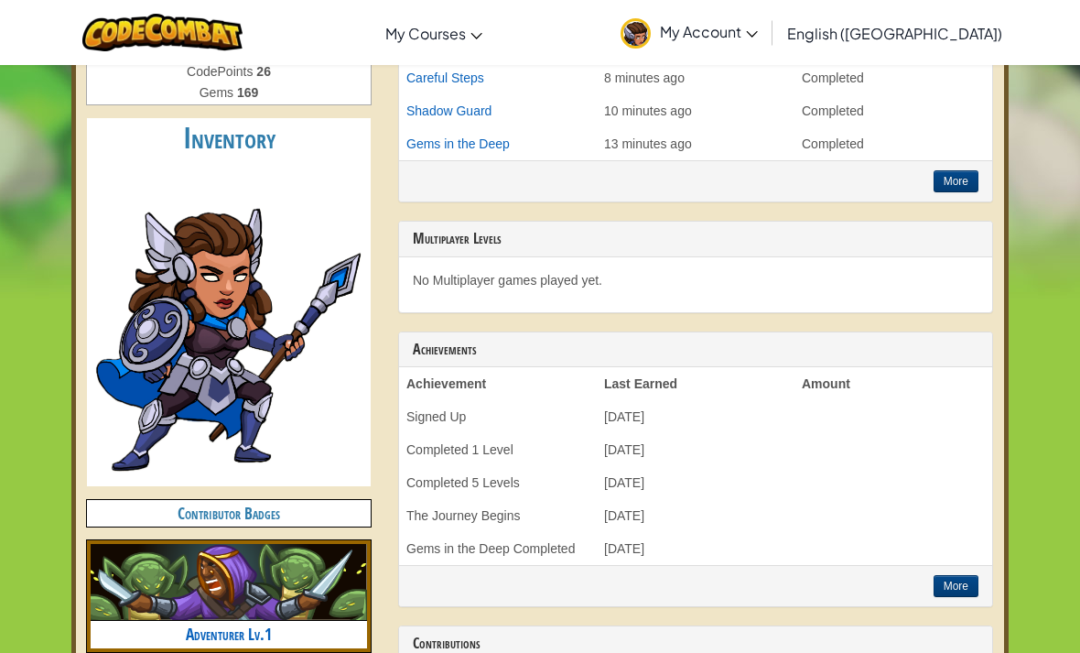
click at [377, 283] on div "33ehaymaker+gplus Favorite language is python . Levels Completed: 5 Heroes Unlo…" at bounding box center [228, 167] width 311 height 996
click at [355, 168] on img at bounding box center [229, 323] width 275 height 318
click at [252, 276] on img at bounding box center [229, 323] width 275 height 318
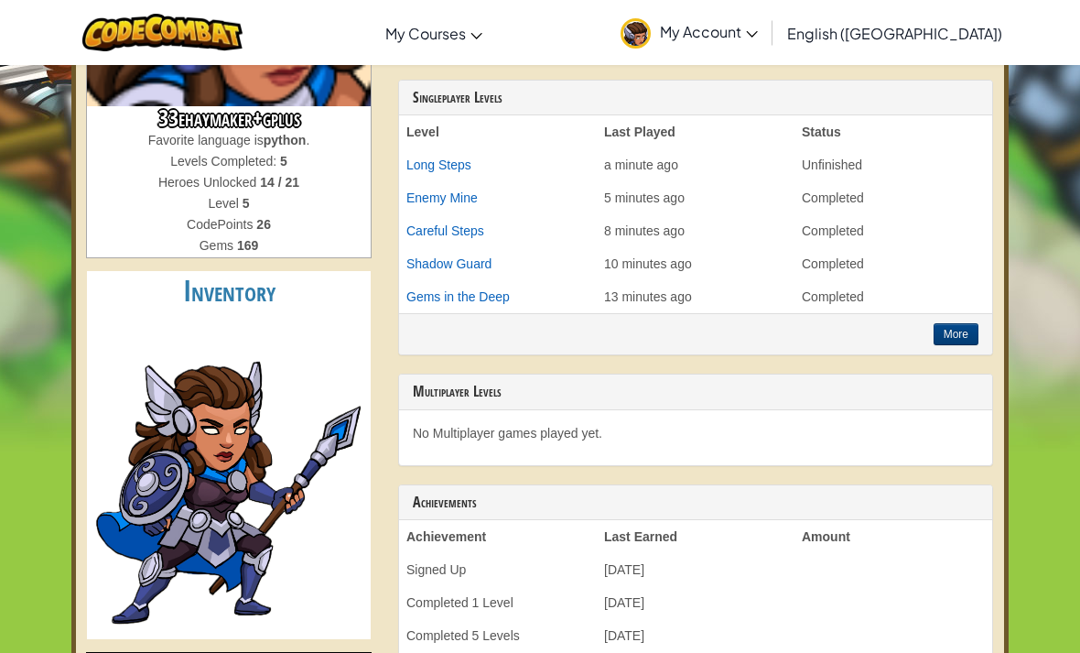
scroll to position [0, 0]
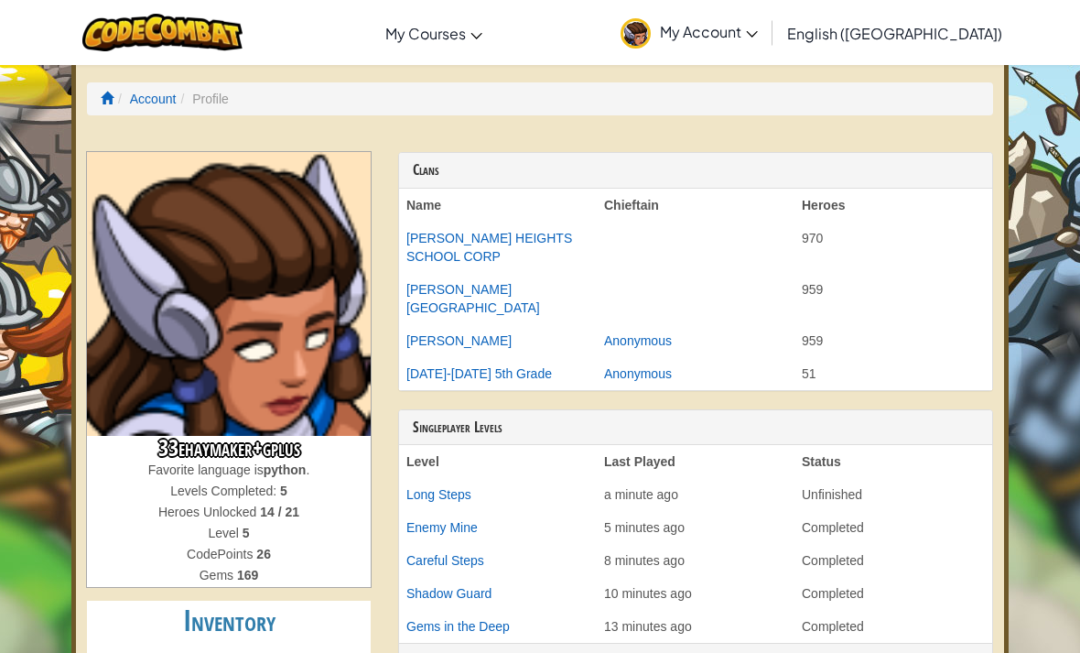
click at [105, 103] on span at bounding box center [107, 98] width 13 height 13
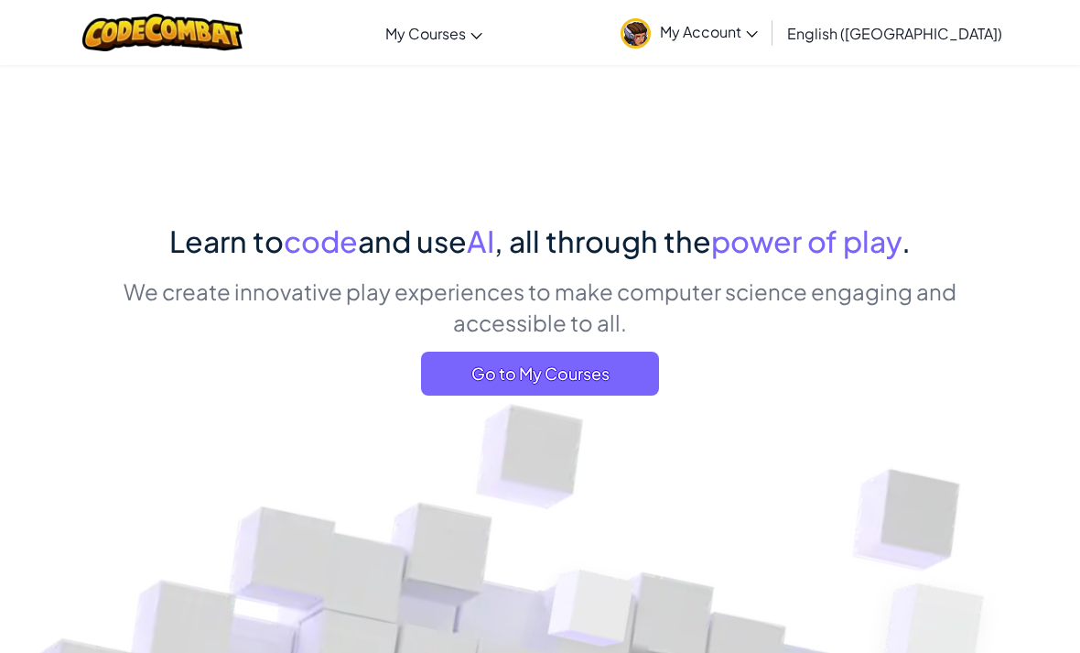
click at [611, 373] on span "Go to My Courses" at bounding box center [540, 374] width 238 height 44
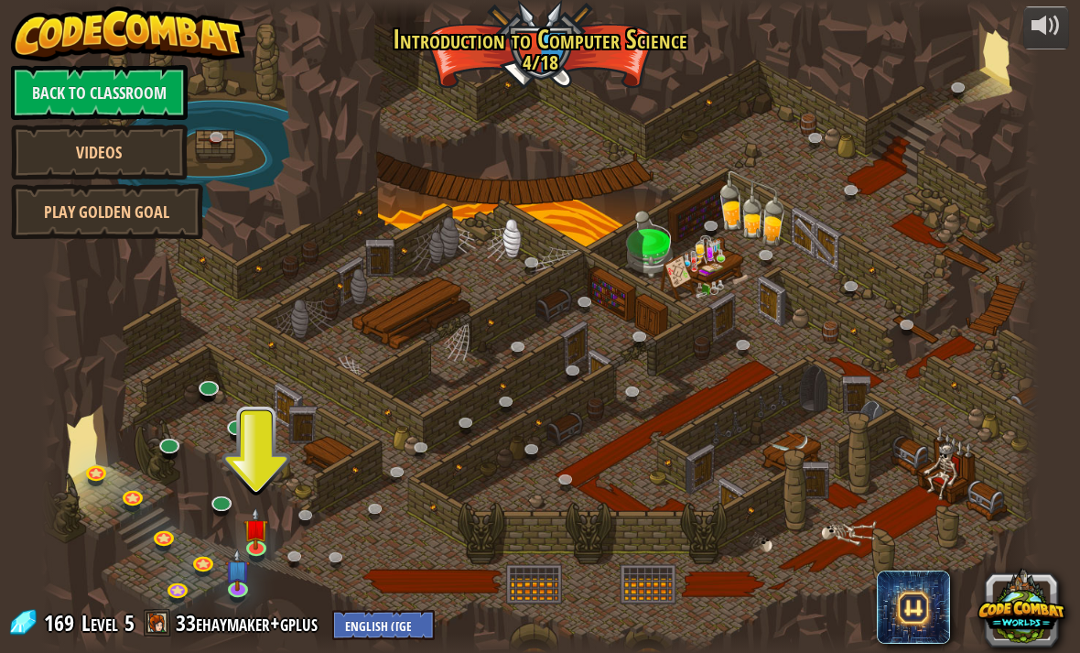
click at [141, 86] on link "Back to Classroom" at bounding box center [99, 92] width 177 height 55
click at [241, 538] on div at bounding box center [540, 326] width 999 height 653
click at [254, 455] on div at bounding box center [540, 326] width 999 height 653
click at [261, 552] on link at bounding box center [258, 550] width 37 height 27
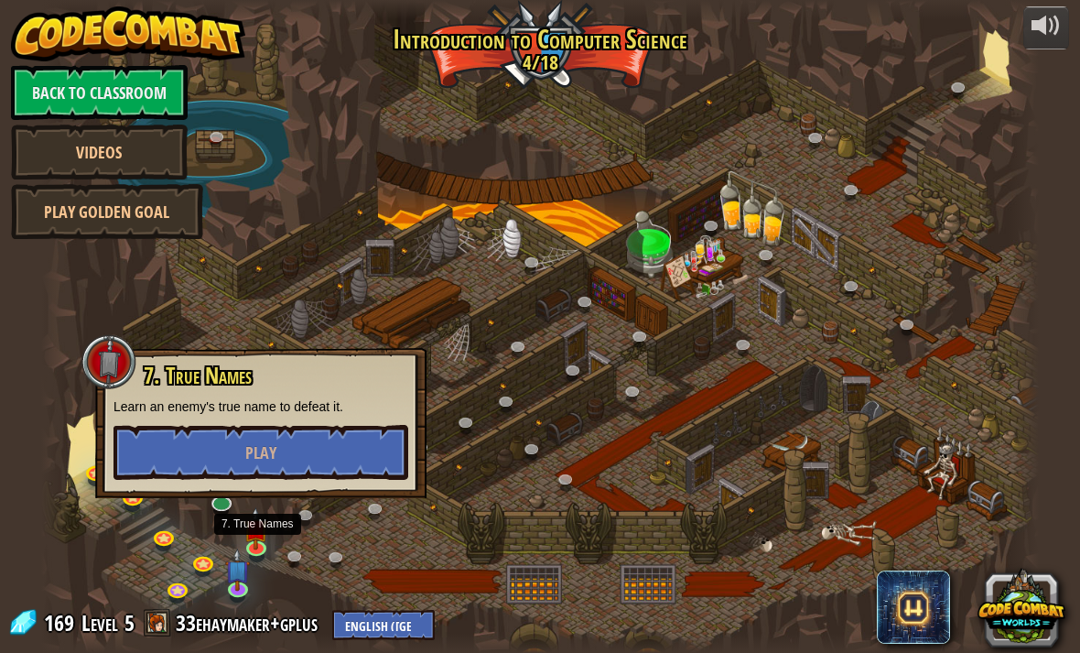
click at [292, 436] on button "Play" at bounding box center [261, 452] width 295 height 55
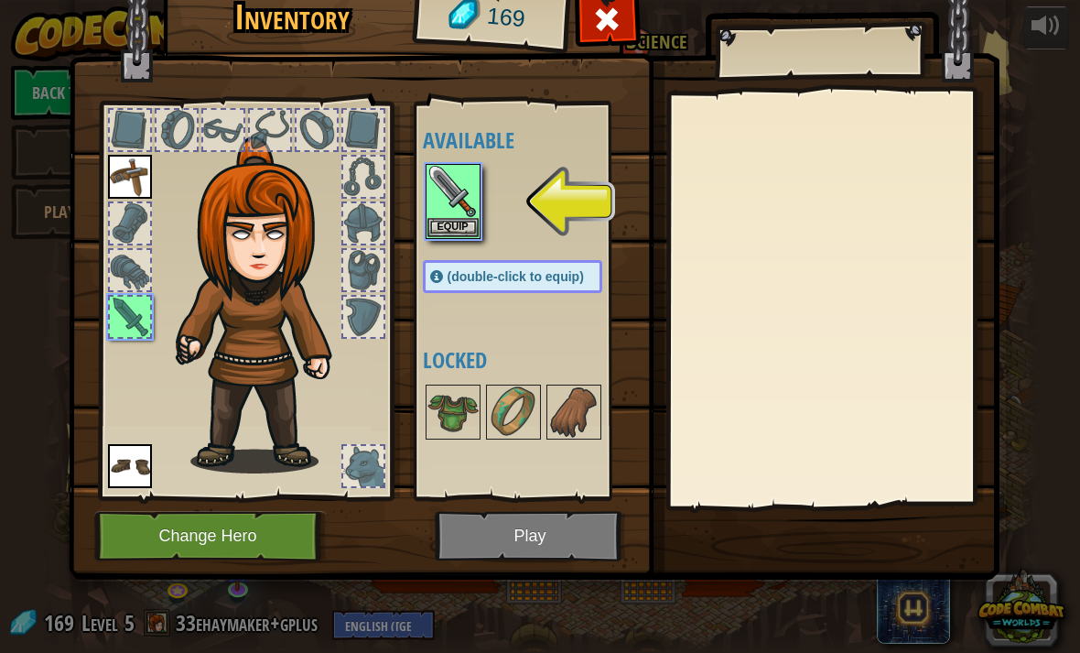
click at [504, 411] on img at bounding box center [513, 411] width 51 height 51
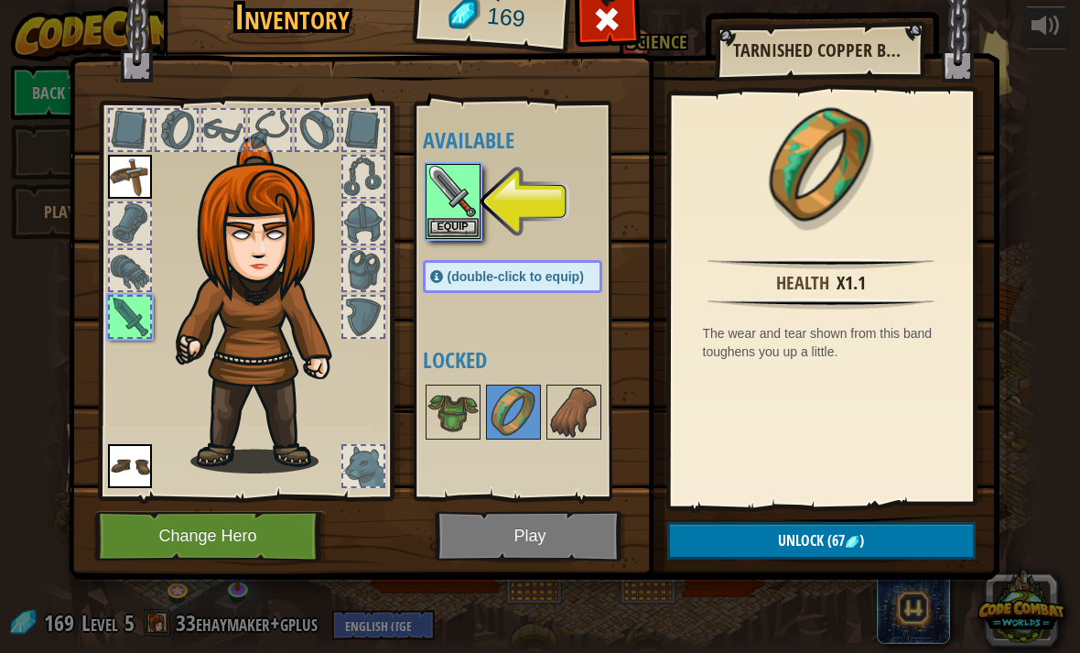
click at [459, 389] on img at bounding box center [453, 411] width 51 height 51
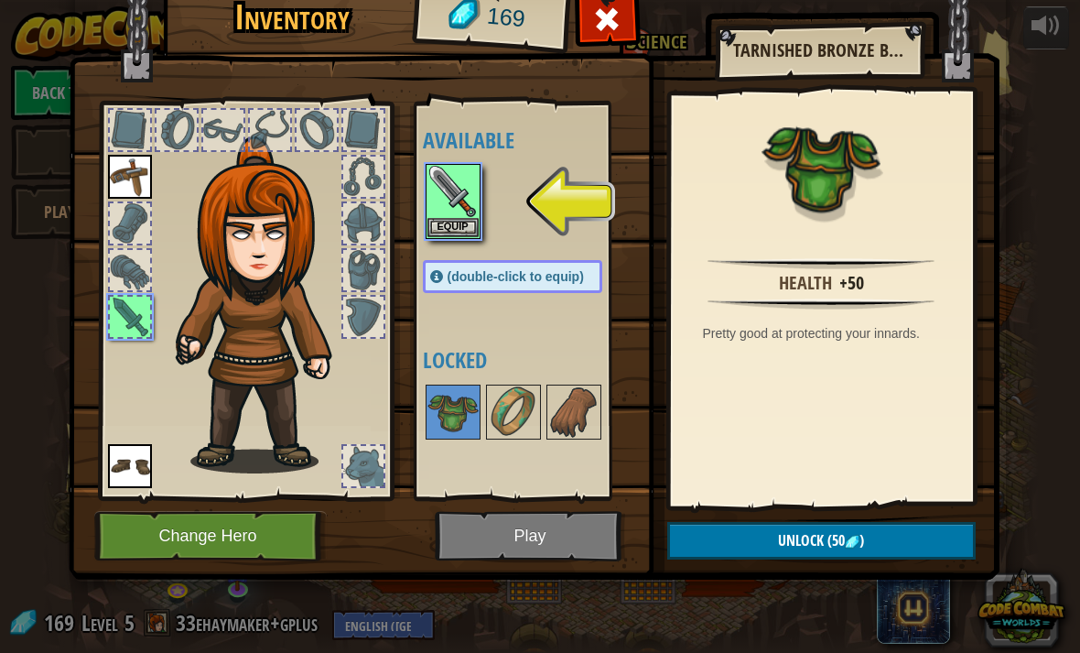
click at [519, 401] on img at bounding box center [513, 411] width 51 height 51
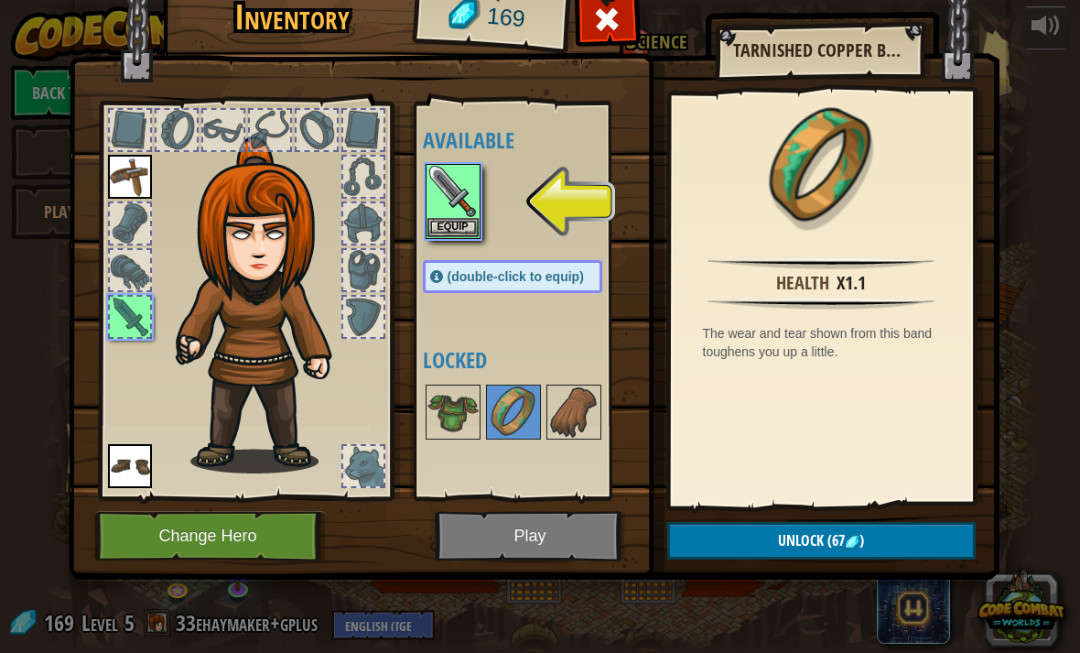
click at [572, 398] on img at bounding box center [573, 411] width 51 height 51
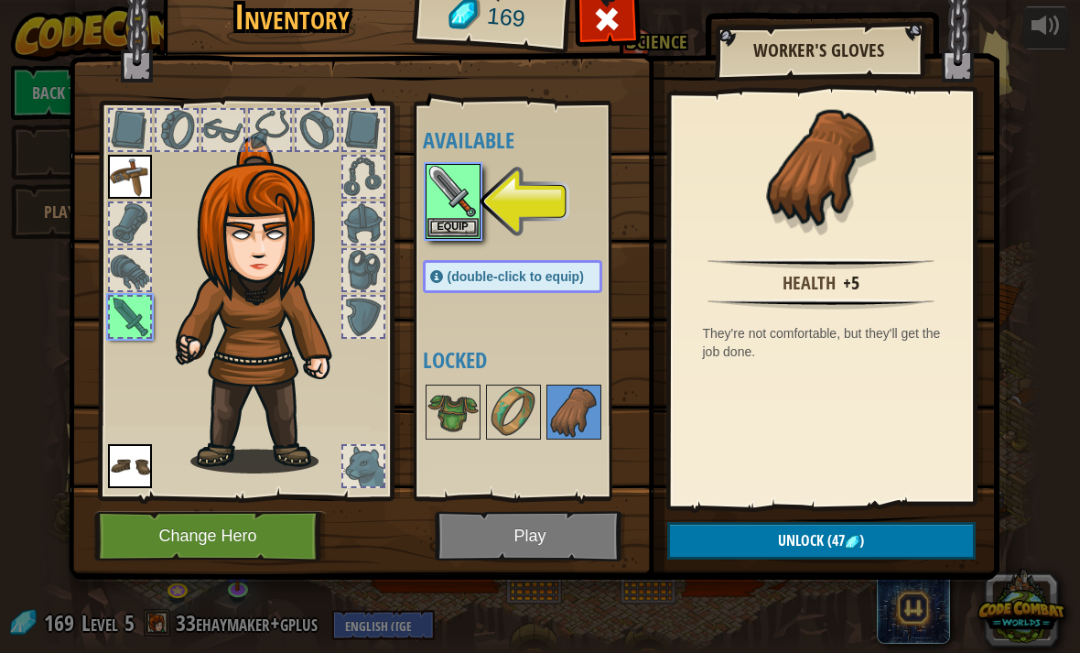
click at [460, 413] on img at bounding box center [453, 411] width 51 height 51
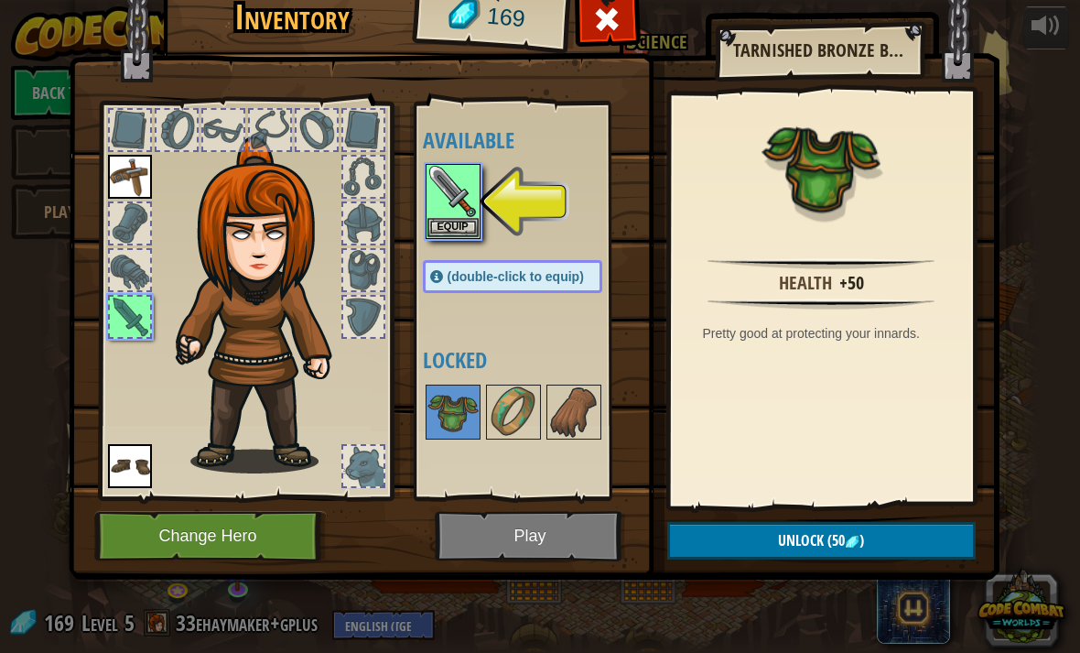
click at [894, 537] on button "Unlock (50 )" at bounding box center [821, 541] width 309 height 38
click at [816, 539] on button "Confirm" at bounding box center [821, 541] width 309 height 38
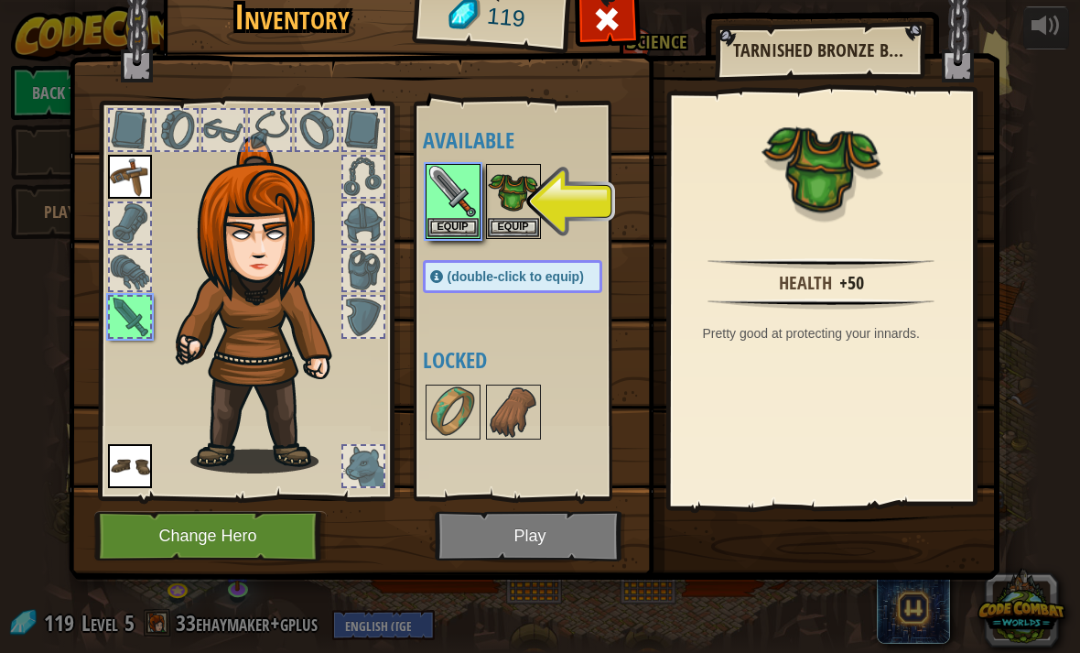
click at [462, 227] on button "Equip" at bounding box center [453, 227] width 51 height 19
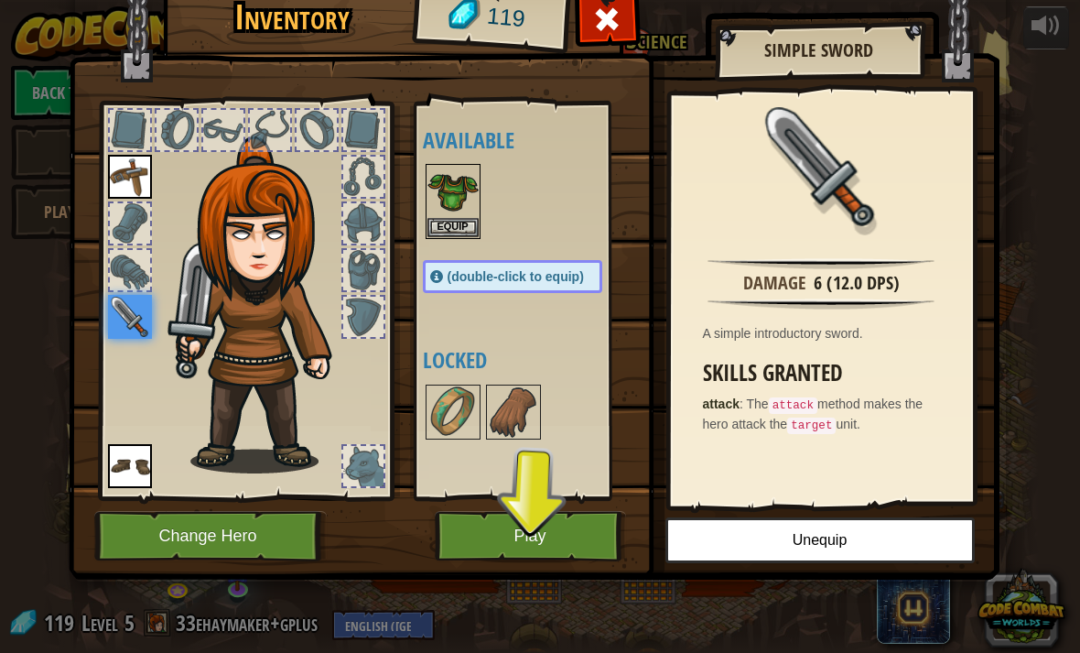
click at [461, 229] on button "Equip" at bounding box center [453, 227] width 51 height 19
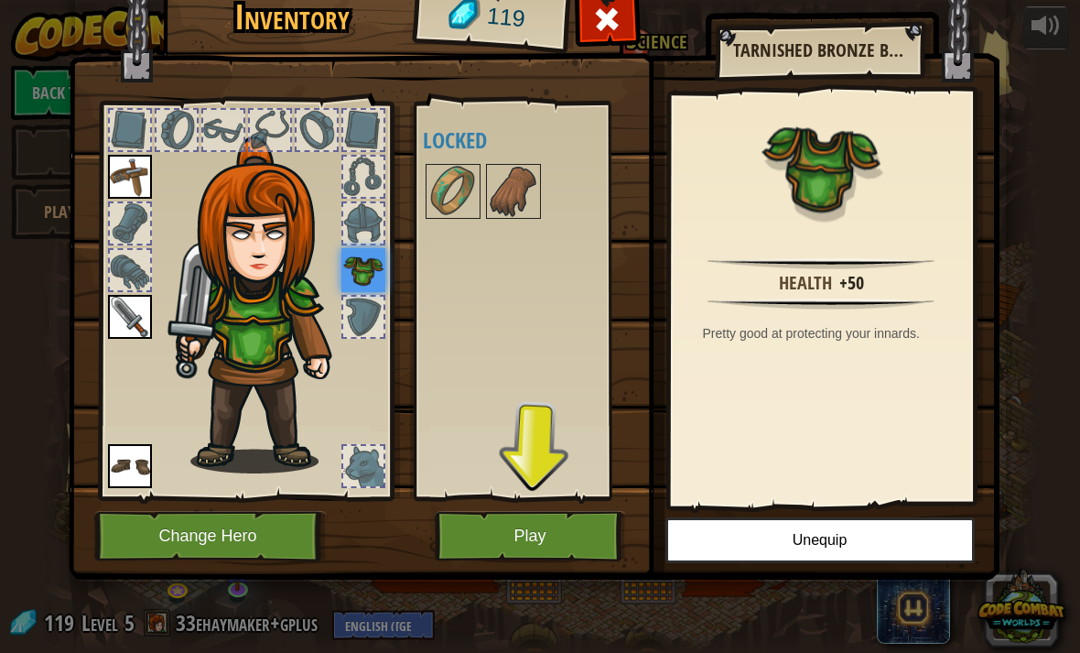
click at [367, 321] on div at bounding box center [363, 317] width 40 height 40
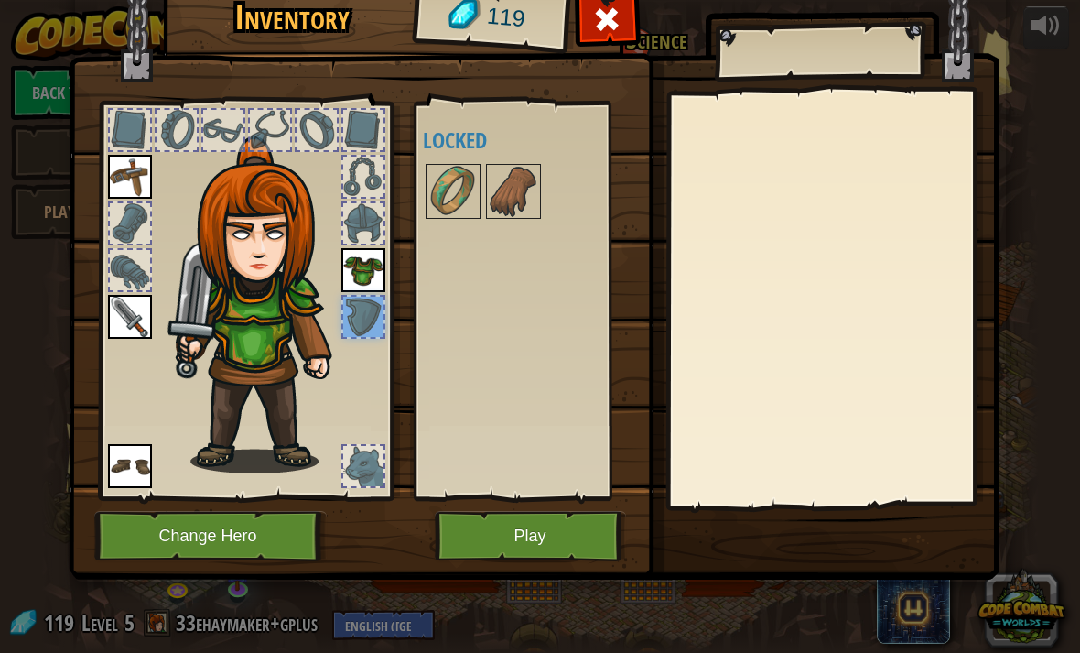
click at [440, 190] on img at bounding box center [453, 191] width 51 height 51
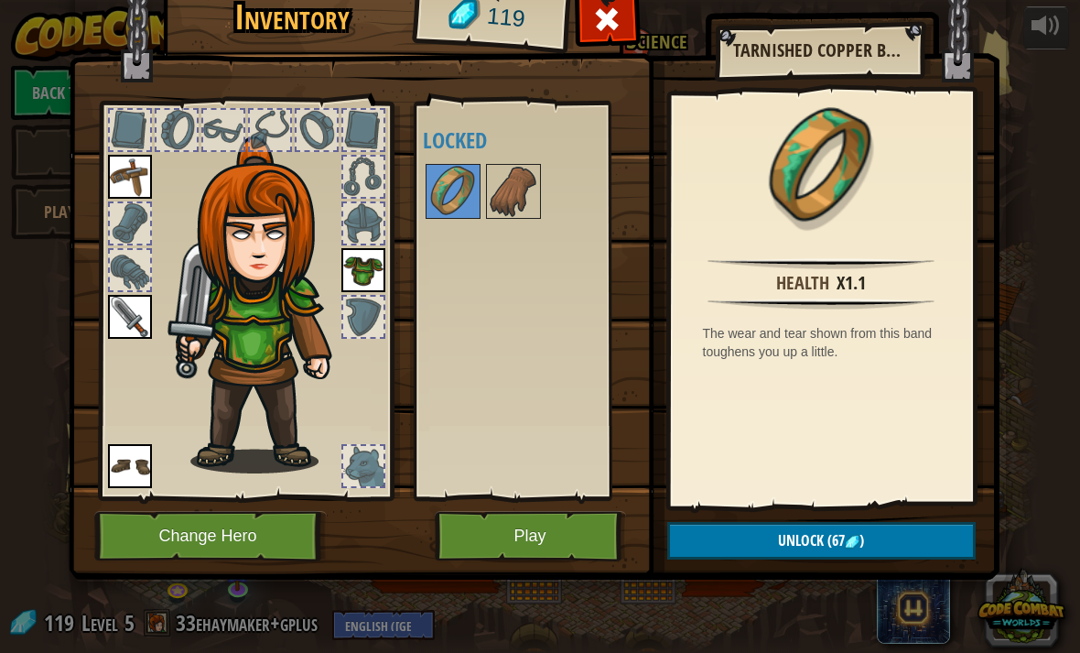
click at [871, 544] on button "Unlock (67 )" at bounding box center [821, 541] width 309 height 38
click at [810, 547] on button "Confirm" at bounding box center [821, 541] width 309 height 38
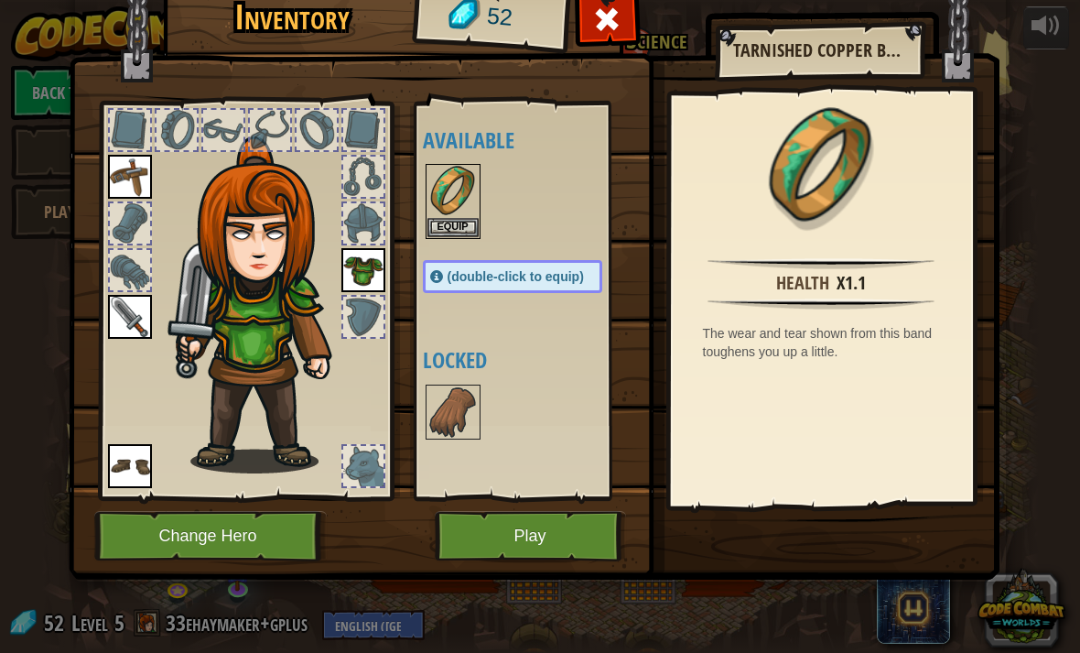
click at [459, 220] on button "Equip" at bounding box center [453, 227] width 51 height 19
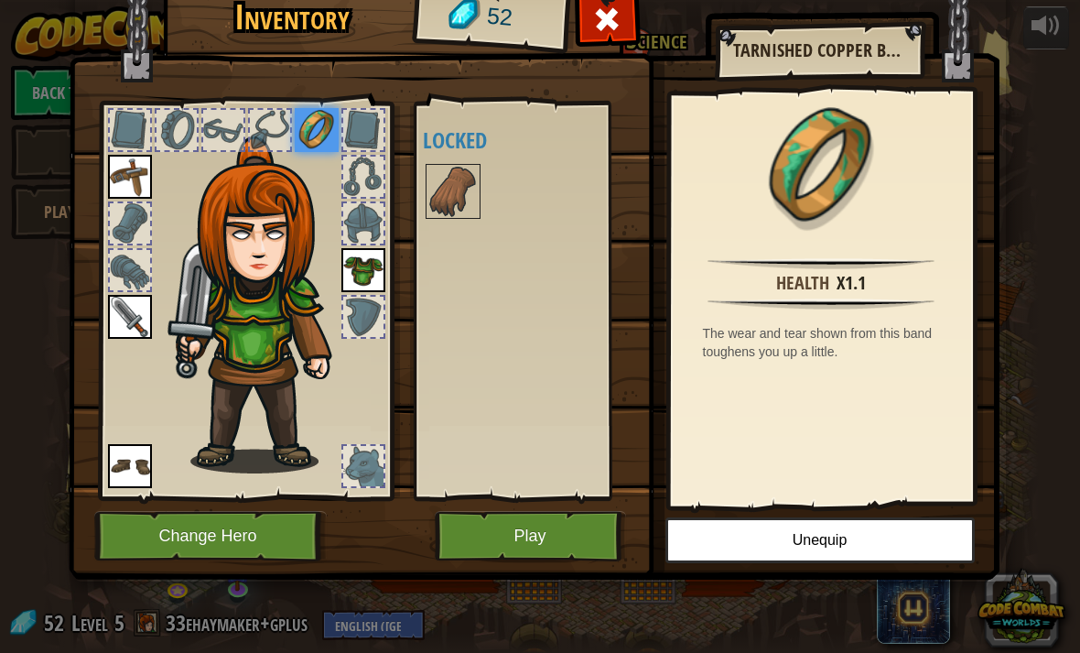
click at [466, 193] on img at bounding box center [453, 191] width 51 height 51
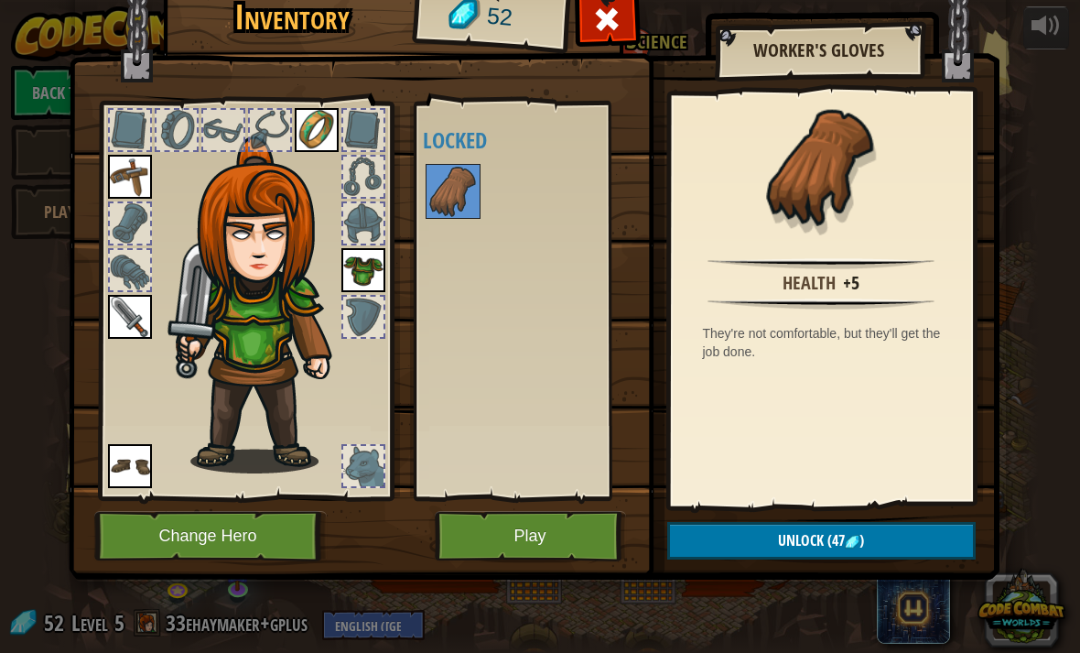
click at [863, 533] on span ")" at bounding box center [862, 540] width 5 height 20
click at [893, 522] on button "Confirm" at bounding box center [821, 541] width 309 height 38
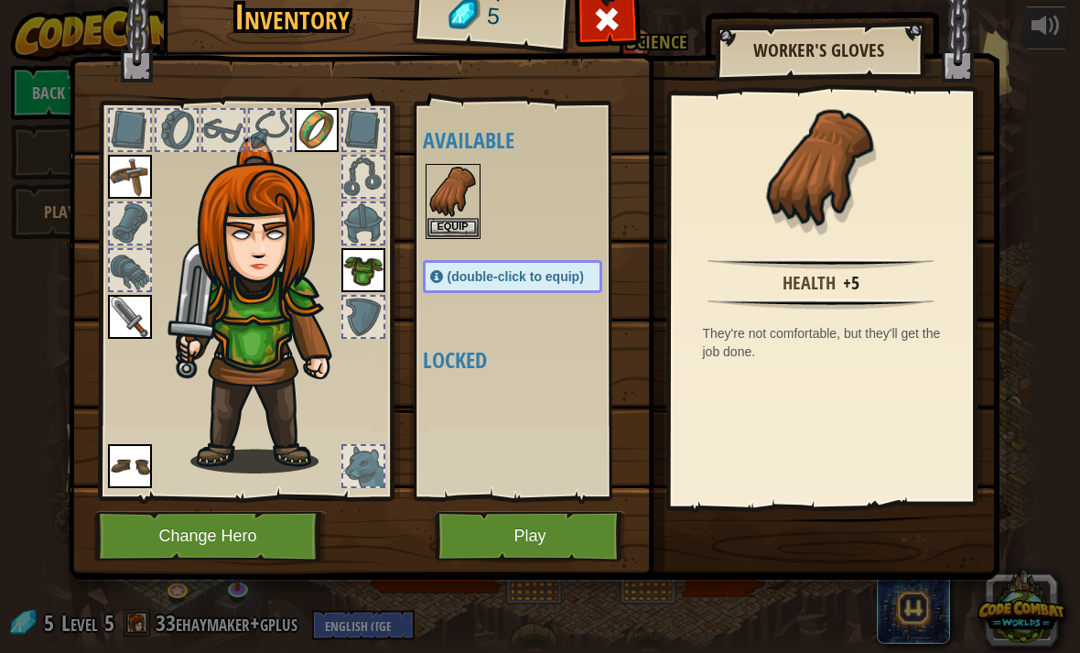
click at [450, 227] on button "Equip" at bounding box center [453, 227] width 51 height 19
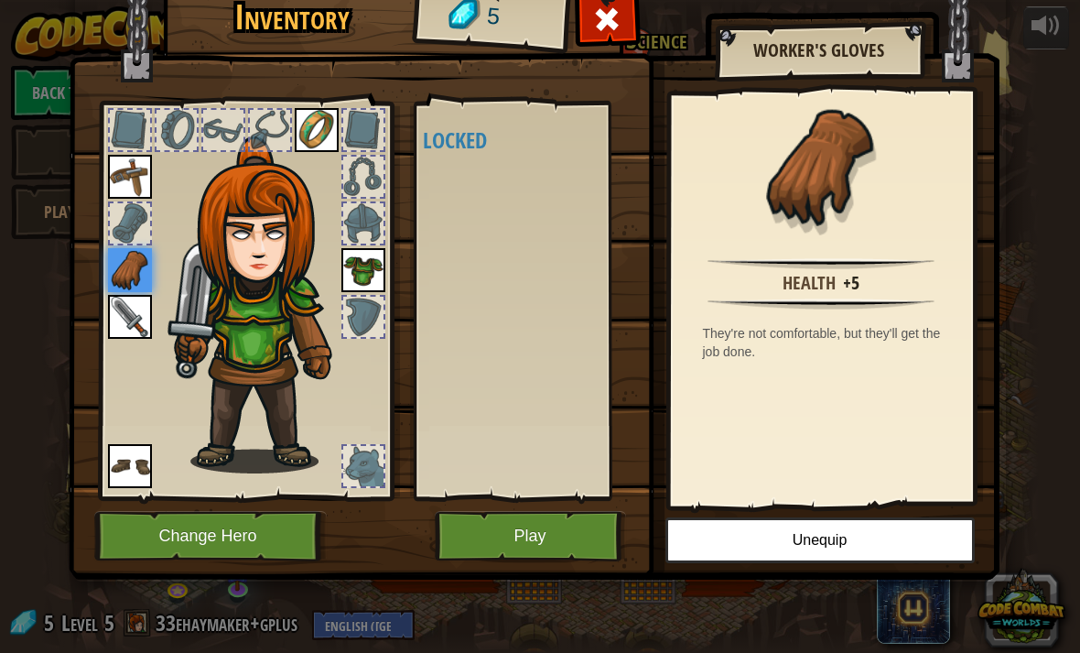
click at [142, 232] on div at bounding box center [130, 223] width 40 height 40
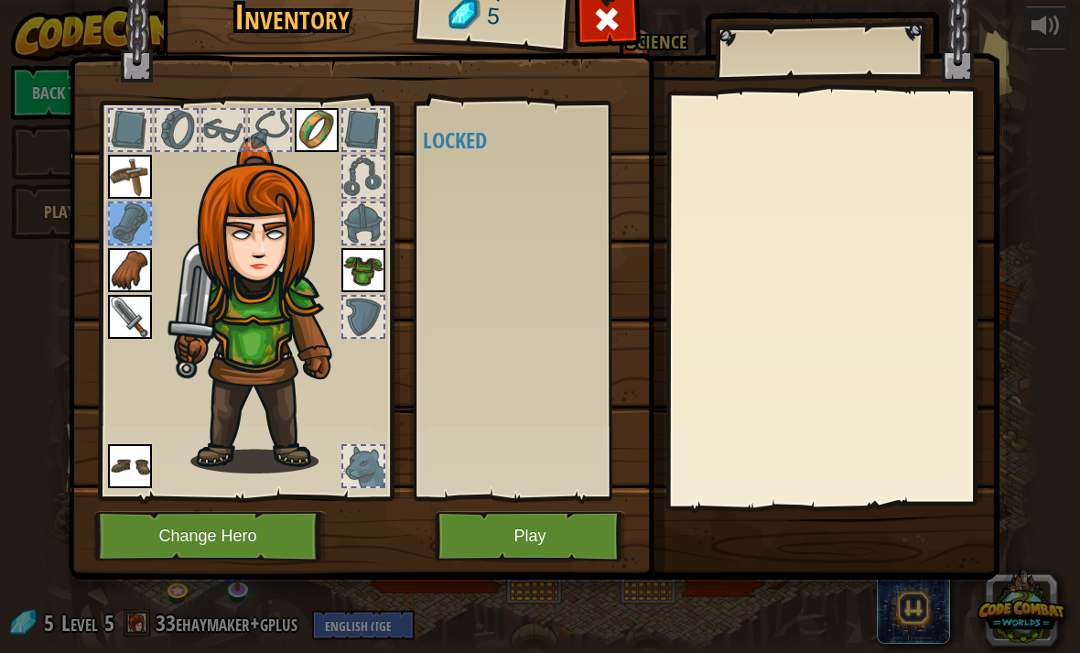
click at [141, 232] on div at bounding box center [130, 223] width 40 height 40
click at [143, 133] on div at bounding box center [130, 130] width 40 height 40
click at [150, 127] on div at bounding box center [130, 130] width 44 height 44
click at [200, 137] on img at bounding box center [266, 304] width 197 height 337
click at [241, 141] on div at bounding box center [223, 130] width 40 height 40
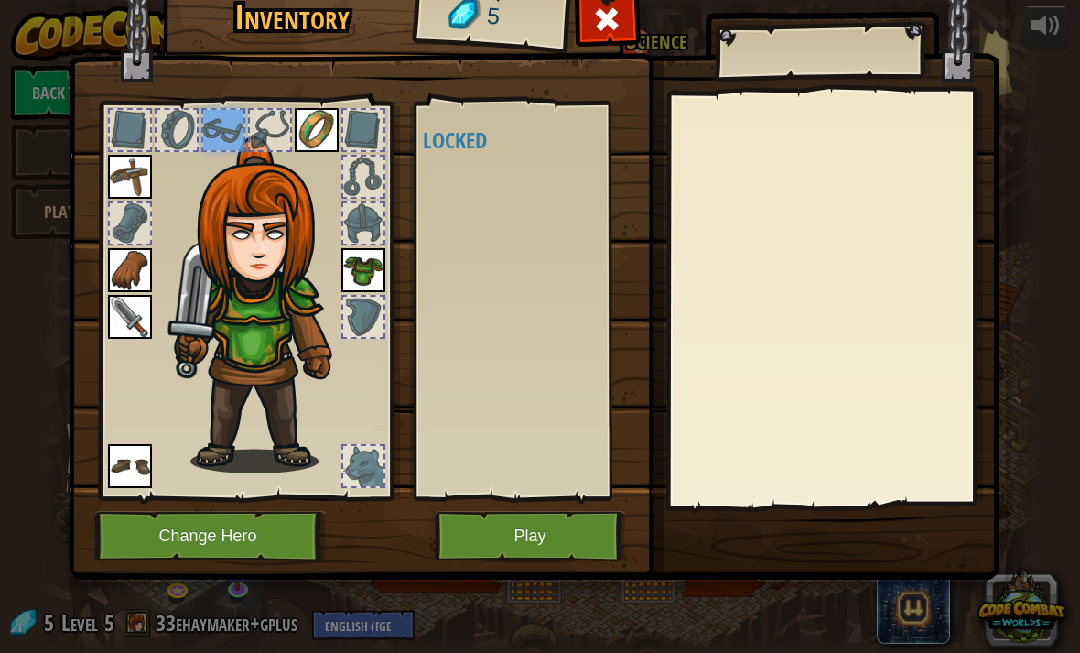
click at [200, 142] on img at bounding box center [266, 304] width 197 height 337
click at [265, 132] on div at bounding box center [270, 130] width 40 height 40
click at [154, 137] on img at bounding box center [252, 283] width 277 height 376
click at [374, 128] on div at bounding box center [363, 130] width 40 height 40
click at [113, 487] on img at bounding box center [130, 466] width 44 height 44
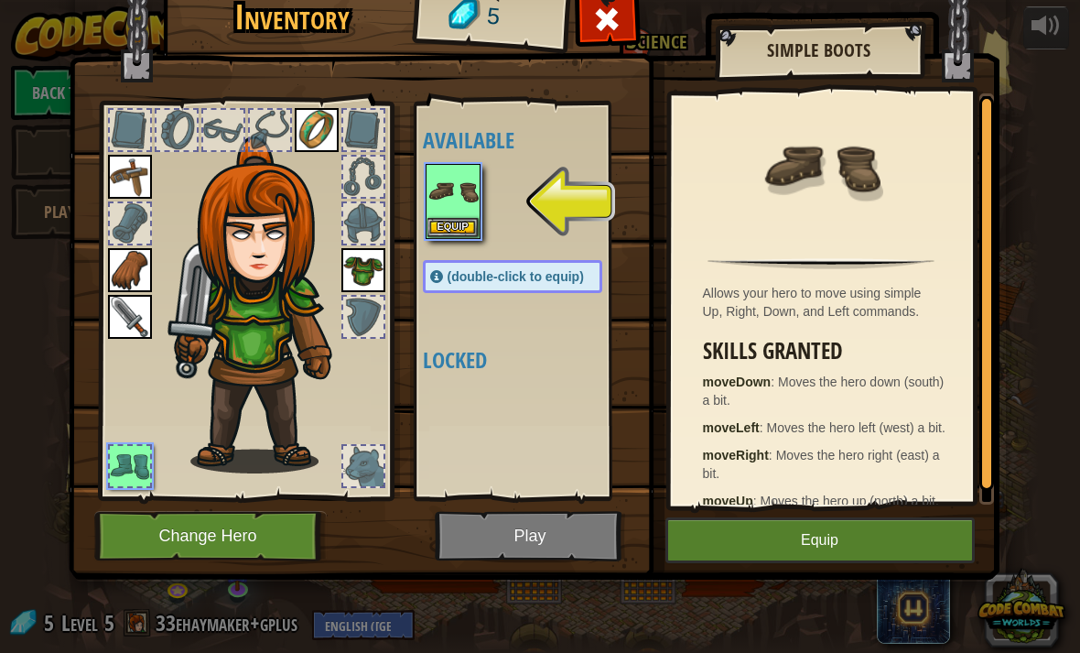
click at [453, 226] on button "Equip" at bounding box center [453, 227] width 51 height 19
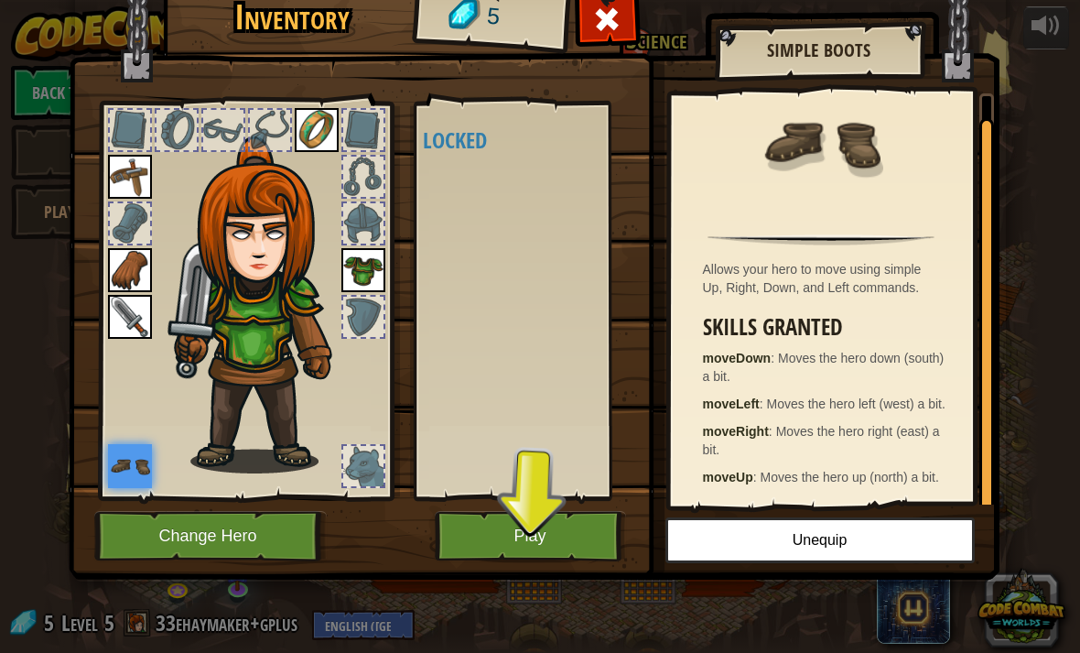
scroll to position [23, 0]
click at [382, 460] on div at bounding box center [363, 466] width 40 height 40
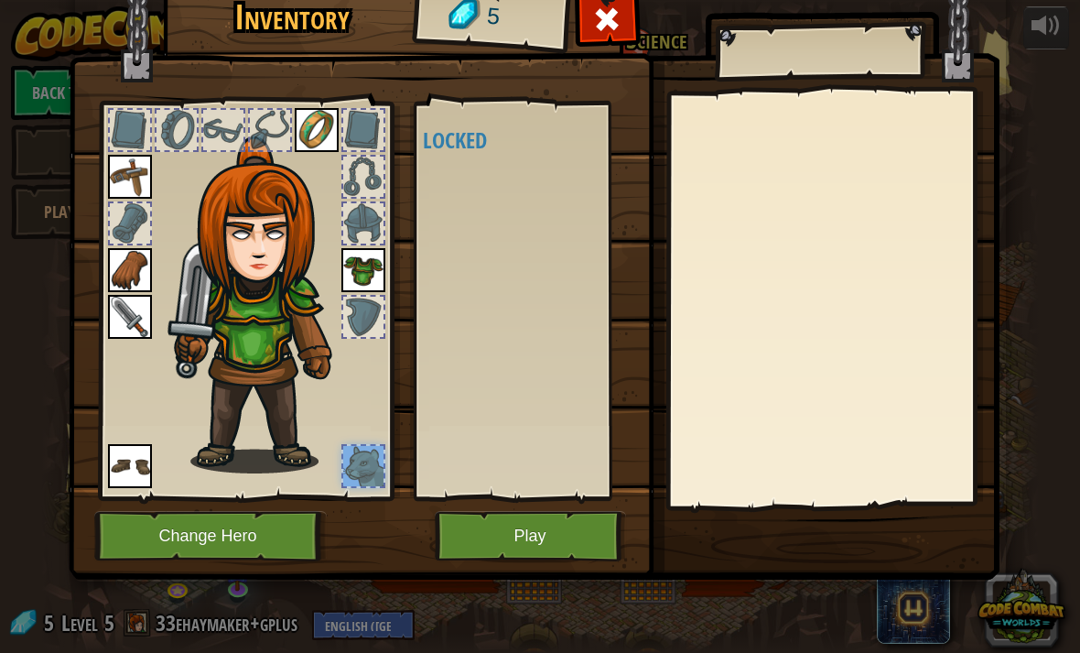
click at [365, 478] on div at bounding box center [363, 466] width 40 height 40
click at [555, 541] on button "Play" at bounding box center [530, 536] width 191 height 50
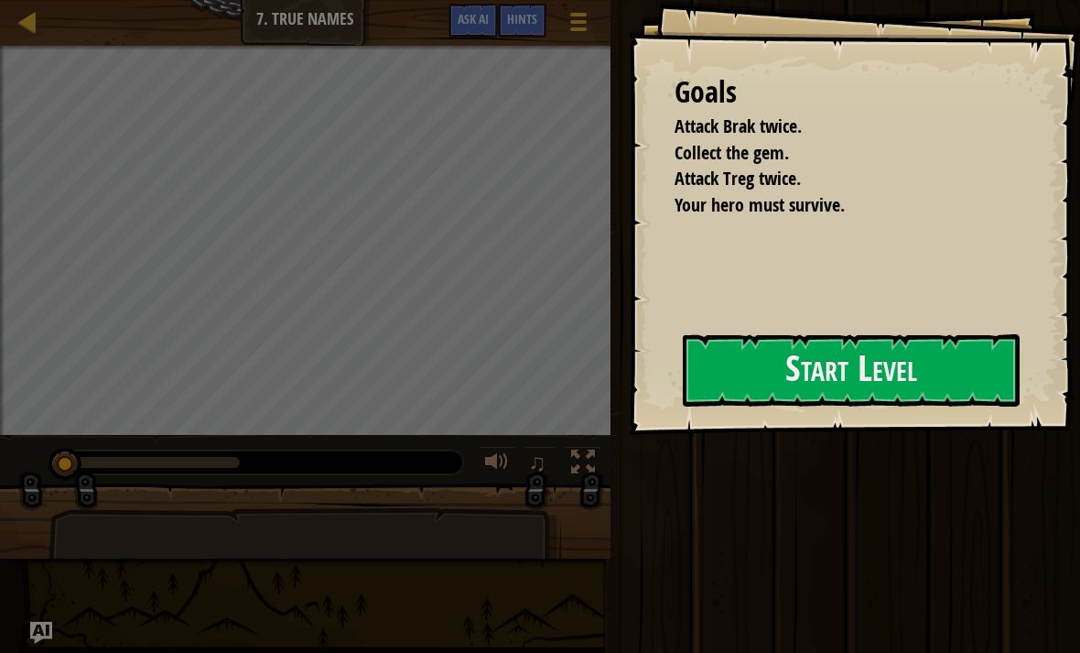
click at [890, 431] on div at bounding box center [851, 445] width 337 height 41
click at [917, 407] on button "Start Level" at bounding box center [851, 370] width 337 height 72
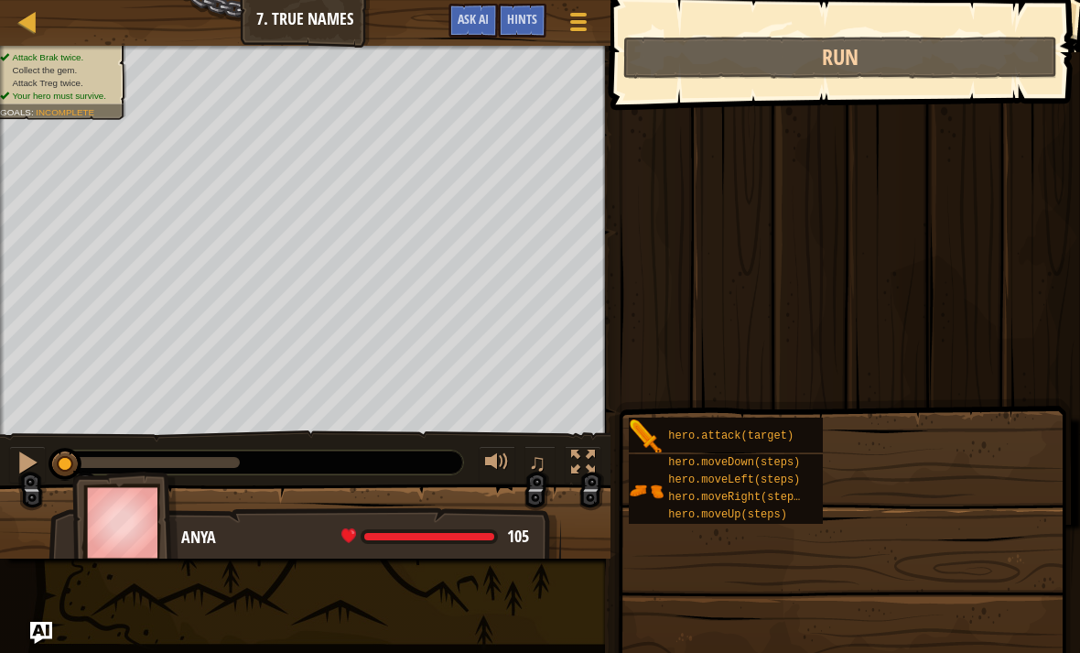
scroll to position [0, 1]
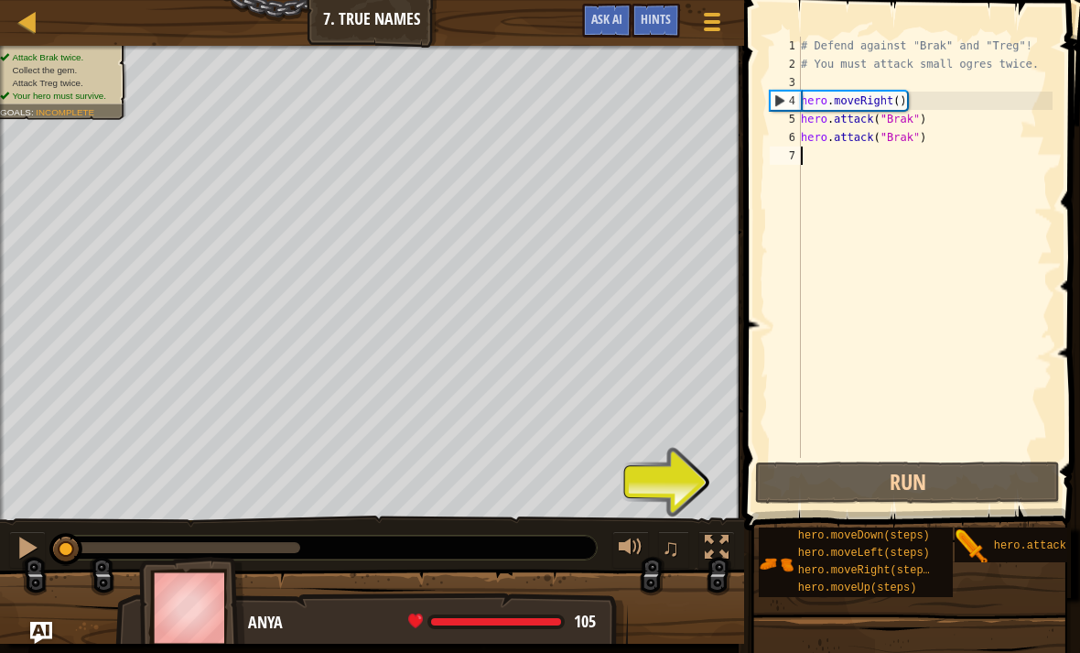
click at [27, 552] on div at bounding box center [28, 548] width 24 height 24
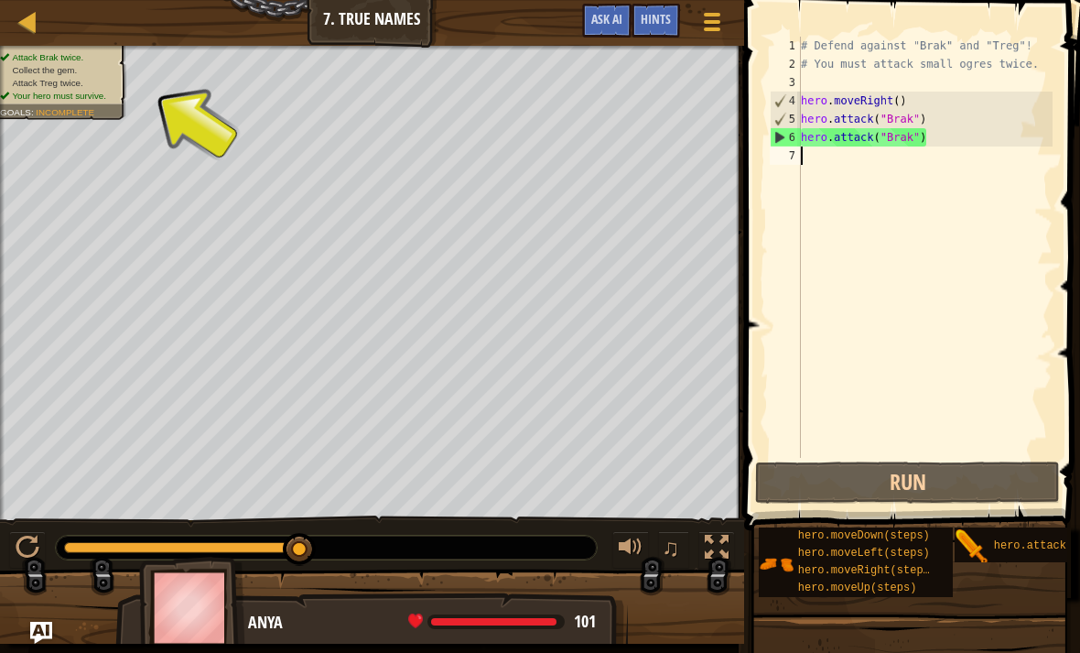
scroll to position [9, 0]
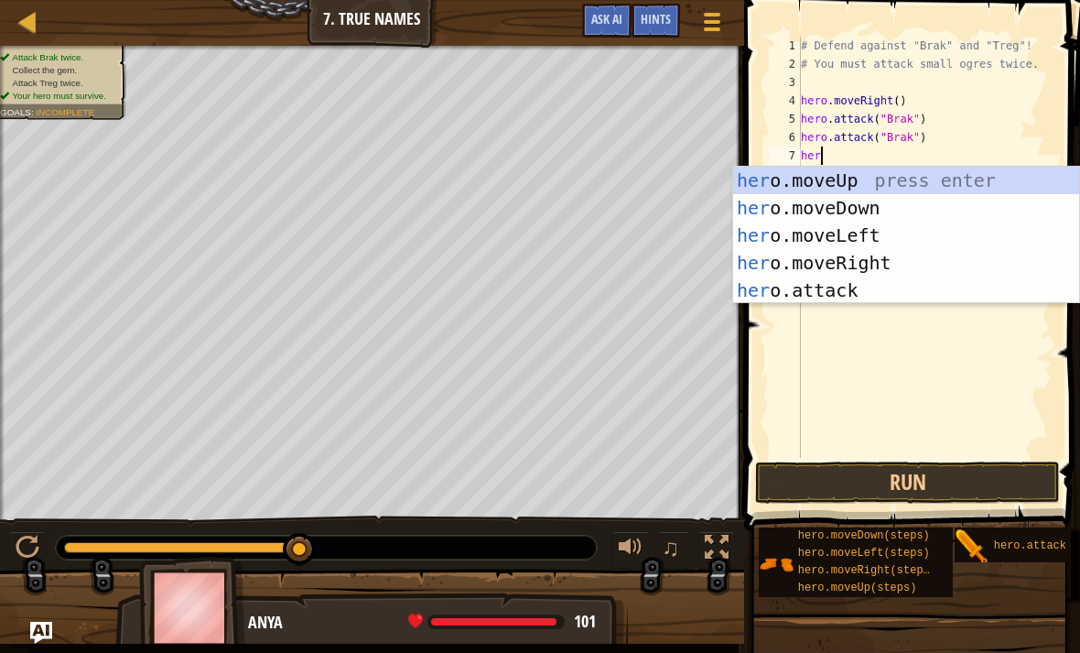
type textarea "hero"
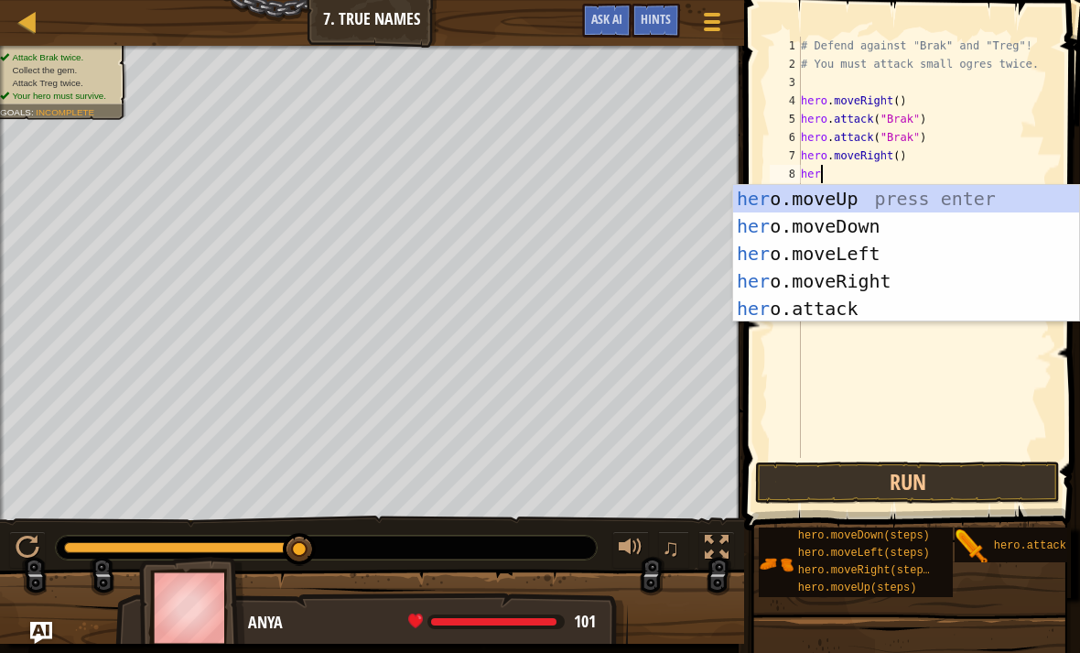
type textarea "hero"
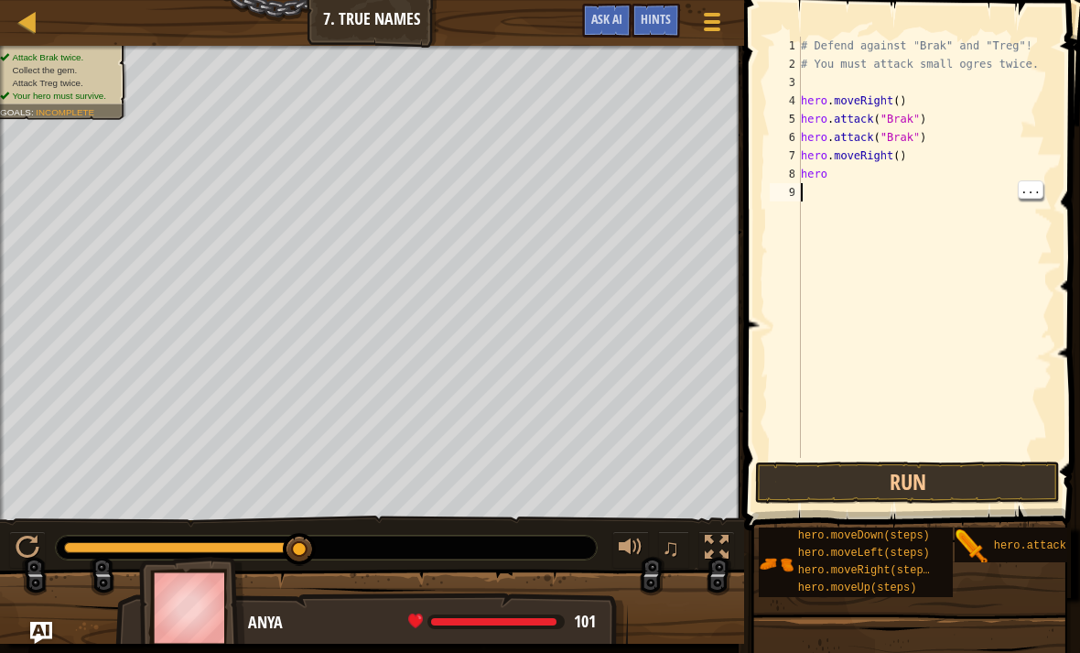
click at [854, 185] on div "# Defend against "Brak" and "Treg"! # You must attack small ogres twice. hero .…" at bounding box center [924, 266] width 255 height 458
click at [860, 168] on div "# Defend against "Brak" and "Treg"! # You must attack small ogres twice. hero .…" at bounding box center [924, 266] width 255 height 458
type textarea "h"
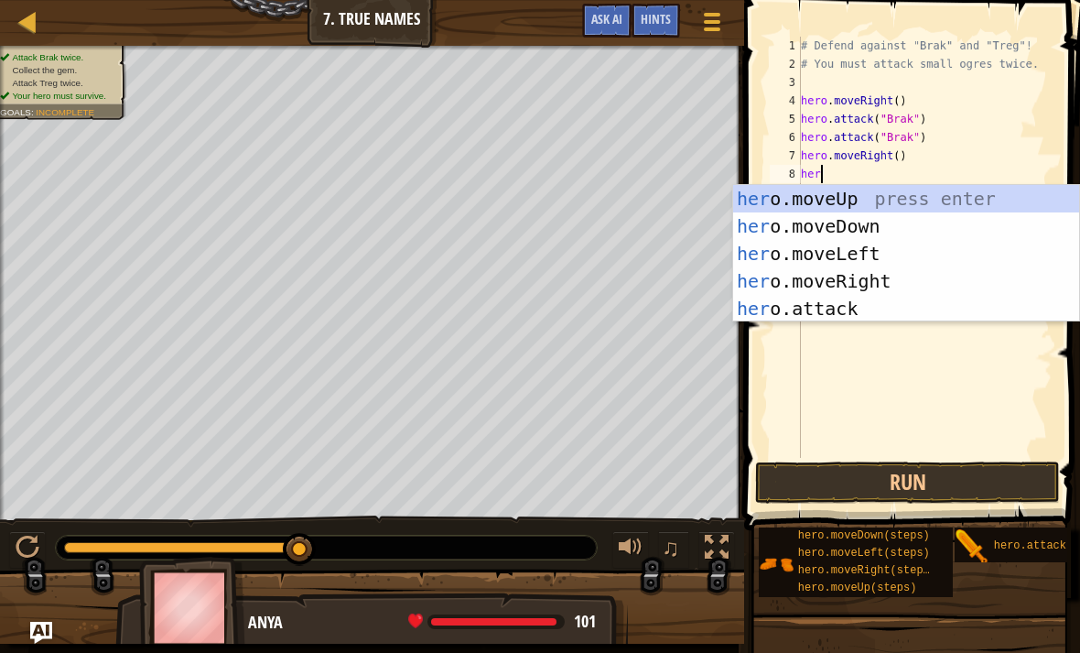
type textarea "hero"
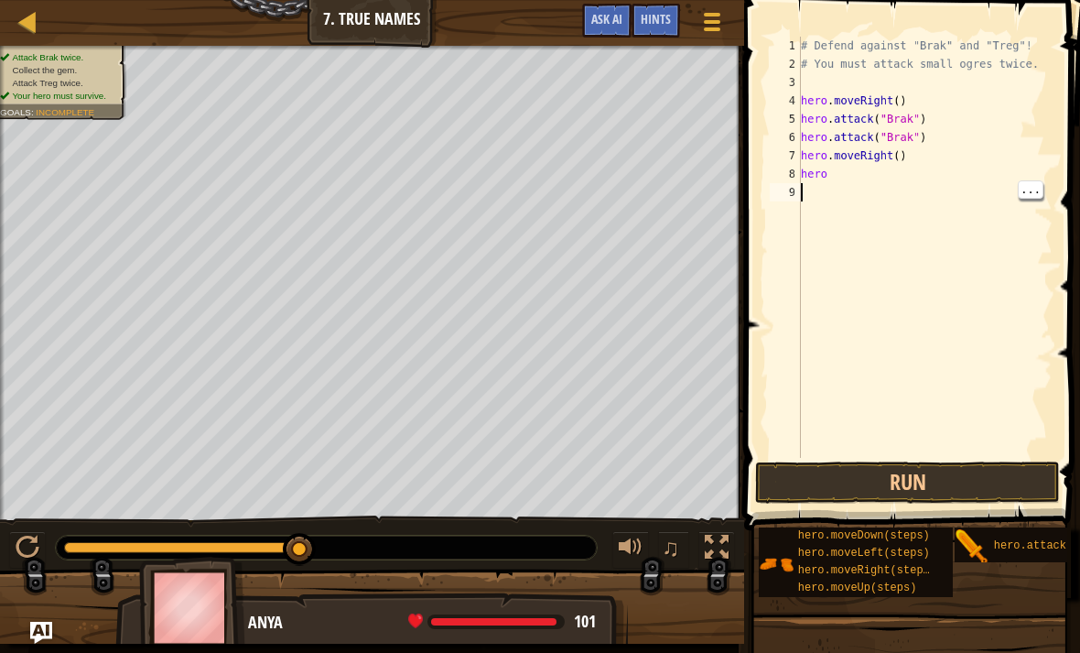
click at [846, 179] on div "# Defend against "Brak" and "Treg"! # You must attack small ogres twice. hero .…" at bounding box center [924, 266] width 255 height 458
type textarea "h"
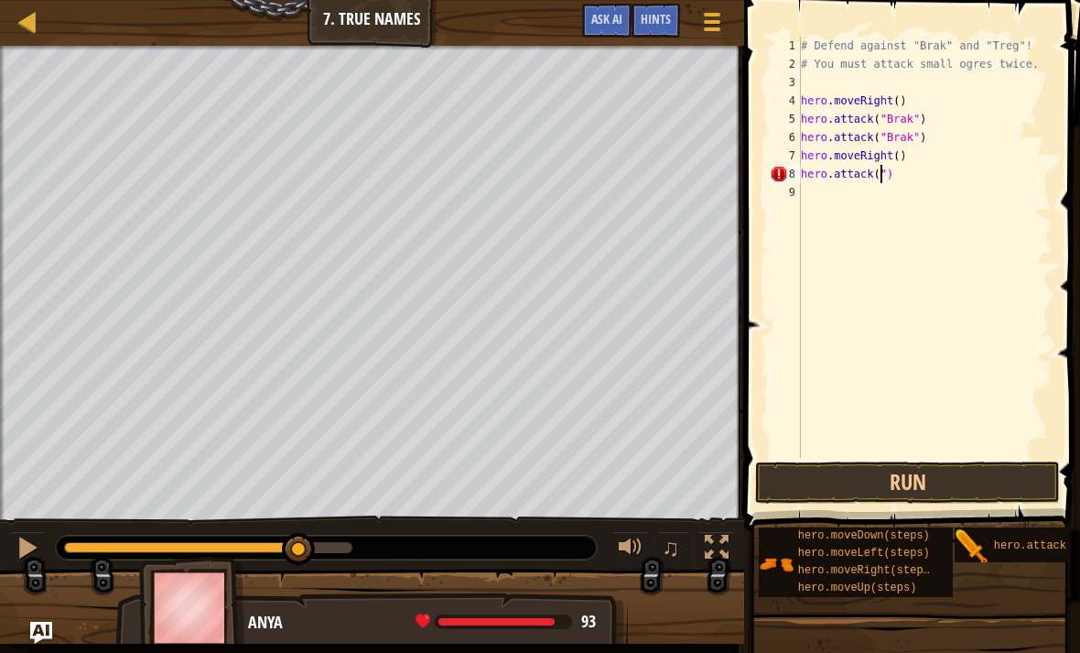
scroll to position [9, 6]
type textarea "hero.attack("treg")"
click at [898, 486] on button "Run" at bounding box center [907, 482] width 305 height 42
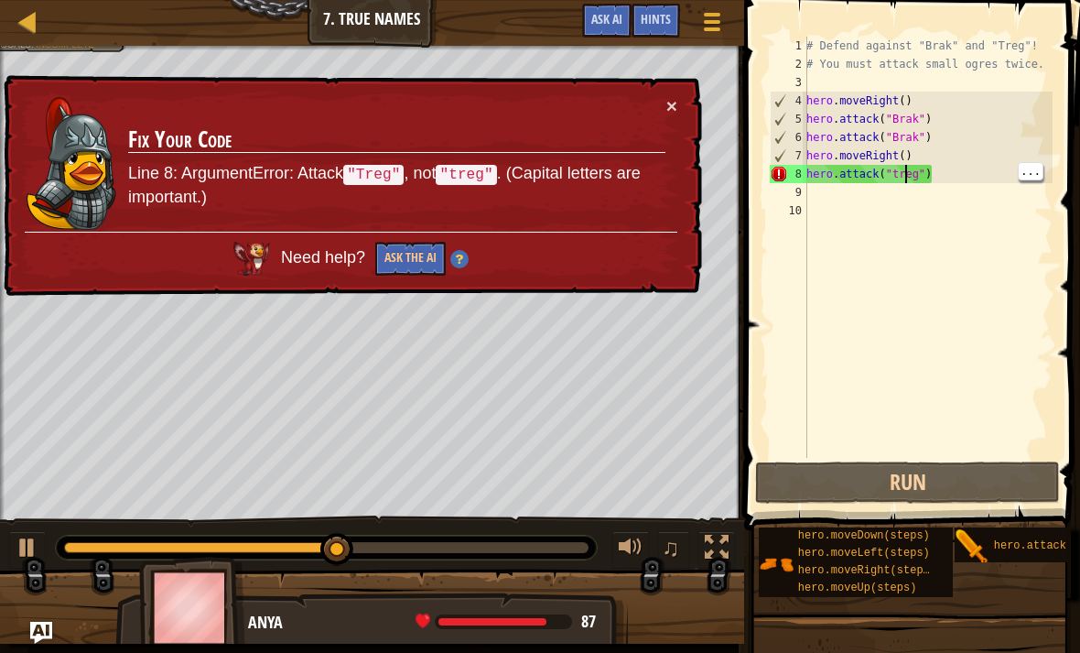
click at [904, 175] on div "# Defend against "Brak" and "Treg"! # You must attack small ogres twice. hero .…" at bounding box center [928, 266] width 250 height 458
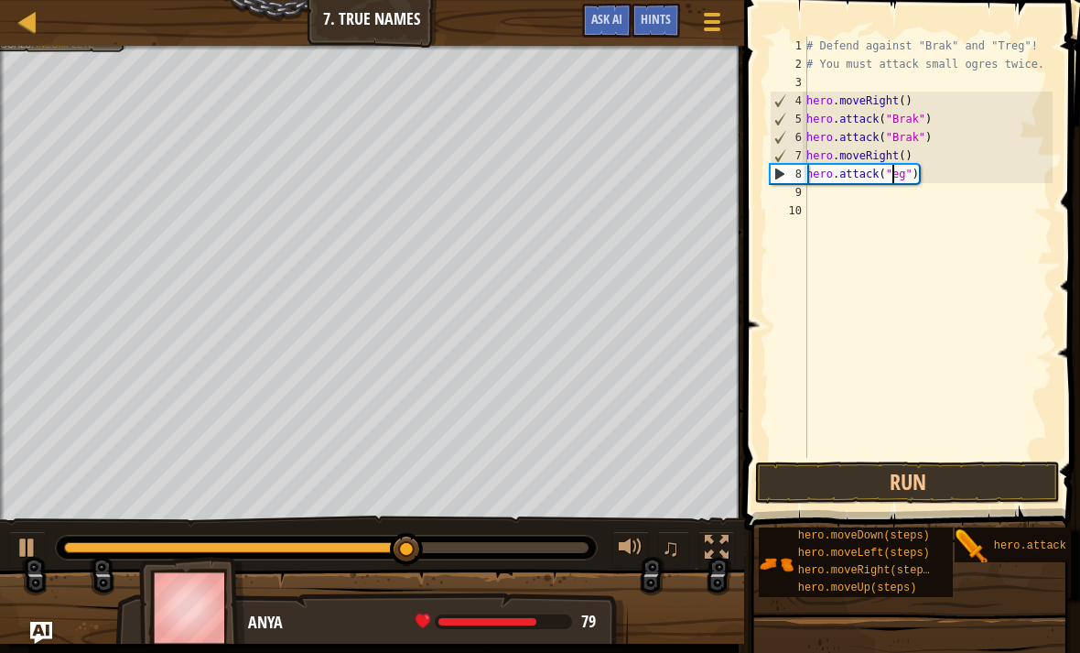
scroll to position [9, 8]
click at [961, 497] on button "Run" at bounding box center [907, 482] width 305 height 42
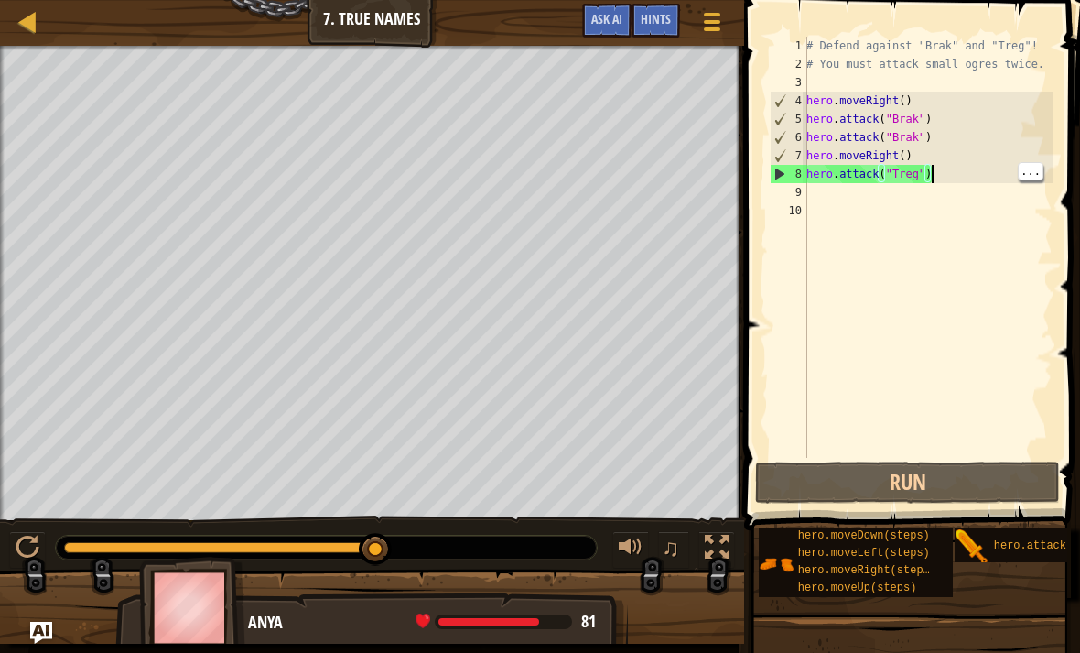
scroll to position [9, 10]
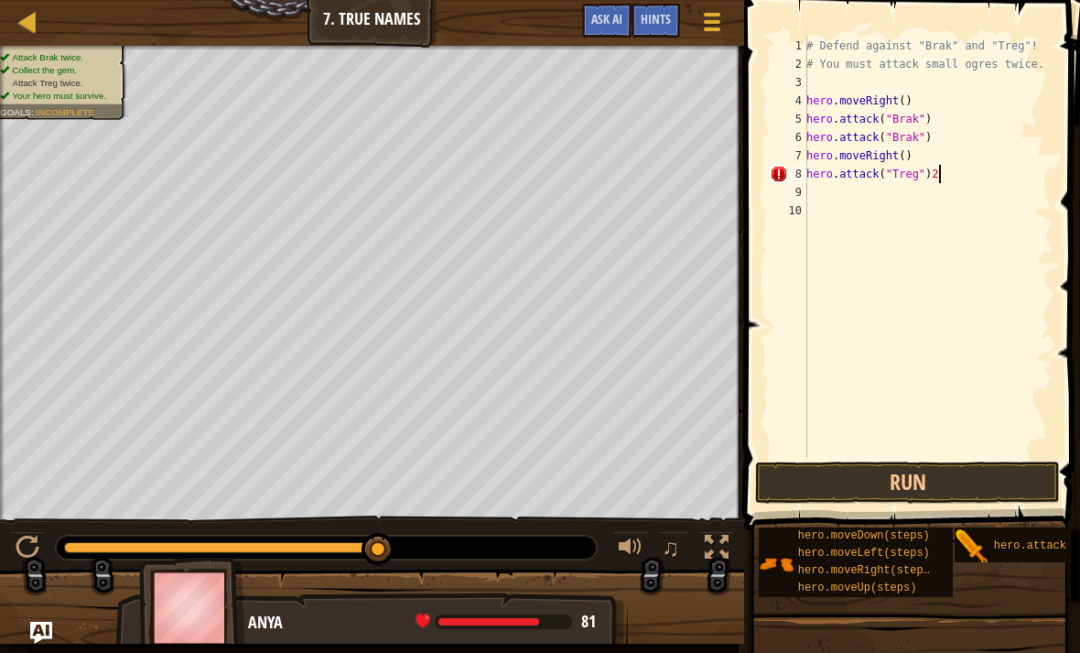
type textarea "hero.attack("Treg")"
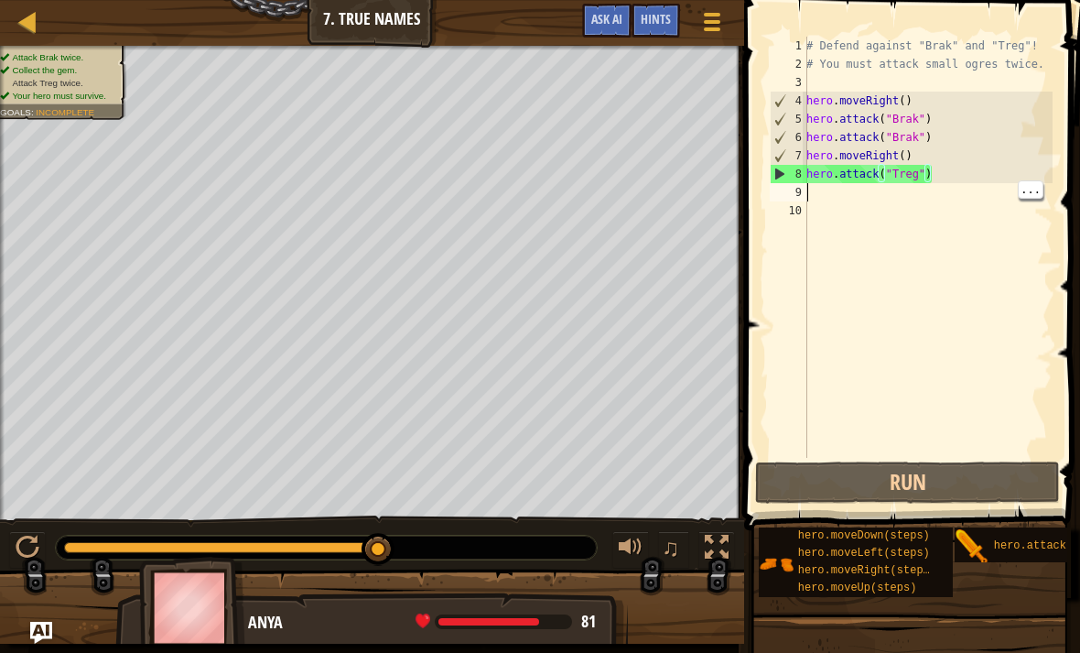
scroll to position [9, 0]
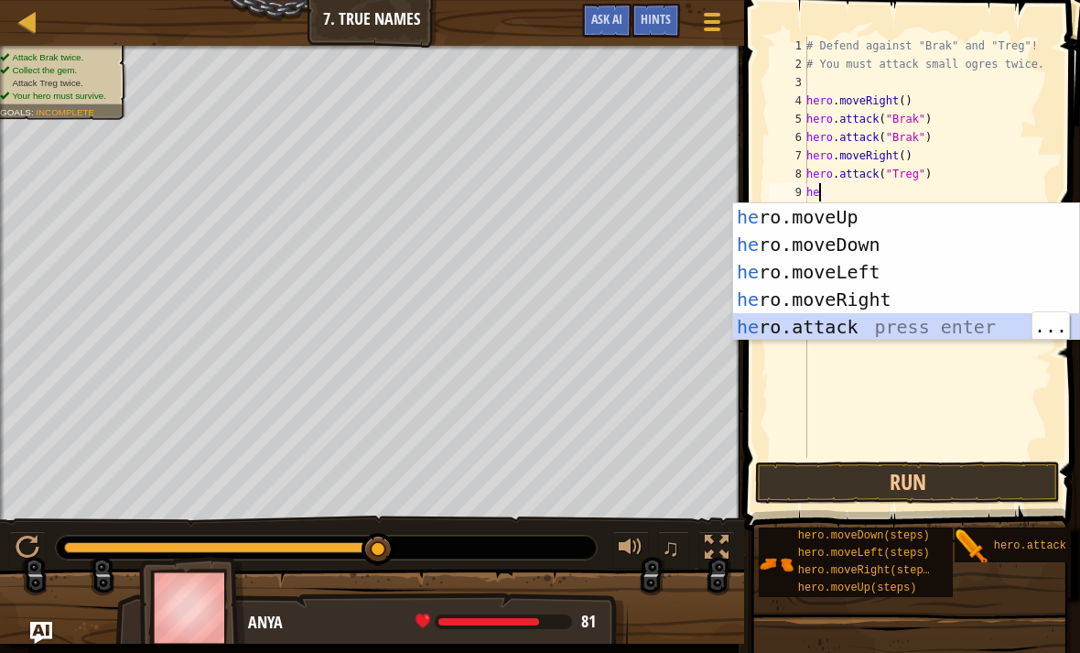
click at [866, 321] on div "he ro.moveUp press enter he ro.moveDown press enter he ro.moveLeft press enter …" at bounding box center [906, 299] width 346 height 192
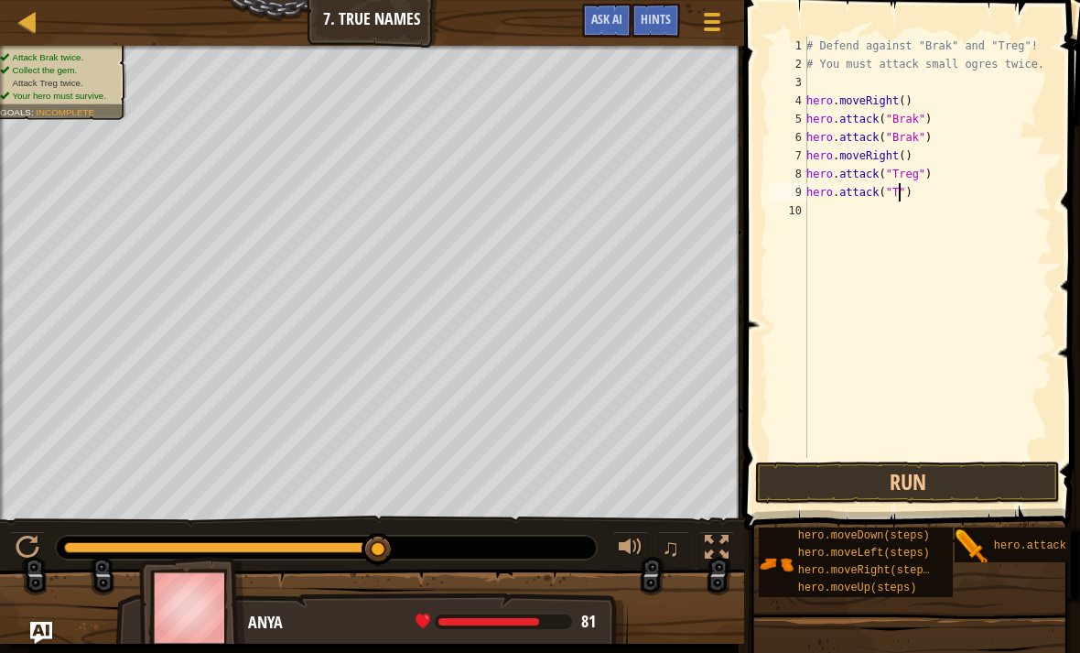
scroll to position [9, 8]
type textarea "hero.attack("Treg")"
click at [987, 483] on button "Run" at bounding box center [907, 482] width 305 height 42
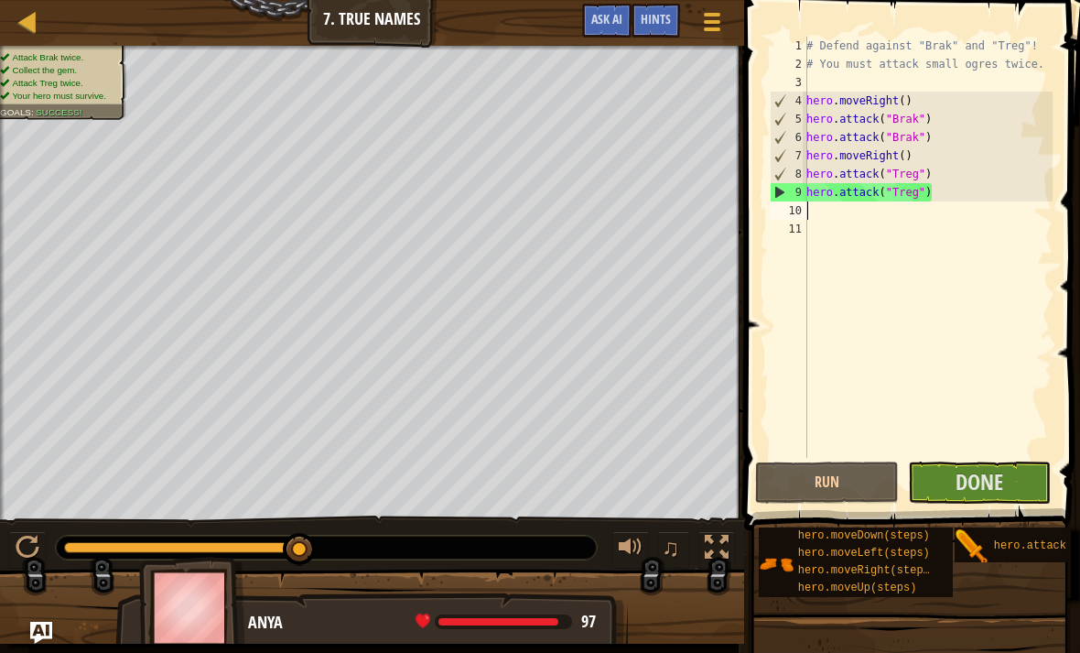
click at [1010, 491] on button "Done" at bounding box center [980, 482] width 144 height 42
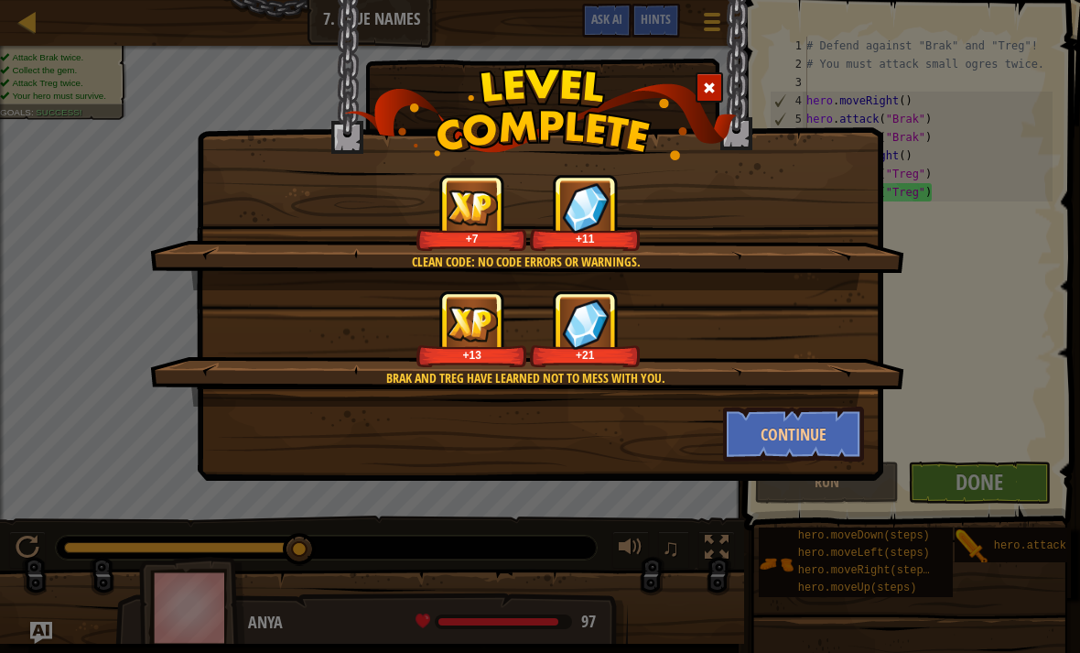
click at [775, 451] on button "Continue" at bounding box center [794, 434] width 142 height 55
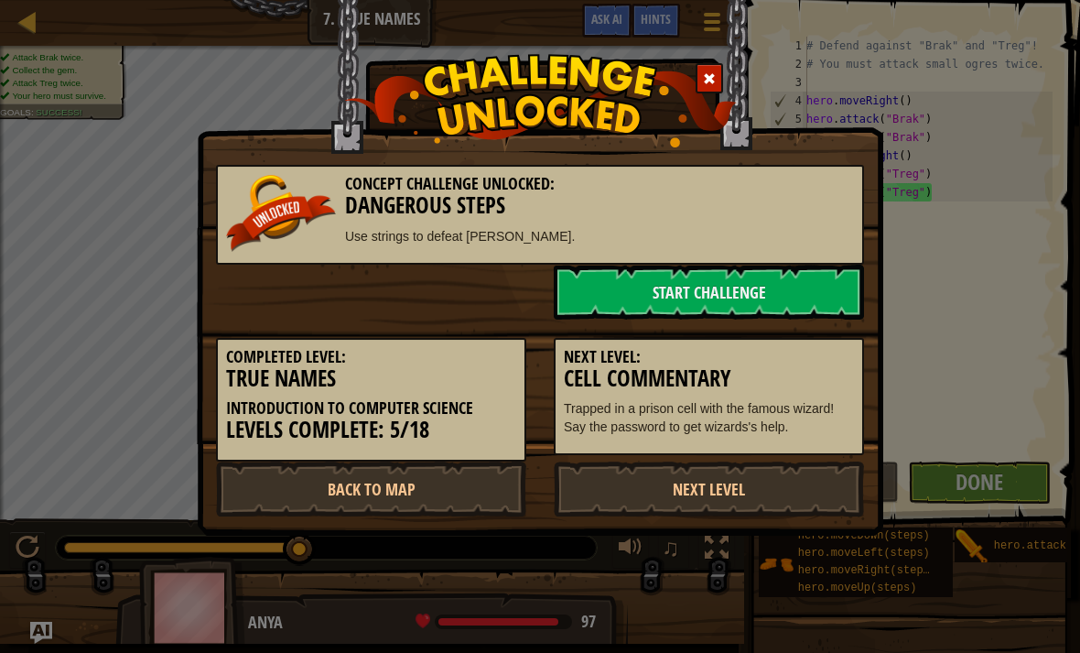
click at [796, 296] on link "Start Challenge" at bounding box center [709, 292] width 310 height 55
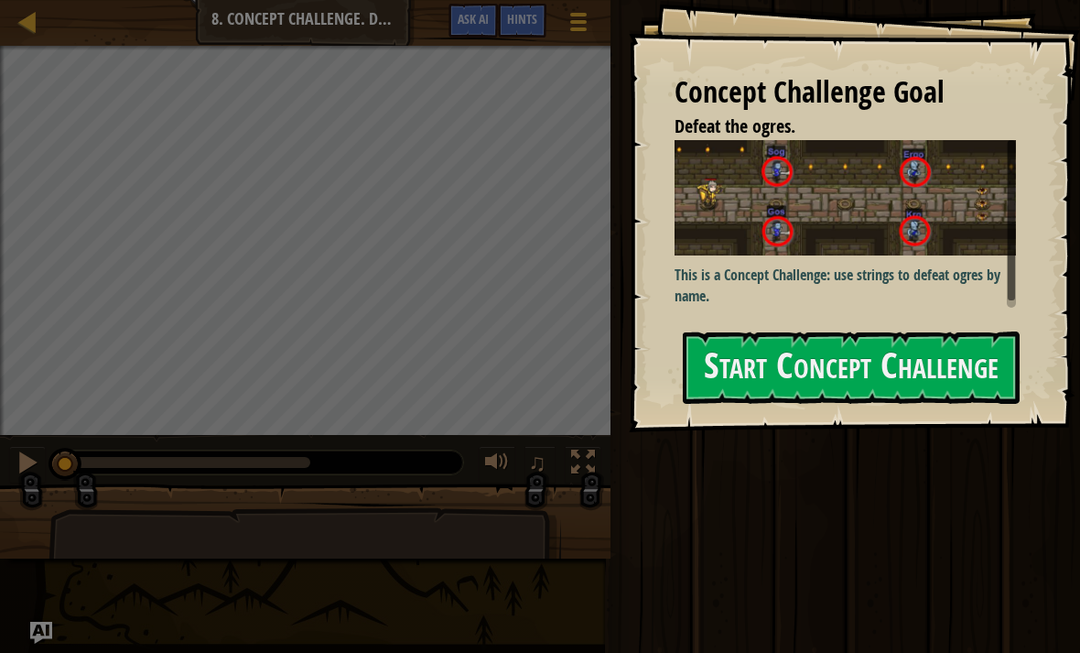
click at [896, 364] on button "Start Concept Challenge" at bounding box center [851, 367] width 337 height 72
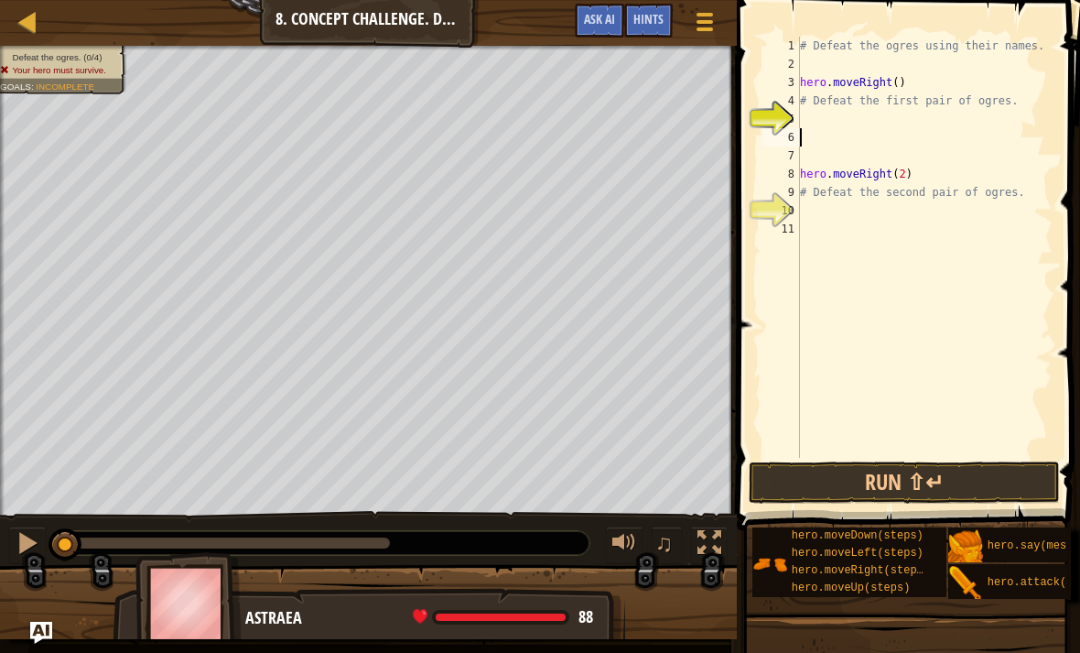
click at [10, 547] on button at bounding box center [27, 545] width 37 height 38
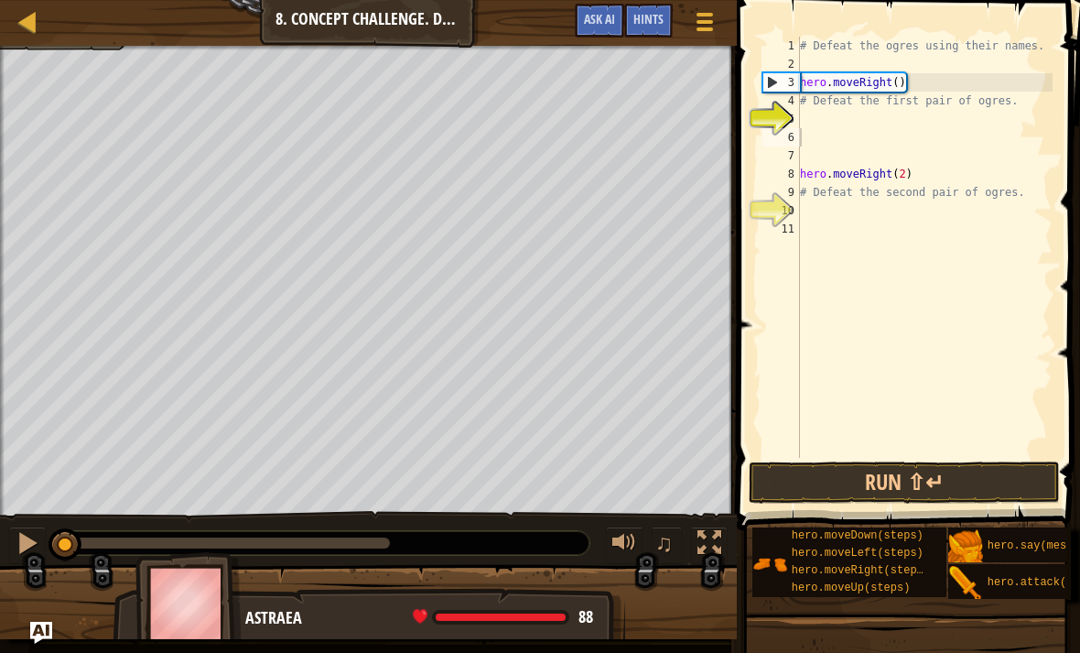
click at [30, 542] on div at bounding box center [28, 543] width 24 height 24
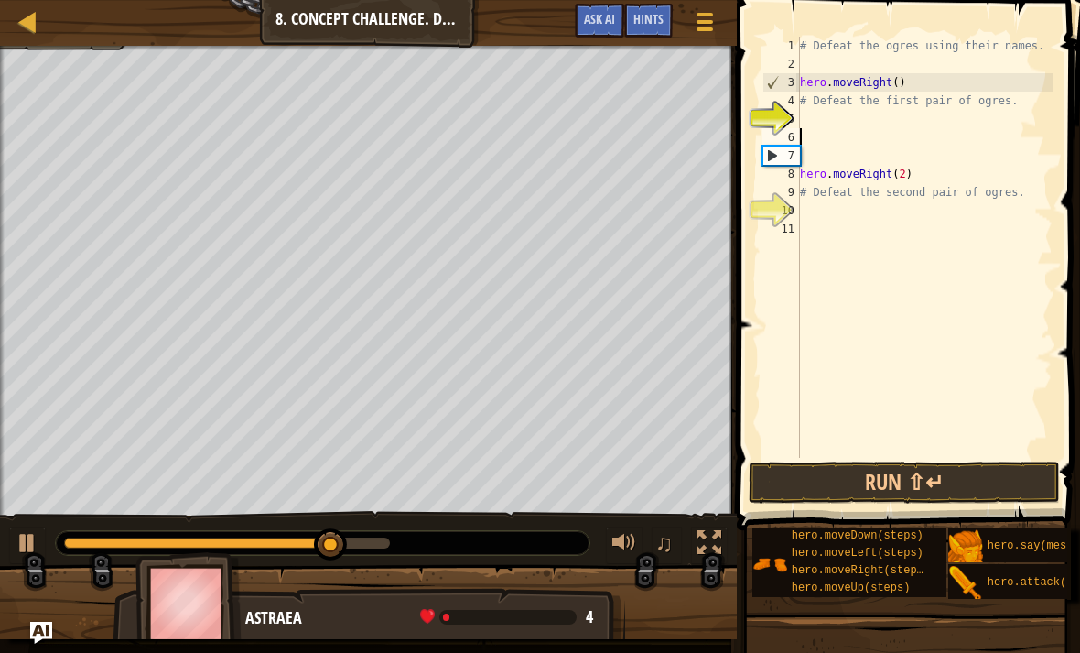
click at [16, 15] on div at bounding box center [27, 21] width 23 height 23
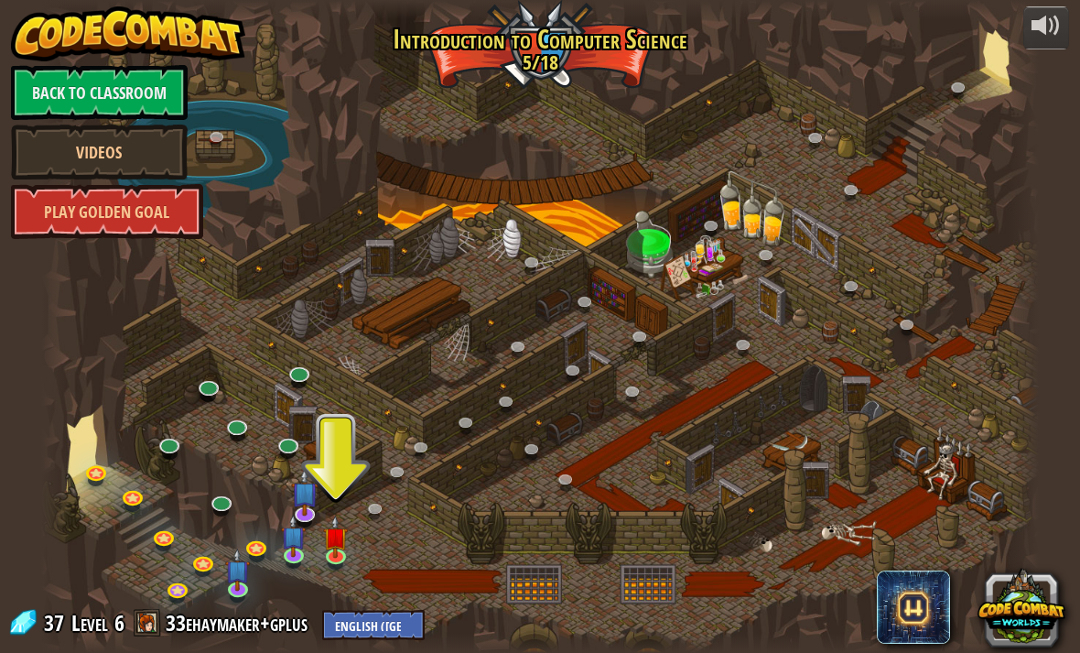
click at [234, 620] on link "33ehaymaker+gplus" at bounding box center [239, 622] width 147 height 29
click at [333, 544] on img at bounding box center [335, 536] width 25 height 42
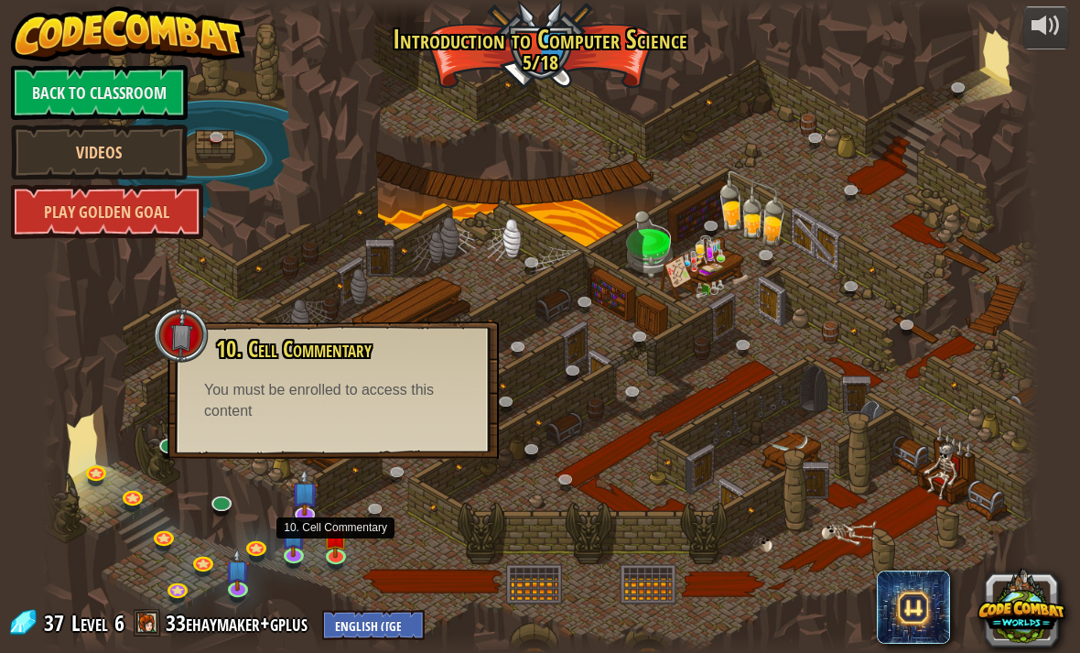
click at [342, 528] on img at bounding box center [335, 536] width 25 height 42
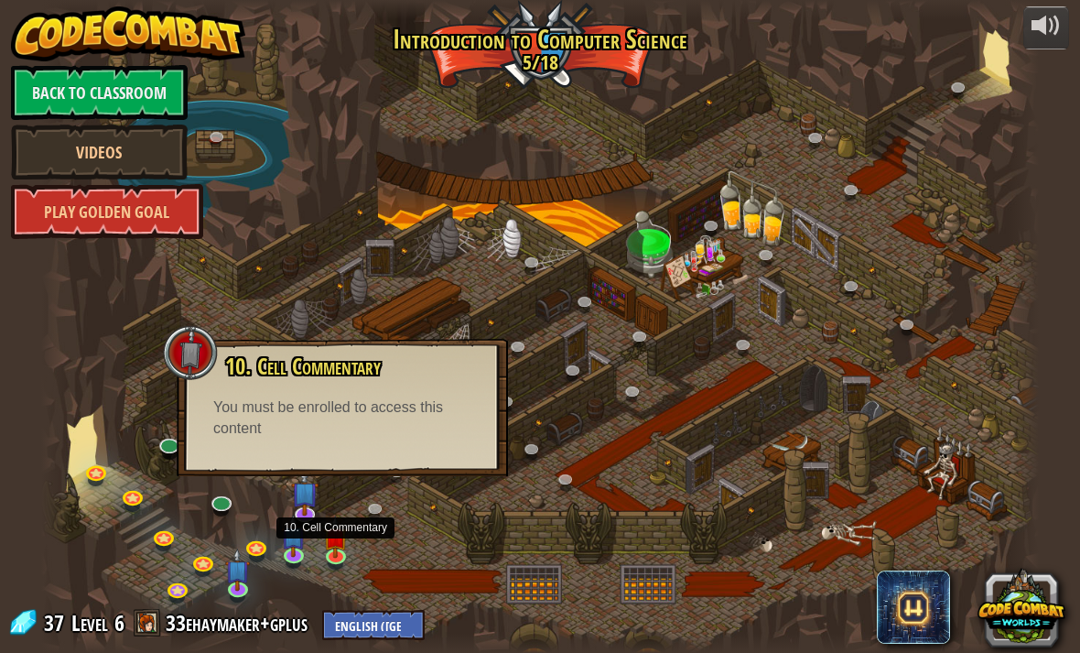
click at [343, 553] on img at bounding box center [335, 536] width 25 height 42
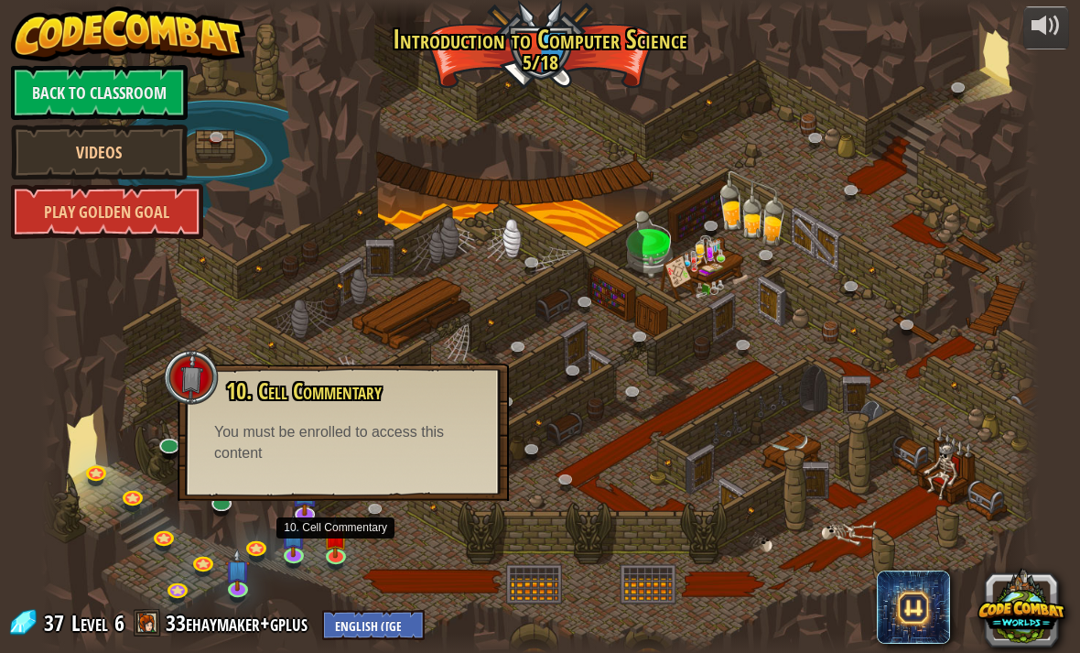
click at [287, 539] on img at bounding box center [294, 536] width 25 height 42
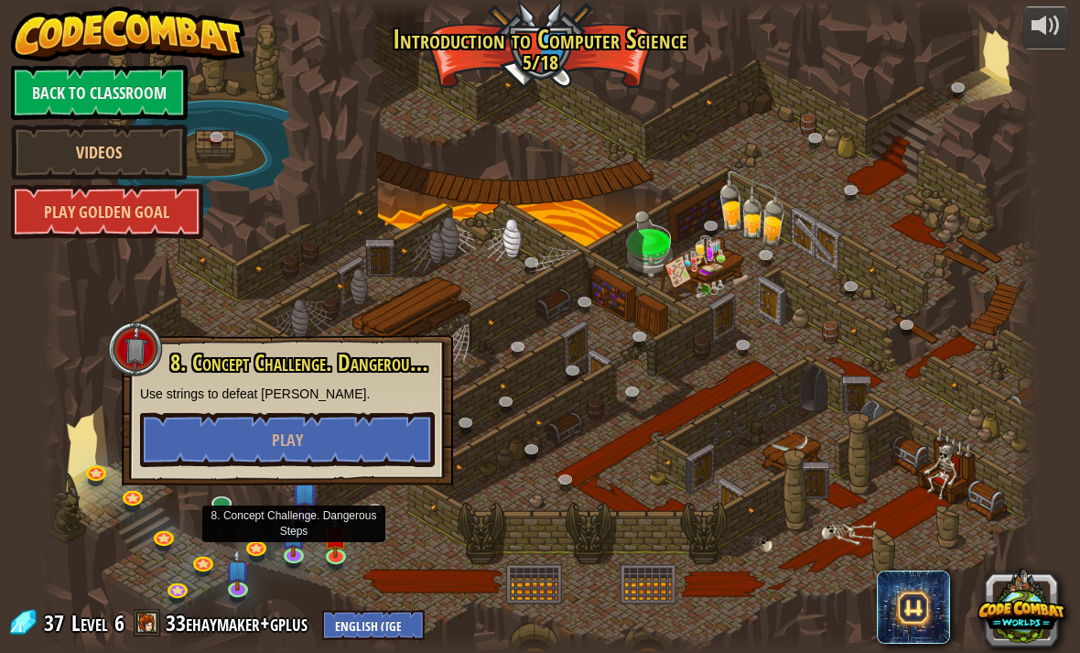
click at [223, 407] on div "8. Concept Challenge. Dangerous Steps Use strings to defeat [PERSON_NAME]. Play" at bounding box center [287, 409] width 295 height 116
click at [208, 428] on button "Play" at bounding box center [287, 439] width 295 height 55
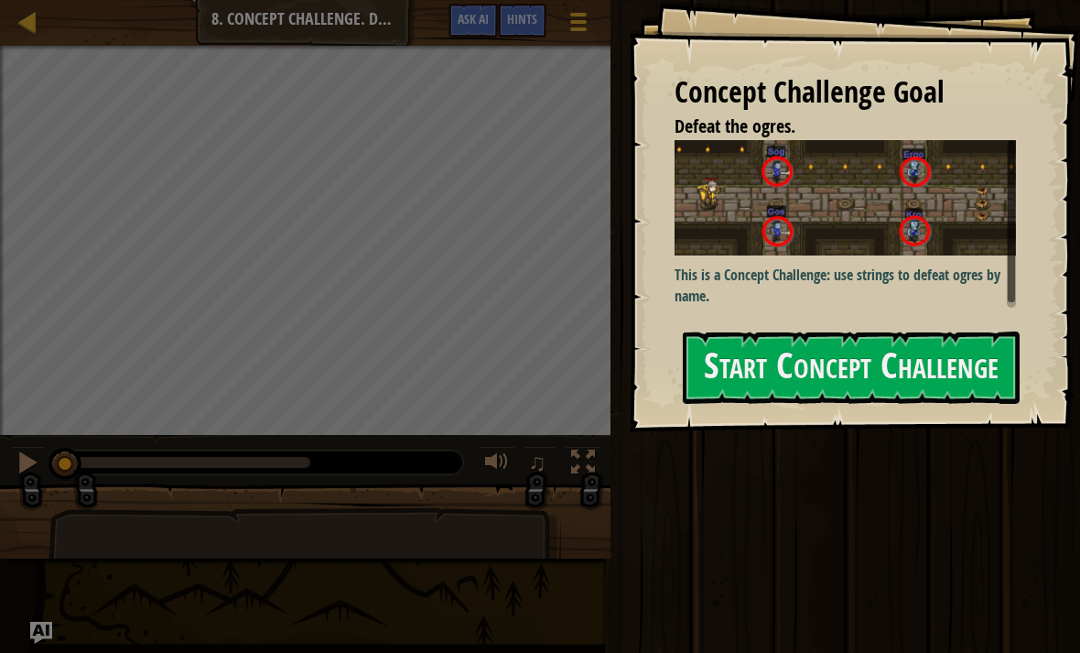
click at [39, 23] on link "Map" at bounding box center [41, 22] width 9 height 25
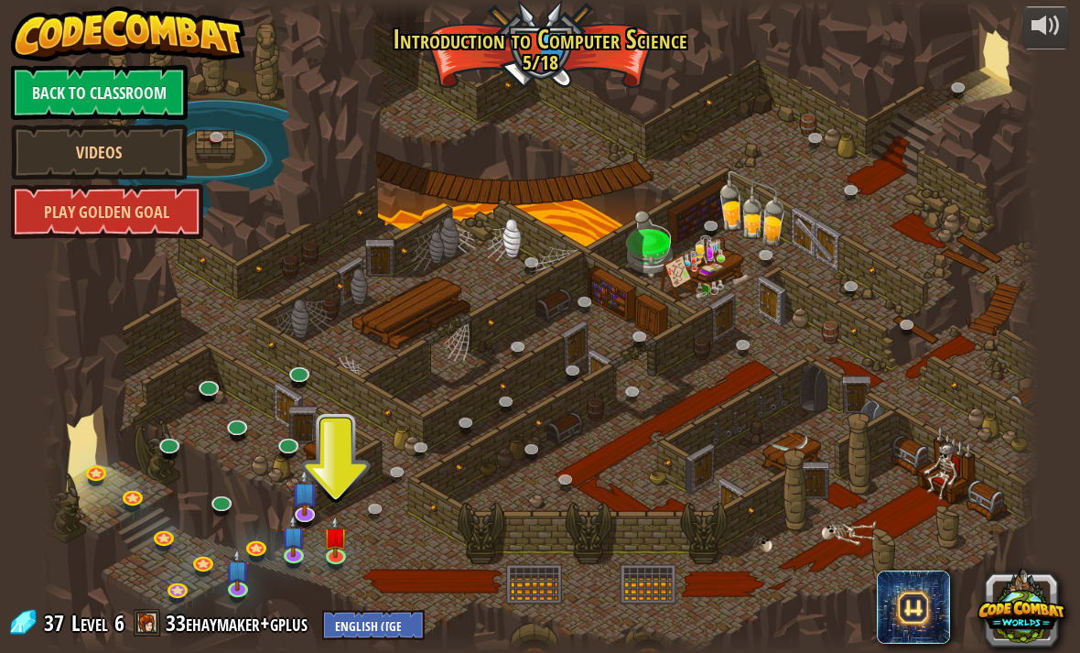
click at [78, 207] on link "Play Golden Goal" at bounding box center [107, 211] width 192 height 55
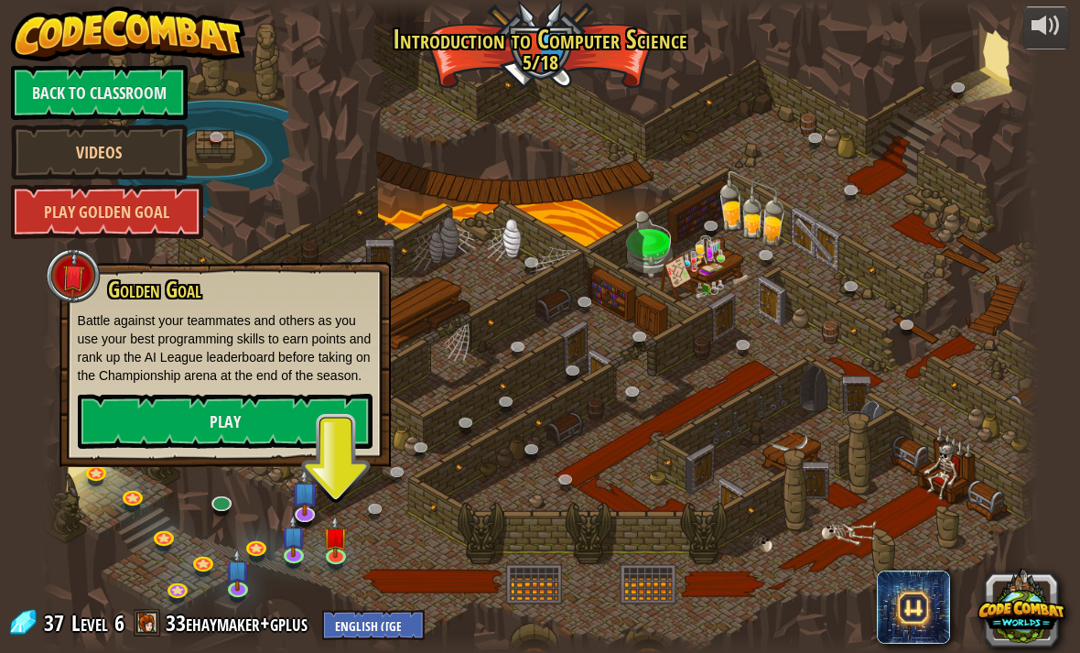
click at [138, 449] on link "Play" at bounding box center [225, 421] width 295 height 55
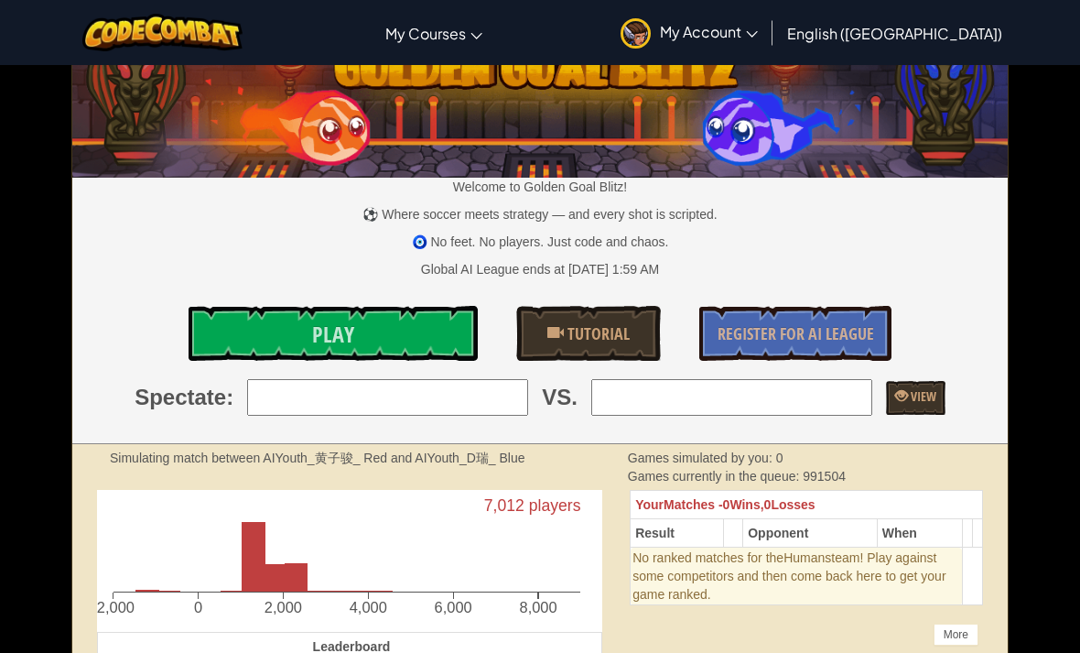
scroll to position [38, 0]
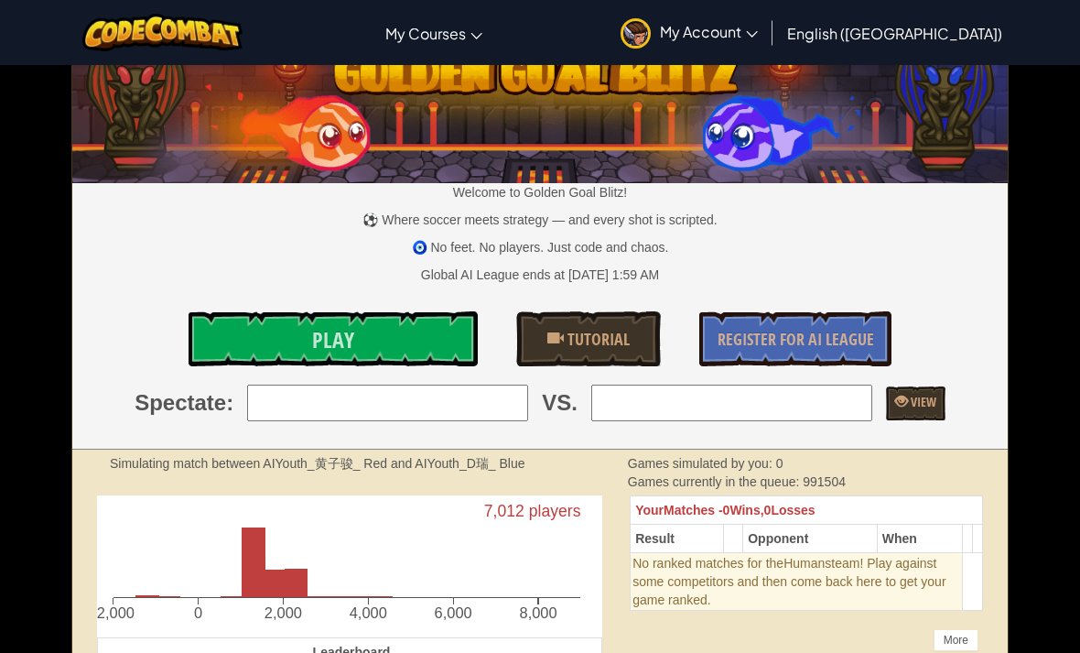
click at [447, 354] on link "Play" at bounding box center [333, 338] width 289 height 55
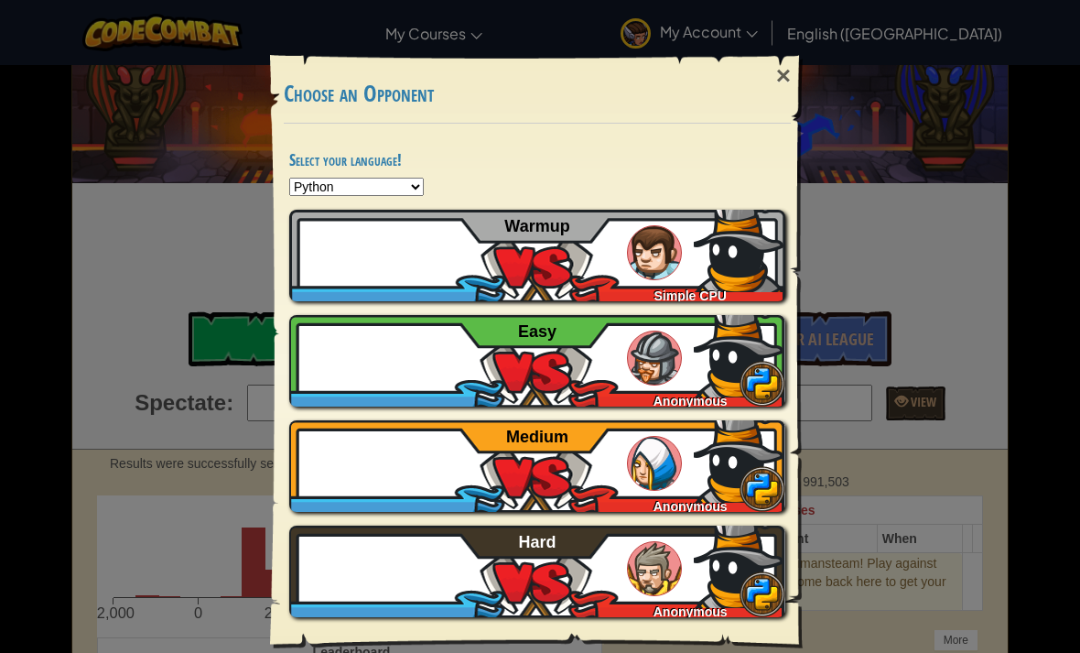
click at [721, 232] on img at bounding box center [740, 247] width 92 height 92
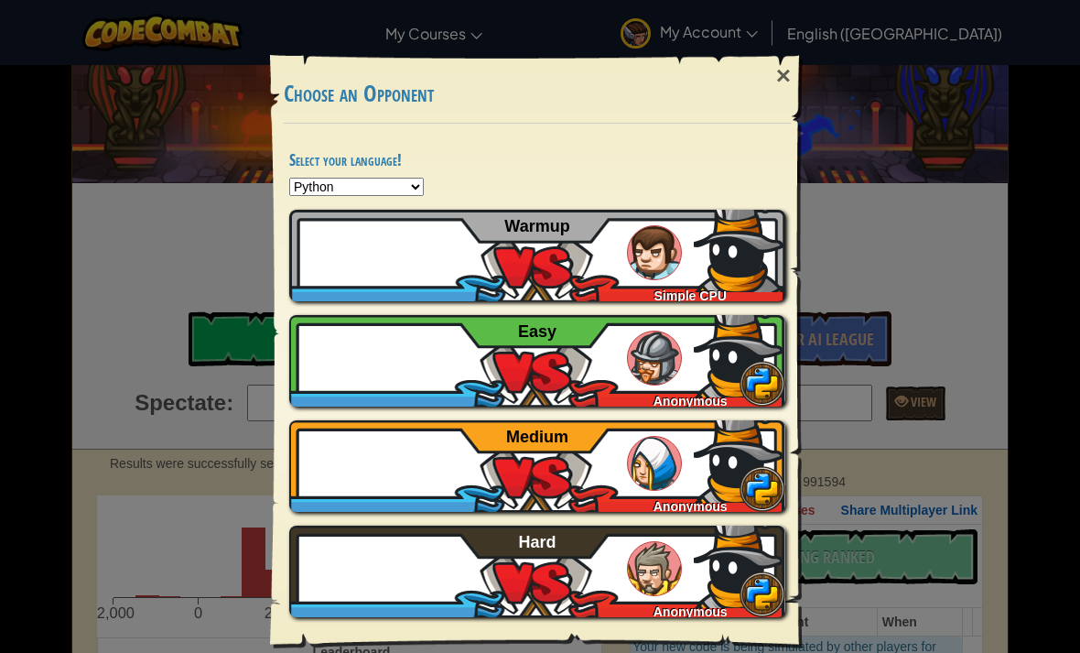
click at [925, 195] on div "× Choose an Opponent Select your language! Python JavaScript CoffeeScript Lua C…" at bounding box center [540, 326] width 1080 height 653
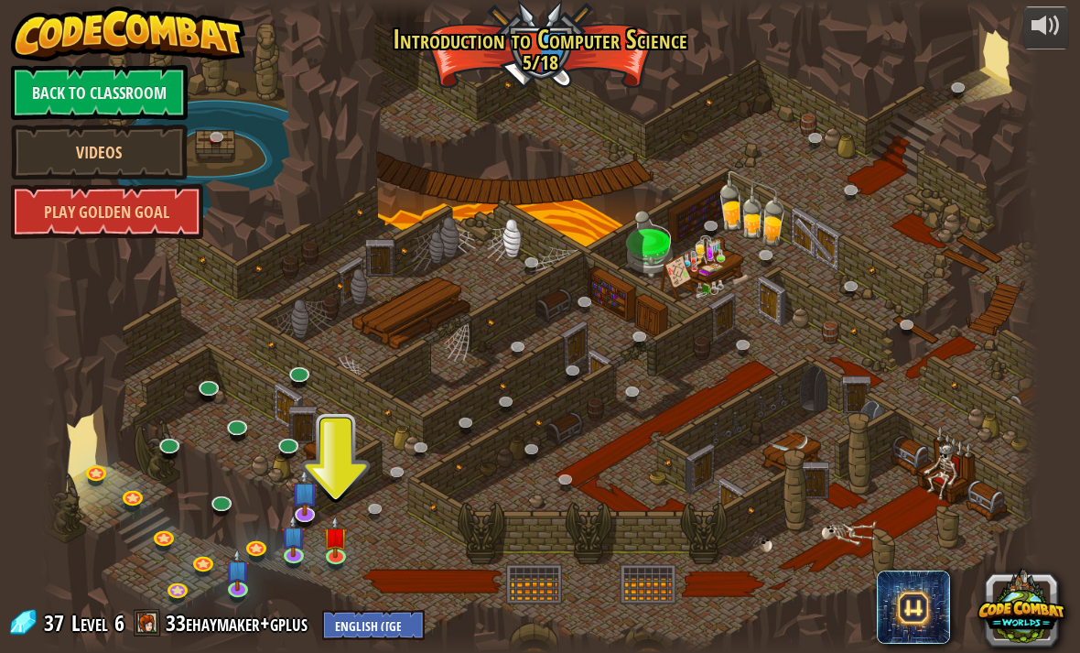
click at [234, 582] on img at bounding box center [237, 569] width 25 height 42
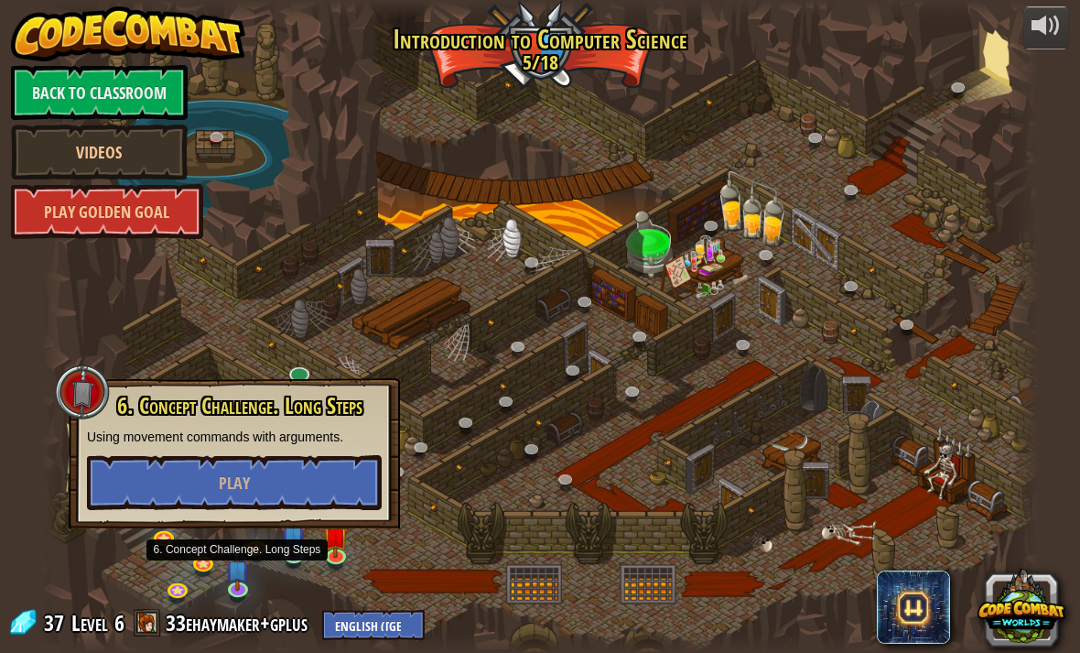
click at [153, 475] on button "Play" at bounding box center [234, 482] width 295 height 55
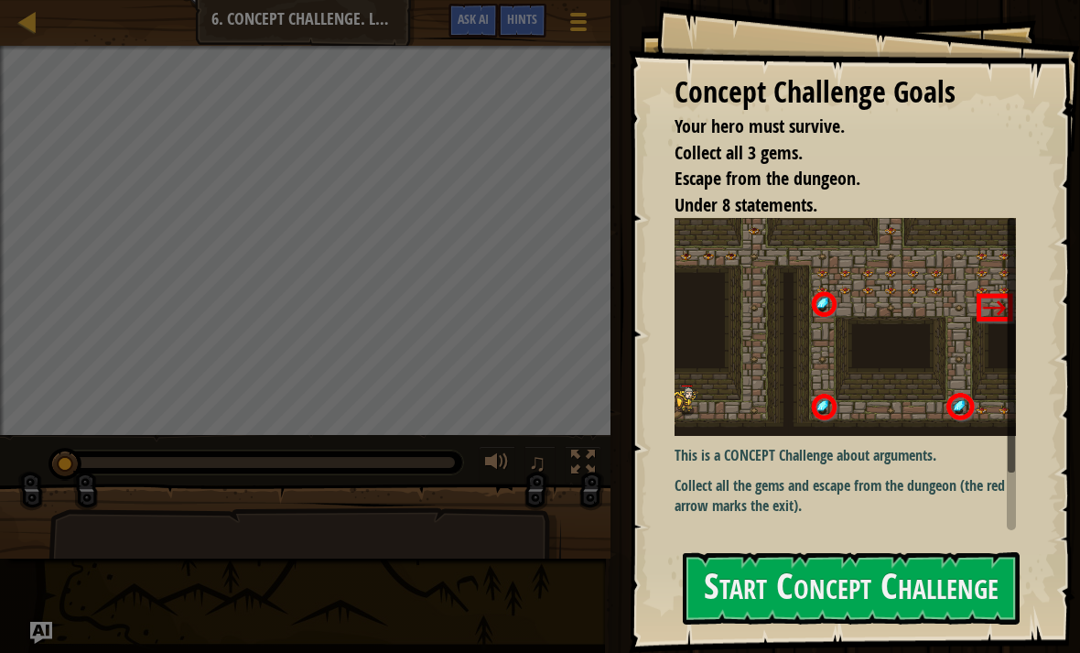
click at [989, 552] on button "Start Concept Challenge" at bounding box center [851, 588] width 337 height 72
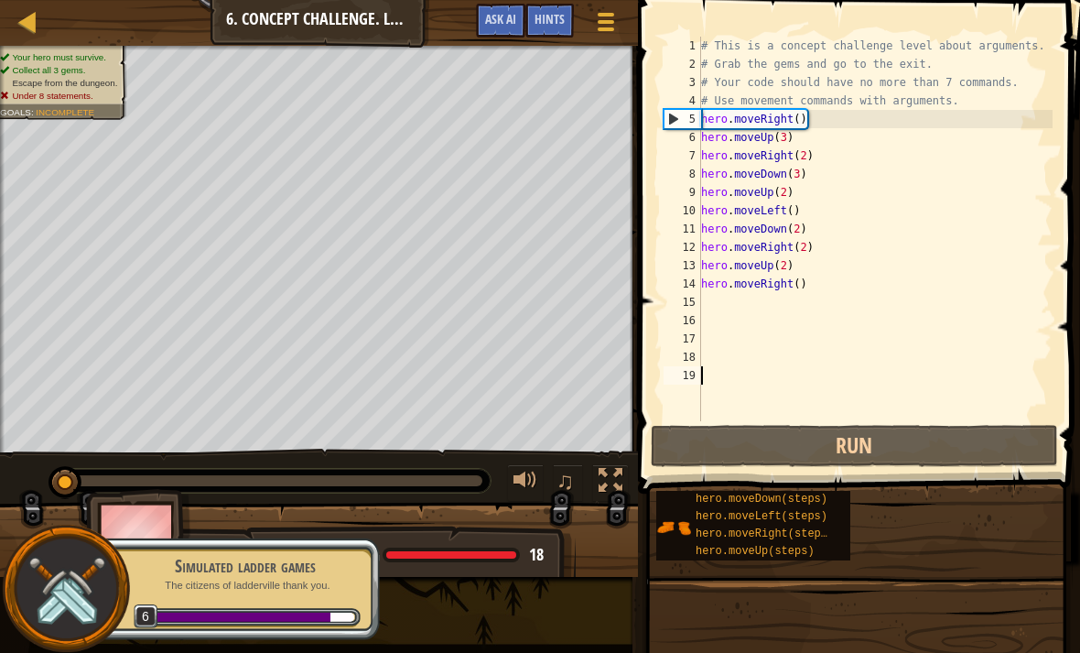
click at [981, 447] on button "Run" at bounding box center [854, 446] width 407 height 42
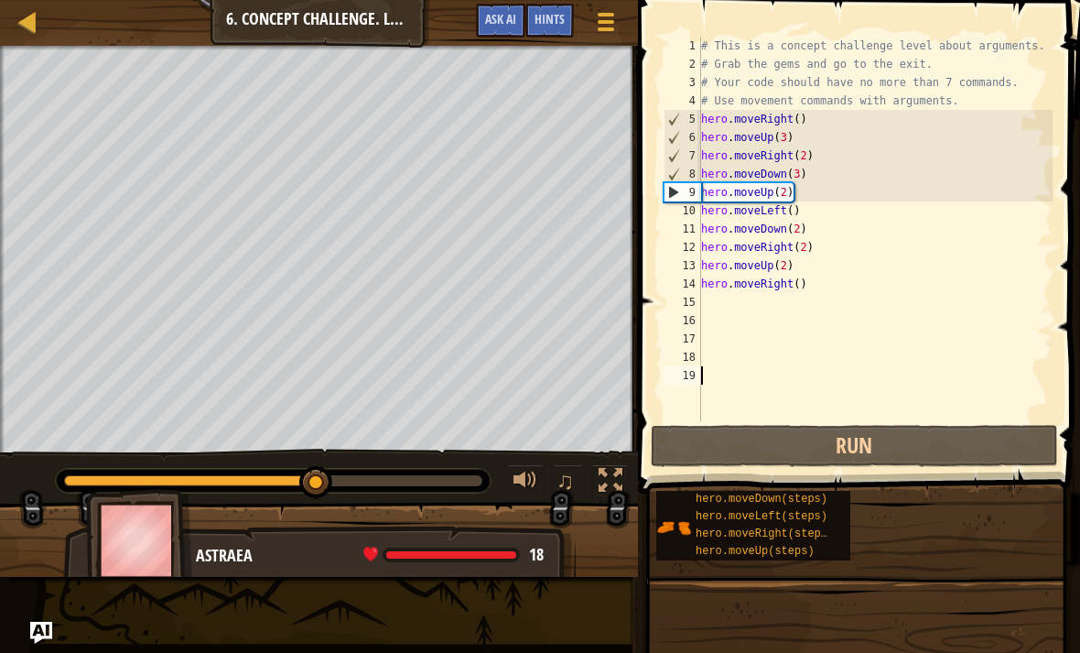
click at [155, 544] on img at bounding box center [139, 540] width 106 height 102
click at [22, 12] on div at bounding box center [27, 21] width 23 height 23
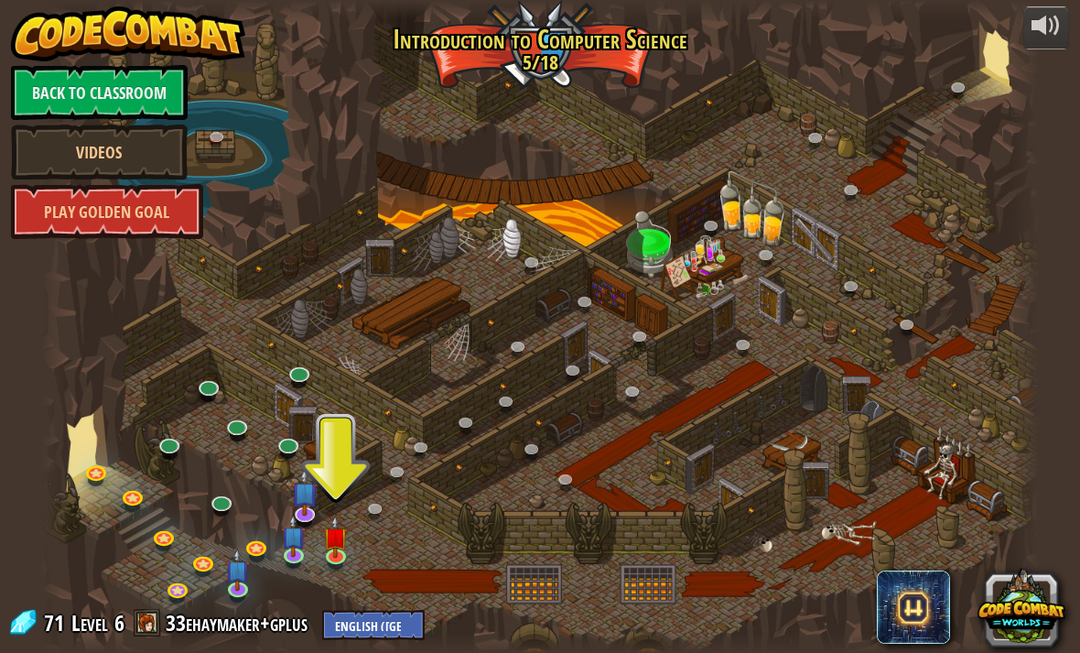
click at [206, 553] on link at bounding box center [205, 564] width 37 height 27
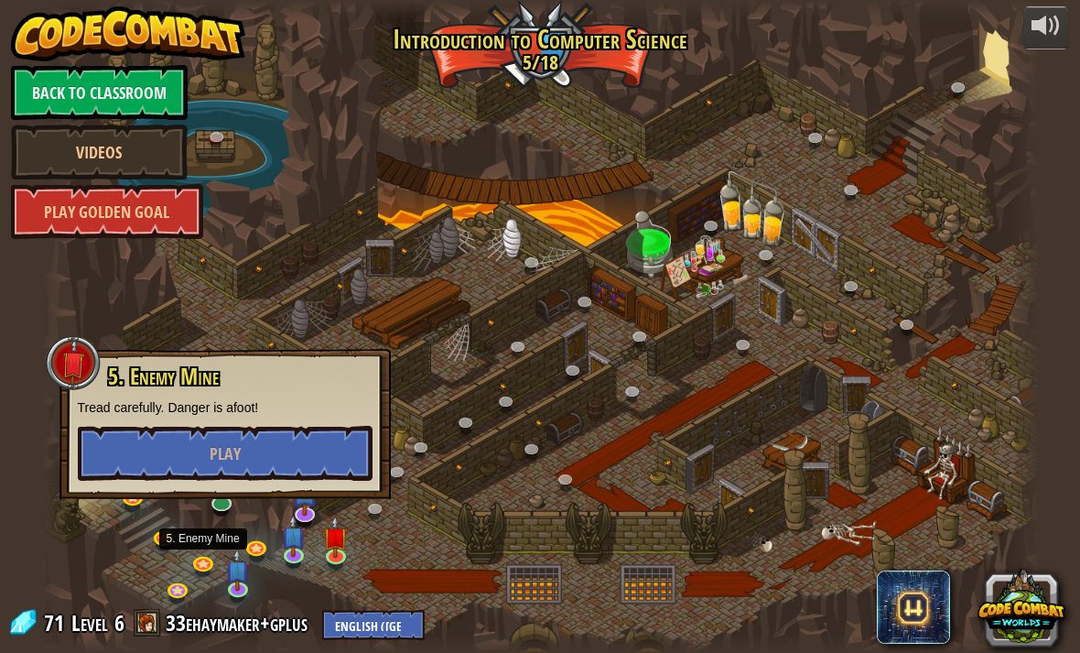
click at [159, 447] on button "Play" at bounding box center [225, 453] width 295 height 55
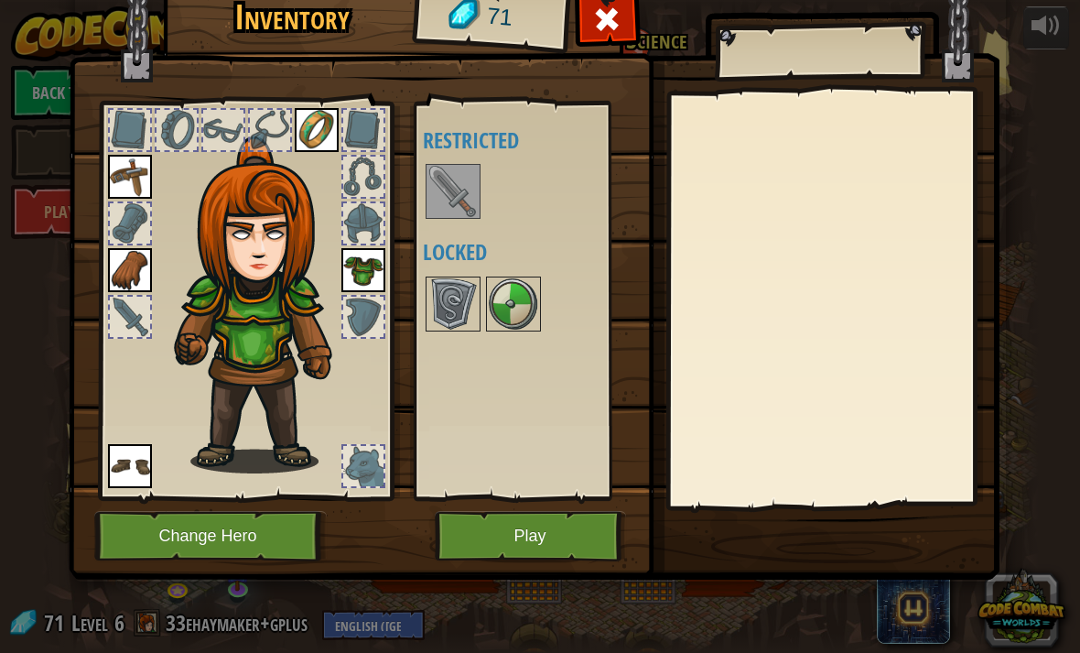
click at [439, 308] on img at bounding box center [453, 303] width 51 height 51
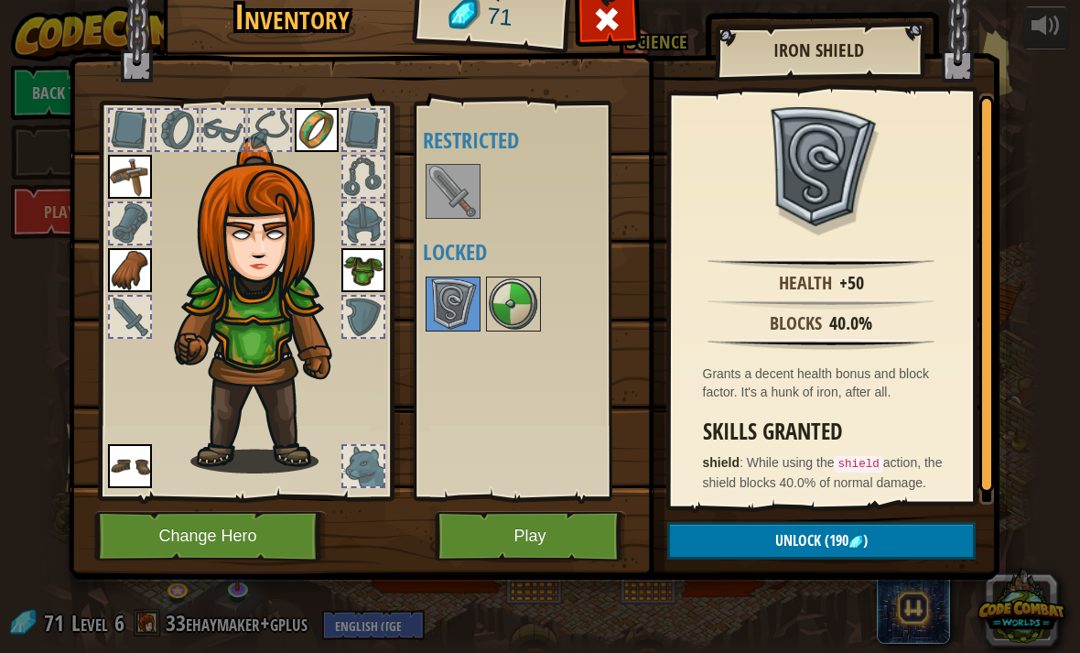
click at [524, 310] on img at bounding box center [513, 303] width 51 height 51
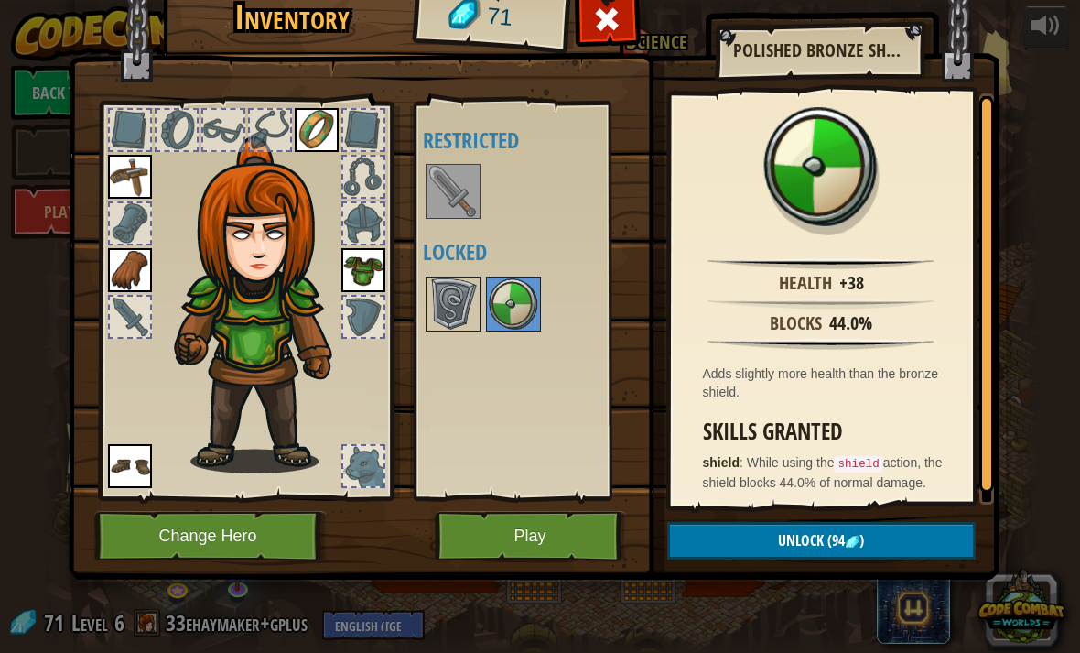
click at [873, 538] on button "Unlock (94 )" at bounding box center [821, 541] width 309 height 38
click at [874, 541] on button "Unlock (94 )" at bounding box center [821, 541] width 309 height 38
click at [458, 317] on img at bounding box center [453, 303] width 51 height 51
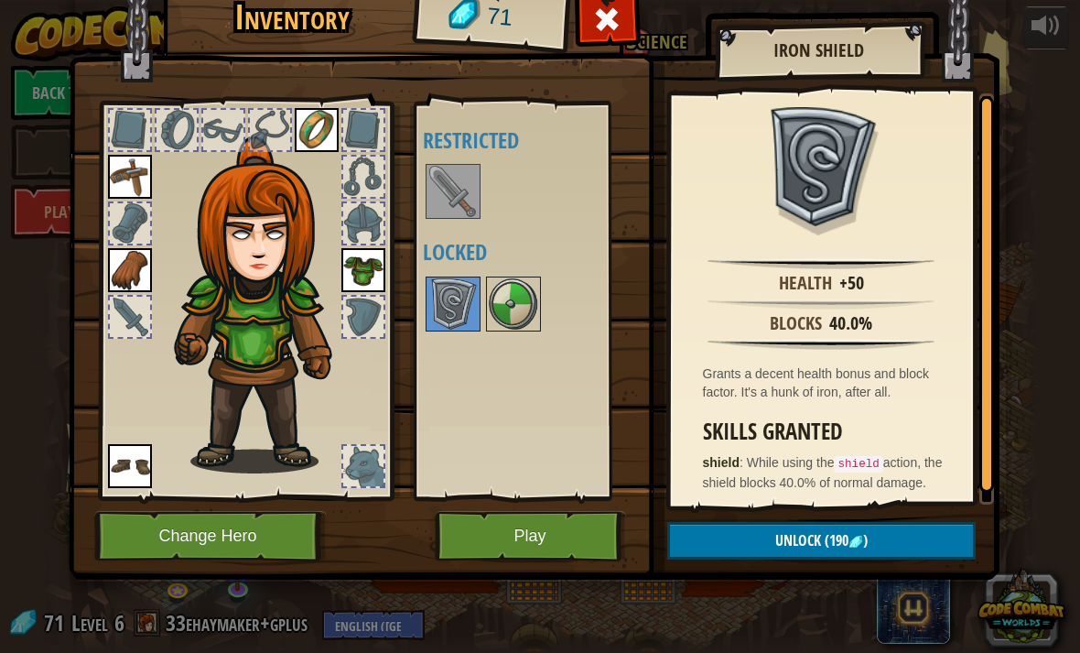
click at [520, 288] on img at bounding box center [513, 303] width 51 height 51
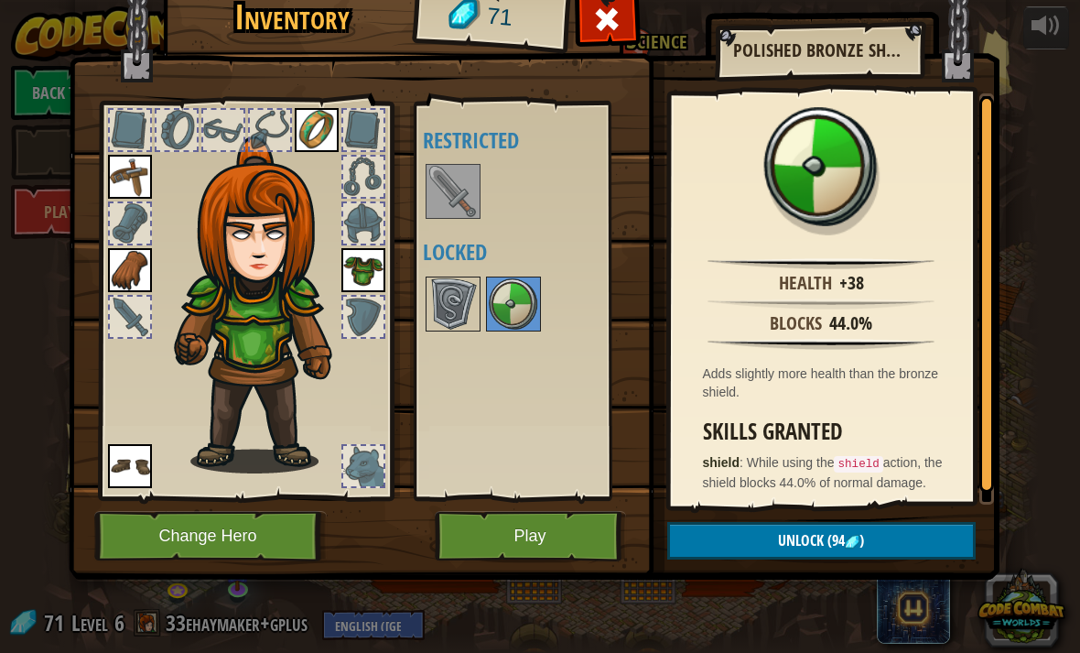
click at [450, 297] on img at bounding box center [453, 303] width 51 height 51
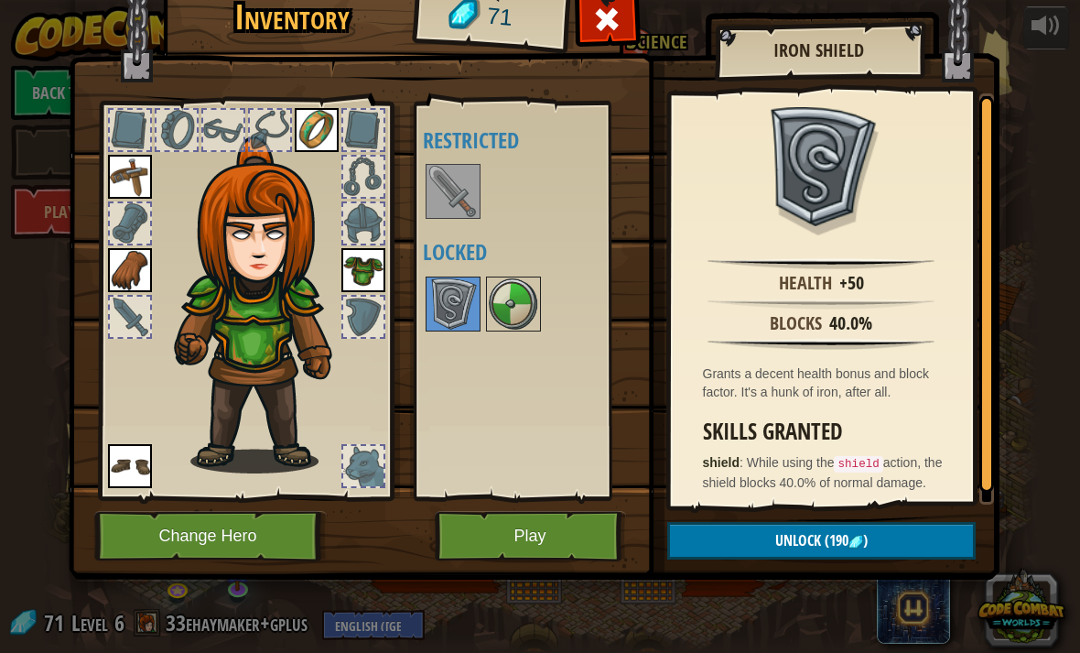
click at [529, 292] on img at bounding box center [513, 303] width 51 height 51
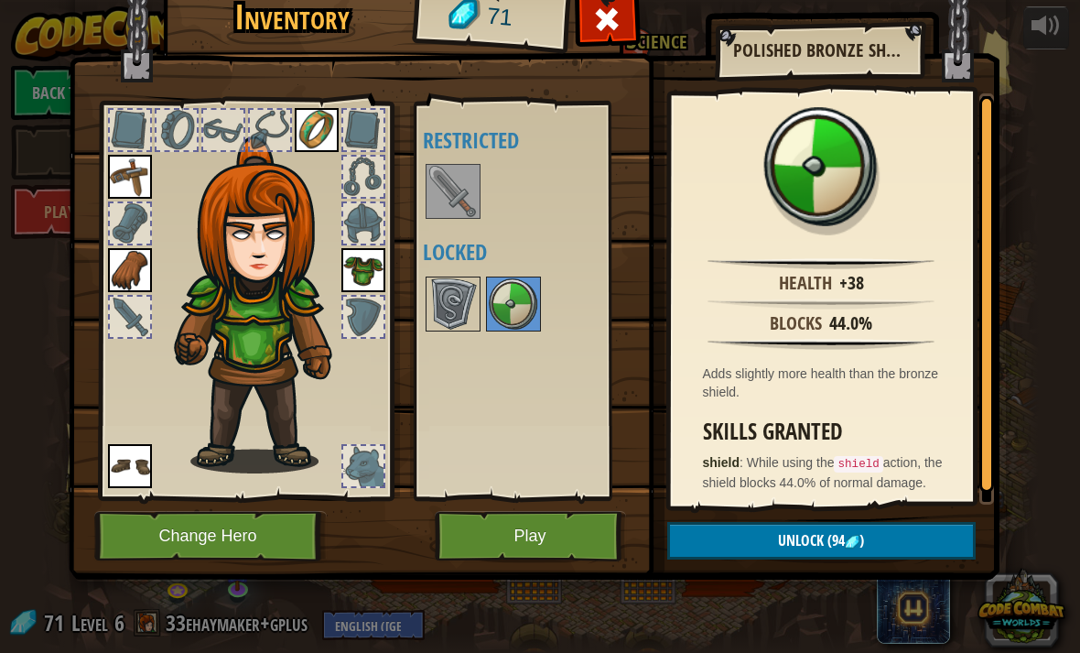
click at [529, 293] on img at bounding box center [513, 303] width 51 height 51
click at [525, 293] on img at bounding box center [513, 303] width 51 height 51
click at [493, 299] on img at bounding box center [513, 303] width 51 height 51
click at [429, 298] on img at bounding box center [453, 303] width 51 height 51
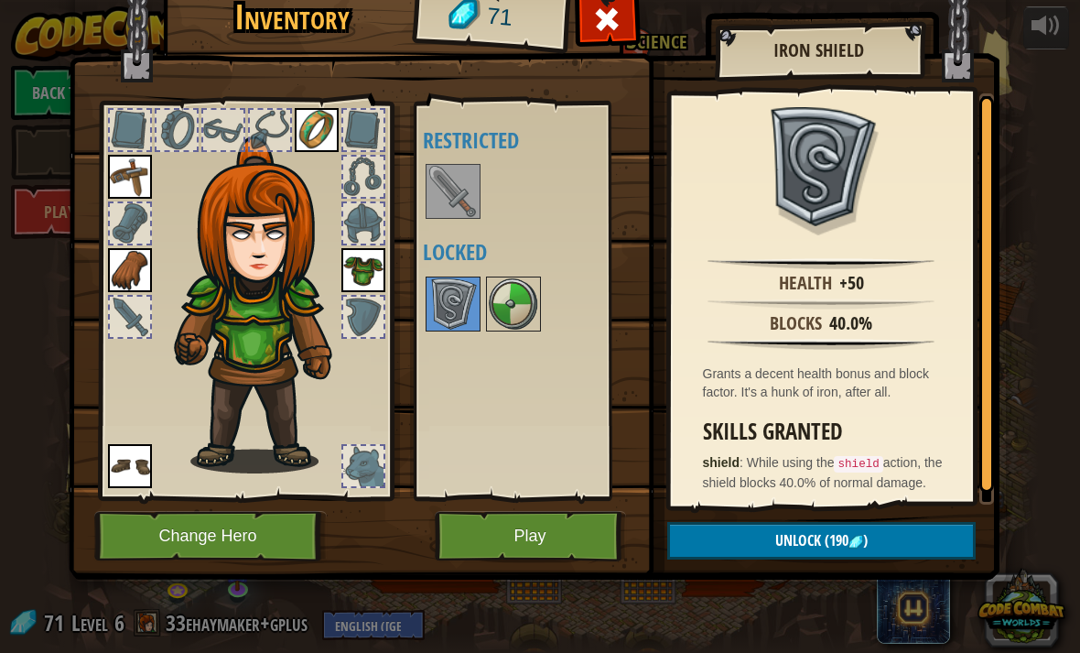
click at [465, 295] on img at bounding box center [453, 303] width 51 height 51
click at [504, 317] on img at bounding box center [513, 303] width 51 height 51
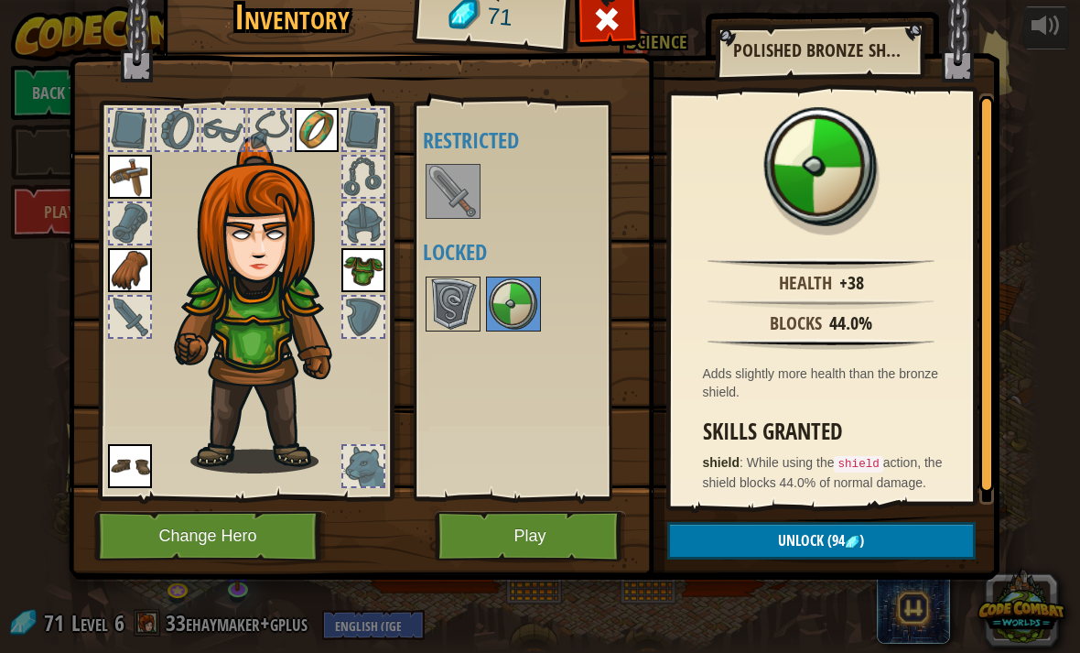
click at [595, 42] on div at bounding box center [608, 24] width 58 height 58
